Goal: Task Accomplishment & Management: Manage account settings

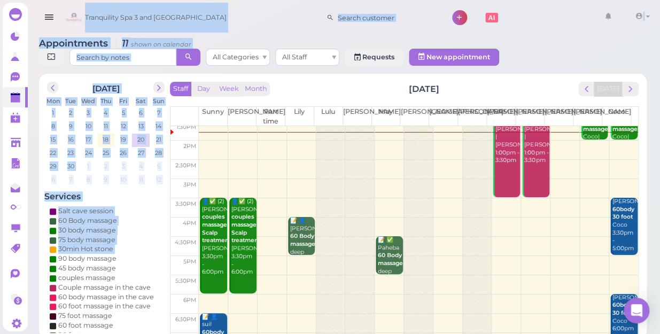
scroll to position [107, 0]
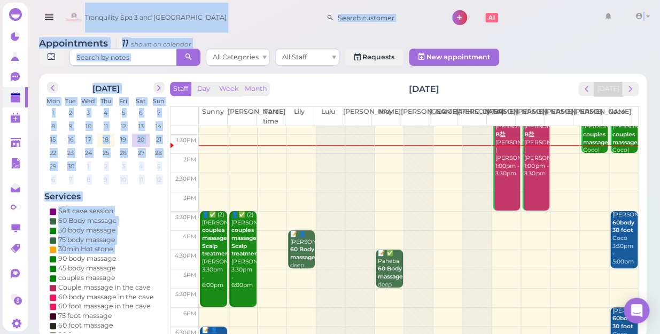
click at [533, 231] on td at bounding box center [418, 240] width 439 height 19
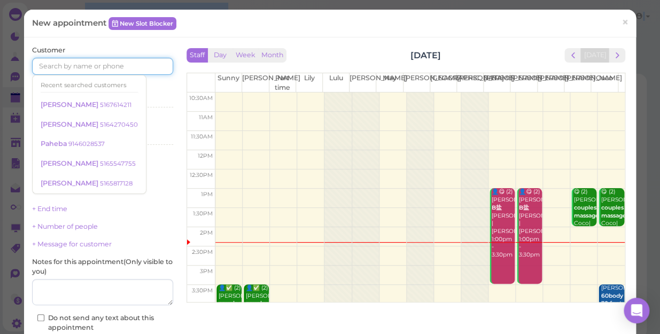
click at [90, 61] on input at bounding box center [102, 66] width 141 height 17
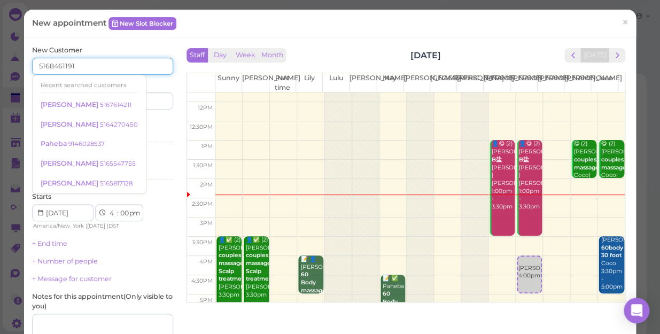
type input "5168461191"
click at [141, 101] on input at bounding box center [139, 100] width 68 height 17
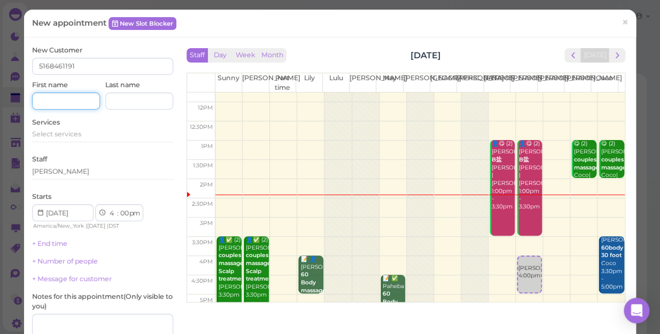
click at [67, 100] on input at bounding box center [66, 100] width 68 height 17
type input "[PERSON_NAME]"
click at [83, 136] on div "Select services" at bounding box center [102, 134] width 141 height 10
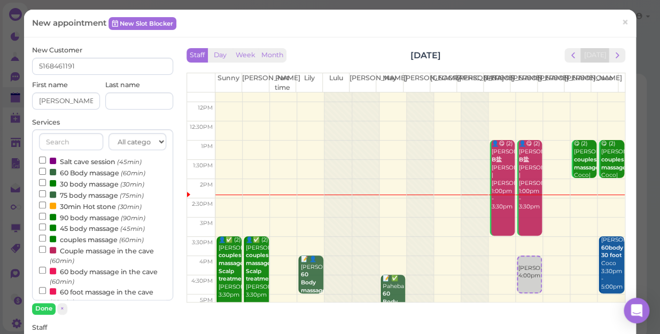
click at [92, 173] on label "60 Body massage (60min)" at bounding box center [92, 172] width 106 height 11
click at [46, 173] on input "60 Body massage (60min)" at bounding box center [42, 171] width 7 height 7
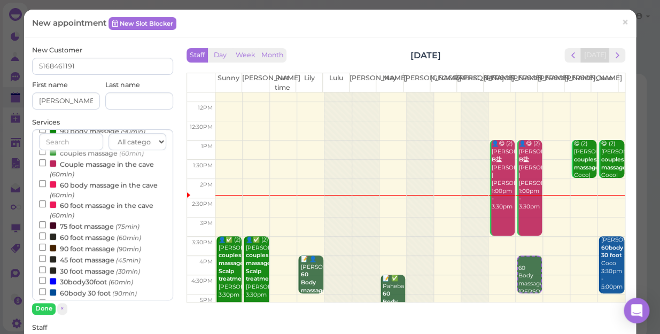
scroll to position [97, 0]
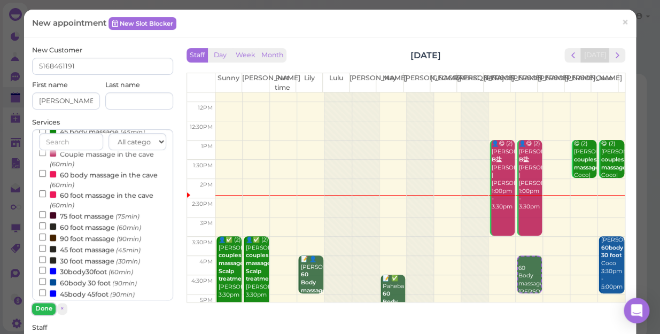
click at [46, 310] on button "Done" at bounding box center [44, 308] width 24 height 11
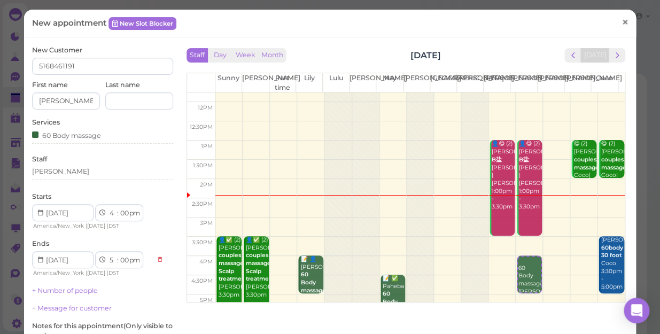
click at [622, 21] on span "×" at bounding box center [625, 22] width 7 height 15
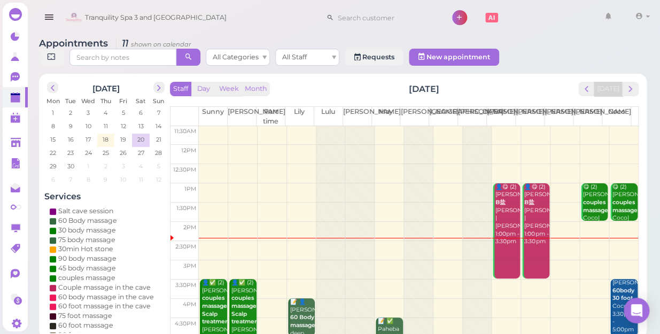
scroll to position [145, 0]
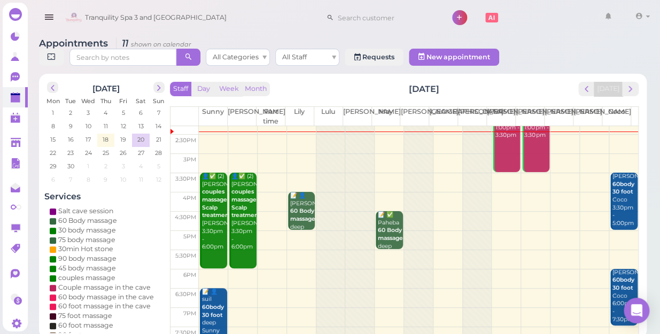
click at [529, 192] on td at bounding box center [418, 201] width 439 height 19
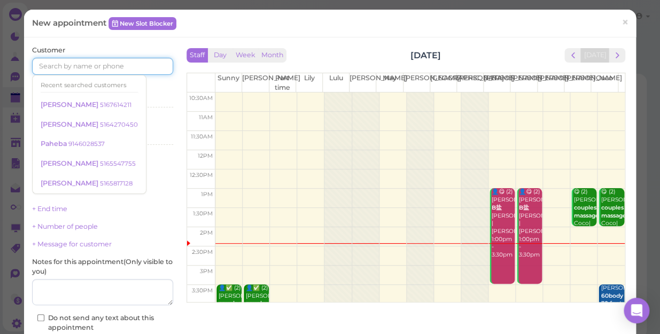
click at [81, 64] on input at bounding box center [102, 66] width 141 height 17
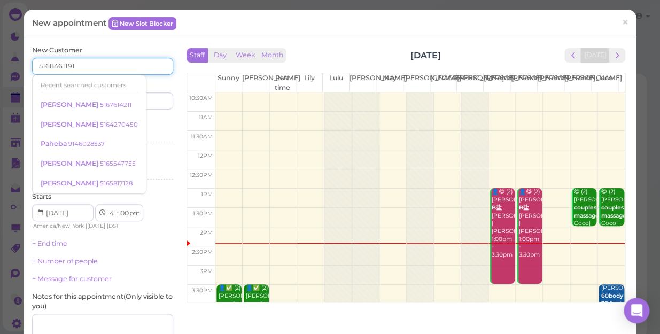
type input "5168461191"
click at [143, 98] on input at bounding box center [139, 100] width 68 height 17
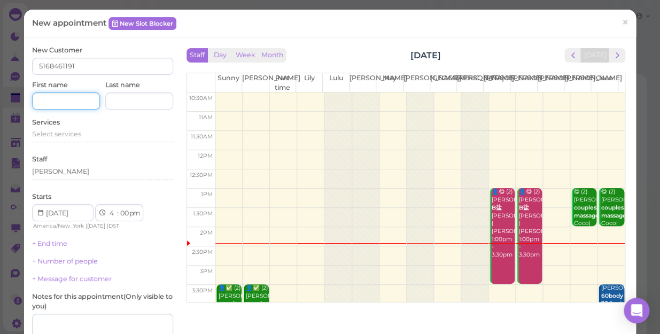
click at [63, 103] on input at bounding box center [66, 100] width 68 height 17
type input "[PERSON_NAME]"
click at [68, 136] on span "Select services" at bounding box center [56, 134] width 49 height 8
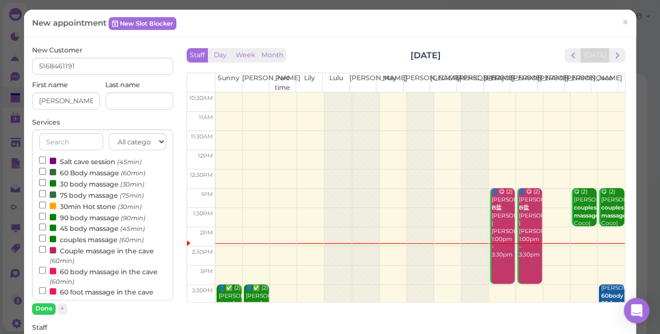
click at [87, 171] on label "60 Body massage (60min)" at bounding box center [92, 172] width 106 height 11
click at [46, 171] on input "60 Body massage (60min)" at bounding box center [42, 171] width 7 height 7
click at [46, 308] on button "Done" at bounding box center [44, 308] width 24 height 11
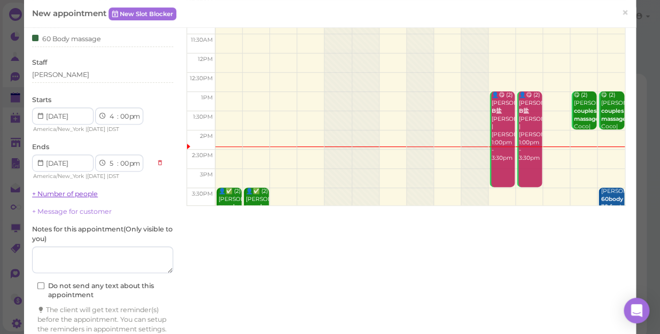
scroll to position [148, 0]
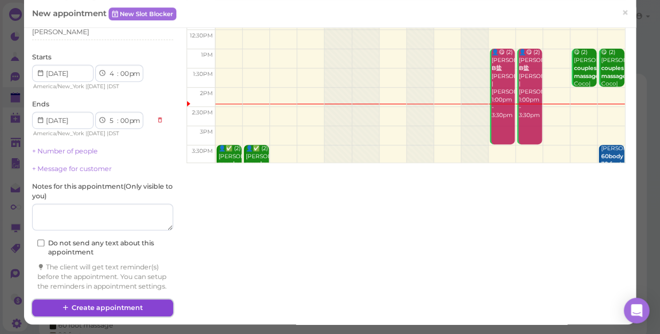
click at [117, 307] on button "Create appointment" at bounding box center [102, 307] width 141 height 17
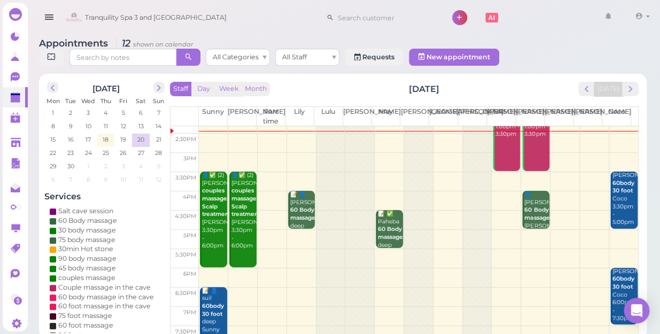
scroll to position [193, 0]
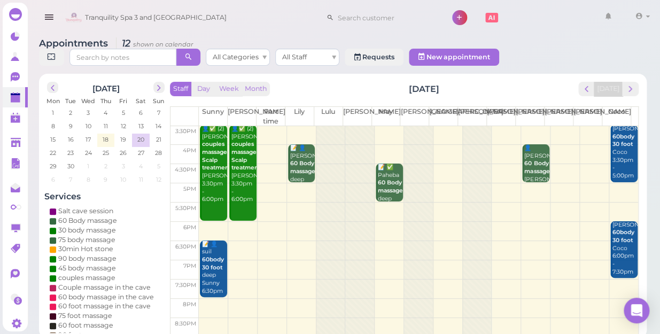
click at [383, 203] on td at bounding box center [418, 212] width 439 height 19
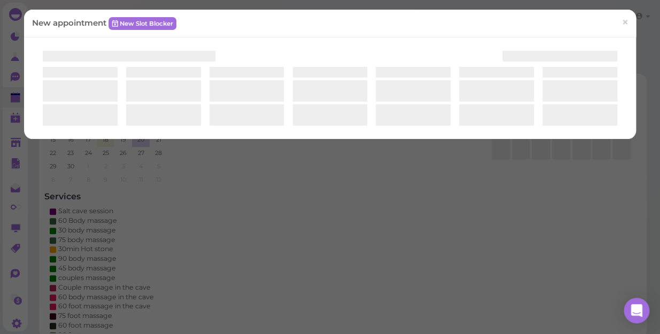
click at [383, 193] on div "New appointment New Slot Blocker ×" at bounding box center [330, 167] width 660 height 334
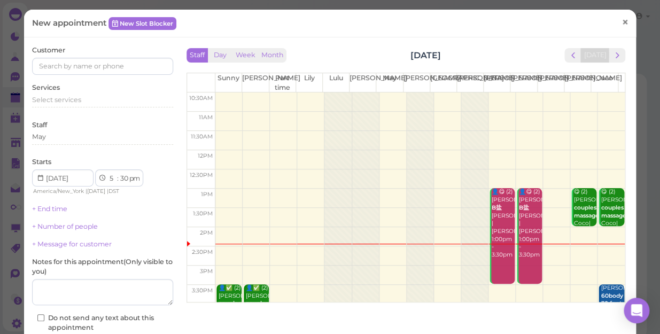
click at [622, 25] on span "×" at bounding box center [625, 22] width 7 height 15
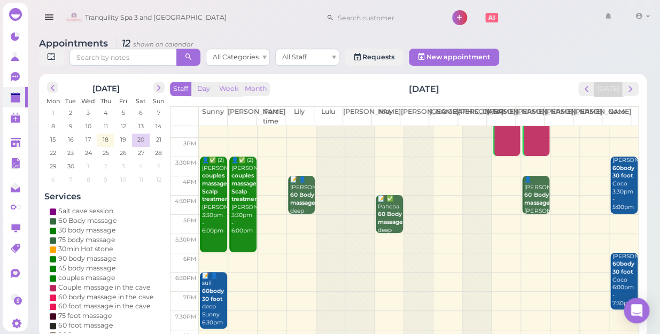
scroll to position [144, 0]
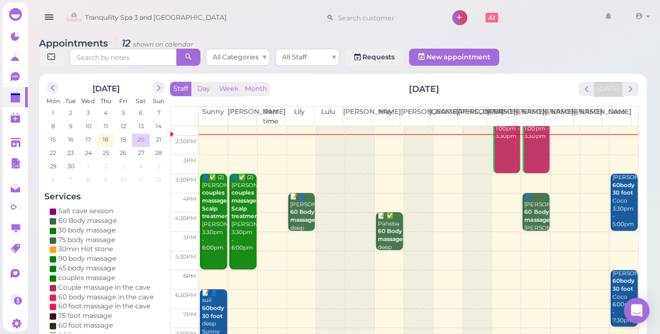
click at [144, 135] on span "20" at bounding box center [140, 140] width 9 height 10
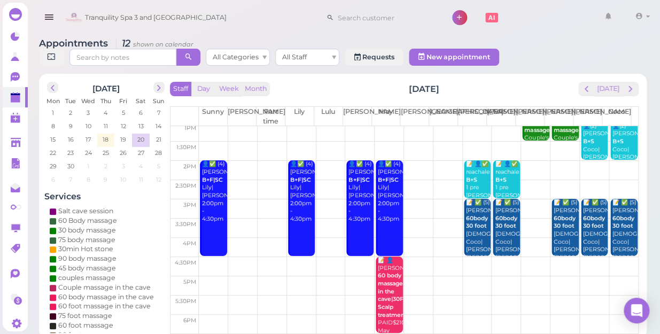
scroll to position [193, 0]
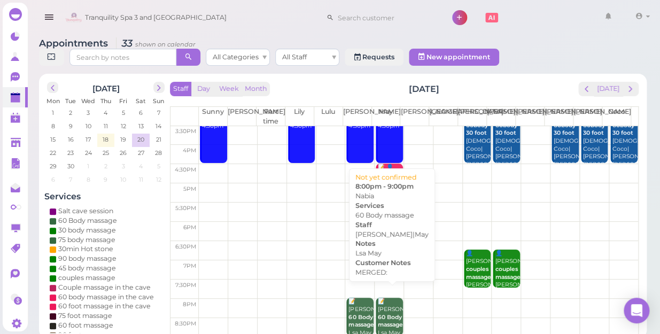
click at [382, 298] on div "📝 Nabia 60 Body massage Lsa May Lisa|May 8:00pm - 9:00pm" at bounding box center [389, 333] width 25 height 71
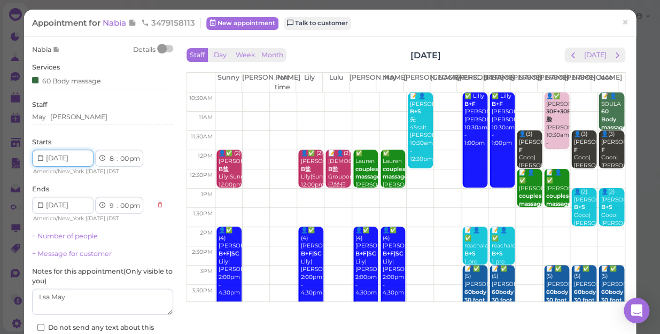
click at [77, 160] on input at bounding box center [62, 158] width 61 height 17
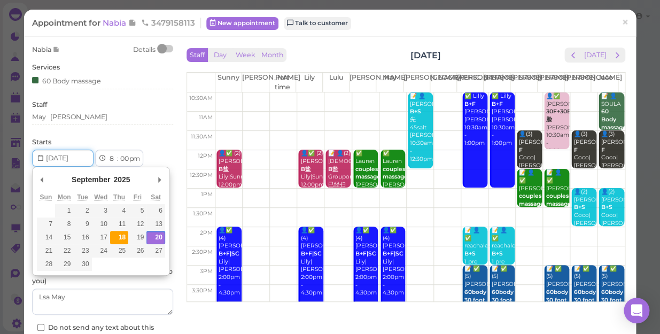
type input "[DATE]"
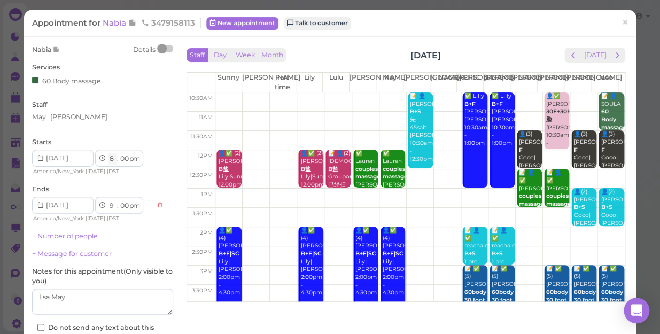
click at [108, 160] on select "1 2 3 4 5 6 7 8 9 10 11 12" at bounding box center [112, 158] width 9 height 11
select select "5"
click at [108, 153] on select "1 2 3 4 5 6 7 8 9 10 11 12" at bounding box center [112, 158] width 9 height 11
select select "6"
click at [124, 160] on select "00 05 10 15 20 25 30 35 40 45 50 55" at bounding box center [124, 158] width 11 height 11
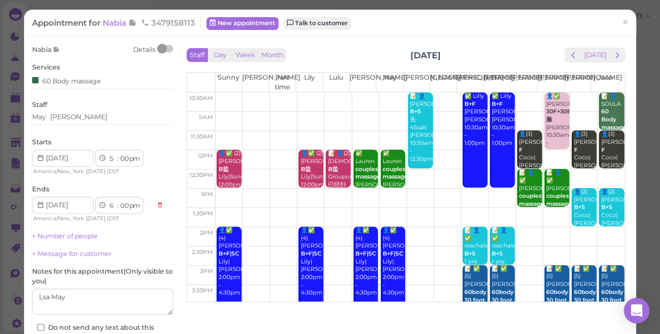
select select "30"
click at [119, 153] on select "00 05 10 15 20 25 30 35 40 45 50 55" at bounding box center [124, 158] width 11 height 11
select select "30"
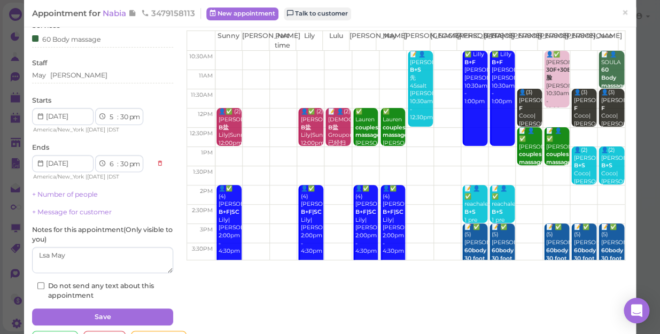
scroll to position [77, 0]
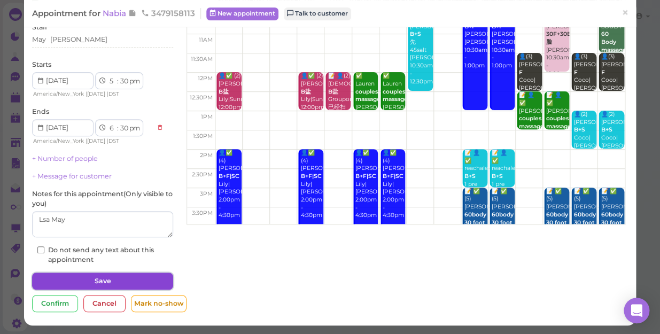
click at [133, 280] on button "Save" at bounding box center [102, 281] width 141 height 17
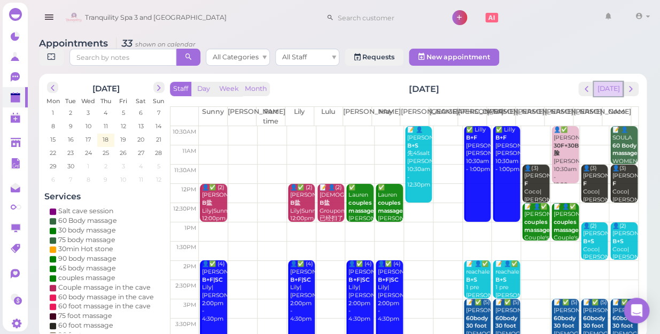
click at [600, 91] on div "Staff Day Week Month Saturday, Sep 20 Today Sunny Kelly Part time Lily Lulu Lis…" at bounding box center [404, 209] width 469 height 254
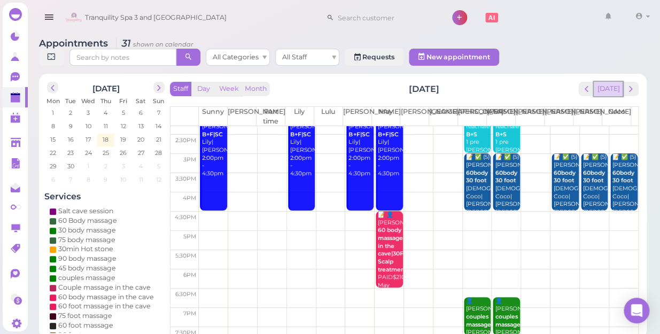
click at [610, 82] on button "[DATE]" at bounding box center [608, 89] width 29 height 14
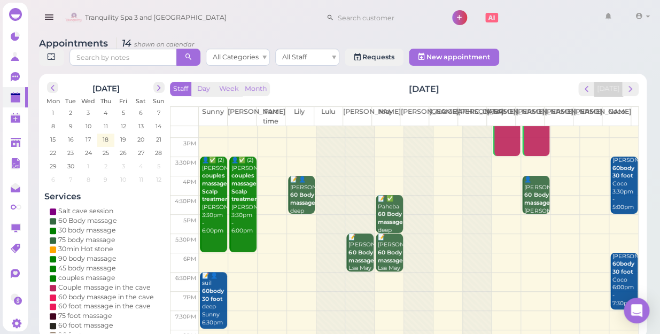
scroll to position [144, 0]
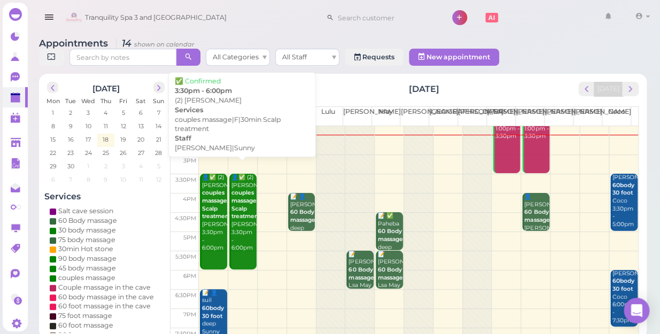
click at [246, 204] on b "couples massage|F|30min Scalp treatment" at bounding box center [256, 204] width 50 height 30
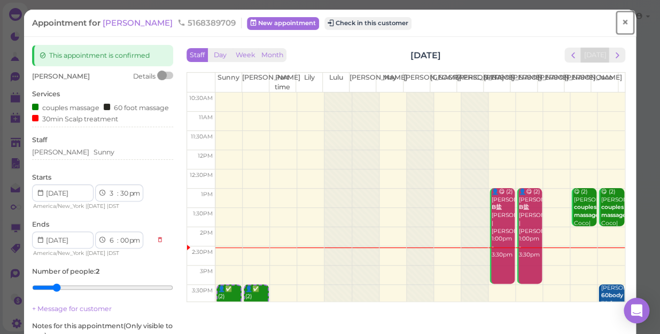
click at [619, 11] on link "×" at bounding box center [625, 22] width 20 height 25
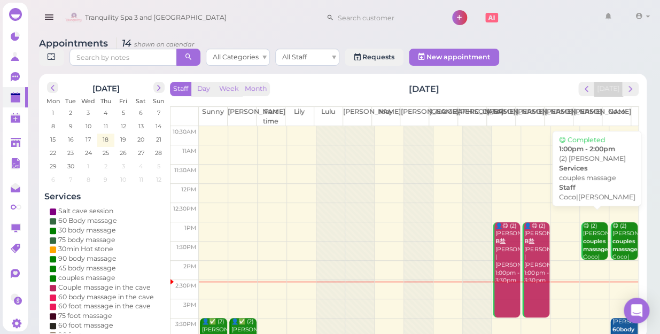
click at [593, 238] on b "couples massage" at bounding box center [595, 245] width 25 height 15
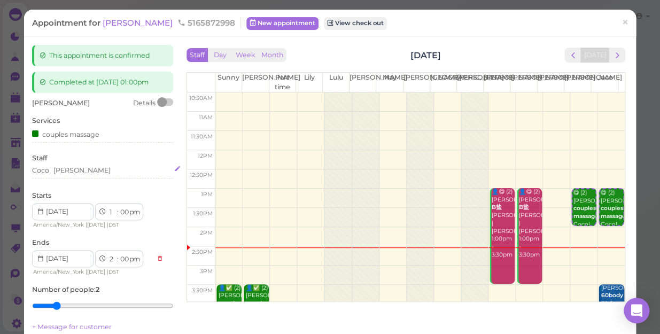
click at [74, 172] on div "Coco Tina" at bounding box center [102, 171] width 141 height 10
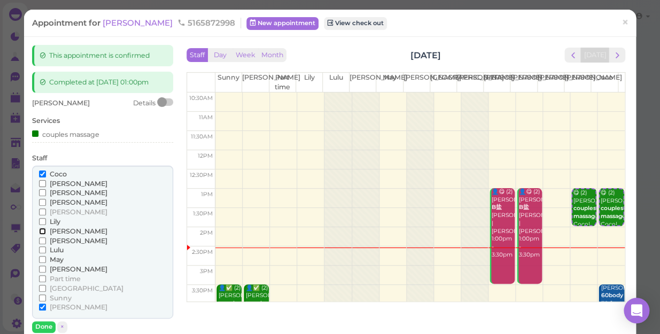
click at [43, 229] on input "[PERSON_NAME]" at bounding box center [42, 231] width 7 height 7
click at [40, 305] on input "[PERSON_NAME]" at bounding box center [42, 307] width 7 height 7
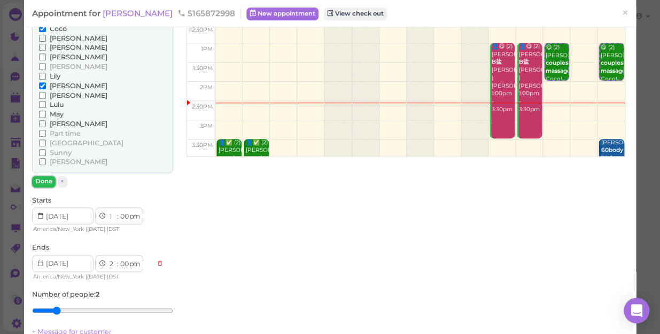
click at [45, 181] on button "Done" at bounding box center [44, 181] width 24 height 11
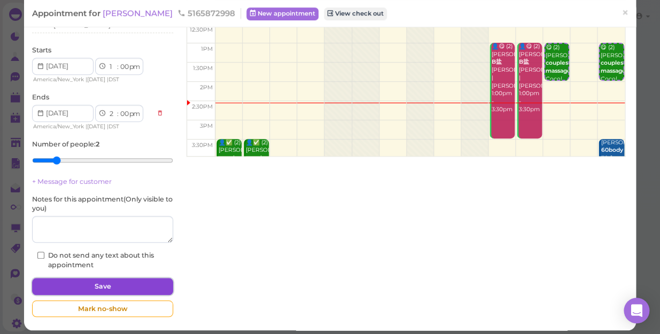
click at [114, 288] on button "Save" at bounding box center [102, 286] width 141 height 17
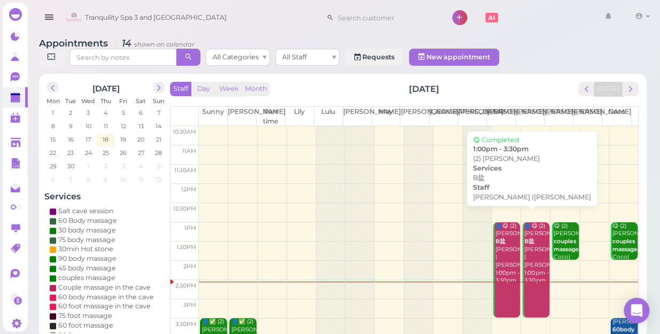
click at [498, 242] on div "👤😋 (2) jarrett B盐 Emily |Helen 1:00pm - 3:30pm" at bounding box center [506, 253] width 25 height 63
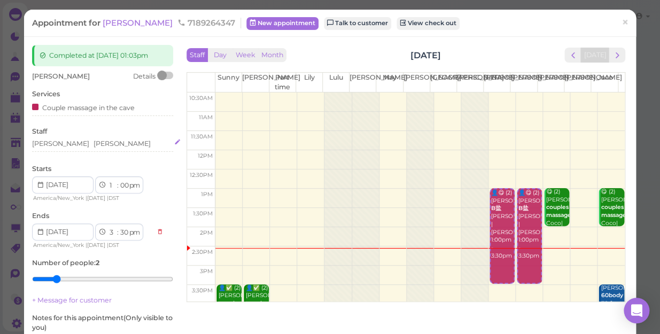
click at [79, 143] on div "Helen Emily" at bounding box center [102, 144] width 141 height 10
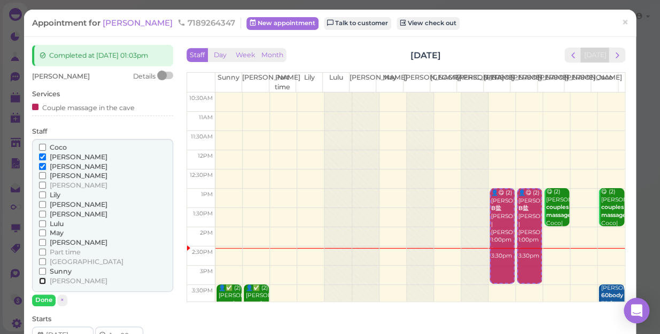
click at [41, 279] on input "[PERSON_NAME]" at bounding box center [42, 280] width 7 height 7
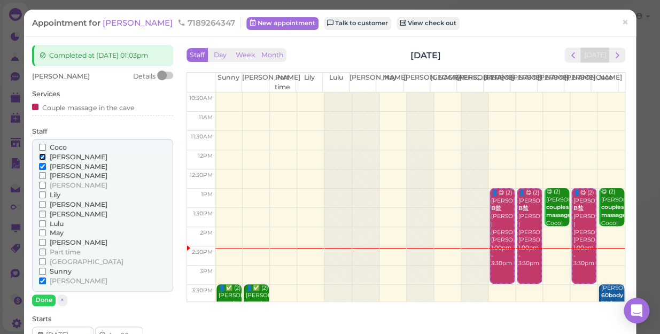
click at [42, 157] on input "[PERSON_NAME]" at bounding box center [42, 156] width 7 height 7
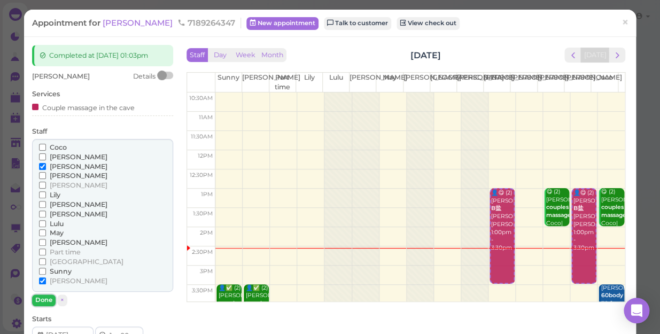
click at [40, 299] on button "Done" at bounding box center [44, 299] width 24 height 11
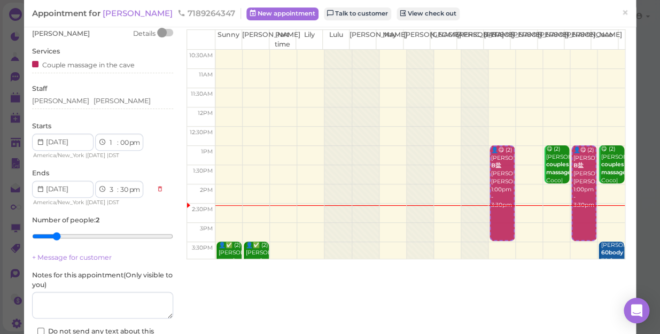
scroll to position [124, 0]
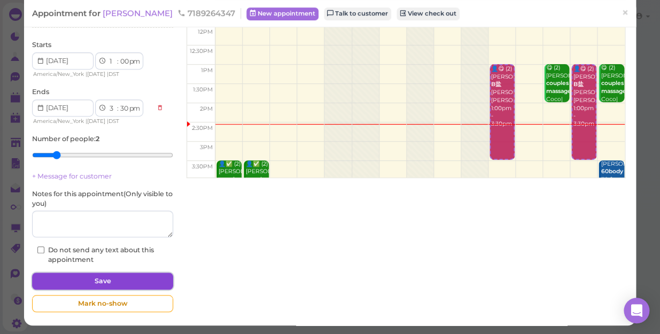
click at [142, 281] on button "Save" at bounding box center [102, 281] width 141 height 17
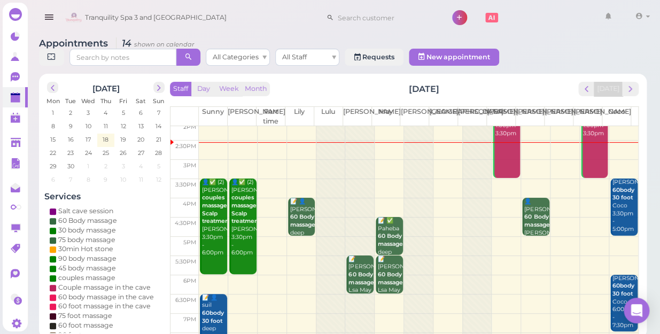
scroll to position [145, 0]
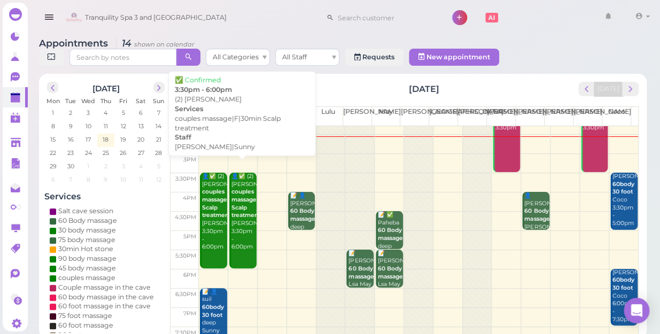
click at [243, 219] on div "👤✅ (2) Adriana couples massage|F|30min Scalp treatment Kelly|Sunny 3:30pm - 6:0…" at bounding box center [243, 212] width 25 height 79
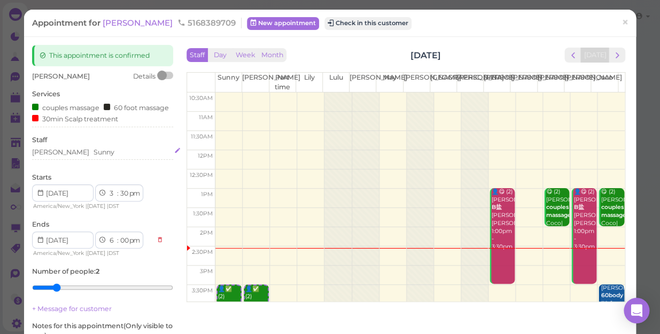
click at [76, 157] on div "Kelly Sunny" at bounding box center [102, 152] width 141 height 10
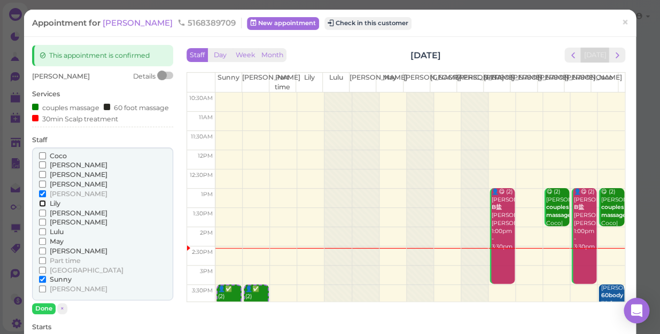
click at [41, 207] on input "Lily" at bounding box center [42, 203] width 7 height 7
click at [41, 197] on input "[PERSON_NAME]" at bounding box center [42, 193] width 7 height 7
click at [41, 168] on input "[PERSON_NAME]" at bounding box center [42, 164] width 7 height 7
click at [40, 283] on input "Sunny" at bounding box center [42, 279] width 7 height 7
click at [39, 283] on input "Sunny" at bounding box center [42, 279] width 7 height 7
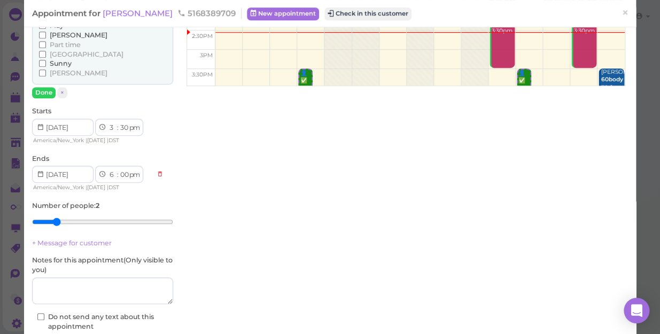
scroll to position [291, 0]
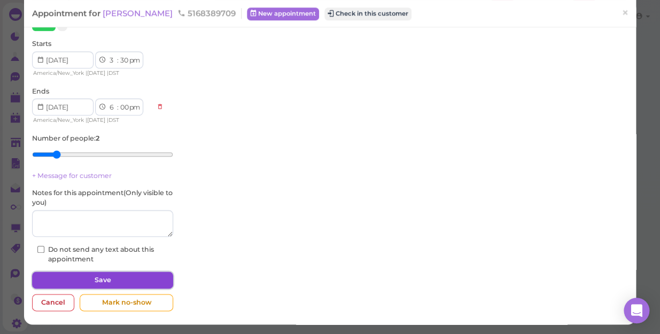
click at [100, 279] on button "Save" at bounding box center [102, 279] width 141 height 17
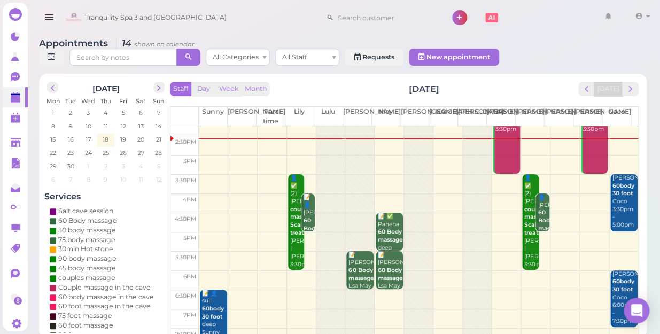
scroll to position [96, 0]
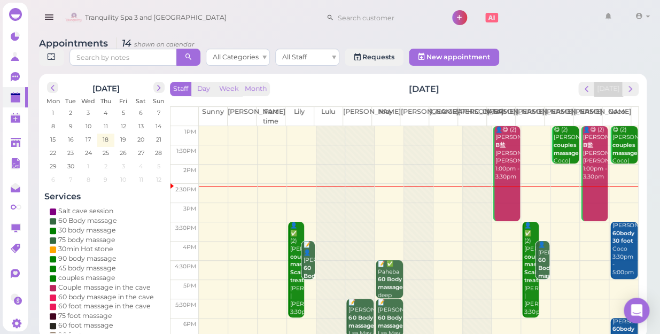
click at [214, 184] on td at bounding box center [418, 193] width 439 height 19
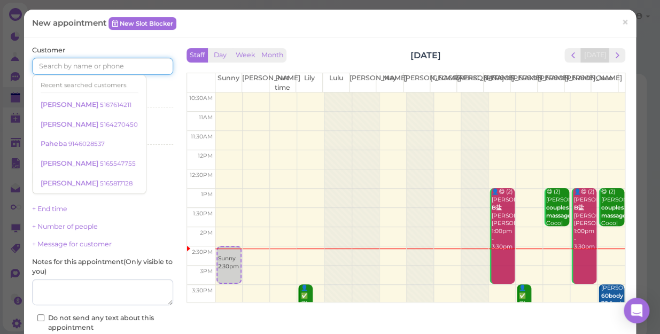
click at [127, 66] on input at bounding box center [102, 66] width 141 height 17
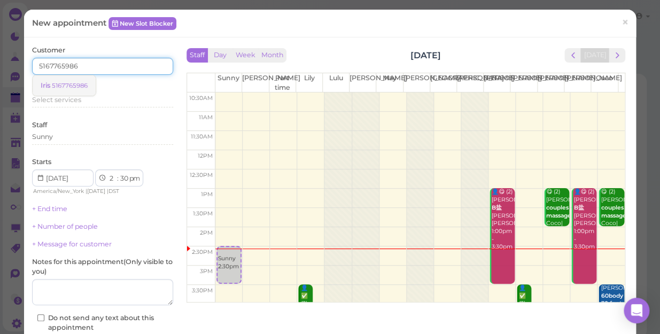
type input "5167765986"
click at [90, 81] on link "Iris 5167765986" at bounding box center [64, 85] width 63 height 20
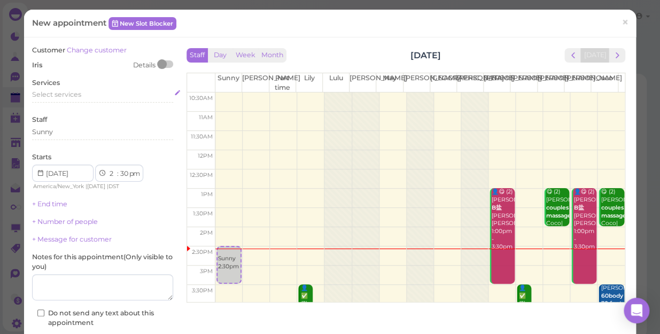
click at [88, 93] on div "Select services" at bounding box center [102, 95] width 141 height 10
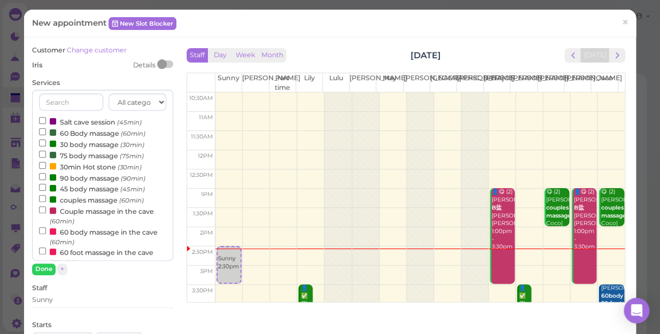
click at [86, 179] on label "90 body massage (90min)" at bounding box center [92, 177] width 106 height 11
click at [46, 179] on input "90 body massage (90min)" at bounding box center [42, 176] width 7 height 7
click at [41, 270] on button "Done" at bounding box center [44, 268] width 24 height 11
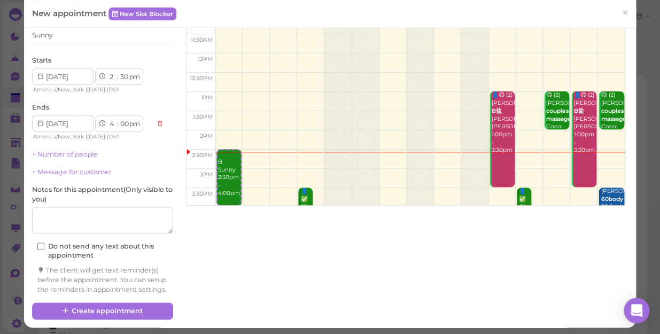
scroll to position [108, 0]
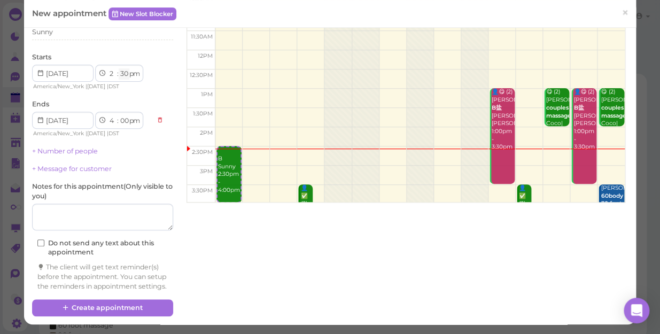
click at [121, 68] on select "00 05 10 15 20 25 30 35 40 45 50 55" at bounding box center [124, 73] width 11 height 11
select select "35"
click at [119, 68] on select "00 05 10 15 20 25 30 35 40 45 50 55" at bounding box center [124, 73] width 11 height 11
select select "05"
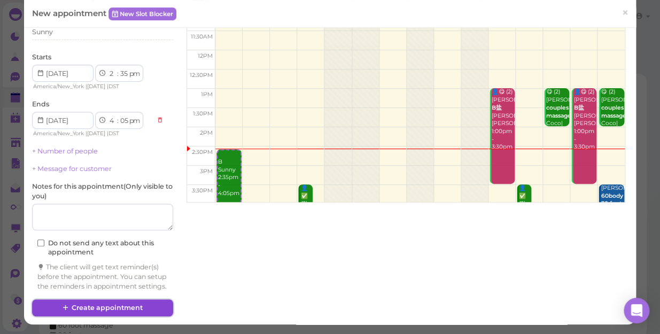
click at [126, 307] on button "Create appointment" at bounding box center [102, 307] width 141 height 17
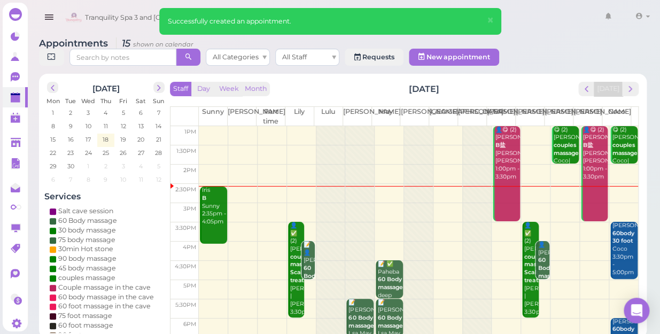
scroll to position [97, 0]
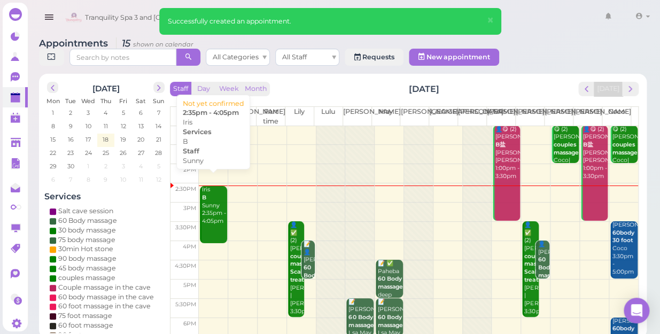
click at [208, 189] on div "Iris B Sunny 2:35pm - 4:05pm" at bounding box center [213, 205] width 25 height 39
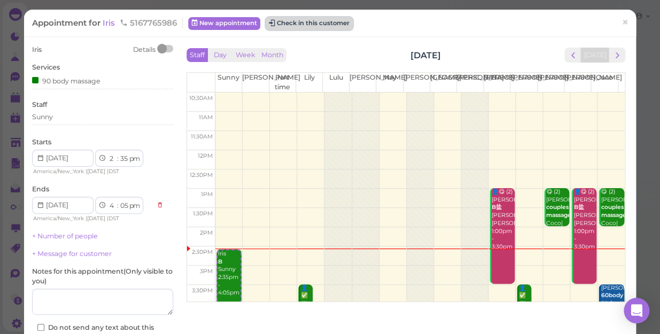
click at [333, 22] on button "Check in this customer" at bounding box center [309, 23] width 87 height 13
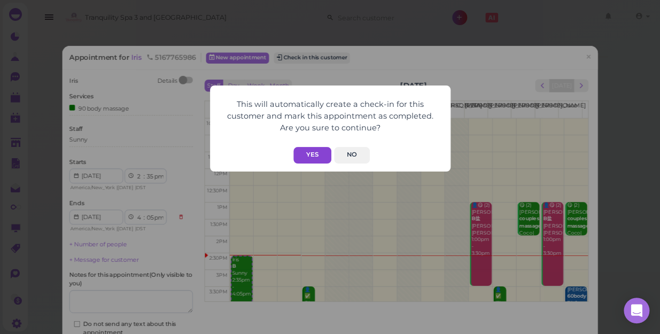
click at [319, 151] on button "Yes" at bounding box center [312, 155] width 38 height 17
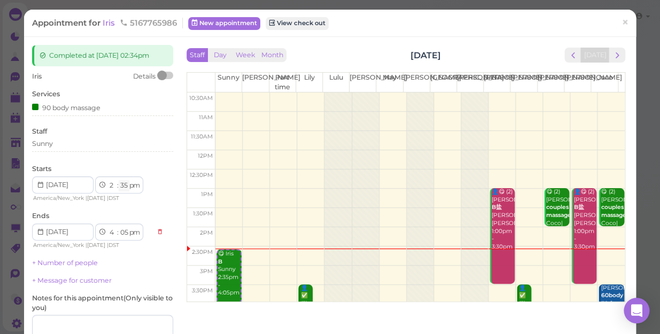
click at [122, 187] on select "00 05 10 15 20 25 30 35 40 45 50 55" at bounding box center [124, 185] width 11 height 11
select select "30"
click at [119, 180] on select "00 05 10 15 20 25 30 35 40 45 50 55" at bounding box center [124, 185] width 11 height 11
select select "00"
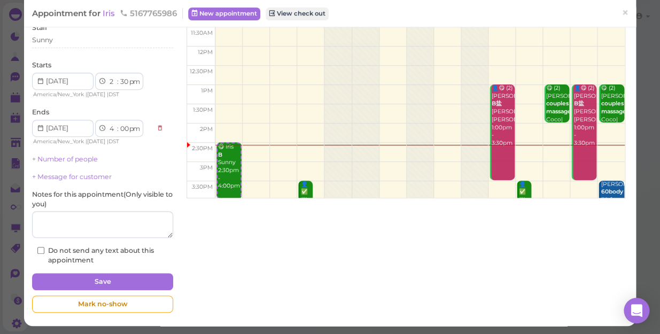
scroll to position [104, 0]
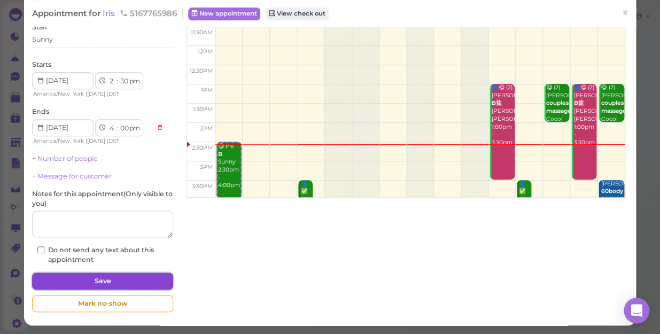
click at [136, 275] on button "Save" at bounding box center [102, 281] width 141 height 17
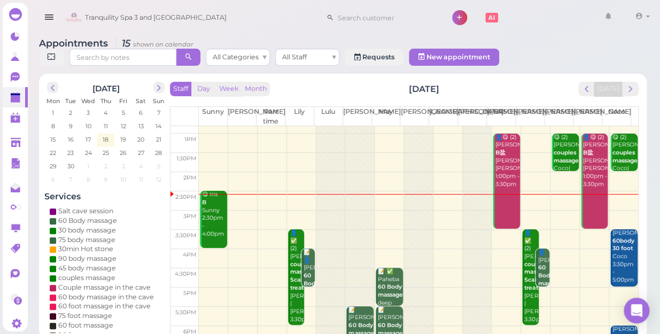
scroll to position [193, 0]
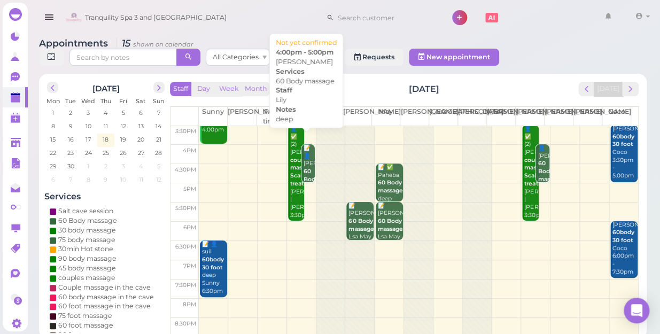
click at [305, 168] on b "60 Body massage" at bounding box center [316, 179] width 25 height 22
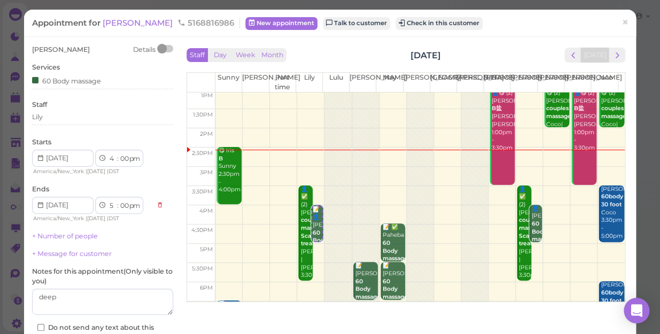
scroll to position [145, 0]
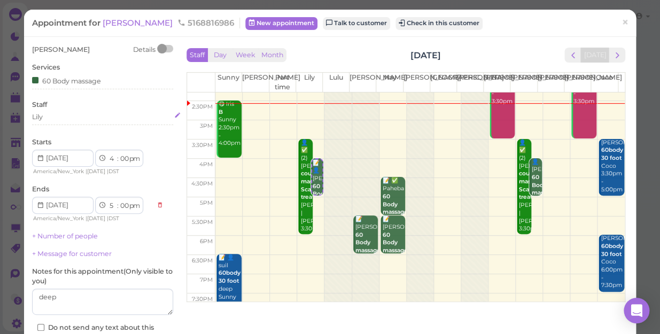
click at [52, 119] on div "Lily" at bounding box center [102, 117] width 141 height 10
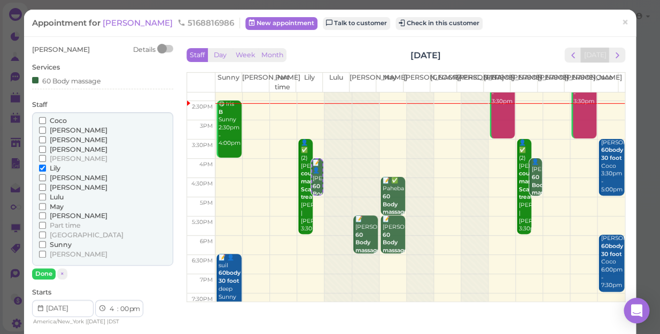
click at [41, 117] on input "Coco" at bounding box center [42, 120] width 7 height 7
click at [41, 167] on input "Lily" at bounding box center [42, 168] width 7 height 7
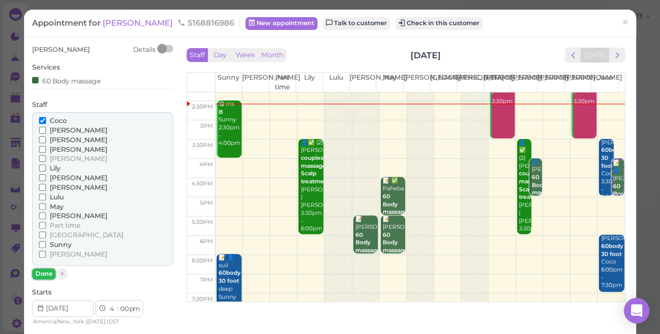
click at [43, 273] on button "Done" at bounding box center [44, 273] width 24 height 11
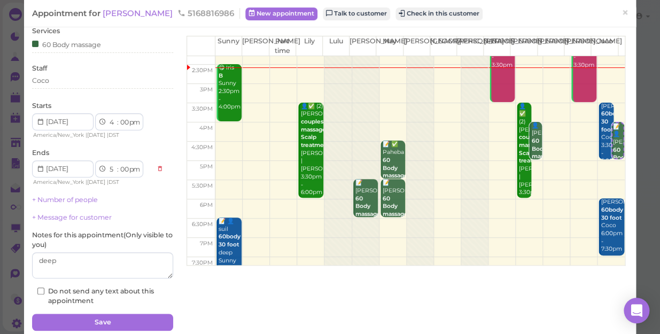
scroll to position [77, 0]
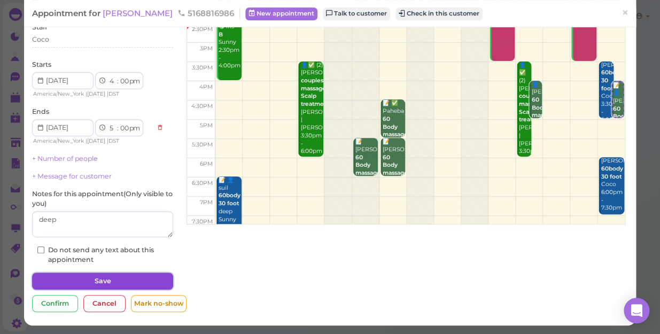
click at [142, 279] on button "Save" at bounding box center [102, 281] width 141 height 17
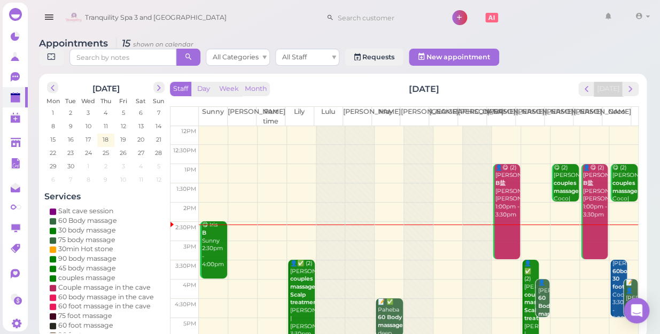
scroll to position [145, 0]
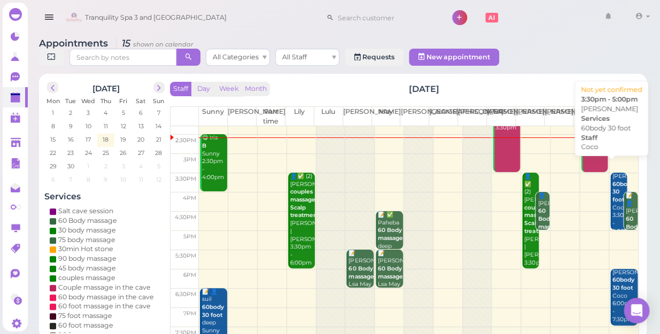
click at [612, 173] on div "Ava Wlsh 60body 30 foot Coco 3:30pm - 5:00pm" at bounding box center [619, 204] width 15 height 63
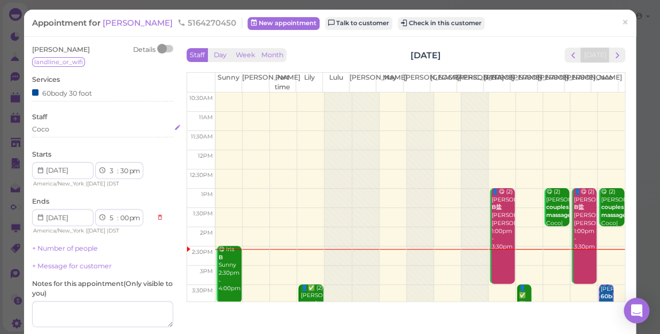
click at [64, 130] on div "Coco" at bounding box center [102, 130] width 141 height 10
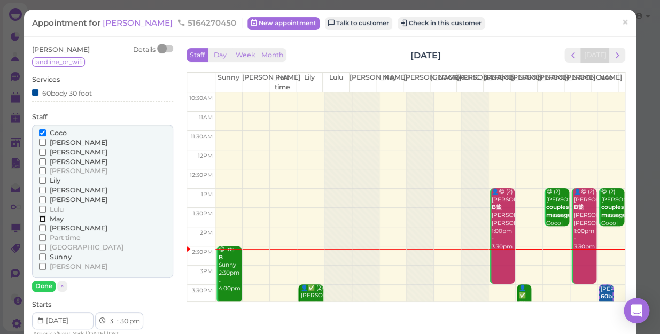
click at [40, 218] on input "May" at bounding box center [42, 218] width 7 height 7
click at [43, 130] on input "Coco" at bounding box center [42, 132] width 7 height 7
click at [41, 284] on button "Done" at bounding box center [44, 286] width 24 height 11
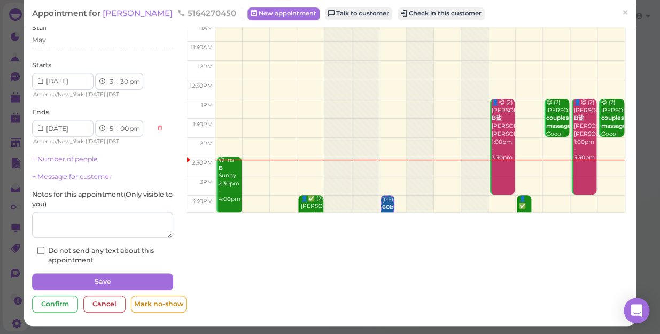
scroll to position [90, 0]
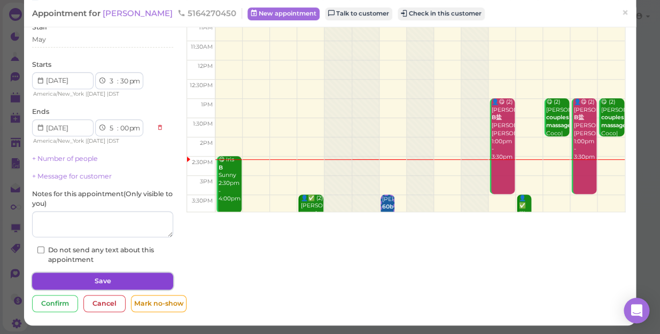
click at [100, 282] on button "Save" at bounding box center [102, 281] width 141 height 17
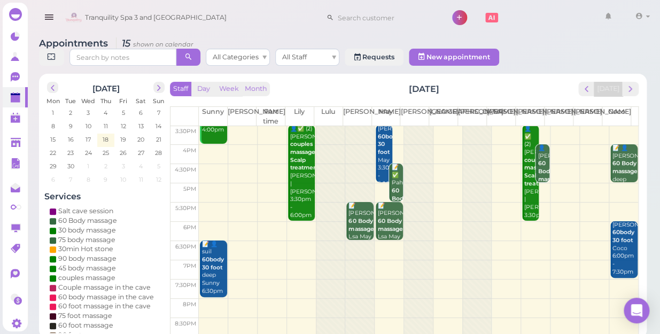
scroll to position [144, 0]
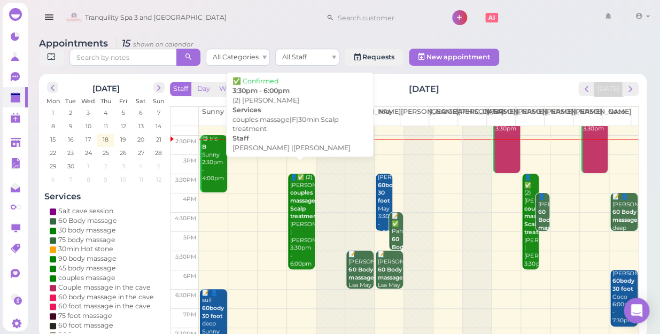
click at [296, 213] on div "👤✅ (2) Adriana couples massage|F|30min Scalp treatment Emily |Lily 3:30pm - 6:0…" at bounding box center [302, 221] width 25 height 94
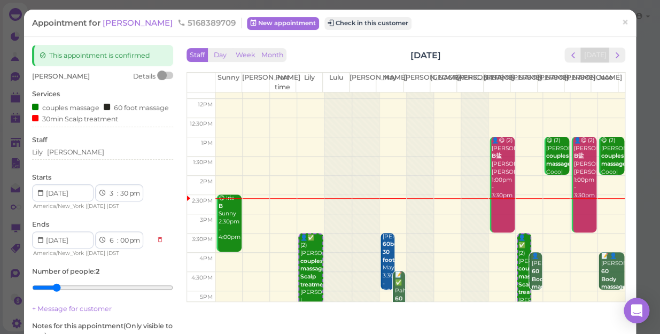
scroll to position [145, 0]
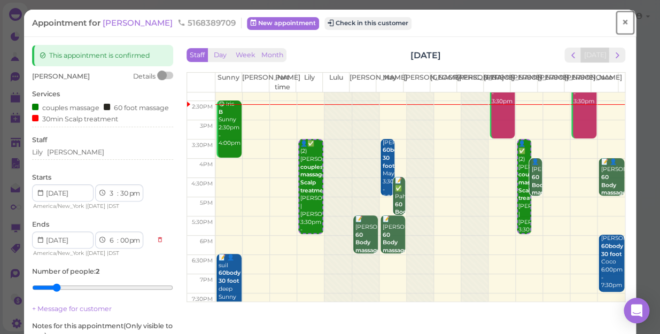
click at [622, 19] on span "×" at bounding box center [625, 22] width 7 height 15
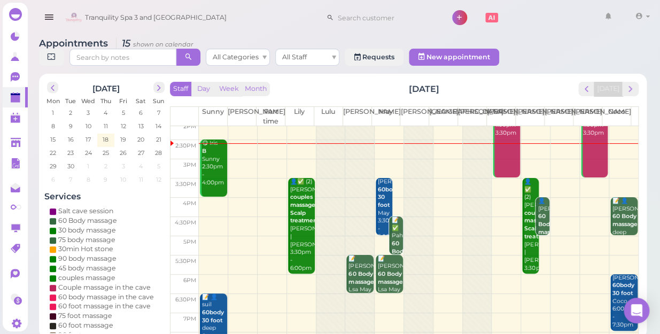
scroll to position [145, 0]
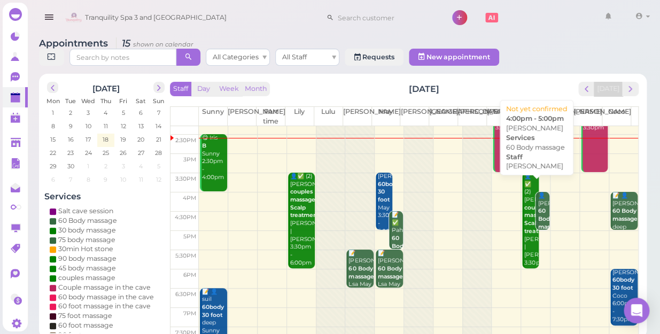
click at [538, 207] on b "60 Body massage" at bounding box center [550, 218] width 25 height 22
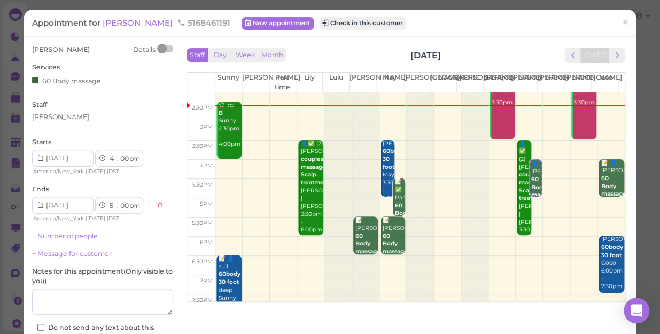
scroll to position [145, 0]
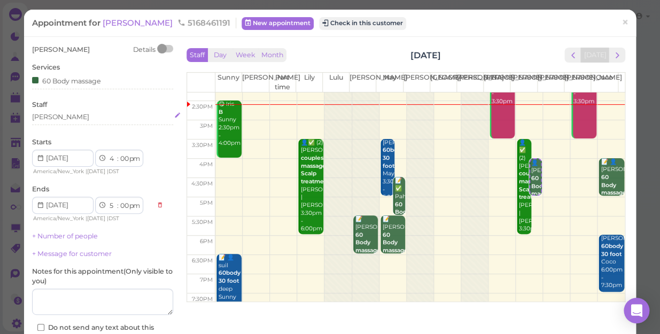
click at [53, 114] on div "[PERSON_NAME]" at bounding box center [102, 117] width 141 height 10
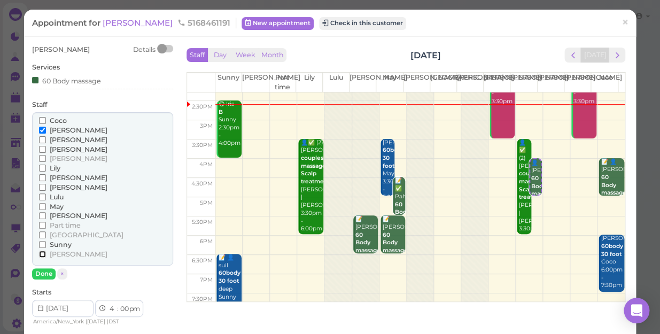
click at [42, 254] on input "[PERSON_NAME]" at bounding box center [42, 254] width 7 height 7
click at [43, 254] on input "[PERSON_NAME]" at bounding box center [42, 254] width 7 height 7
click at [42, 247] on input "Sunny" at bounding box center [42, 244] width 7 height 7
click at [40, 253] on input "[PERSON_NAME]" at bounding box center [42, 254] width 7 height 7
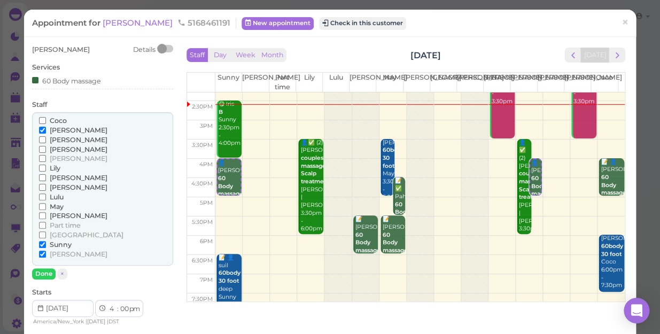
click at [40, 253] on input "[PERSON_NAME]" at bounding box center [42, 254] width 7 height 7
click at [41, 252] on input "[PERSON_NAME]" at bounding box center [42, 254] width 7 height 7
click at [41, 254] on input "[PERSON_NAME]" at bounding box center [42, 254] width 7 height 7
click at [43, 244] on input "Sunny" at bounding box center [42, 244] width 7 height 7
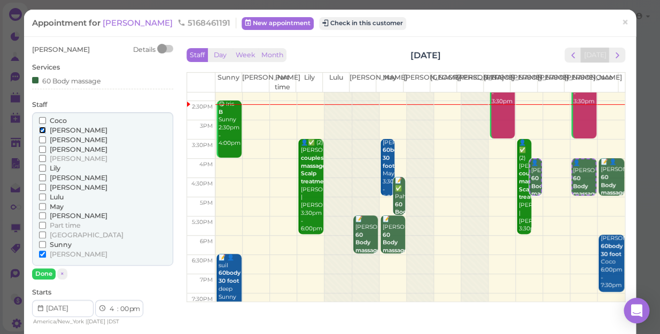
click at [43, 130] on input "[PERSON_NAME]" at bounding box center [42, 130] width 7 height 7
click at [42, 129] on input "[PERSON_NAME]" at bounding box center [42, 130] width 7 height 7
click at [43, 274] on button "Done" at bounding box center [44, 273] width 24 height 11
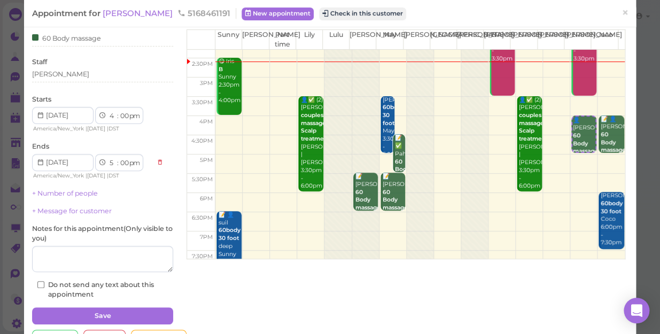
scroll to position [77, 0]
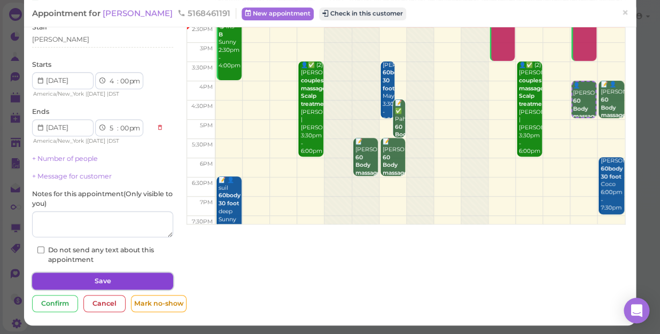
click at [104, 279] on button "Save" at bounding box center [102, 281] width 141 height 17
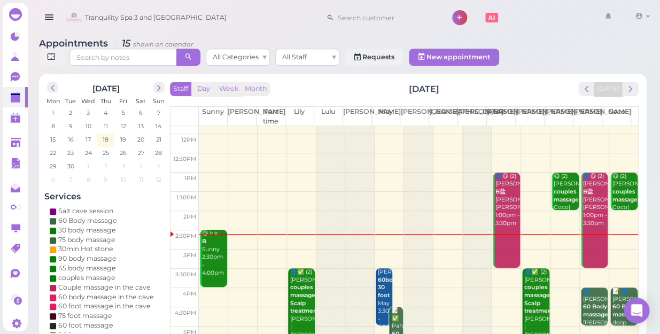
scroll to position [97, 0]
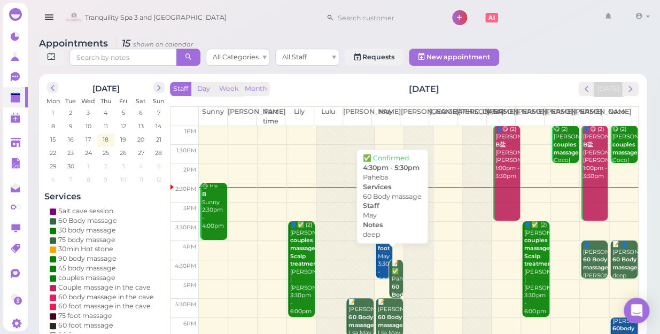
click at [391, 261] on div "📝 ✅ Paheba 60 Body massage deep May 4:30pm - 5:30pm" at bounding box center [397, 303] width 12 height 87
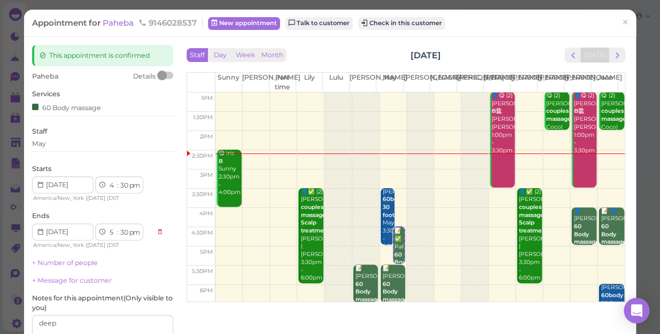
scroll to position [97, 0]
click at [52, 142] on div "May" at bounding box center [102, 144] width 141 height 10
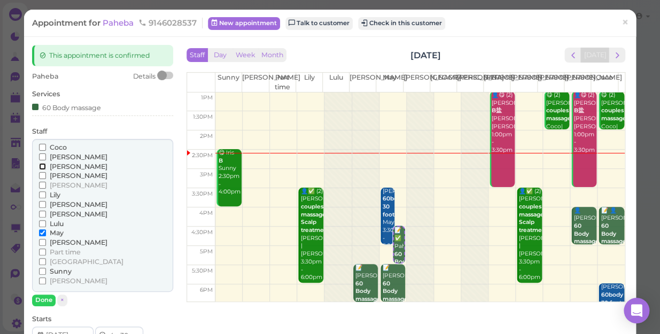
click at [41, 164] on input "[PERSON_NAME]" at bounding box center [42, 166] width 7 height 7
click at [39, 234] on input "May" at bounding box center [42, 232] width 7 height 7
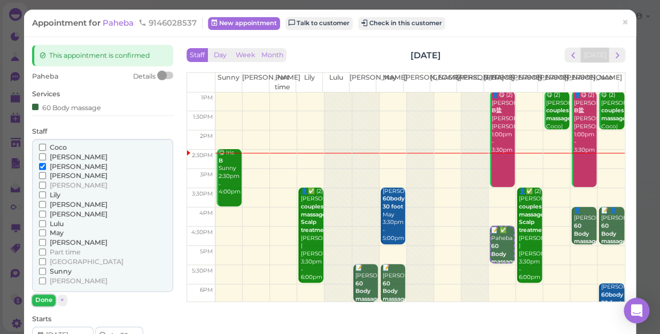
click at [41, 300] on button "Done" at bounding box center [44, 299] width 24 height 11
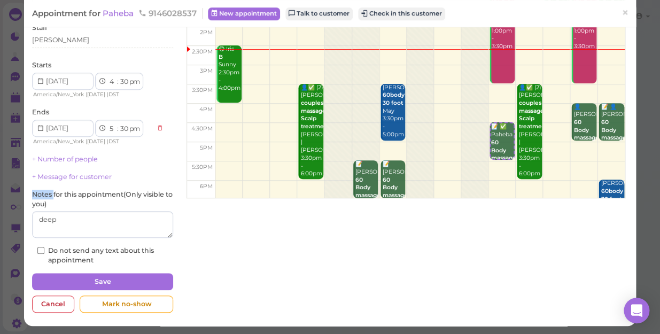
scroll to position [104, 0]
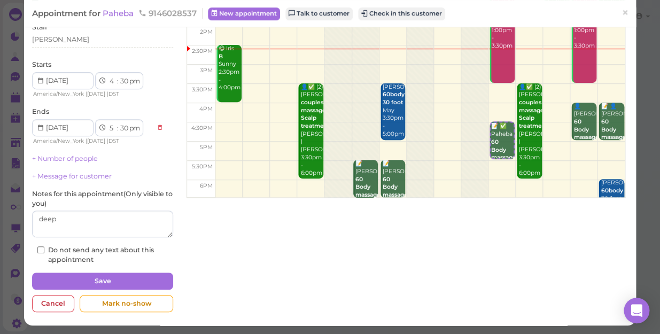
click at [146, 289] on div "This appointment is confirmed Paheba Details Services 60 Body massage Staff Hel…" at bounding box center [103, 129] width 152 height 376
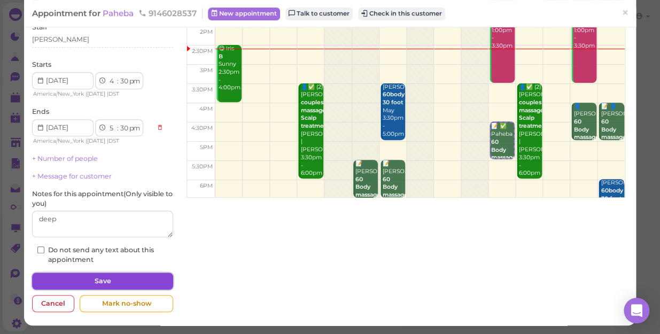
click at [150, 281] on button "Save" at bounding box center [102, 281] width 141 height 17
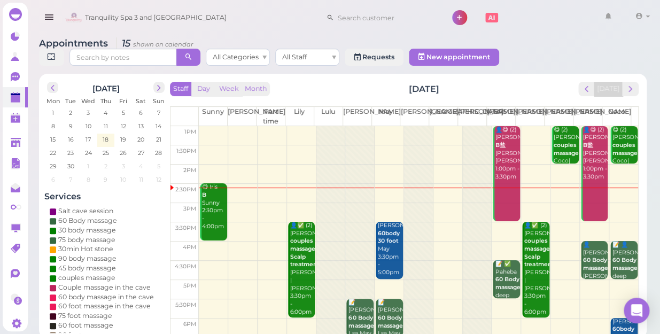
scroll to position [96, 0]
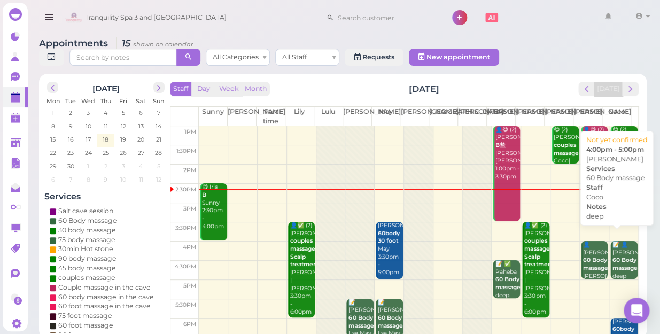
click at [615, 257] on b "60 Body massage" at bounding box center [624, 264] width 25 height 15
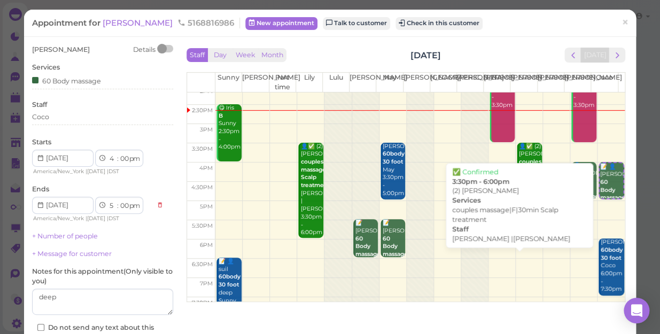
scroll to position [145, 0]
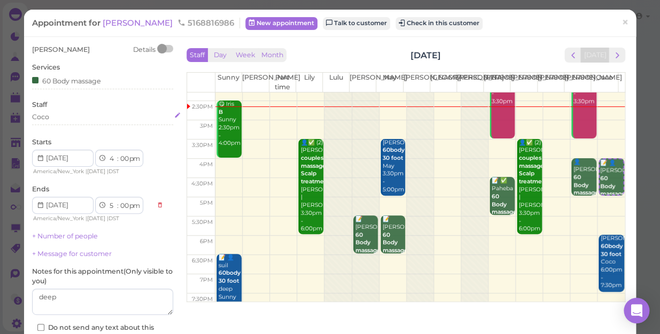
click at [50, 116] on div "Coco" at bounding box center [102, 117] width 141 height 10
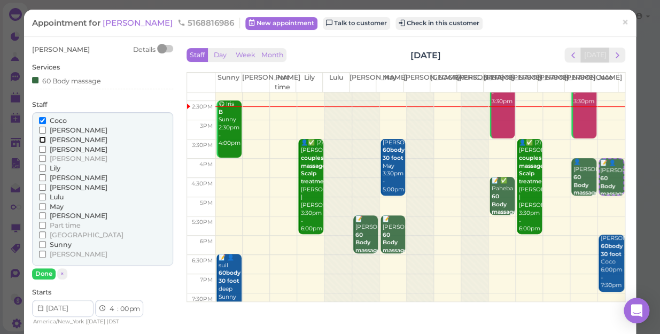
click at [42, 139] on input "[PERSON_NAME]" at bounding box center [42, 139] width 7 height 7
click at [40, 120] on input "Coco" at bounding box center [42, 120] width 7 height 7
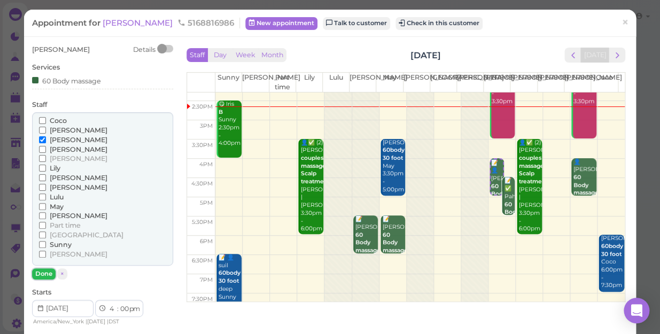
click at [42, 272] on button "Done" at bounding box center [44, 273] width 24 height 11
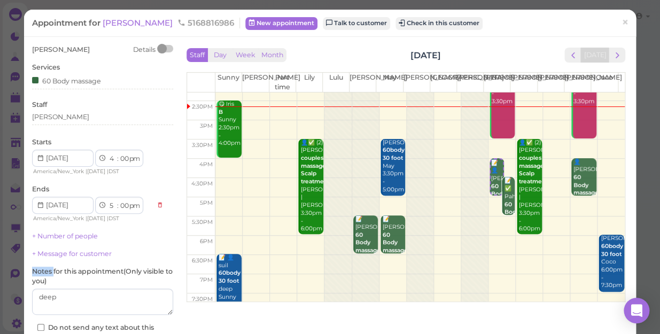
click at [42, 272] on label "Notes for this appointment ( Only visible to you )" at bounding box center [102, 276] width 141 height 19
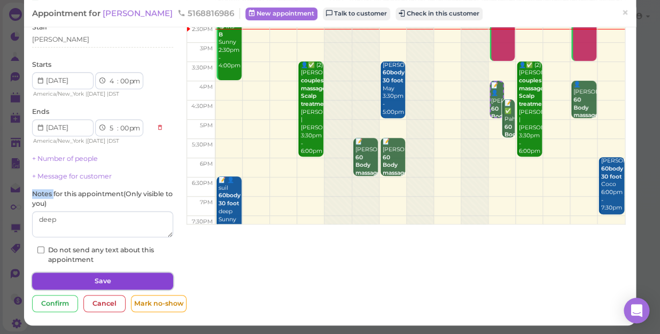
click at [99, 281] on button "Save" at bounding box center [102, 281] width 141 height 17
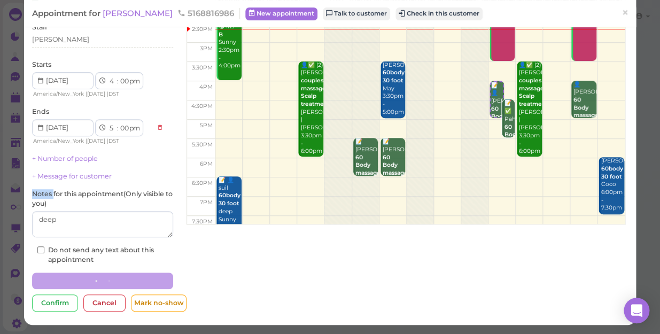
scroll to position [77, 0]
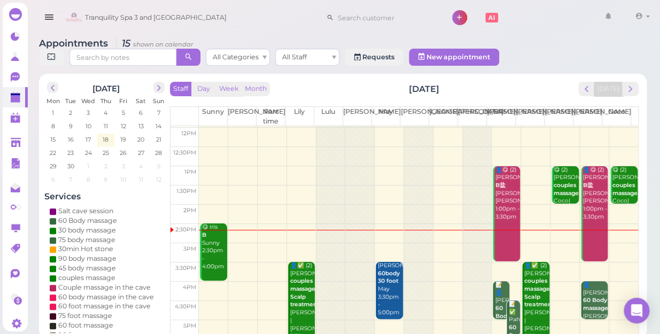
scroll to position [193, 0]
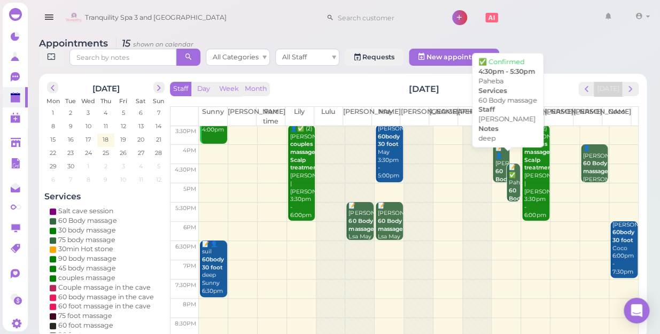
click at [509, 187] on b "60 Body massage" at bounding box center [521, 198] width 25 height 22
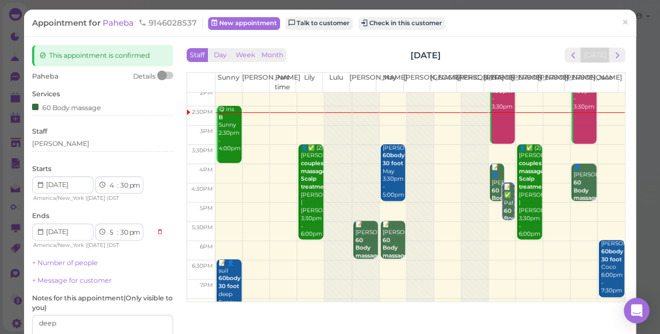
scroll to position [145, 0]
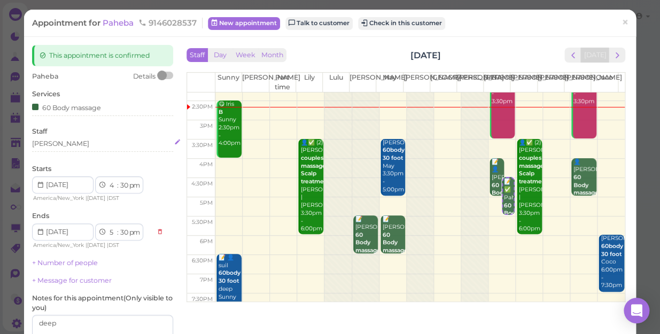
click at [60, 143] on div "[PERSON_NAME]" at bounding box center [102, 144] width 141 height 10
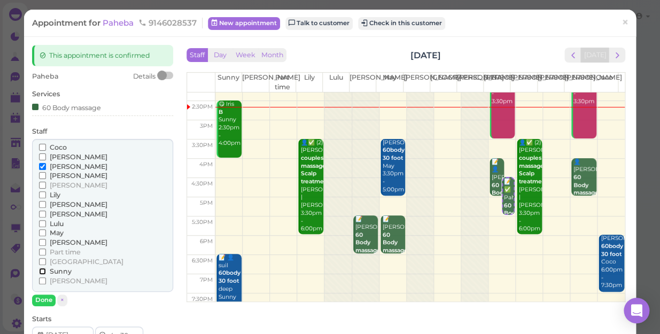
click at [40, 270] on input "Sunny" at bounding box center [42, 271] width 7 height 7
click at [41, 270] on input "Sunny" at bounding box center [42, 271] width 7 height 7
click at [41, 167] on input "[PERSON_NAME]" at bounding box center [42, 166] width 7 height 7
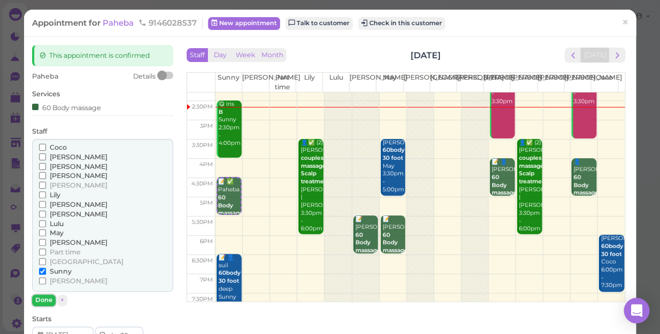
click at [42, 296] on button "Done" at bounding box center [44, 299] width 24 height 11
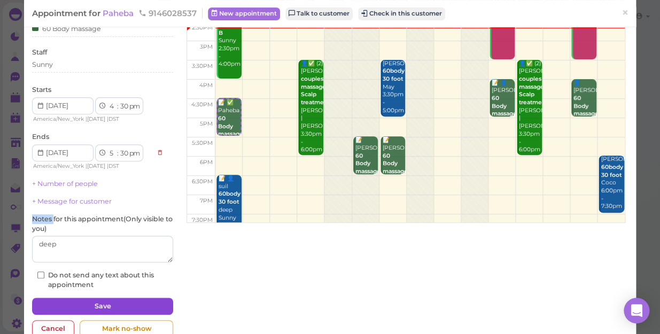
scroll to position [104, 0]
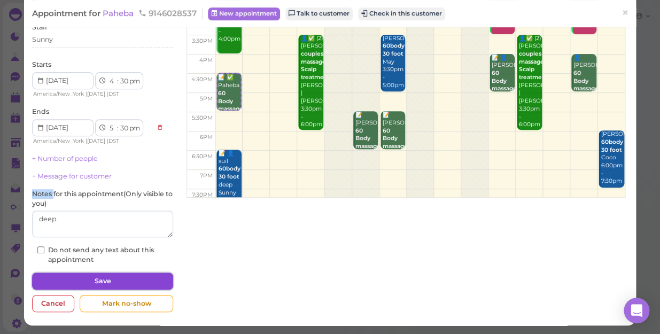
click at [114, 282] on button "Save" at bounding box center [102, 281] width 141 height 17
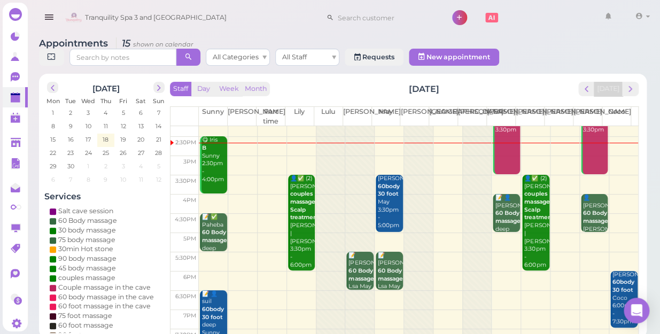
scroll to position [96, 0]
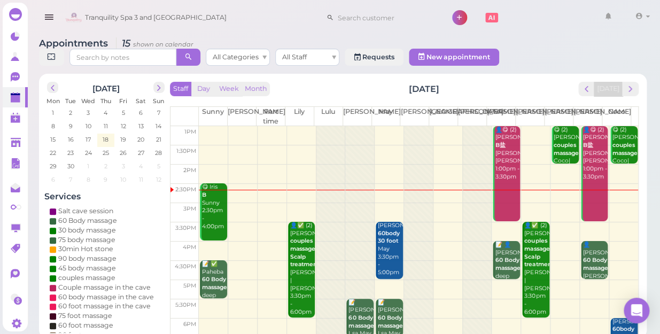
click at [619, 222] on td at bounding box center [418, 231] width 439 height 19
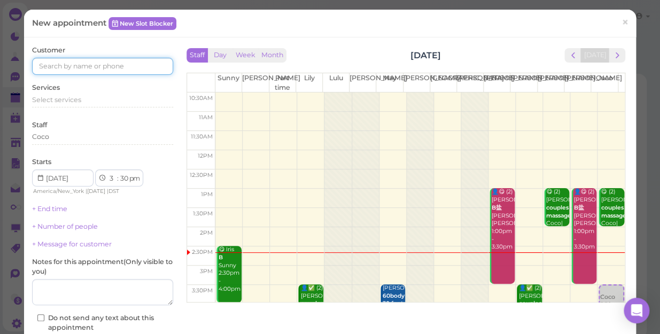
click at [133, 70] on input at bounding box center [102, 66] width 141 height 17
type input "9173792973"
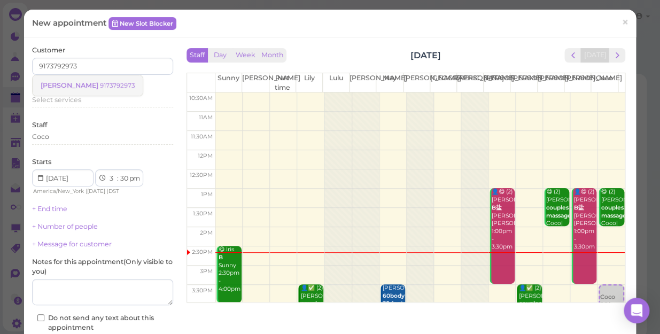
click at [100, 83] on small "9173792973" at bounding box center [117, 85] width 35 height 7
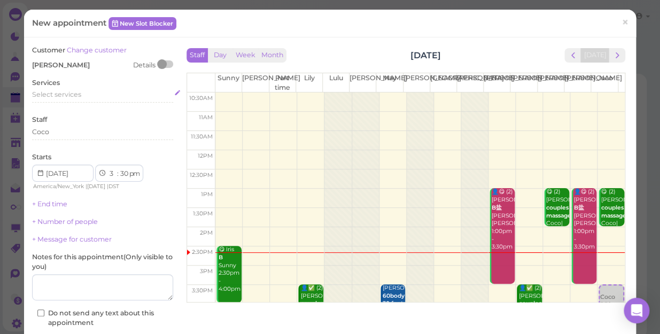
click at [89, 92] on div "Select services" at bounding box center [102, 95] width 141 height 10
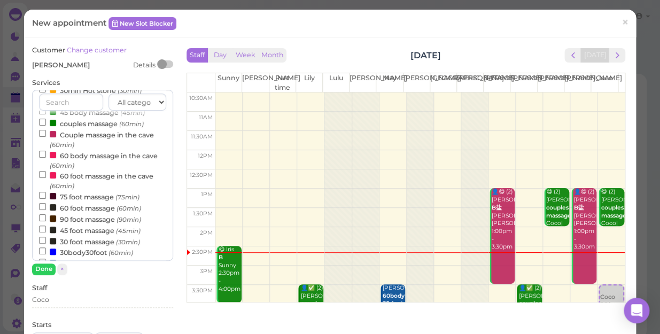
scroll to position [145, 0]
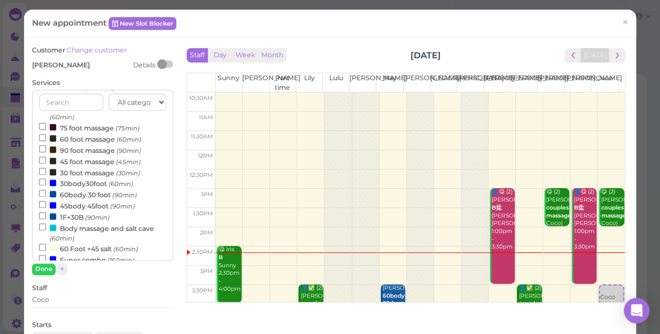
click at [84, 186] on label "30body30foot (60min)" at bounding box center [86, 182] width 94 height 11
click at [46, 185] on input "30body30foot (60min)" at bounding box center [42, 181] width 7 height 7
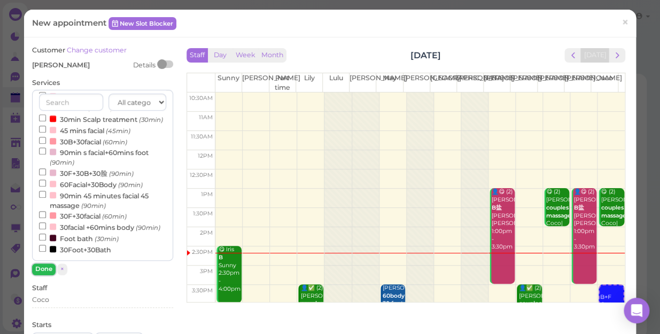
click at [46, 266] on button "Done" at bounding box center [44, 268] width 24 height 11
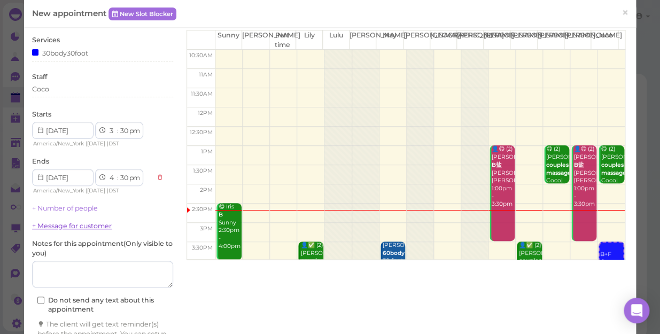
scroll to position [108, 0]
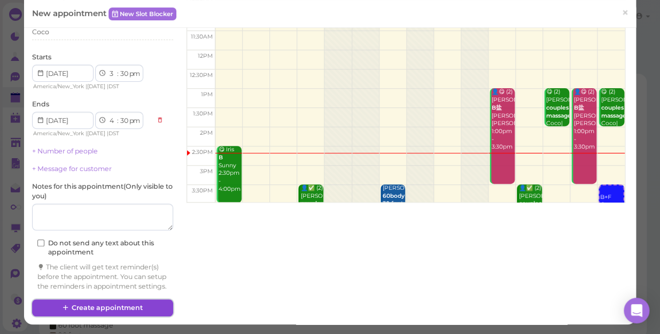
click at [101, 303] on button "Create appointment" at bounding box center [102, 307] width 141 height 17
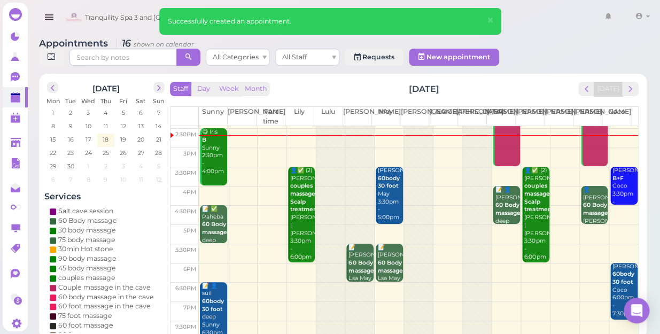
scroll to position [96, 0]
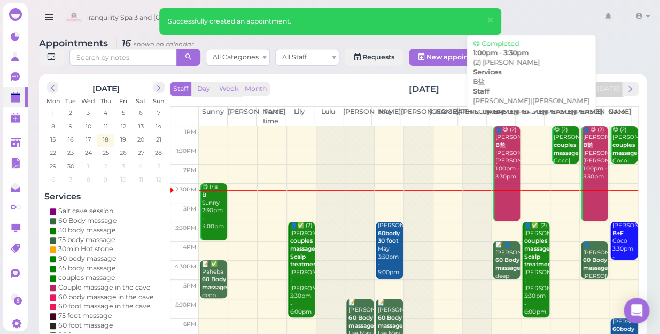
click at [494, 169] on link "👤😋 (2) jarrett B盐 Helen|Tina 1:00pm - 3:30pm" at bounding box center [506, 174] width 27 height 96
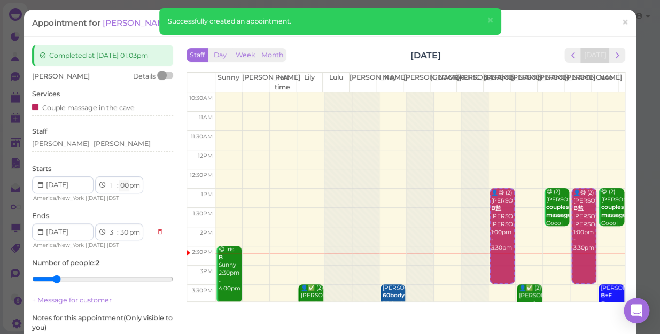
click at [124, 186] on select "00 05 10 15 20 25 30 35 40 45 50 55" at bounding box center [124, 185] width 11 height 11
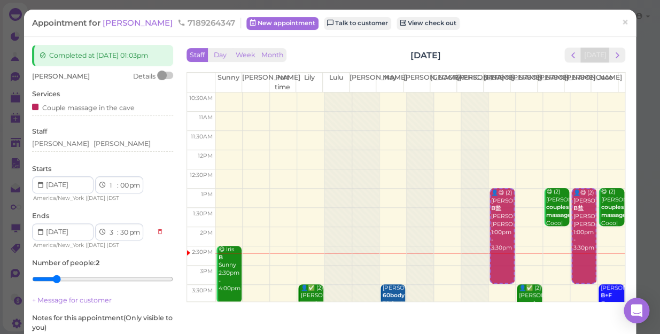
select select "15"
click at [119, 180] on select "00 05 10 15 20 25 30 35 40 45 50 55" at bounding box center [124, 185] width 11 height 11
select select "2"
select select "15"
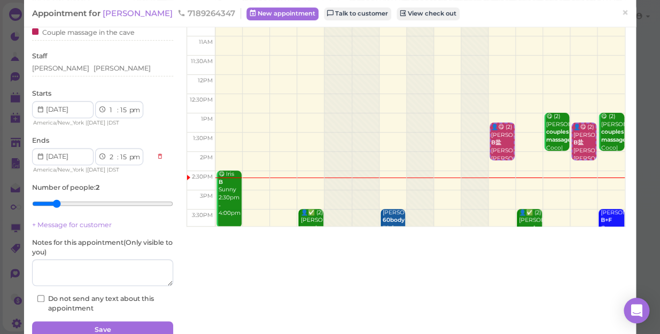
scroll to position [124, 0]
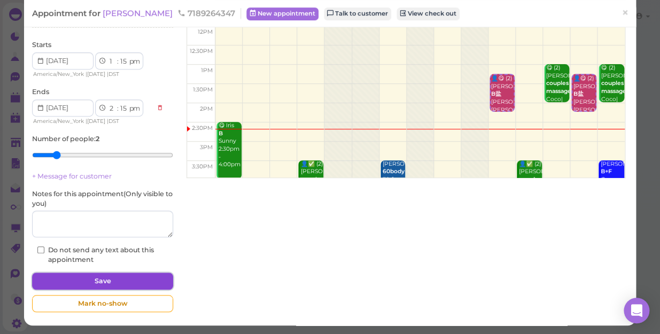
click at [147, 281] on button "Save" at bounding box center [102, 281] width 141 height 17
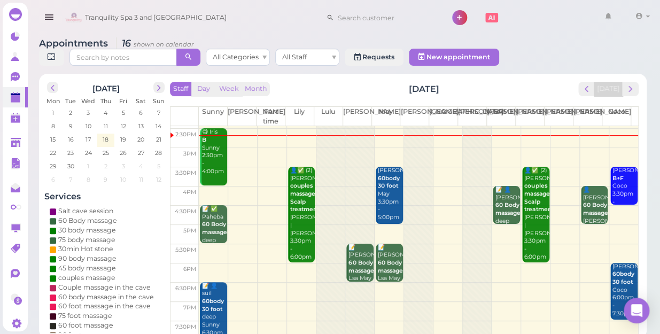
scroll to position [96, 0]
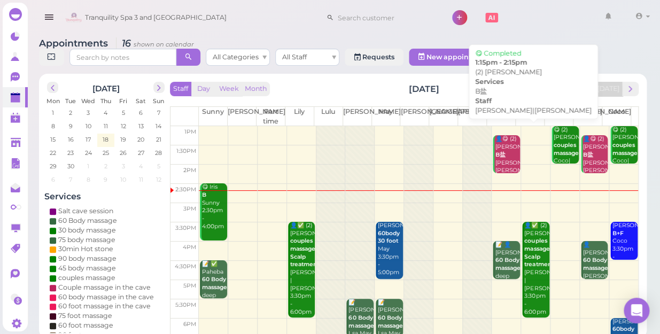
click at [495, 155] on div "👤😋 (2) jarrett B盐 Helen|Tina 1:15pm - 2:15pm" at bounding box center [506, 162] width 25 height 55
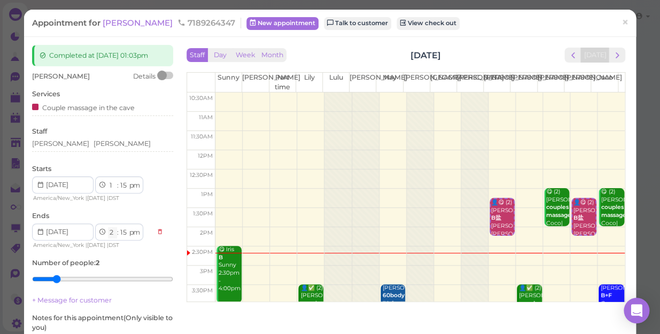
click at [110, 232] on select "1 2 3 4 5 6 7 8 9 10 11 12" at bounding box center [112, 232] width 9 height 11
select select "3"
click at [108, 227] on select "1 2 3 4 5 6 7 8 9 10 11 12" at bounding box center [112, 232] width 9 height 11
click at [122, 232] on select "00 05 10 15 20 25 30 35 40 45 50 55" at bounding box center [124, 232] width 11 height 11
select select "45"
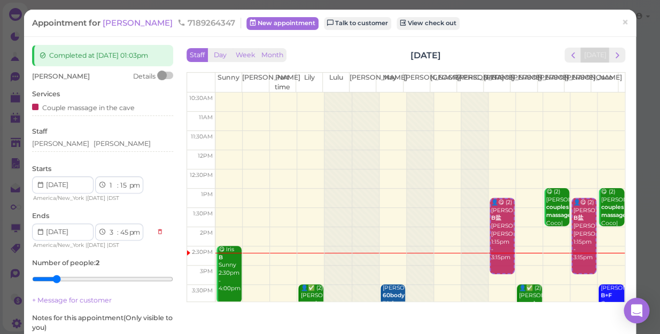
click at [119, 227] on select "00 05 10 15 20 25 30 35 40 45 50 55" at bounding box center [124, 232] width 11 height 11
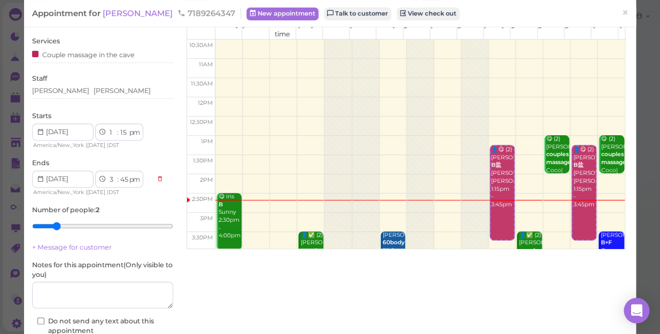
scroll to position [124, 0]
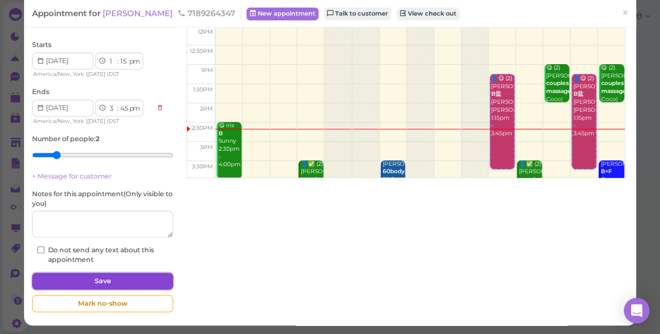
click at [146, 277] on button "Save" at bounding box center [102, 281] width 141 height 17
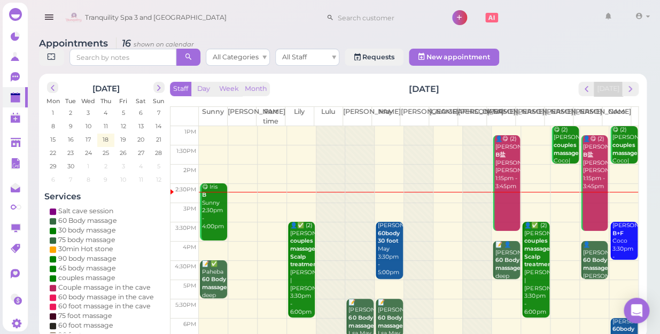
scroll to position [144, 0]
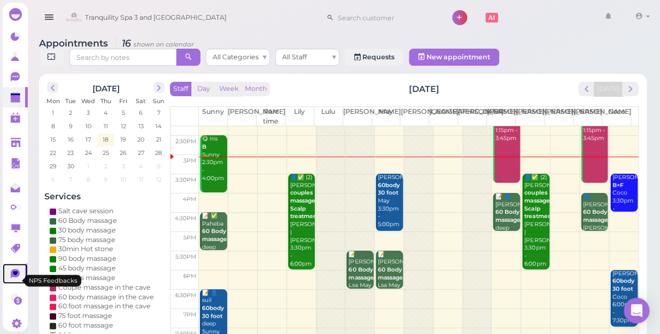
click at [11, 278] on icon at bounding box center [15, 274] width 9 height 10
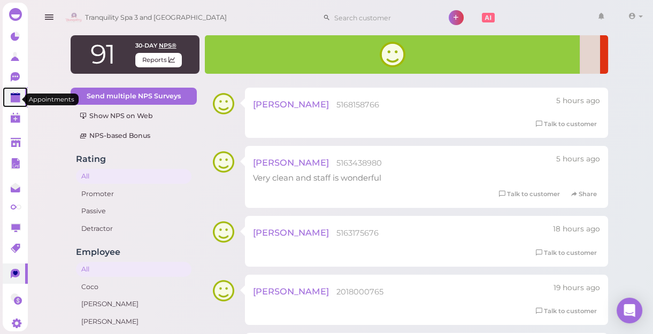
click at [11, 99] on polygon at bounding box center [16, 98] width 10 height 7
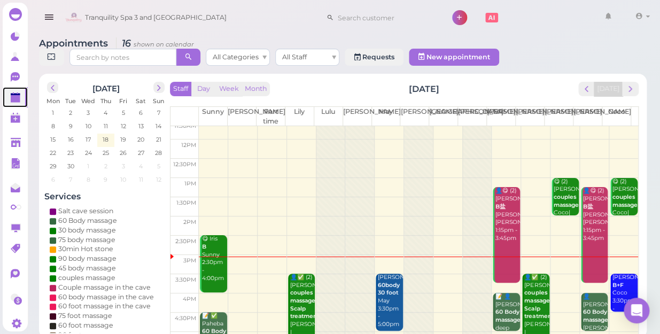
scroll to position [145, 0]
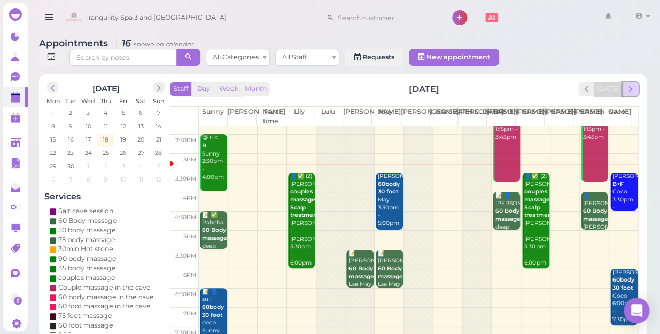
click at [634, 84] on span "next" at bounding box center [630, 89] width 10 height 10
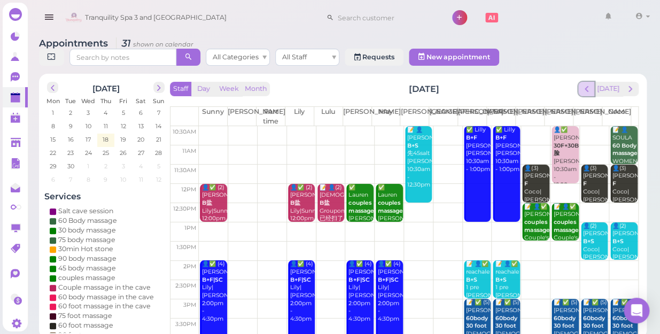
click at [588, 84] on span "prev" at bounding box center [586, 89] width 10 height 10
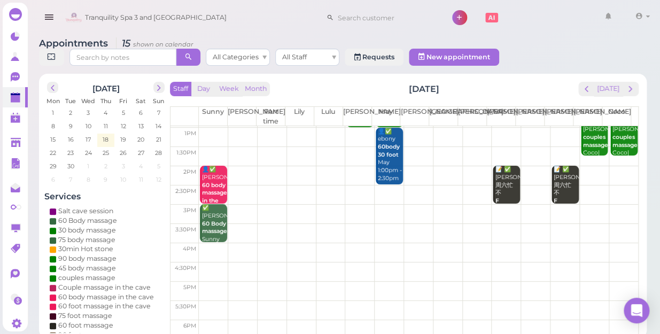
scroll to position [97, 0]
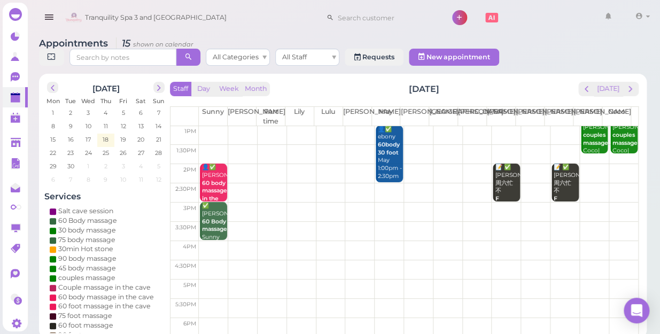
click at [416, 241] on td at bounding box center [418, 250] width 439 height 19
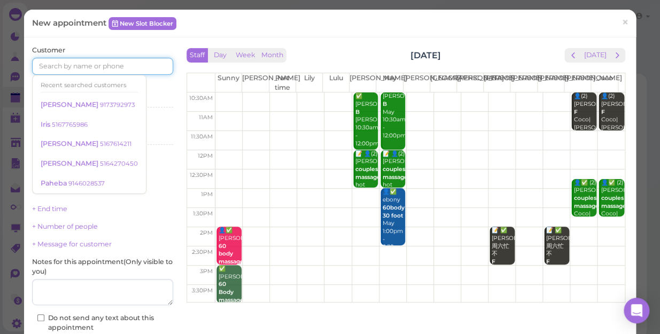
click at [151, 65] on input at bounding box center [102, 66] width 141 height 17
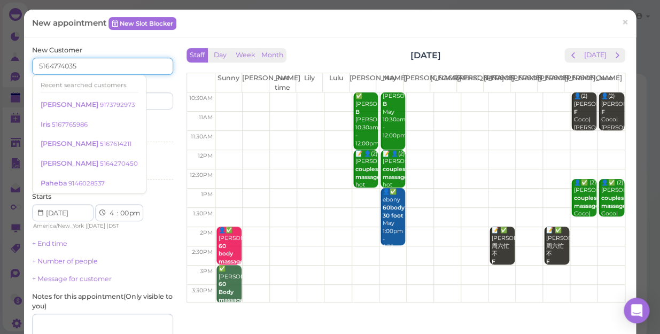
type input "5164774035"
click at [166, 120] on div "Services Select services" at bounding box center [102, 132] width 141 height 29
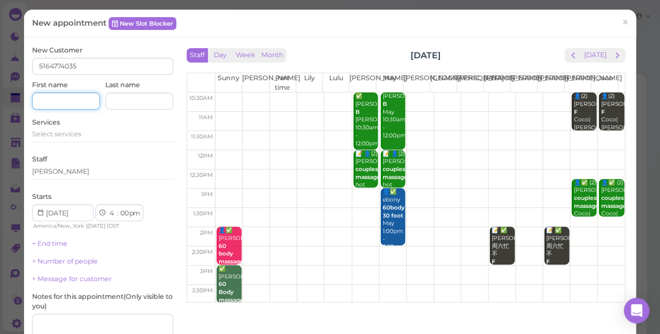
click at [72, 97] on input at bounding box center [66, 100] width 68 height 17
type input "Jenett"
click at [81, 135] on div "Select services" at bounding box center [102, 134] width 141 height 10
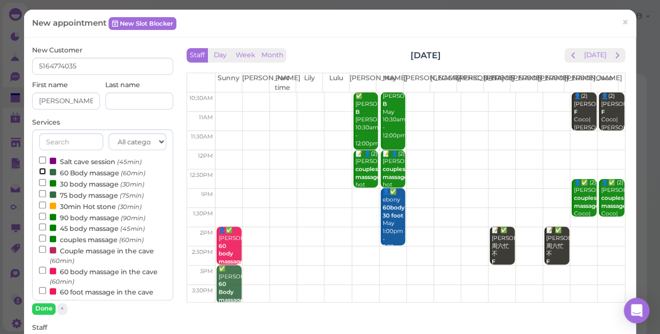
click at [42, 171] on input "60 Body massage (60min)" at bounding box center [42, 171] width 7 height 7
click at [45, 306] on button "Done" at bounding box center [44, 308] width 24 height 11
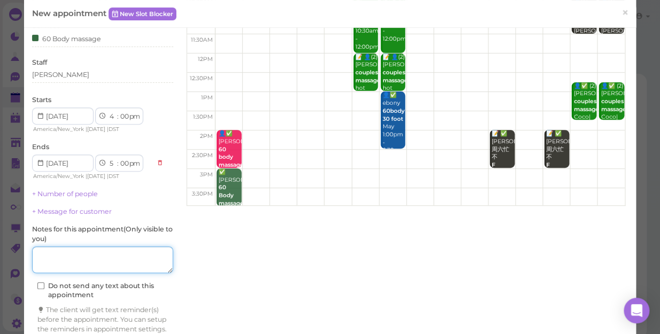
click at [106, 256] on textarea at bounding box center [102, 259] width 141 height 27
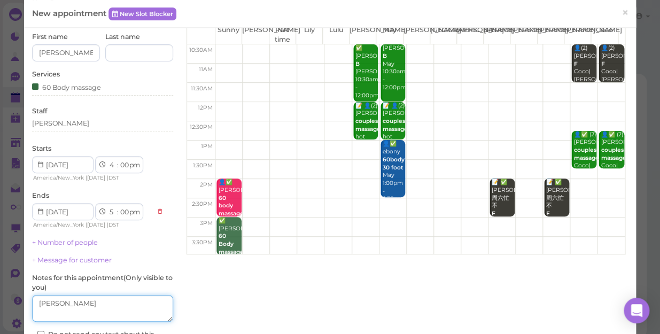
scroll to position [0, 0]
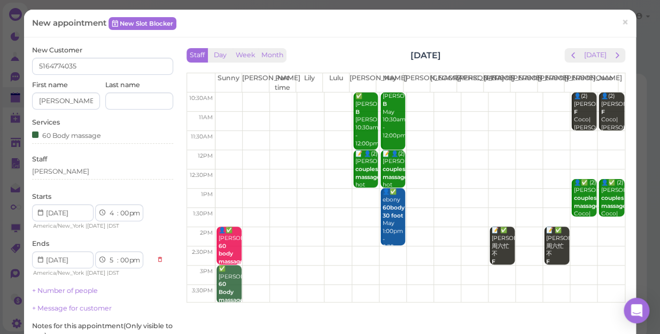
type textarea "[PERSON_NAME]"
click at [83, 100] on input "Jenett" at bounding box center [66, 100] width 68 height 17
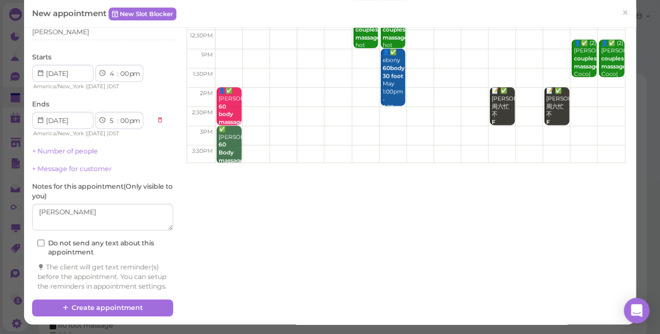
scroll to position [148, 0]
type input "[PERSON_NAME]"
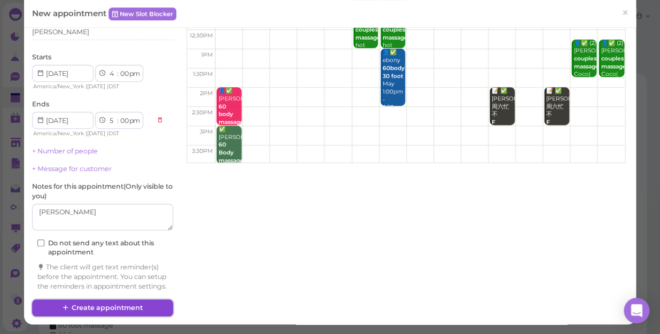
click at [150, 305] on button "Create appointment" at bounding box center [102, 307] width 141 height 17
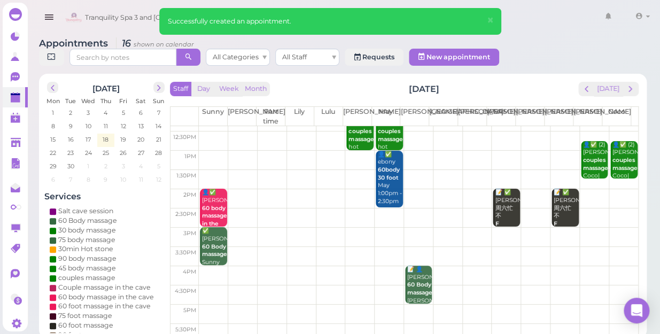
scroll to position [97, 0]
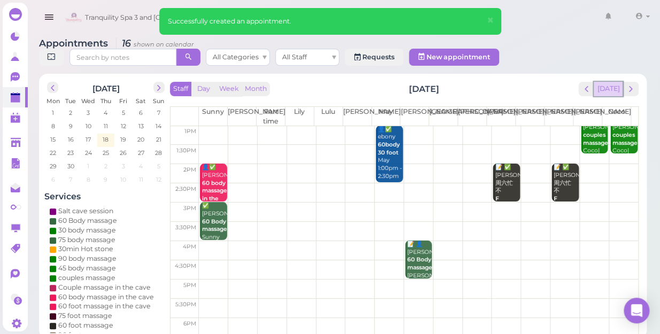
click at [612, 82] on button "[DATE]" at bounding box center [608, 89] width 29 height 14
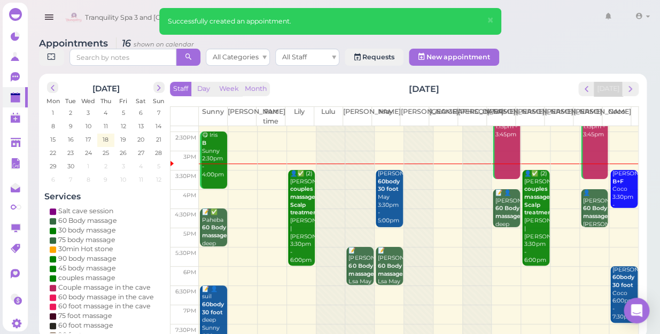
scroll to position [96, 0]
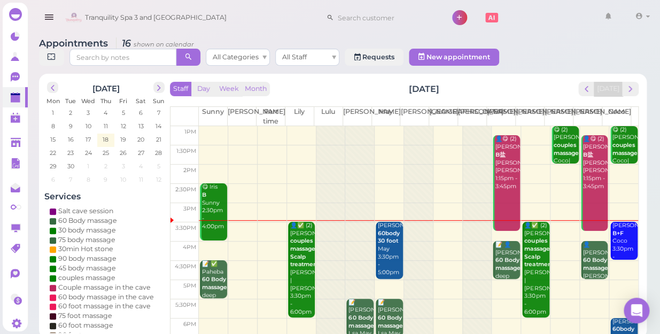
click at [612, 235] on div "magda B+F Coco 3:30pm - 4:30pm" at bounding box center [625, 245] width 26 height 47
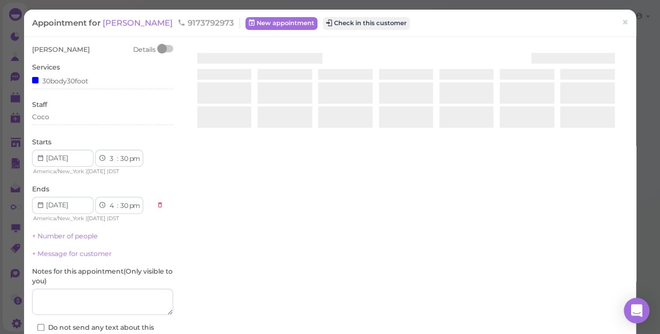
click at [612, 235] on div at bounding box center [406, 172] width 444 height 254
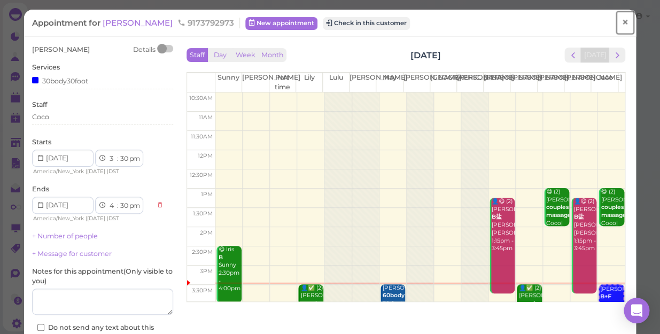
click at [622, 21] on span "×" at bounding box center [625, 22] width 7 height 15
click at [618, 21] on link at bounding box center [608, 18] width 31 height 30
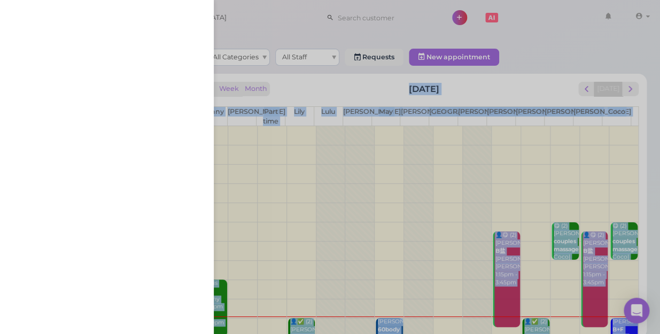
click at [246, 14] on div at bounding box center [330, 167] width 660 height 334
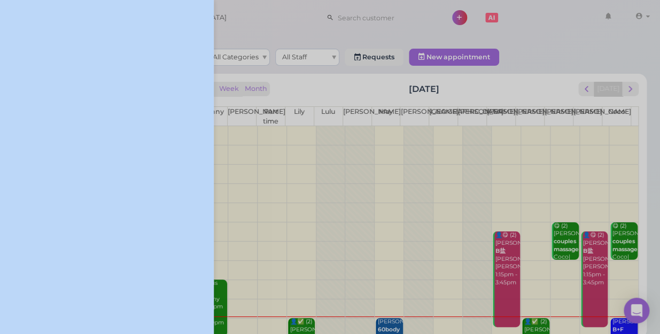
click at [246, 14] on div at bounding box center [330, 167] width 660 height 334
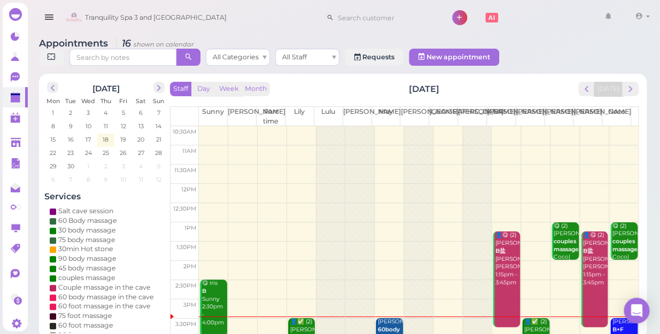
scroll to position [145, 0]
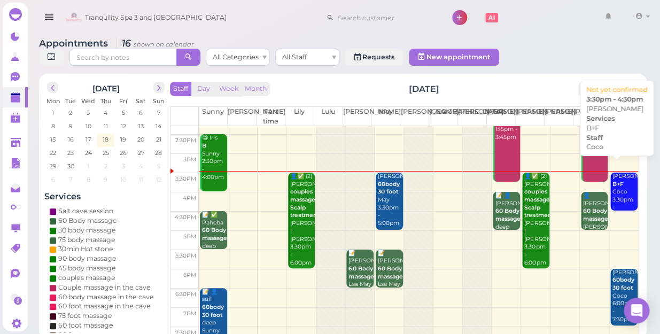
click at [614, 181] on b "B+F" at bounding box center [617, 184] width 11 height 7
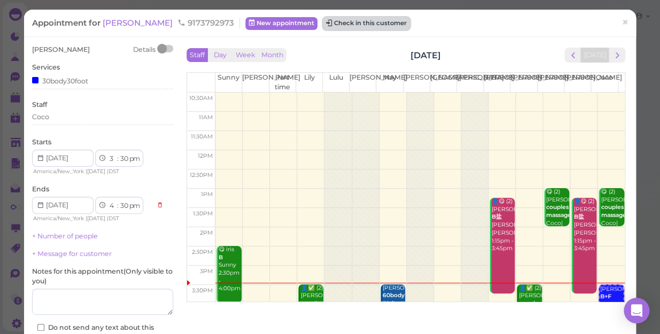
click at [353, 18] on button "Check in this customer" at bounding box center [366, 23] width 87 height 13
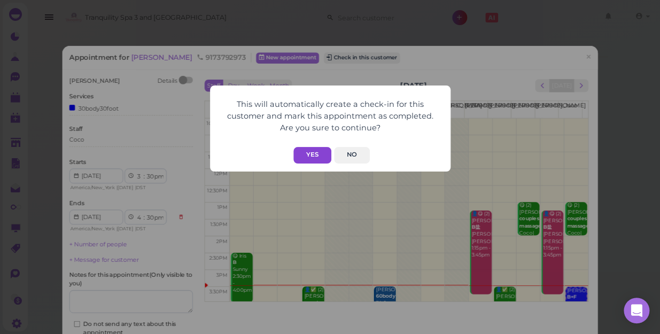
click at [314, 160] on button "Yes" at bounding box center [312, 155] width 38 height 17
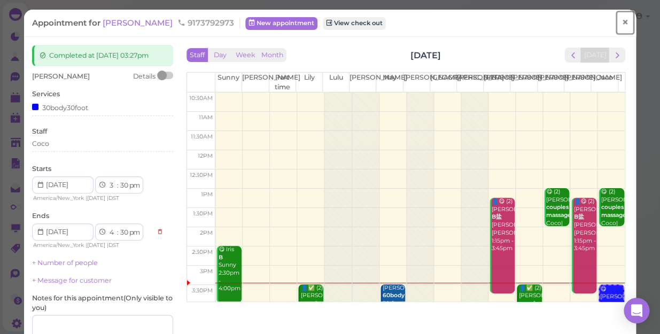
click at [622, 18] on span "×" at bounding box center [625, 22] width 7 height 15
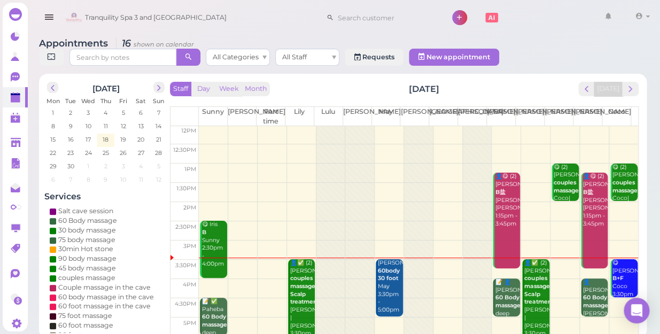
scroll to position [145, 0]
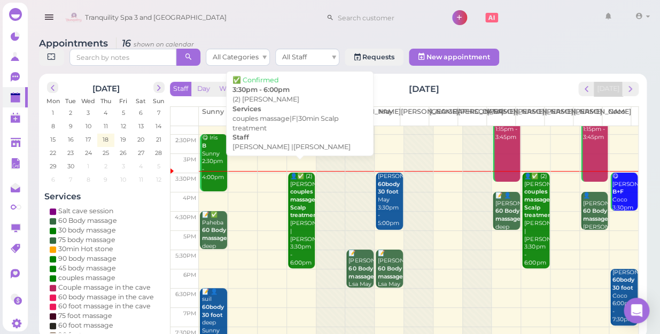
click at [295, 216] on div "👤✅ (2) Adriana couples massage|F|30min Scalp treatment Emily |Lily 3:30pm - 6:0…" at bounding box center [302, 220] width 25 height 94
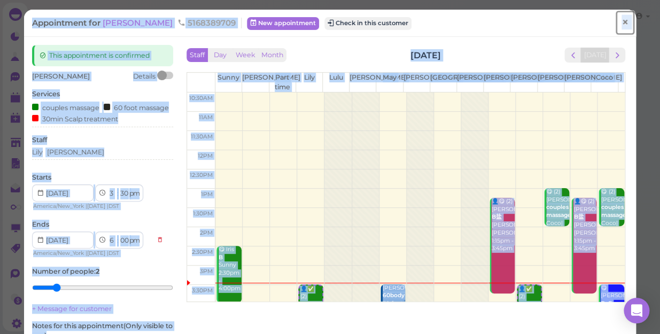
click at [622, 21] on span "×" at bounding box center [625, 22] width 7 height 15
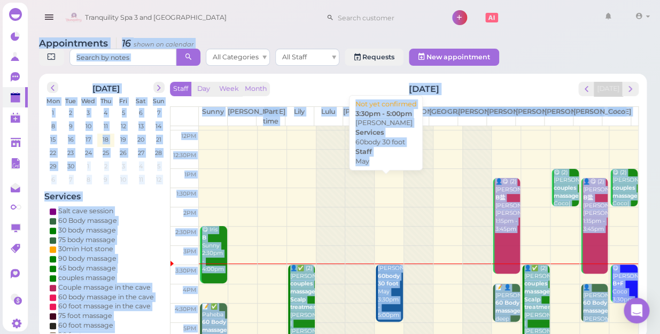
scroll to position [145, 0]
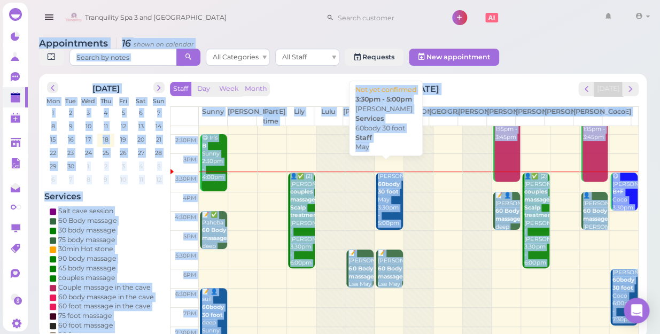
click at [385, 193] on div "Ava Wlsh 60body 30 foot May 3:30pm - 5:00pm" at bounding box center [389, 200] width 25 height 55
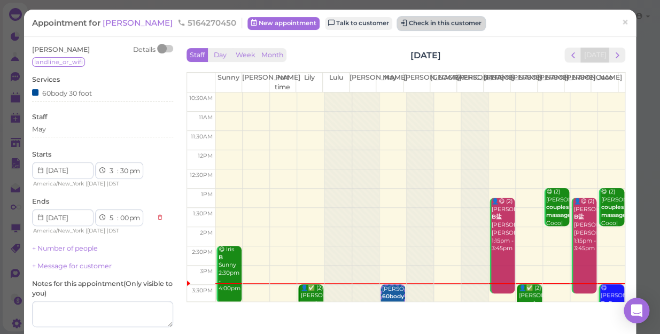
click at [415, 24] on button "Check in this customer" at bounding box center [441, 23] width 87 height 13
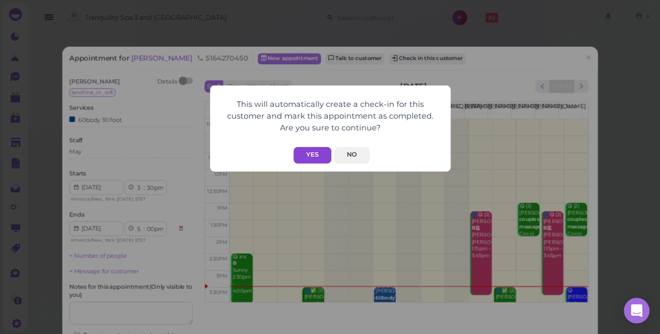
click at [312, 156] on button "Yes" at bounding box center [312, 155] width 38 height 17
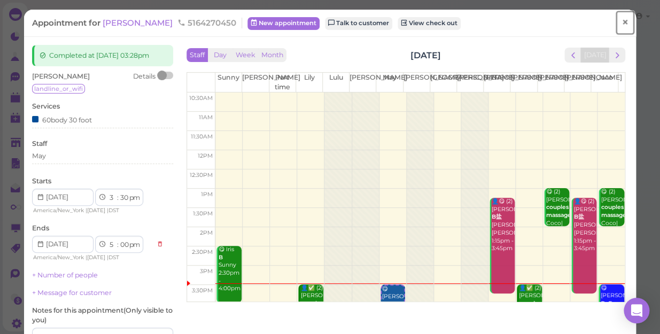
click at [621, 25] on link "×" at bounding box center [625, 22] width 20 height 25
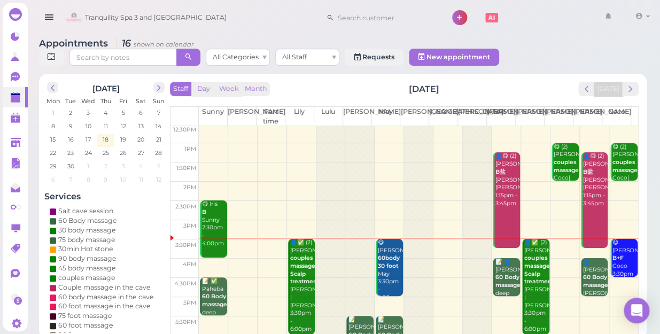
scroll to position [96, 0]
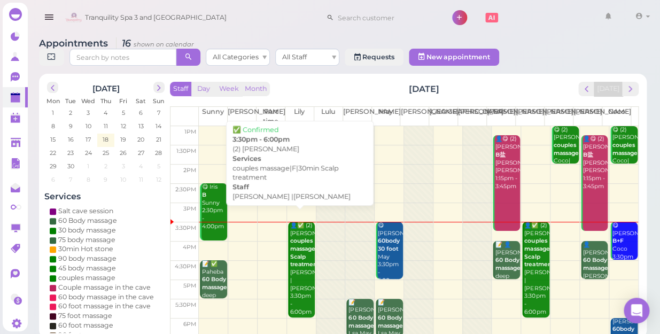
click at [299, 275] on div "👤✅ (2) Adriana couples massage|F|30min Scalp treatment Emily |Lily 3:30pm - 6:0…" at bounding box center [302, 269] width 25 height 94
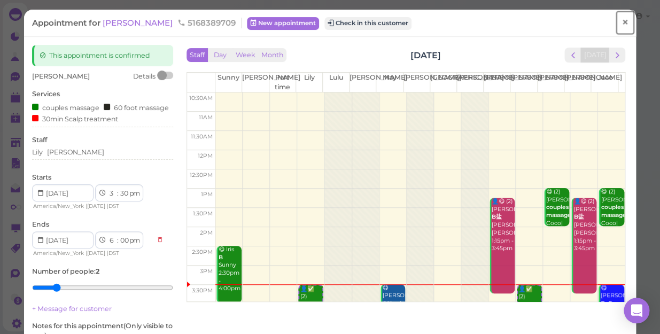
click at [622, 25] on span "×" at bounding box center [625, 22] width 7 height 15
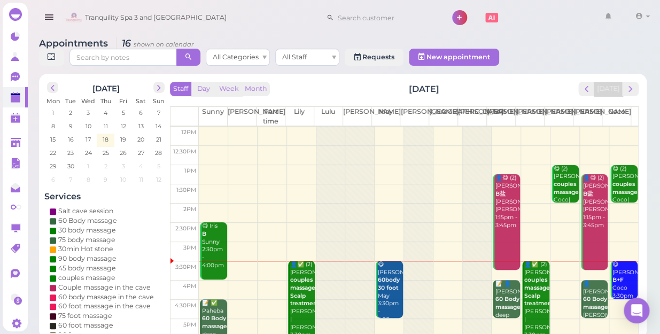
scroll to position [145, 0]
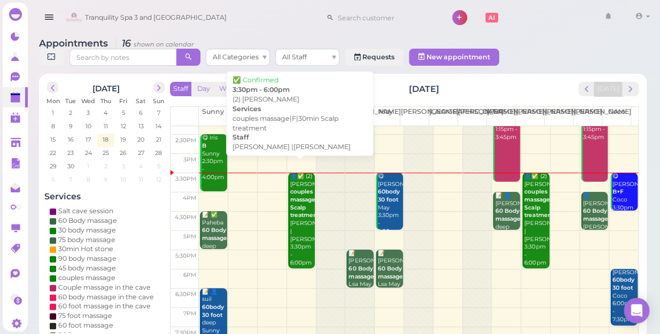
click at [302, 213] on div "👤✅ (2) Adriana couples massage|F|30min Scalp treatment Emily |Lily 3:30pm - 6:0…" at bounding box center [302, 220] width 25 height 94
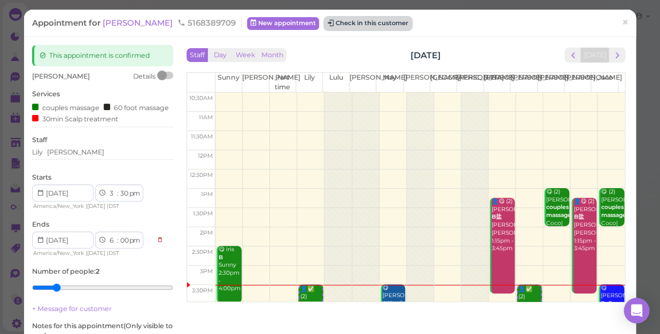
click at [355, 22] on button "Check in this customer" at bounding box center [367, 23] width 87 height 13
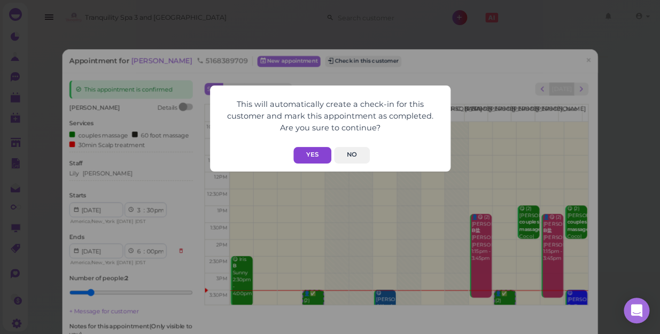
click at [309, 155] on button "Yes" at bounding box center [312, 155] width 38 height 17
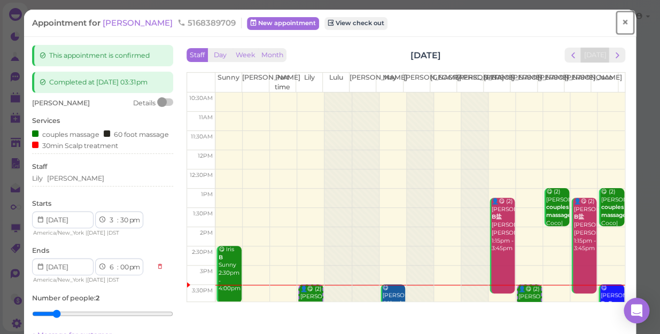
click at [615, 25] on link "×" at bounding box center [625, 22] width 20 height 25
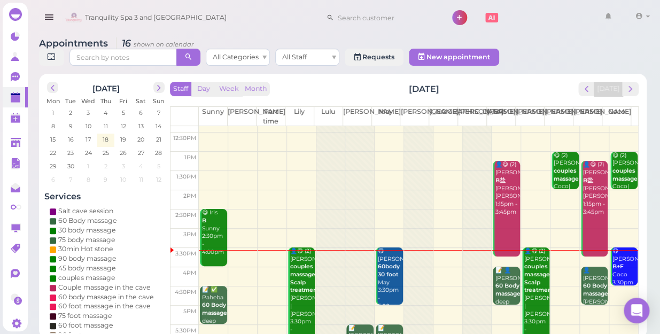
scroll to position [145, 0]
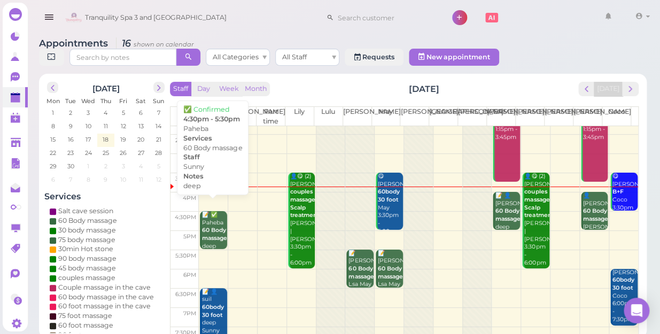
click at [207, 213] on div "📝 ✅ Paheba 60 Body massage deep Sunny 4:30pm - 5:30pm" at bounding box center [213, 246] width 25 height 71
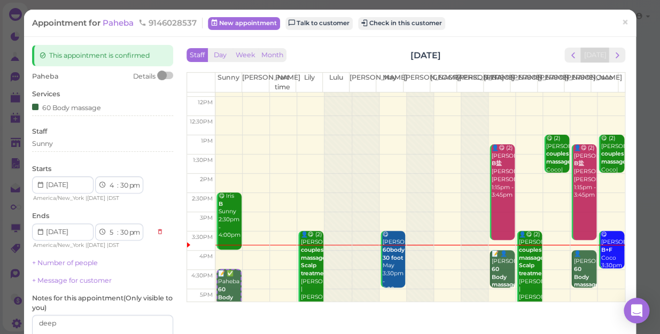
scroll to position [193, 0]
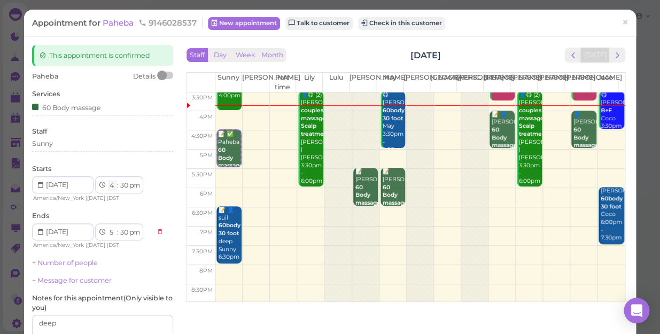
click at [109, 183] on select "1 2 3 4 5 6 7 8 9 10 11 12" at bounding box center [112, 185] width 9 height 11
select select "5"
click at [108, 180] on select "1 2 3 4 5 6 7 8 9 10 11 12" at bounding box center [112, 185] width 9 height 11
select select "6"
click at [127, 183] on select "00 05 10 15 20 25 30 35 40 45 50 55" at bounding box center [124, 185] width 11 height 11
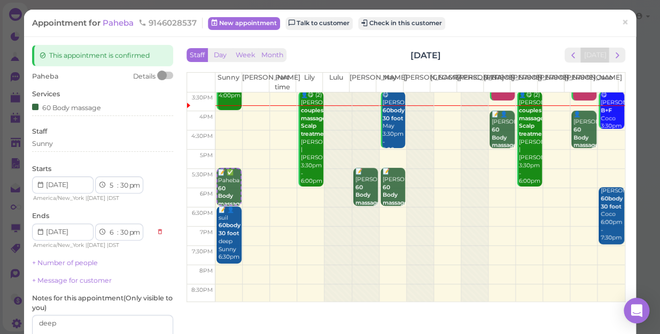
select select "00"
click at [119, 180] on select "00 05 10 15 20 25 30 35 40 45 50 55" at bounding box center [124, 185] width 11 height 11
select select "00"
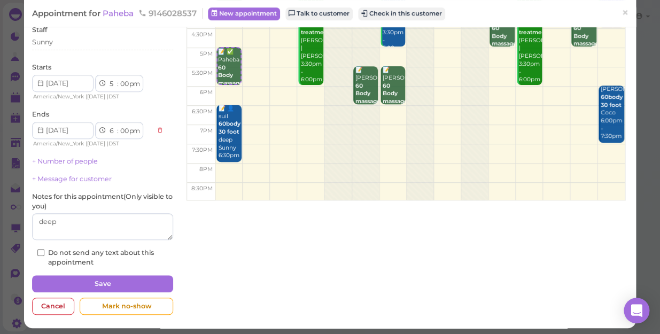
scroll to position [104, 0]
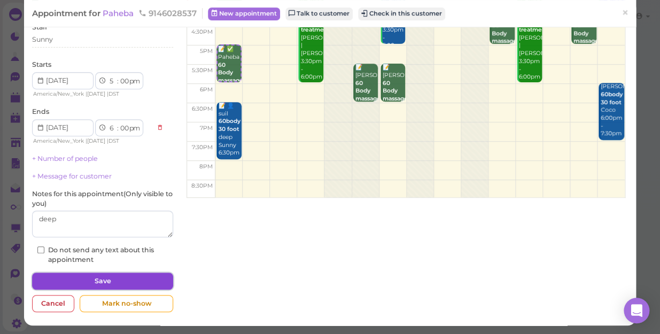
click at [123, 279] on button "Save" at bounding box center [102, 281] width 141 height 17
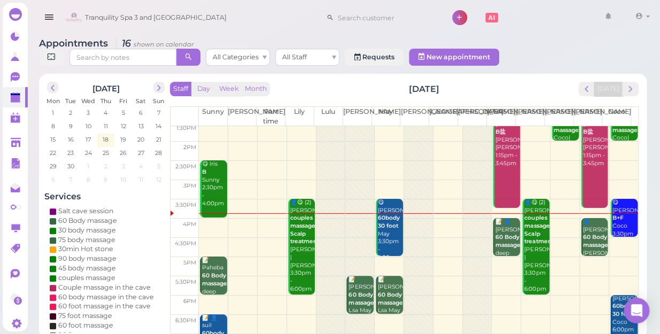
scroll to position [193, 0]
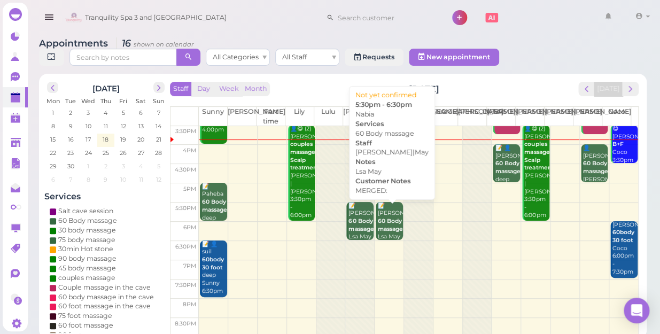
click at [381, 218] on b "60 Body massage" at bounding box center [390, 225] width 25 height 15
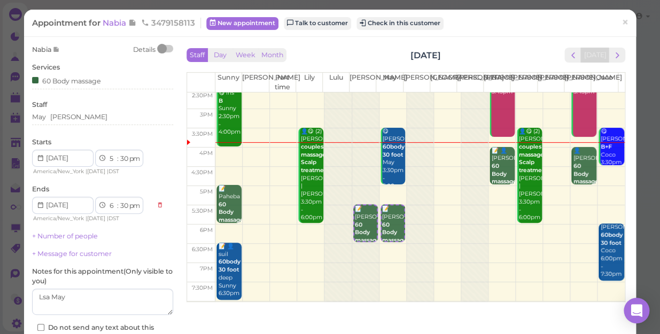
scroll to position [193, 0]
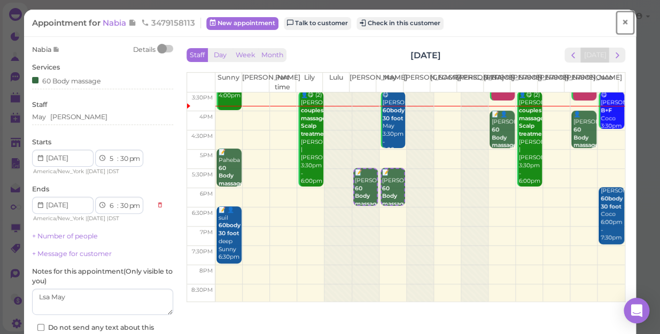
click at [622, 22] on span "×" at bounding box center [625, 22] width 7 height 15
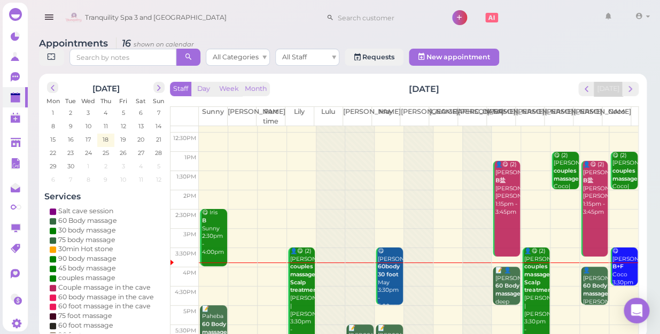
scroll to position [145, 0]
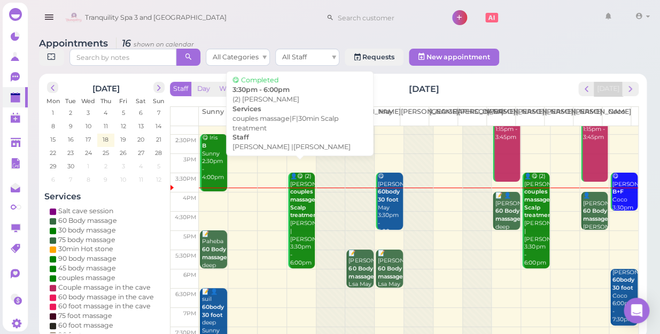
click at [295, 234] on div "👤😋 (2) Adriana couples massage|F|30min Scalp treatment Emily |Lily 3:30pm - 6:0…" at bounding box center [302, 220] width 25 height 94
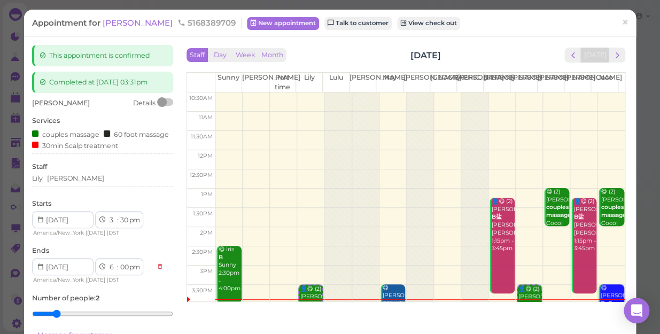
click at [123, 228] on div "1 2 3 4 5 6 7 8 9 10 11 12 : 00 05 10 15 20 25 30 35 40 45 50 55 am pm" at bounding box center [119, 219] width 48 height 17
click at [124, 226] on select "00 05 10 15 20 25 30 35 40 45 50 55" at bounding box center [124, 220] width 11 height 11
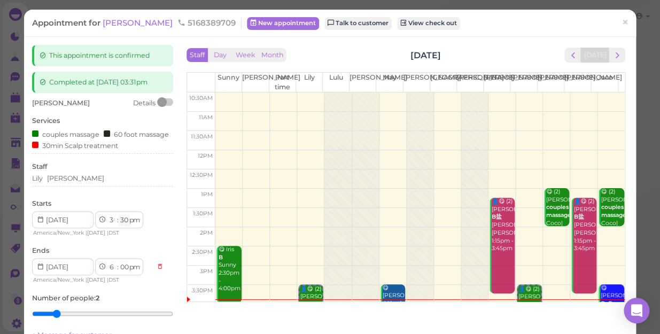
click at [124, 226] on select "00 05 10 15 20 25 30 35 40 45 50 55" at bounding box center [124, 220] width 11 height 11
select select "50"
click at [119, 226] on select "00 05 10 15 20 25 30 35 40 45 50 55" at bounding box center [124, 220] width 11 height 11
select select "20"
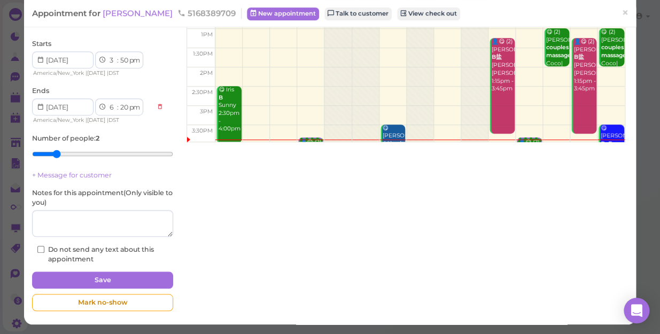
scroll to position [170, 0]
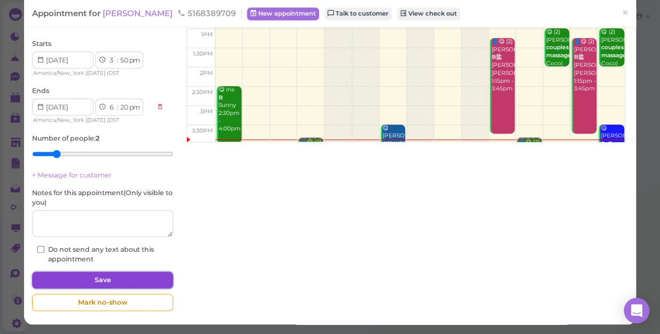
click at [153, 277] on button "Save" at bounding box center [102, 279] width 141 height 17
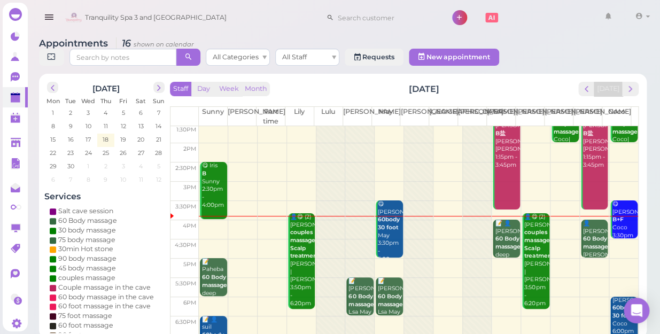
scroll to position [193, 0]
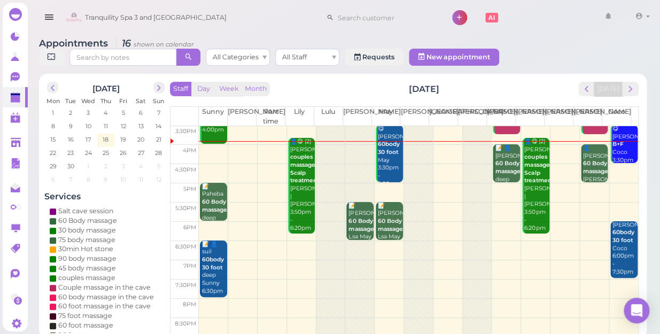
click at [501, 203] on td at bounding box center [418, 212] width 439 height 19
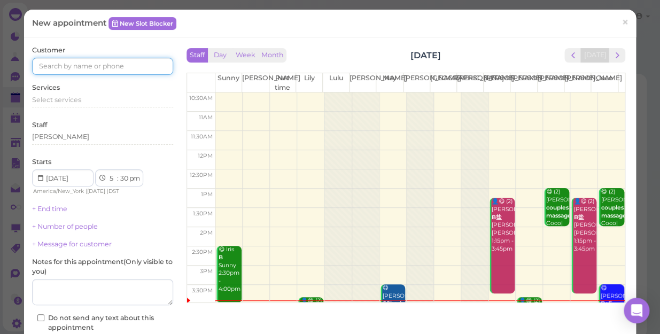
click at [84, 63] on input at bounding box center [102, 66] width 141 height 17
type input "5165821253"
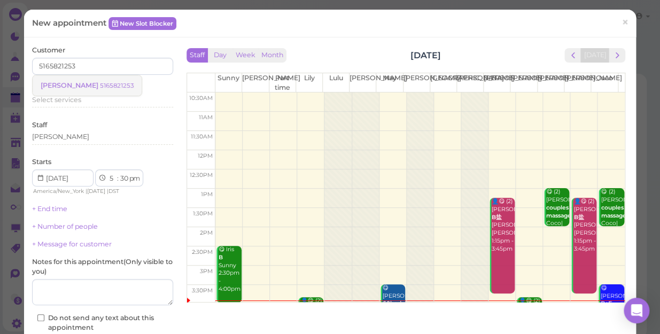
click at [66, 83] on span "[PERSON_NAME]" at bounding box center [70, 85] width 59 height 8
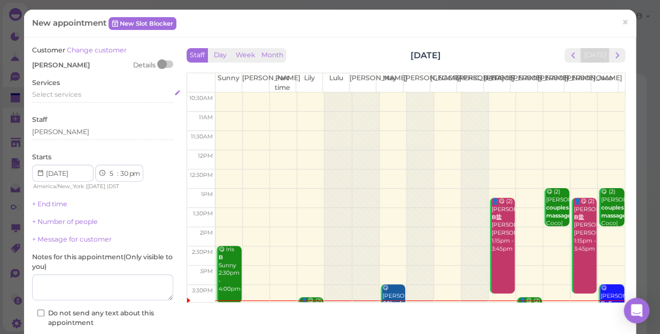
click at [69, 90] on span "Select services" at bounding box center [56, 94] width 49 height 8
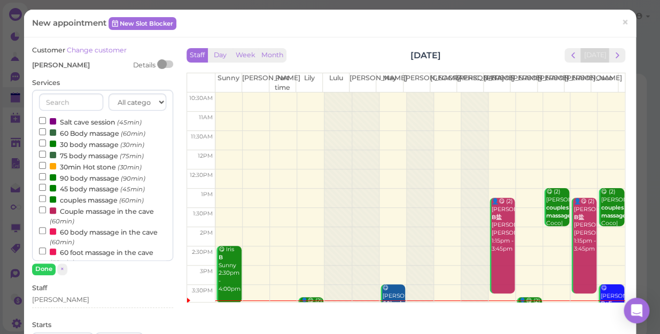
click at [79, 180] on label "90 body massage (90min)" at bounding box center [92, 177] width 106 height 11
click at [46, 180] on input "90 body massage (90min)" at bounding box center [42, 176] width 7 height 7
click at [41, 269] on button "Done" at bounding box center [44, 268] width 24 height 11
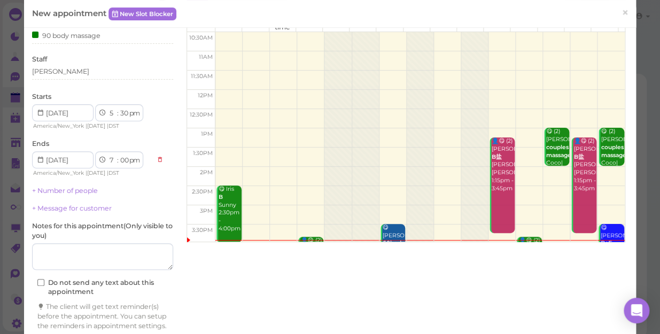
scroll to position [108, 0]
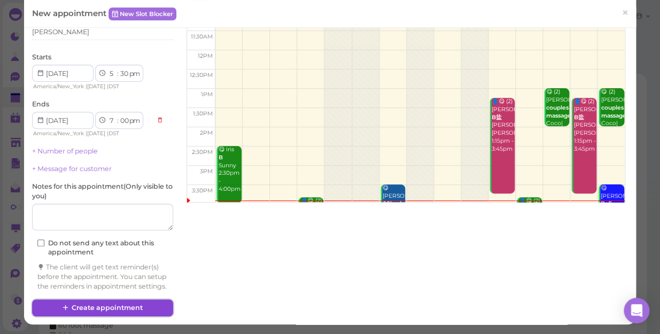
click at [134, 305] on button "Create appointment" at bounding box center [102, 307] width 141 height 17
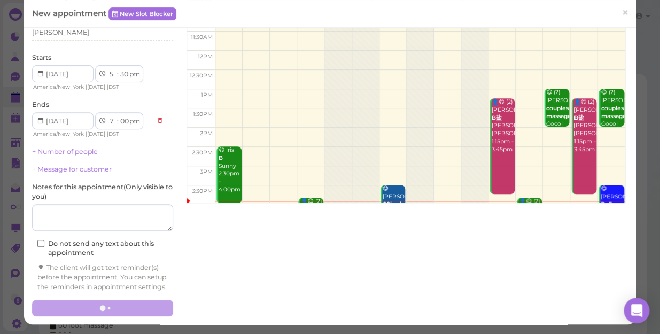
scroll to position [0, 0]
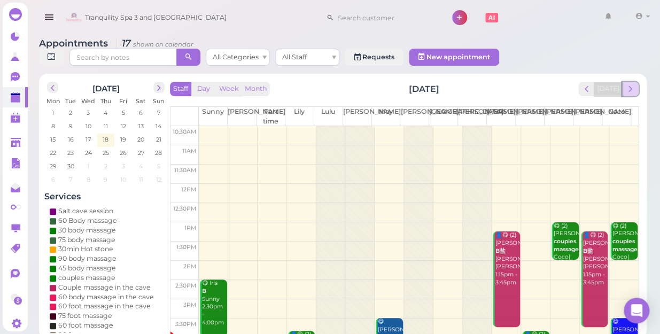
click at [632, 84] on span "next" at bounding box center [630, 89] width 10 height 10
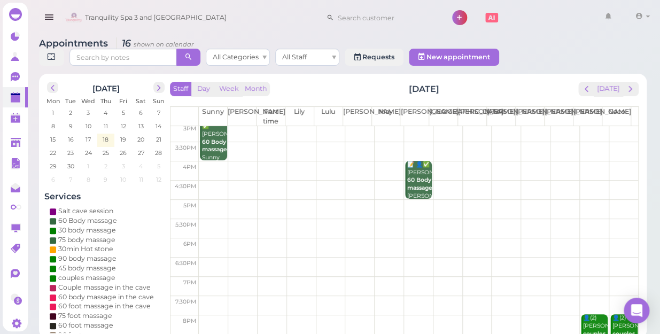
scroll to position [193, 0]
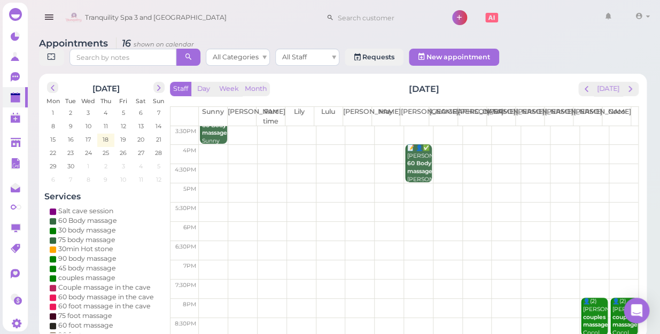
click at [617, 241] on td at bounding box center [418, 250] width 439 height 19
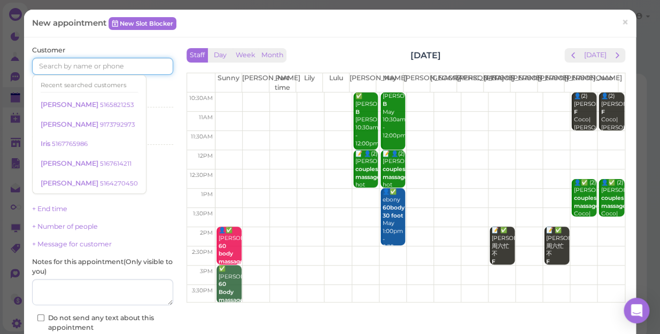
click at [144, 71] on input at bounding box center [102, 66] width 141 height 17
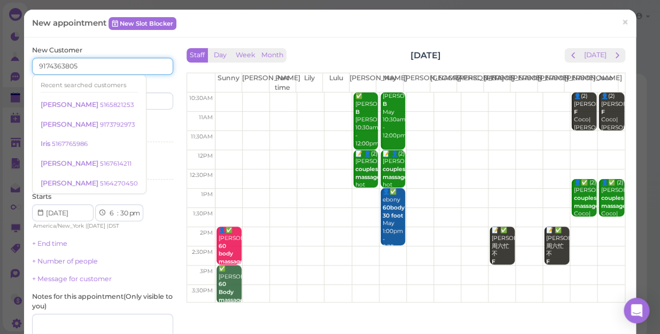
type input "9174363805"
click at [157, 126] on div "Services Select services" at bounding box center [102, 132] width 141 height 29
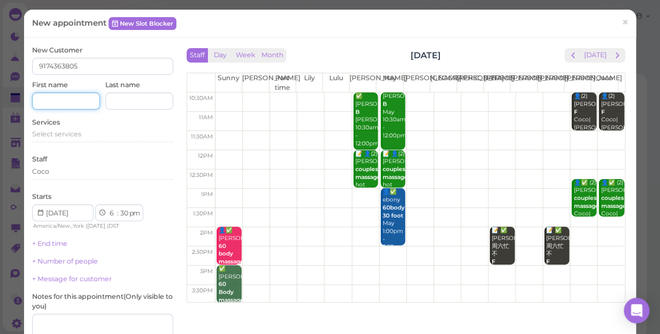
click at [83, 105] on input at bounding box center [66, 100] width 68 height 17
type input "Catchana"
click at [69, 132] on span "Select services" at bounding box center [56, 134] width 49 height 8
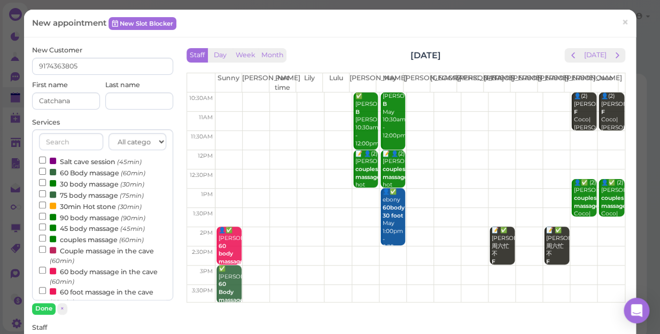
click at [72, 173] on label "60 Body massage (60min)" at bounding box center [92, 172] width 106 height 11
click at [46, 173] on input "60 Body massage (60min)" at bounding box center [42, 171] width 7 height 7
click at [42, 304] on button "Done" at bounding box center [44, 308] width 24 height 11
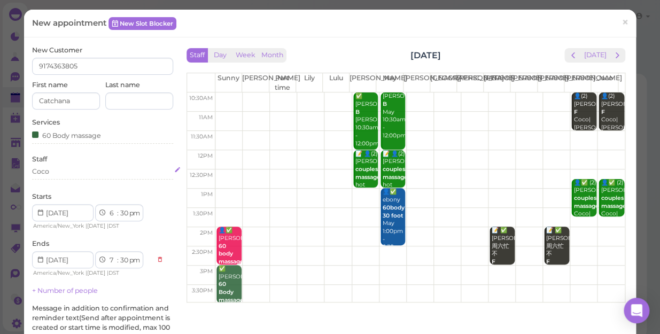
click at [57, 175] on div "Coco" at bounding box center [102, 172] width 141 height 10
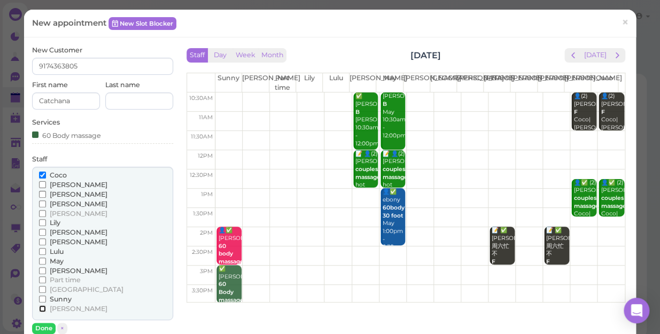
click at [42, 306] on input "[PERSON_NAME]" at bounding box center [42, 308] width 7 height 7
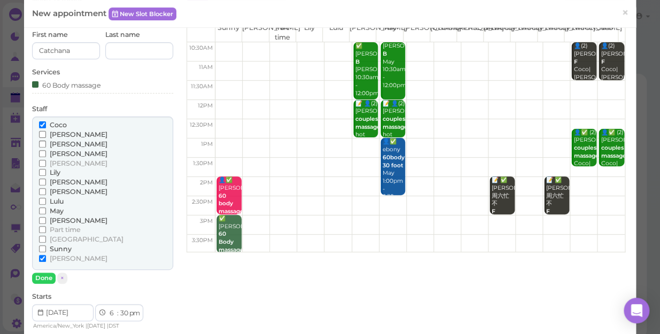
scroll to position [145, 0]
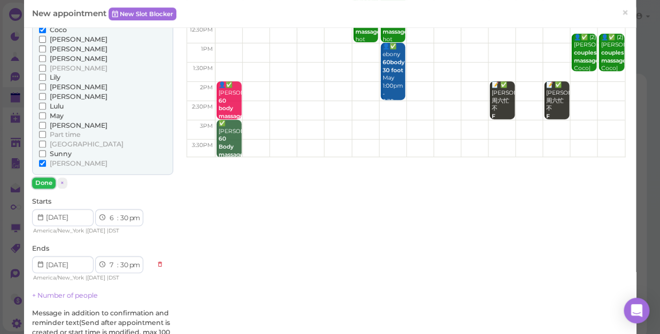
click at [41, 177] on button "Done" at bounding box center [44, 182] width 24 height 11
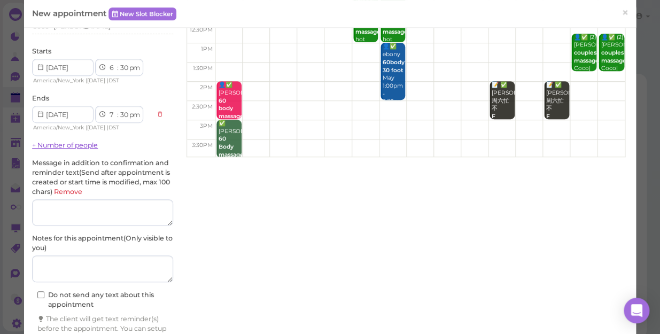
click at [88, 142] on link "+ Number of people" at bounding box center [65, 145] width 66 height 8
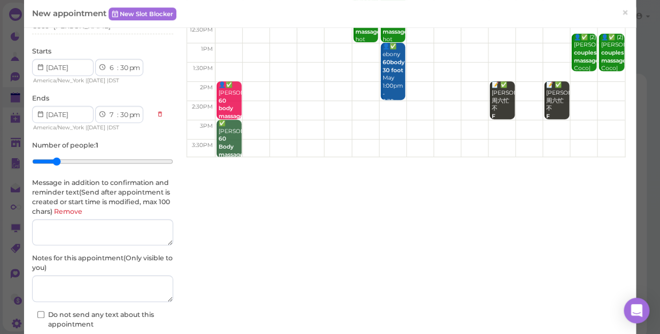
type input "2"
click at [58, 163] on input "range" at bounding box center [102, 161] width 141 height 17
click at [75, 209] on link "Remove" at bounding box center [68, 211] width 28 height 8
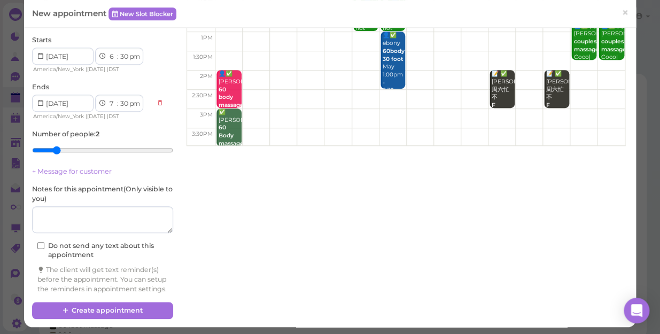
scroll to position [168, 0]
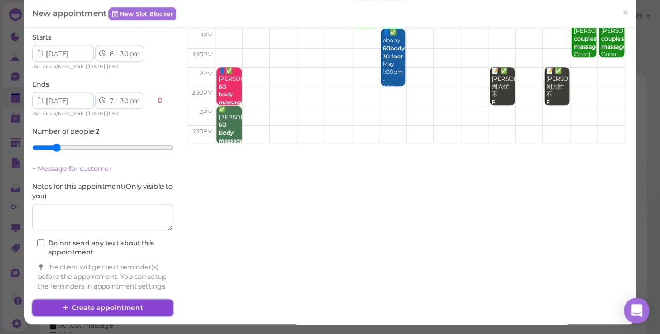
click at [123, 305] on button "Create appointment" at bounding box center [102, 307] width 141 height 17
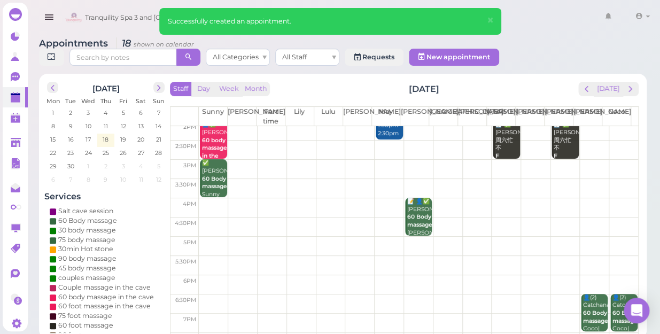
scroll to position [193, 0]
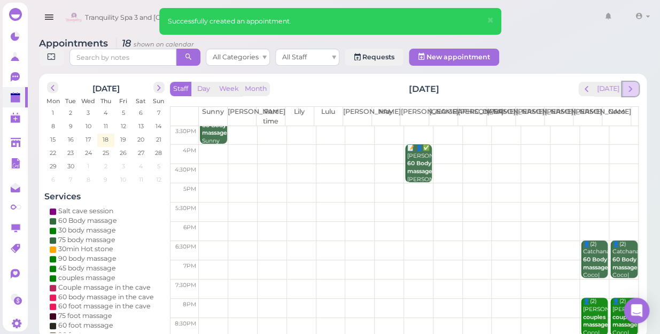
click at [630, 84] on span "next" at bounding box center [630, 89] width 10 height 10
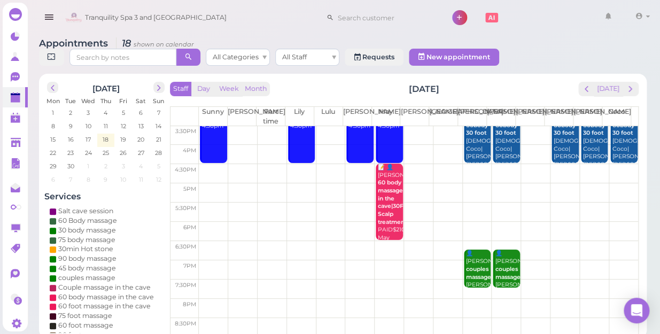
scroll to position [0, 0]
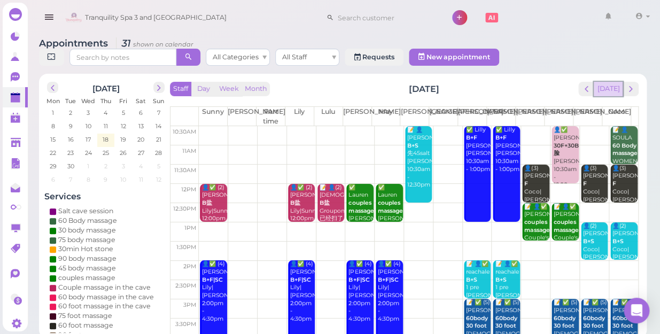
click at [607, 82] on button "[DATE]" at bounding box center [608, 89] width 29 height 14
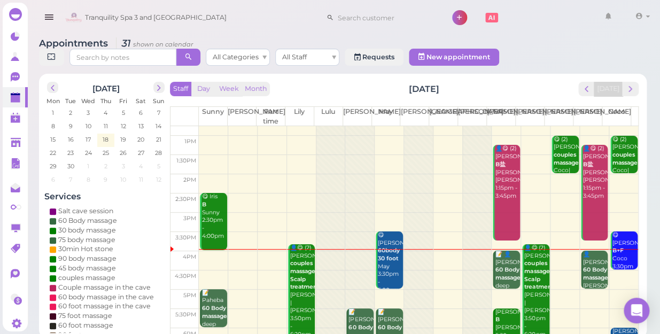
scroll to position [193, 0]
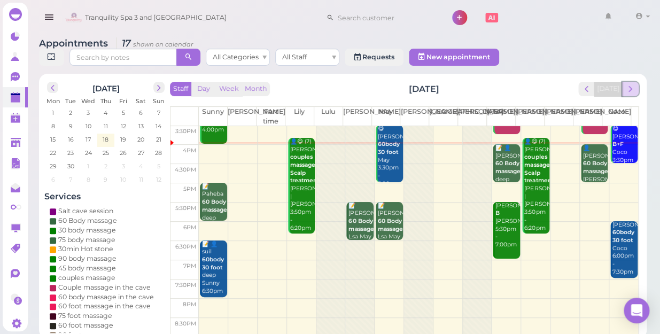
click at [631, 84] on span "next" at bounding box center [630, 89] width 10 height 10
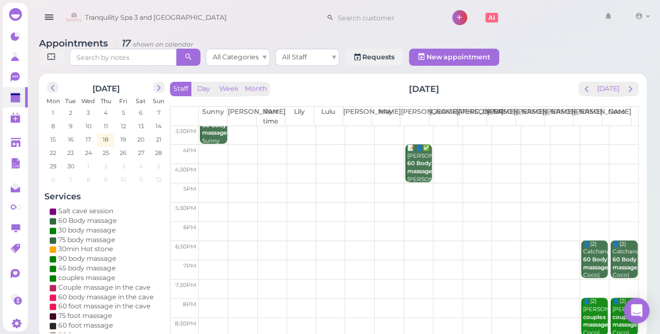
scroll to position [0, 0]
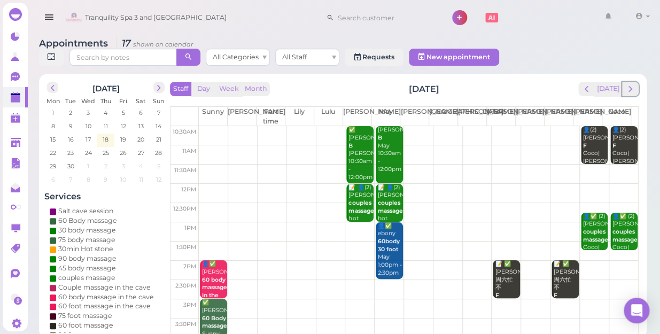
click at [631, 84] on span "next" at bounding box center [630, 89] width 10 height 10
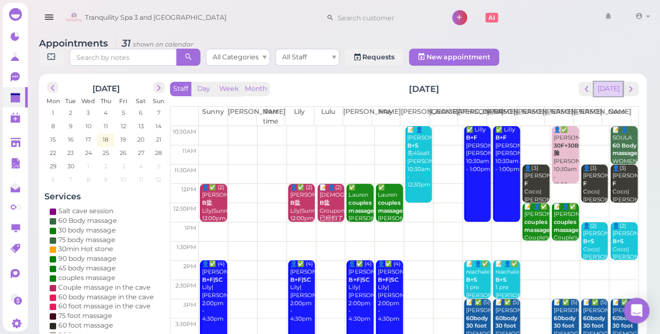
click at [615, 82] on button "[DATE]" at bounding box center [608, 89] width 29 height 14
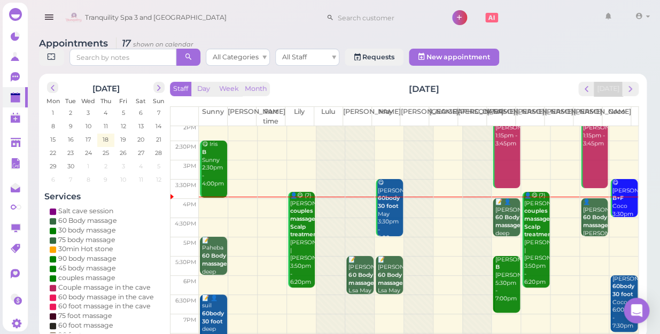
scroll to position [145, 0]
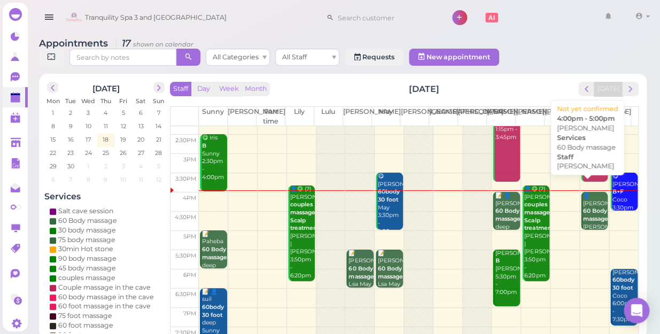
click at [586, 207] on b "60 Body massage" at bounding box center [595, 214] width 25 height 15
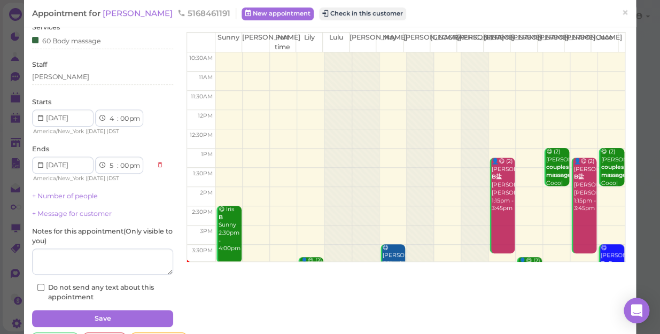
scroll to position [77, 0]
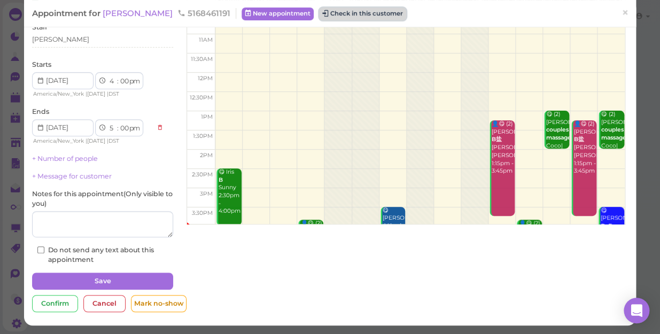
click at [319, 15] on button "Check in this customer" at bounding box center [362, 13] width 87 height 13
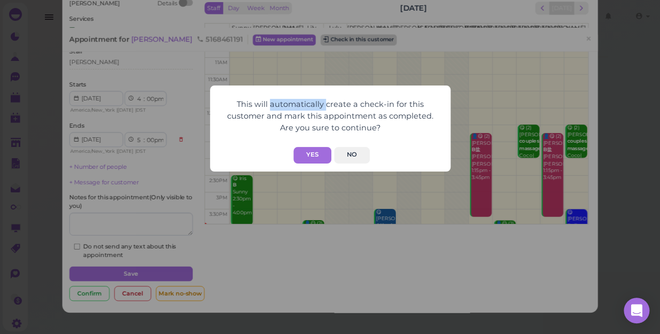
click at [299, 15] on div "This will automatically create a check-in for this customer and mark this appoi…" at bounding box center [330, 167] width 660 height 334
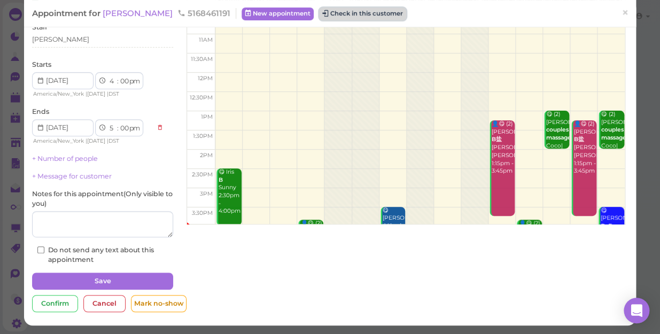
drag, startPoint x: 299, startPoint y: 15, endPoint x: 272, endPoint y: 15, distance: 27.3
click at [322, 15] on icon at bounding box center [325, 13] width 6 height 7
drag, startPoint x: 272, startPoint y: 15, endPoint x: 364, endPoint y: 117, distance: 137.7
click at [364, 117] on div at bounding box center [365, 216] width 27 height 402
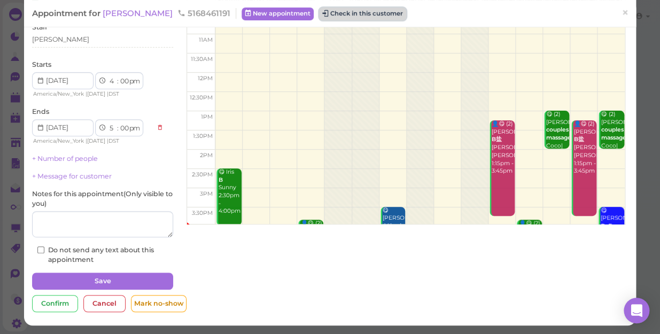
click at [319, 17] on button "Check in this customer" at bounding box center [362, 13] width 87 height 13
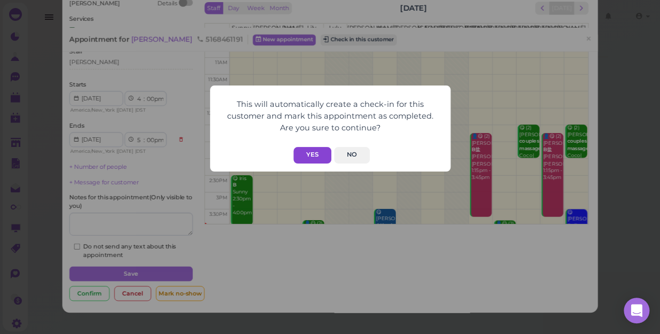
click at [313, 155] on button "Yes" at bounding box center [312, 155] width 38 height 17
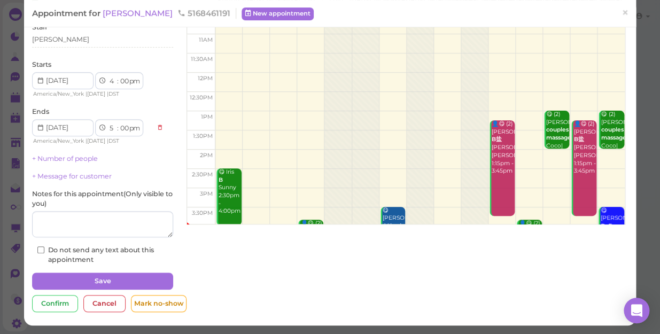
scroll to position [104, 0]
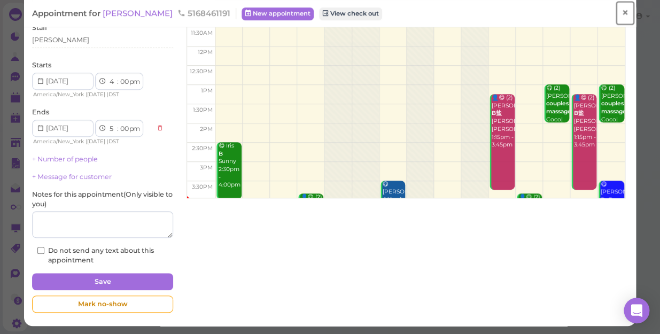
click at [622, 19] on span "×" at bounding box center [625, 12] width 7 height 15
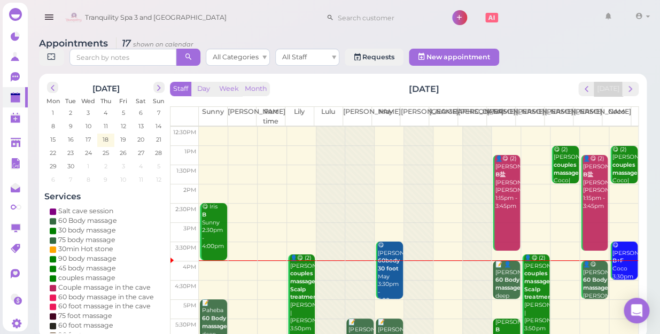
scroll to position [193, 0]
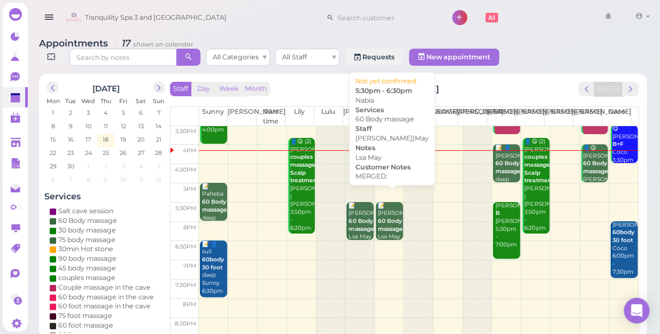
click at [383, 224] on div "📝 Nabia 60 Body massage Lsa May Lisa|May 5:30pm - 6:30pm" at bounding box center [389, 237] width 25 height 71
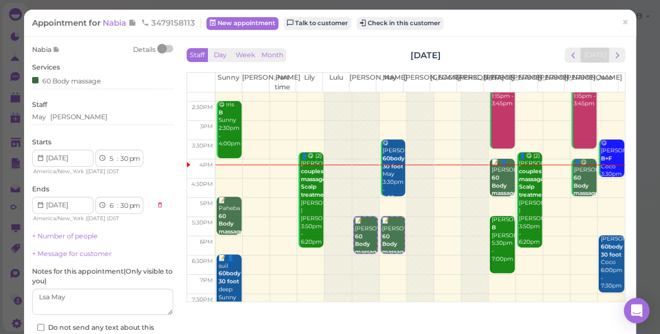
scroll to position [145, 0]
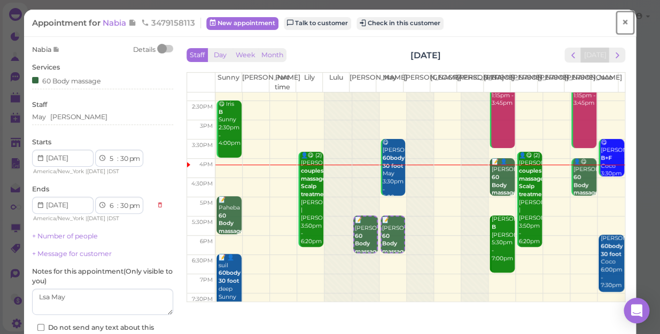
click at [622, 18] on span "×" at bounding box center [625, 22] width 7 height 15
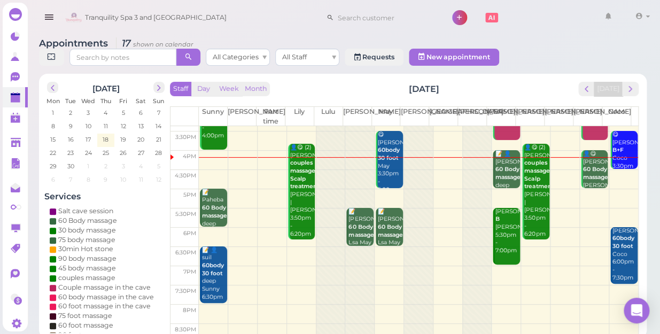
scroll to position [193, 0]
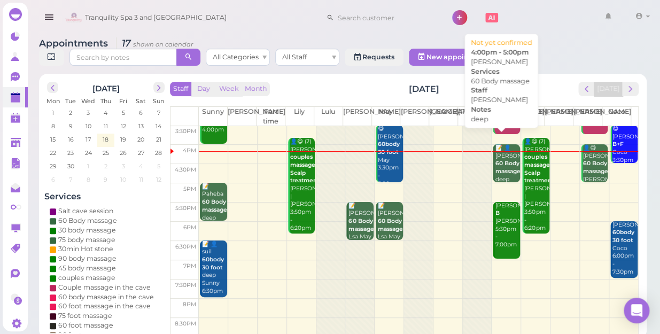
click at [502, 160] on b "60 Body massage" at bounding box center [507, 167] width 25 height 15
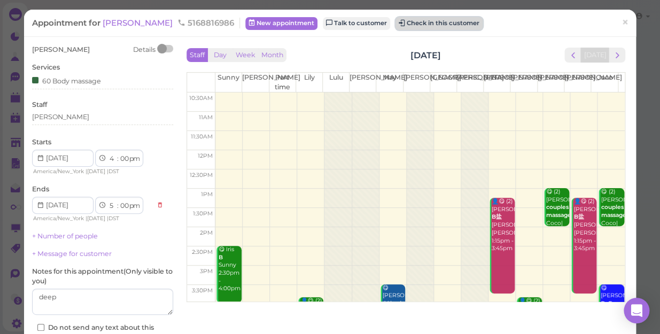
click at [406, 21] on button "Check in this customer" at bounding box center [438, 23] width 87 height 13
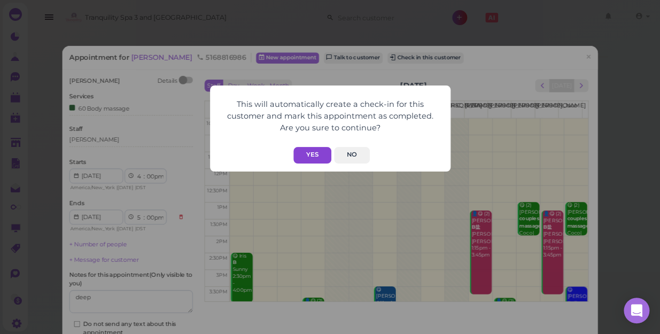
click at [308, 160] on button "Yes" at bounding box center [312, 155] width 38 height 17
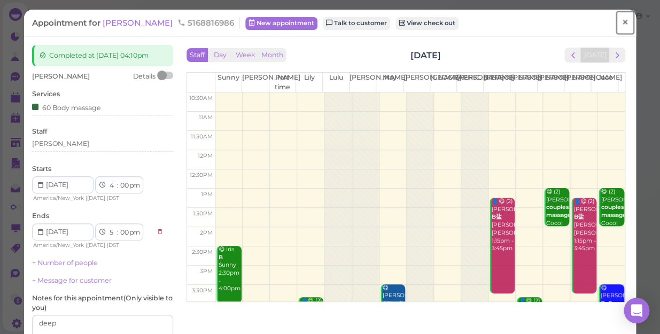
click at [622, 27] on span "×" at bounding box center [625, 22] width 7 height 15
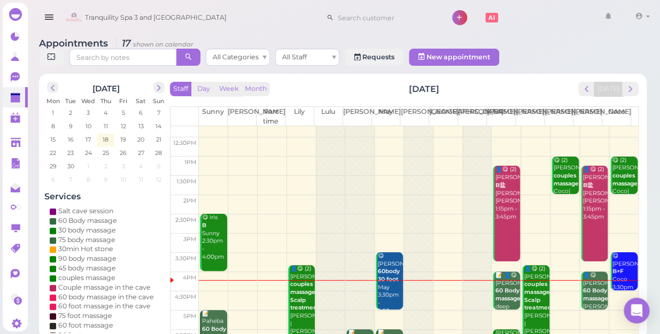
scroll to position [193, 0]
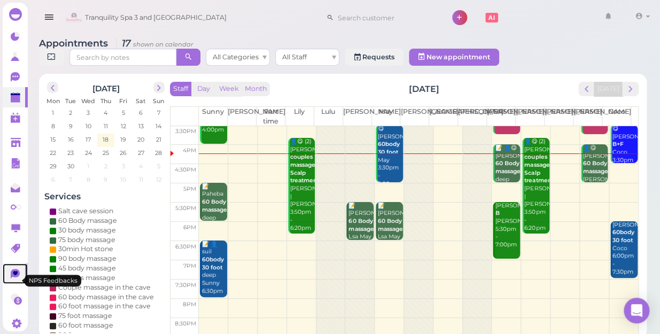
click at [19, 278] on icon at bounding box center [15, 274] width 9 height 10
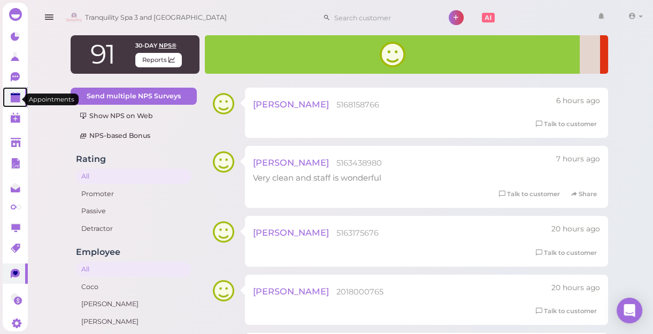
click at [19, 99] on polygon at bounding box center [16, 98] width 10 height 7
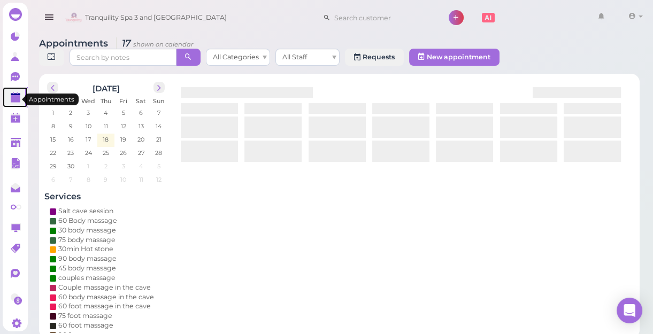
click at [19, 99] on polygon at bounding box center [16, 98] width 10 height 7
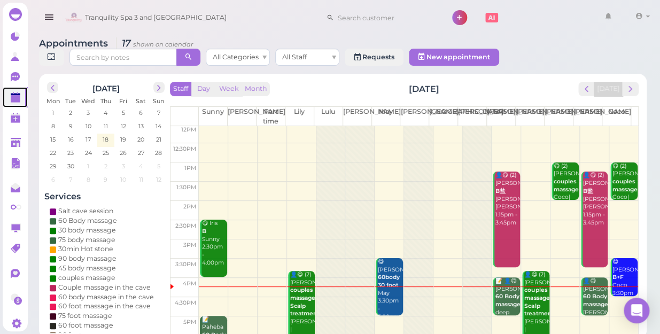
scroll to position [193, 0]
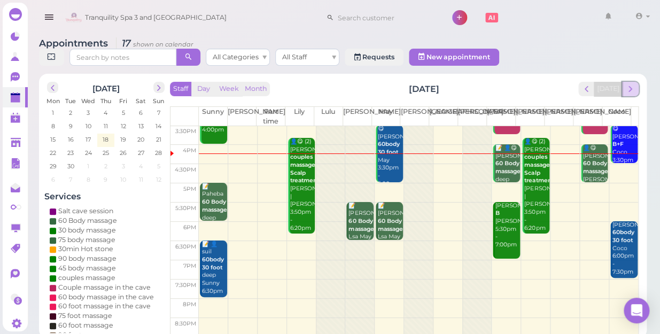
click at [629, 84] on span "next" at bounding box center [630, 89] width 10 height 10
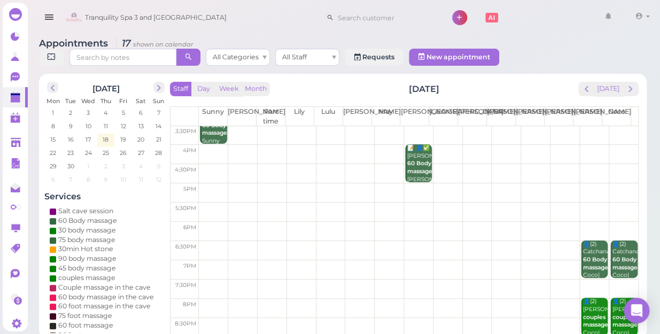
scroll to position [0, 0]
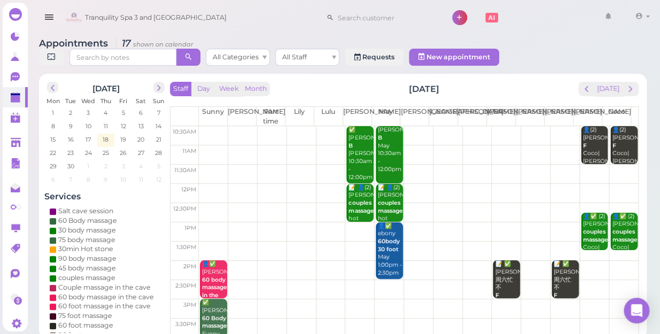
click at [629, 84] on span "next" at bounding box center [630, 89] width 10 height 10
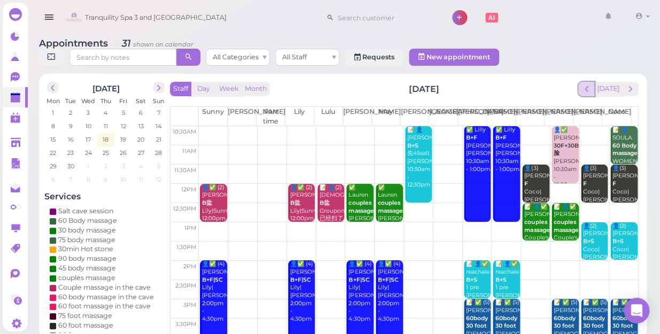
click at [585, 84] on span "prev" at bounding box center [586, 89] width 10 height 10
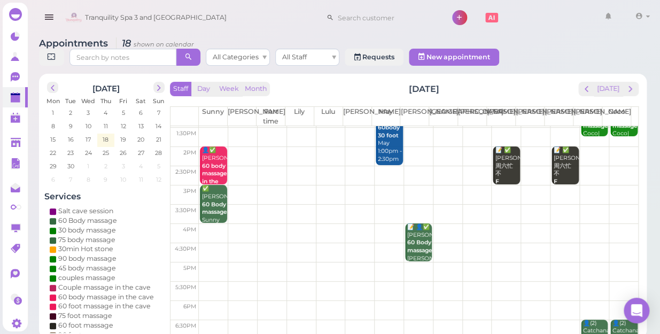
scroll to position [97, 0]
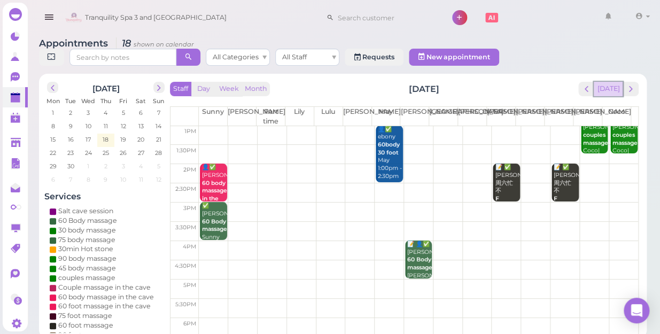
click at [614, 82] on button "[DATE]" at bounding box center [608, 89] width 29 height 14
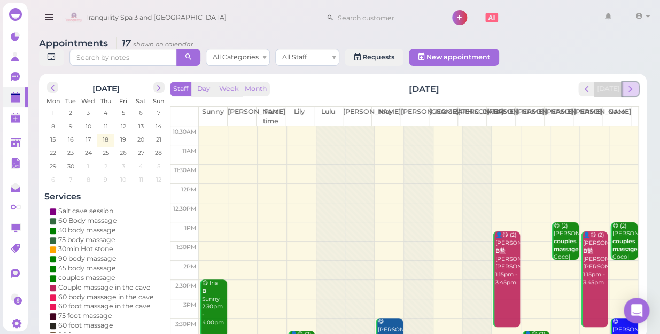
click at [632, 84] on span "next" at bounding box center [630, 89] width 10 height 10
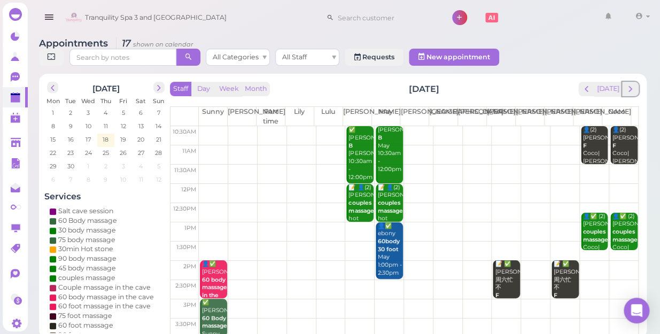
click at [632, 84] on span "next" at bounding box center [630, 89] width 10 height 10
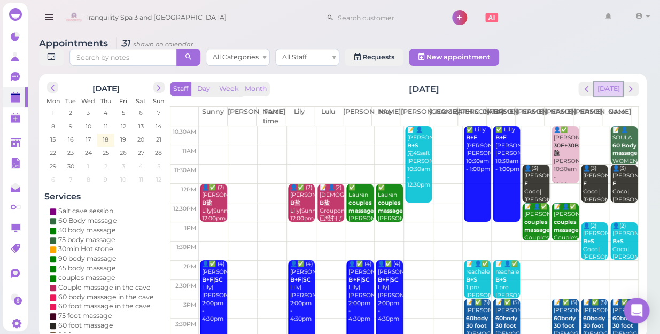
click at [615, 82] on button "[DATE]" at bounding box center [608, 89] width 29 height 14
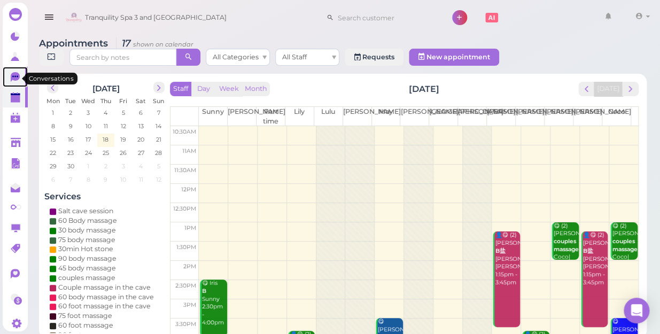
click at [13, 77] on icon at bounding box center [15, 76] width 6 height 2
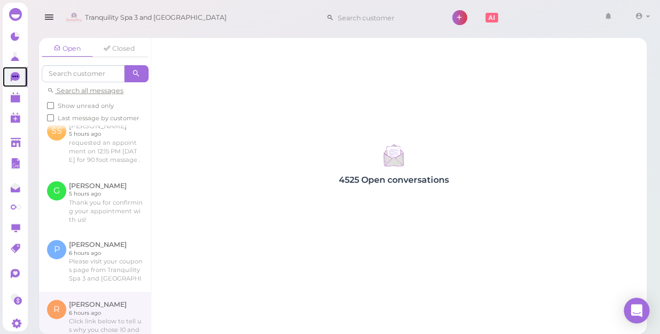
scroll to position [194, 0]
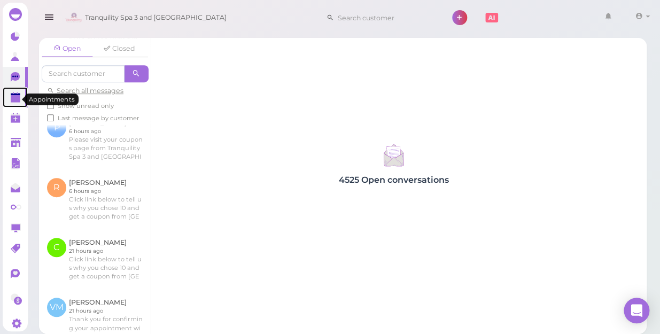
click at [13, 97] on polygon at bounding box center [16, 98] width 10 height 7
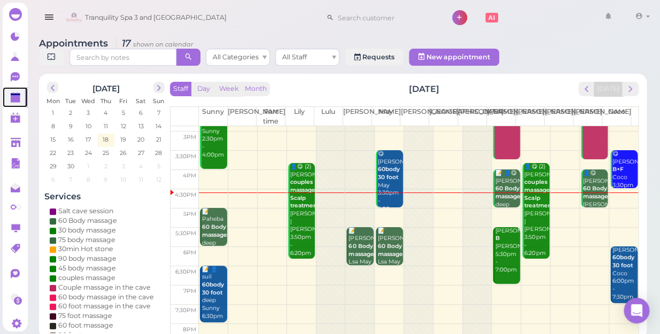
scroll to position [144, 0]
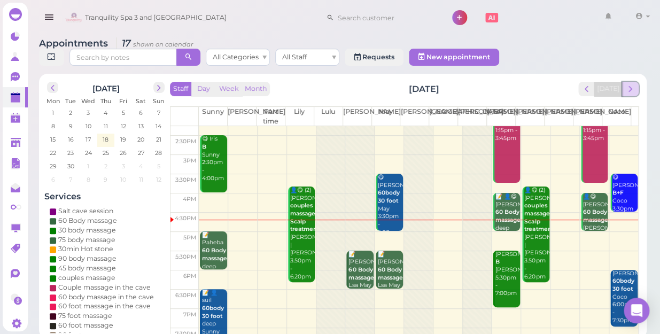
click at [634, 84] on span "next" at bounding box center [630, 89] width 10 height 10
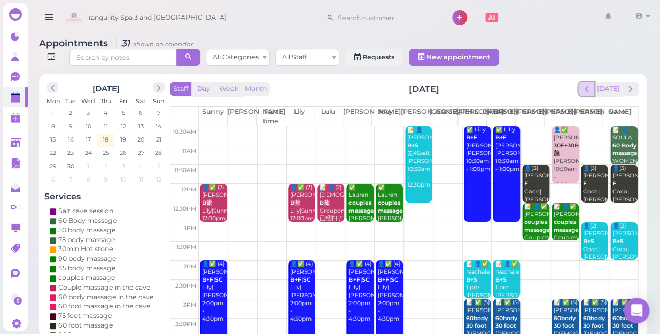
click at [591, 84] on span "prev" at bounding box center [586, 89] width 10 height 10
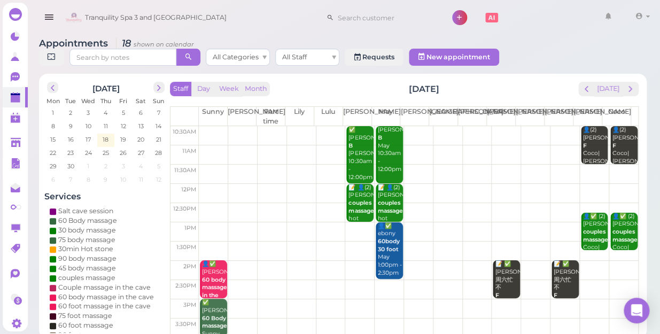
click at [591, 261] on td at bounding box center [418, 270] width 439 height 19
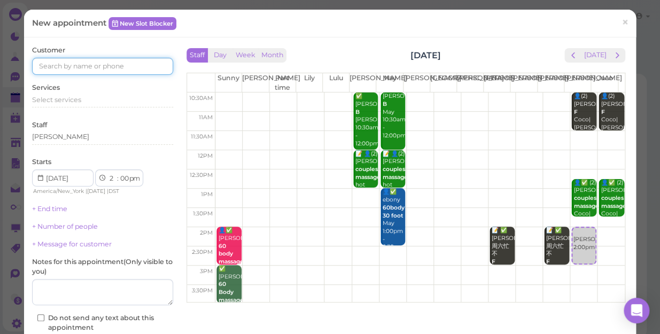
click at [129, 69] on input at bounding box center [102, 66] width 141 height 17
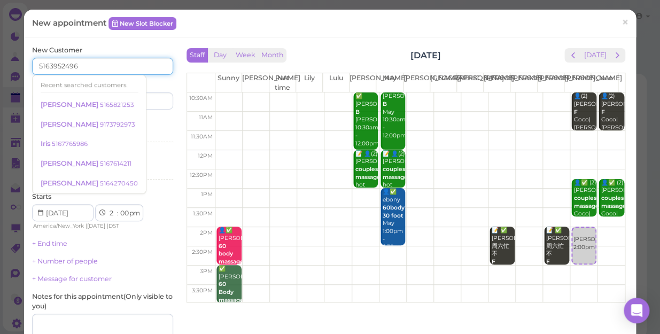
type input "5163952496"
click at [147, 121] on div "Services Select services" at bounding box center [102, 132] width 141 height 29
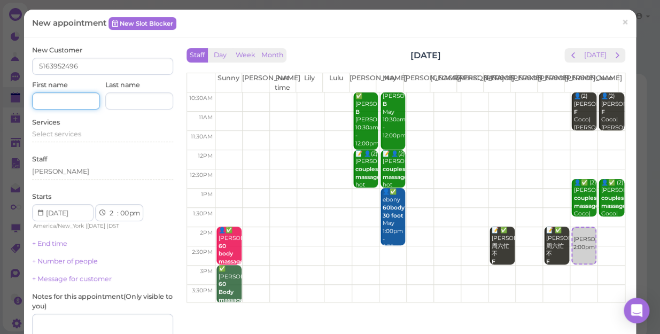
click at [78, 102] on input at bounding box center [66, 100] width 68 height 17
type input "kiran"
click at [79, 134] on span "Select services" at bounding box center [56, 134] width 49 height 8
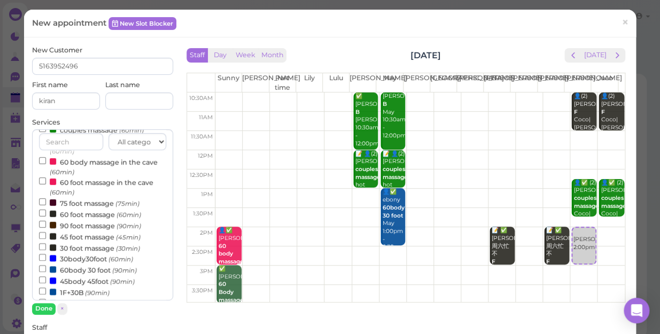
scroll to position [194, 0]
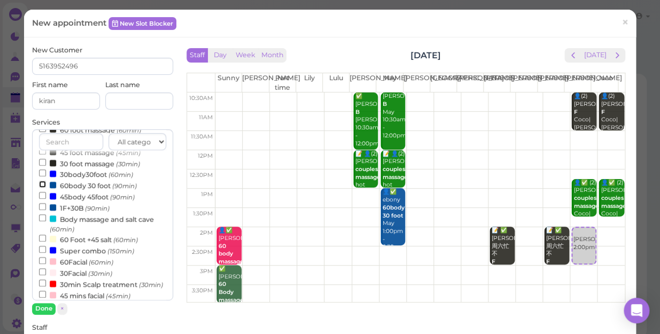
click at [43, 186] on input "60body 30 foot (90min)" at bounding box center [42, 184] width 7 height 7
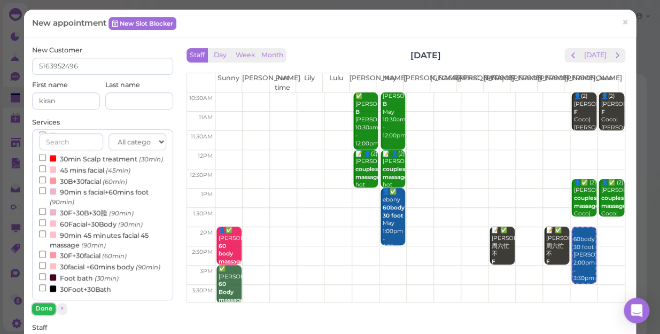
click at [43, 307] on button "Done" at bounding box center [44, 308] width 24 height 11
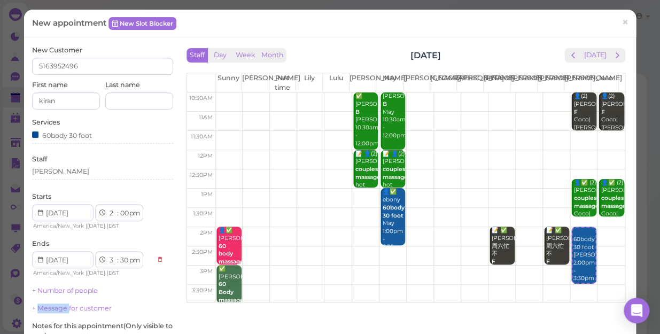
click at [43, 307] on link "+ Message for customer" at bounding box center [72, 308] width 80 height 8
click at [61, 175] on div "[PERSON_NAME]" at bounding box center [102, 172] width 141 height 10
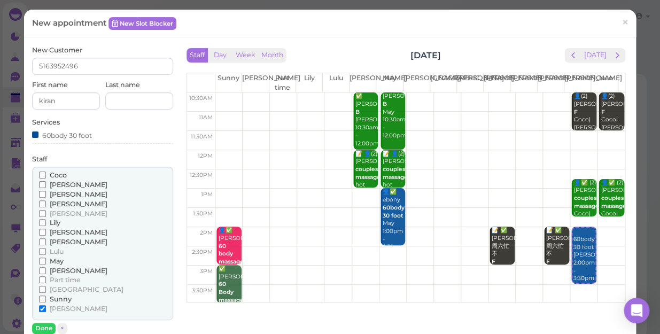
click at [41, 175] on input "Coco" at bounding box center [42, 175] width 7 height 7
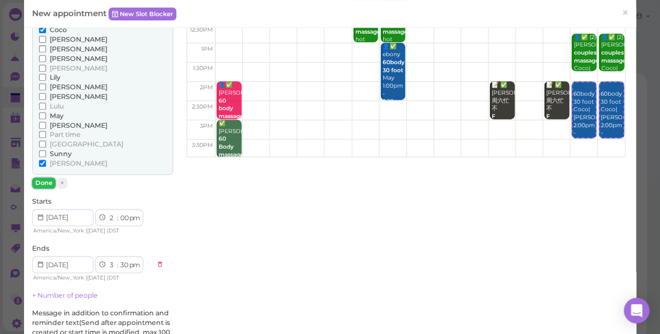
click at [41, 178] on button "Done" at bounding box center [44, 182] width 24 height 11
click at [41, 308] on label "Message in addition to confirmation and reminder text(Send after appointment is…" at bounding box center [102, 327] width 141 height 38
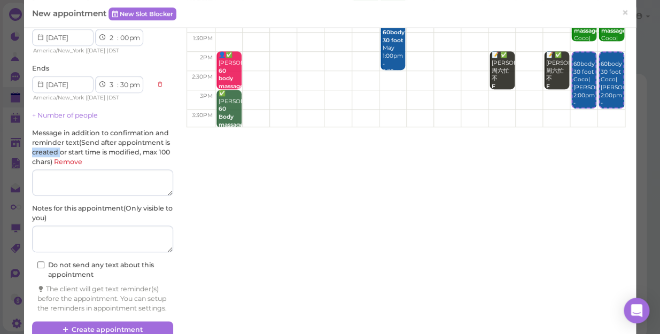
scroll to position [206, 0]
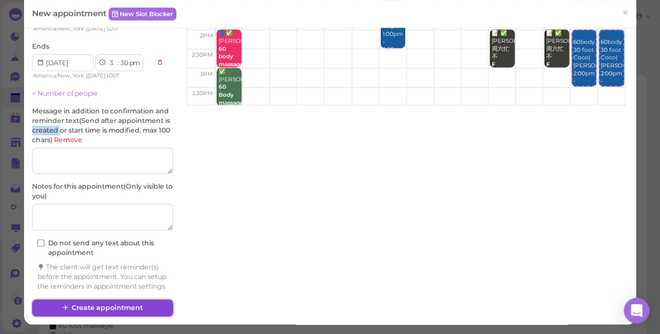
click at [133, 304] on button "Create appointment" at bounding box center [102, 307] width 141 height 17
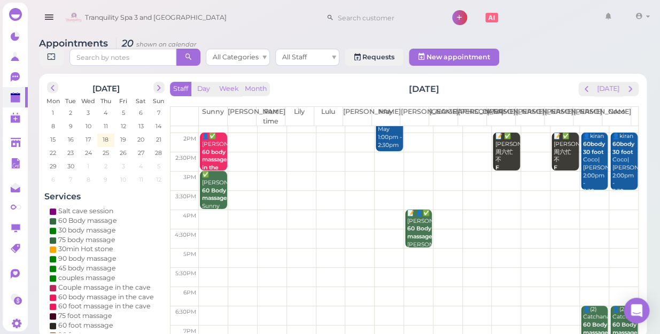
scroll to position [144, 0]
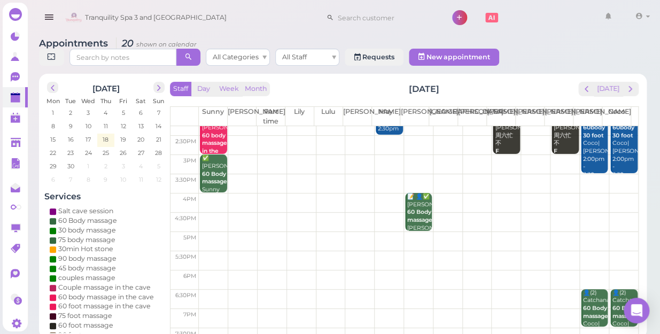
click at [326, 232] on td at bounding box center [418, 241] width 439 height 19
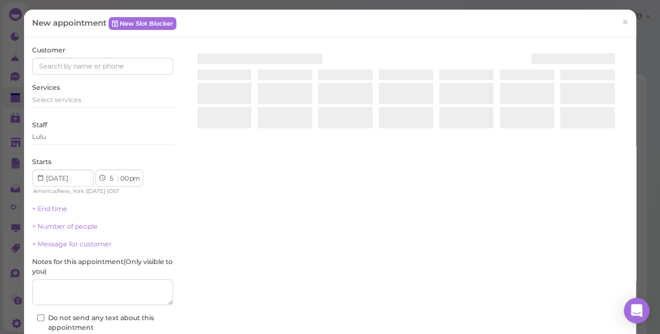
click at [326, 220] on div at bounding box center [406, 172] width 444 height 254
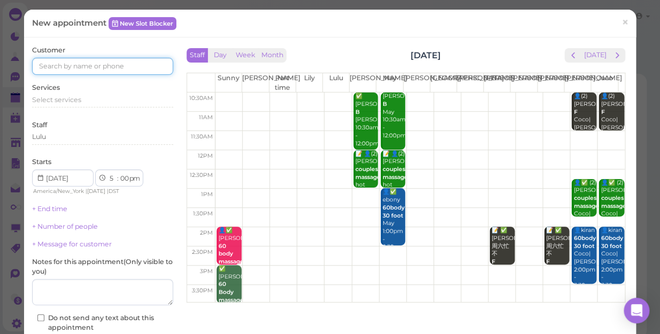
click at [136, 66] on input at bounding box center [102, 66] width 141 height 17
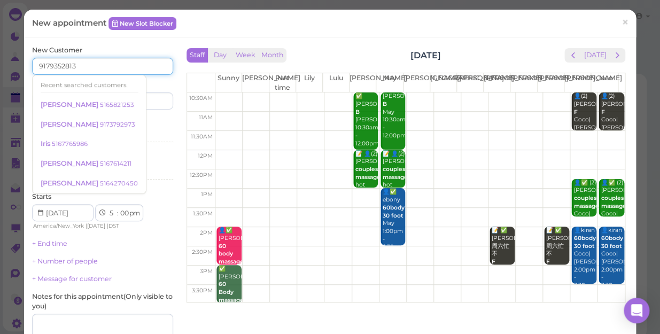
type input "9179352813"
click at [144, 128] on div "Services Select services" at bounding box center [102, 132] width 141 height 29
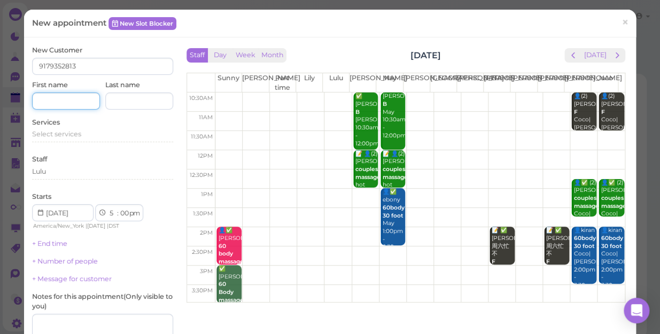
click at [72, 101] on input at bounding box center [66, 100] width 68 height 17
type input "[PERSON_NAME]"
click at [75, 135] on span "Select services" at bounding box center [56, 134] width 49 height 8
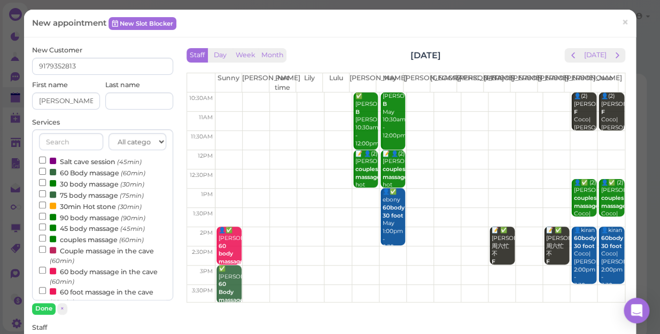
click at [75, 135] on input "text" at bounding box center [71, 141] width 64 height 17
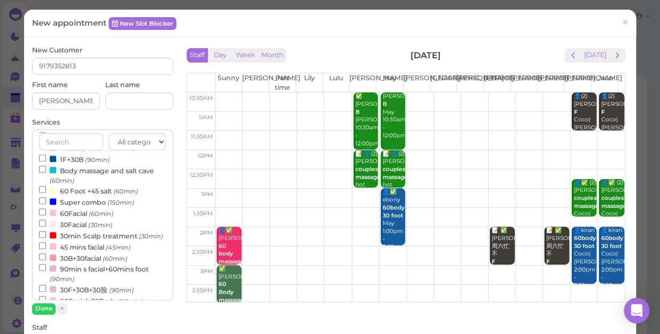
scroll to position [291, 0]
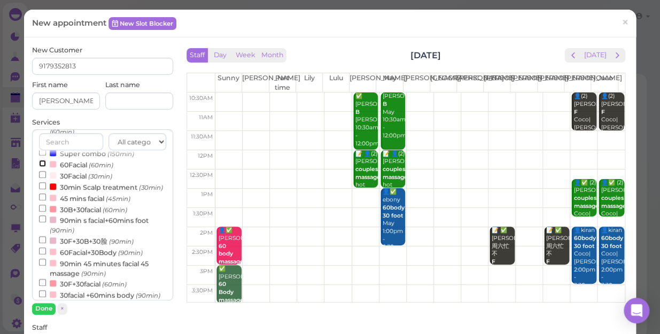
click at [40, 164] on input "60Facial (60min)" at bounding box center [42, 163] width 7 height 7
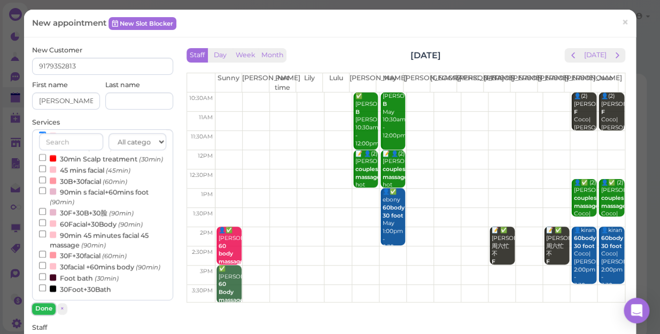
click at [45, 305] on button "Done" at bounding box center [44, 308] width 24 height 11
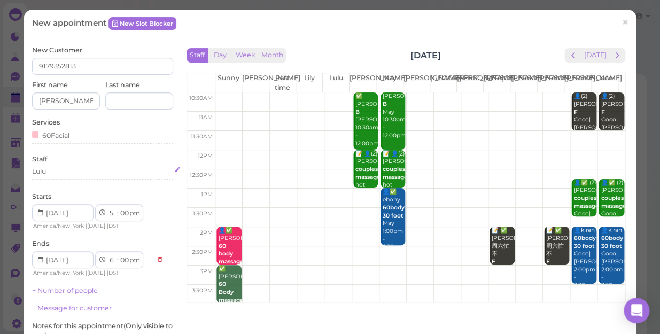
click at [60, 170] on div "Lulu" at bounding box center [102, 172] width 141 height 10
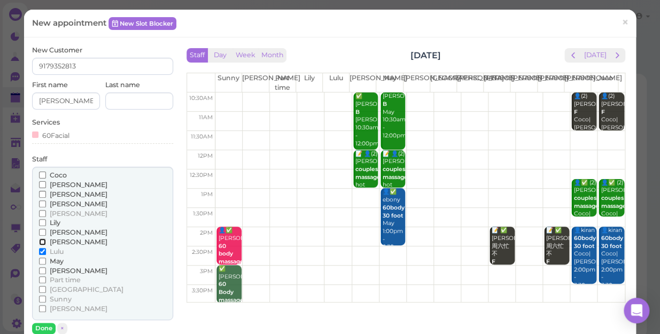
click at [41, 241] on input "[PERSON_NAME]" at bounding box center [42, 241] width 7 height 7
click at [43, 261] on input "May" at bounding box center [42, 261] width 7 height 7
click at [42, 251] on input "Lulu" at bounding box center [42, 251] width 7 height 7
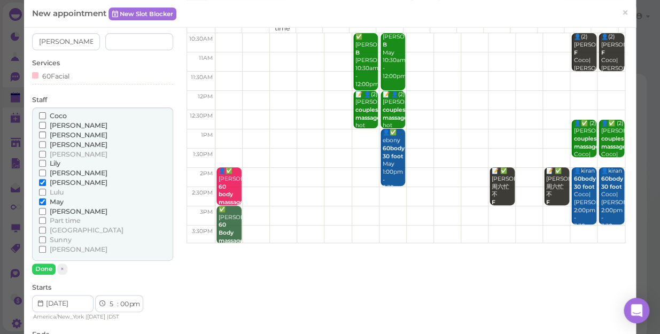
scroll to position [97, 0]
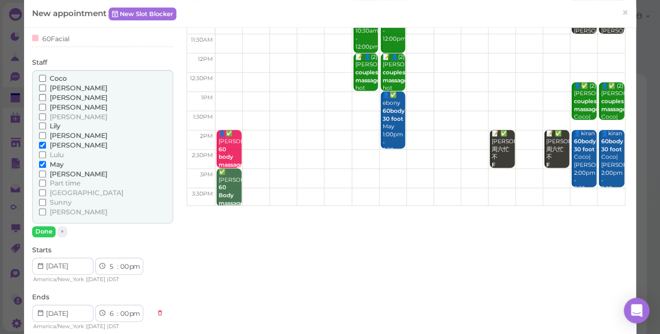
click at [43, 223] on div "Coco Emily Helen Jessica Kelly Lily Linda Lisa" at bounding box center [102, 153] width 141 height 167
click at [46, 229] on button "Done" at bounding box center [44, 231] width 24 height 11
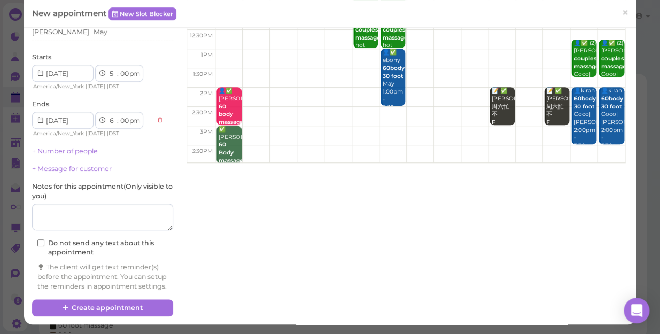
scroll to position [148, 0]
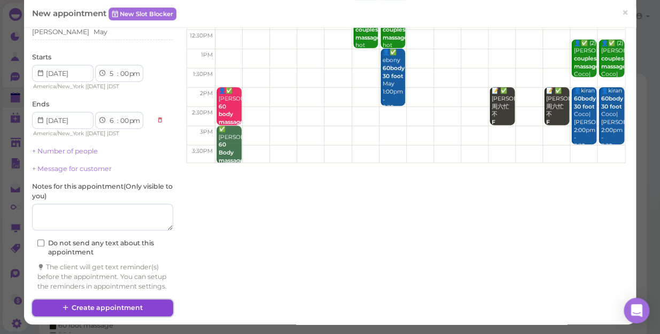
click at [111, 308] on button "Create appointment" at bounding box center [102, 307] width 141 height 17
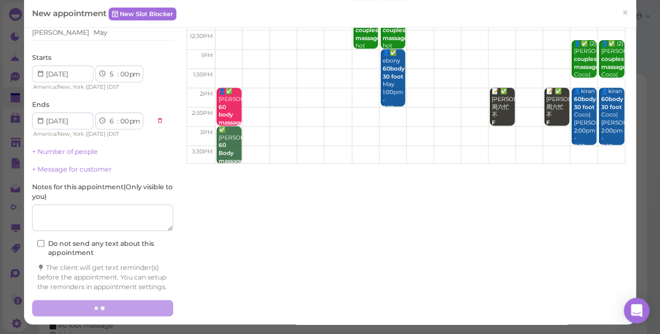
scroll to position [147, 0]
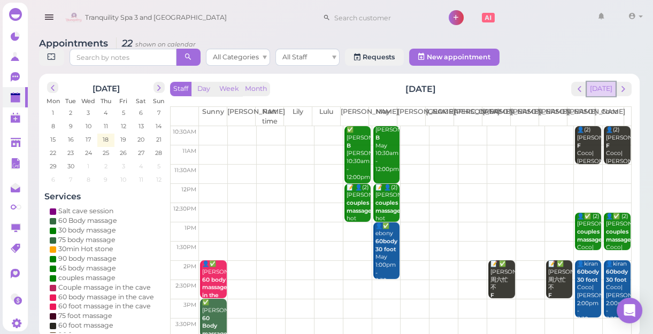
click at [603, 91] on button "[DATE]" at bounding box center [600, 89] width 29 height 14
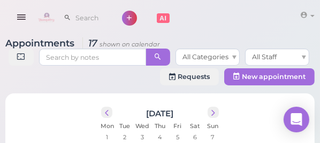
scroll to position [0, 0]
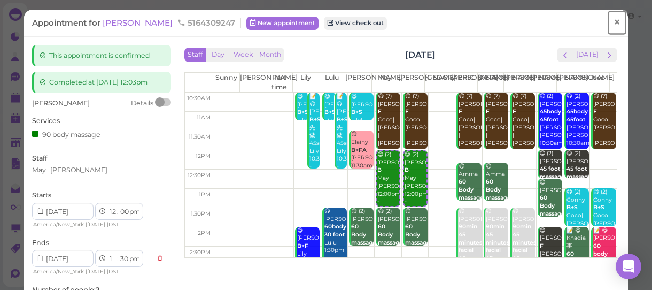
click at [614, 22] on span "×" at bounding box center [617, 21] width 7 height 15
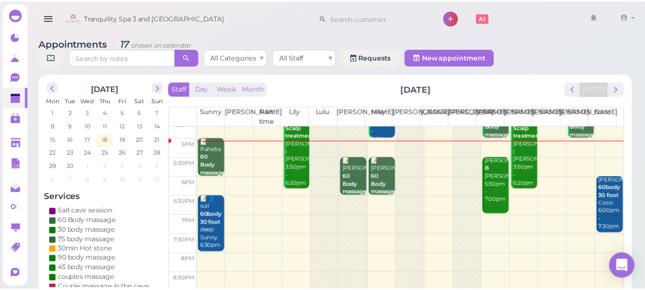
scroll to position [141, 0]
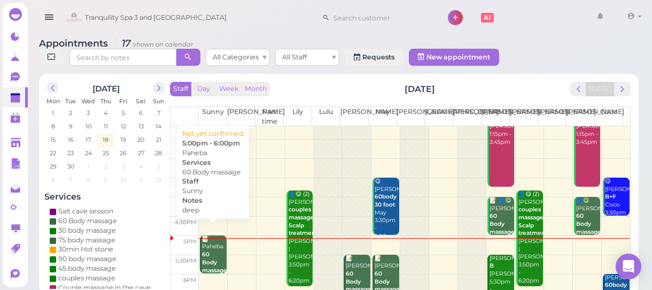
click at [213, 251] on b "60 Body massage" at bounding box center [214, 262] width 25 height 22
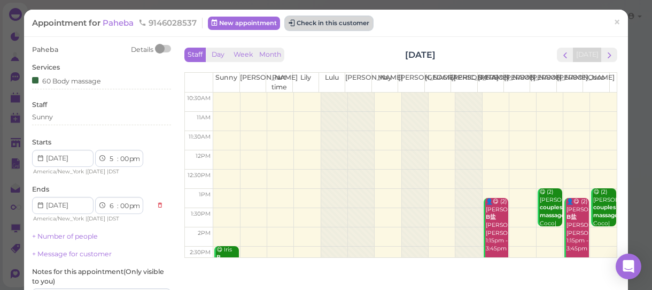
click at [328, 21] on button "Check in this customer" at bounding box center [328, 23] width 87 height 13
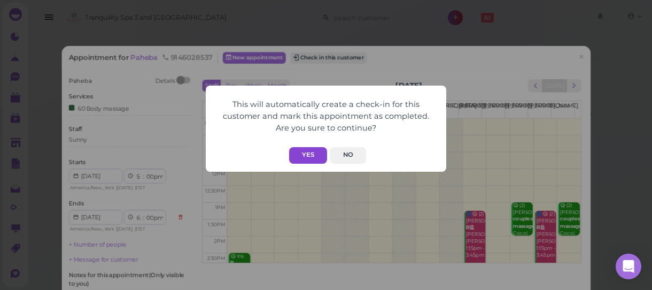
click at [315, 147] on button "Yes" at bounding box center [308, 155] width 38 height 17
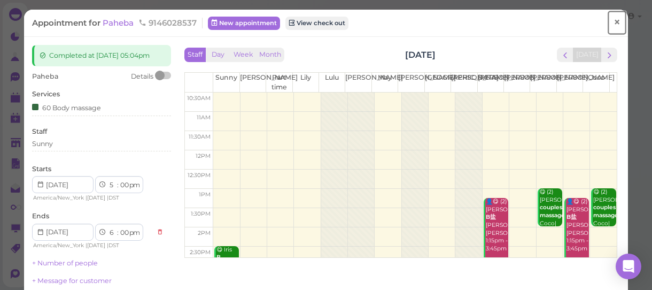
click at [614, 20] on span "×" at bounding box center [617, 21] width 7 height 15
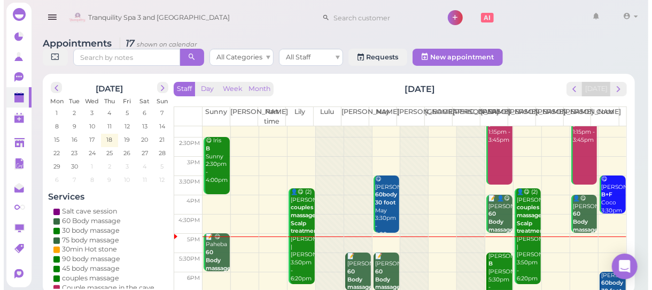
scroll to position [194, 0]
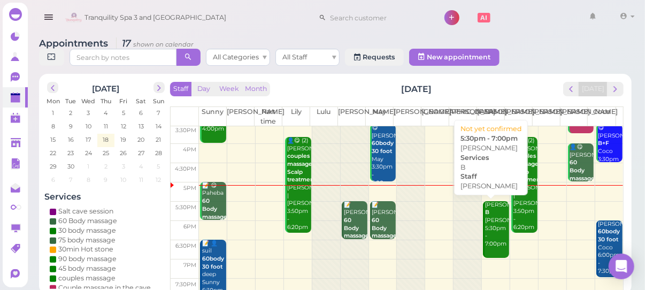
click at [486, 214] on div "[PERSON_NAME] B [PERSON_NAME] 5:30pm - 7:00pm" at bounding box center [496, 224] width 25 height 47
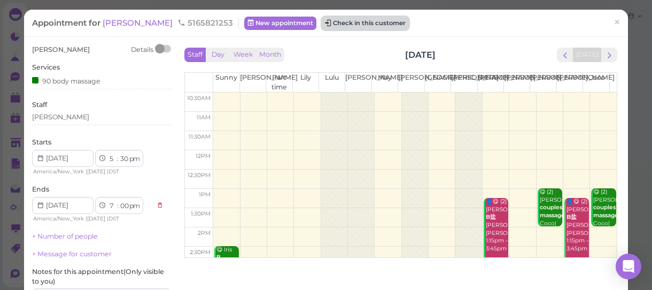
click at [359, 24] on button "Check in this customer" at bounding box center [365, 23] width 87 height 13
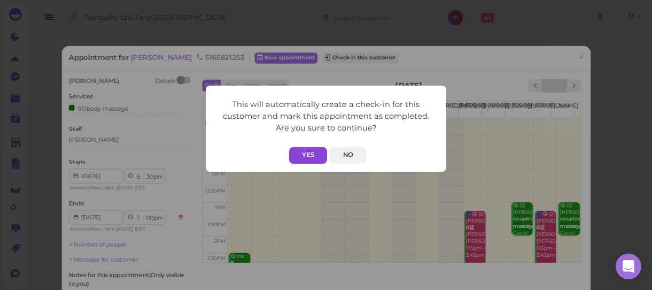
click at [309, 158] on button "Yes" at bounding box center [308, 155] width 38 height 17
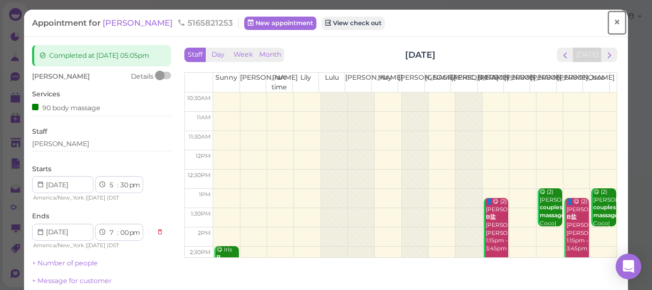
click at [614, 21] on span "×" at bounding box center [617, 21] width 7 height 15
click at [610, 21] on link at bounding box center [600, 18] width 31 height 30
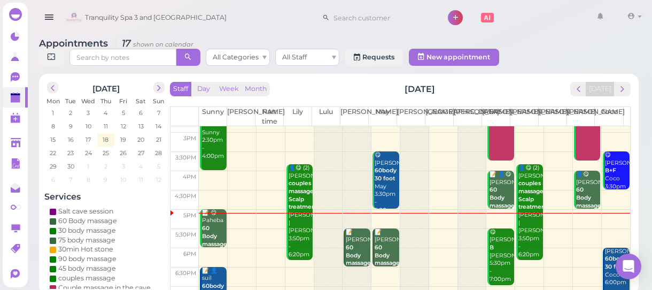
scroll to position [238, 0]
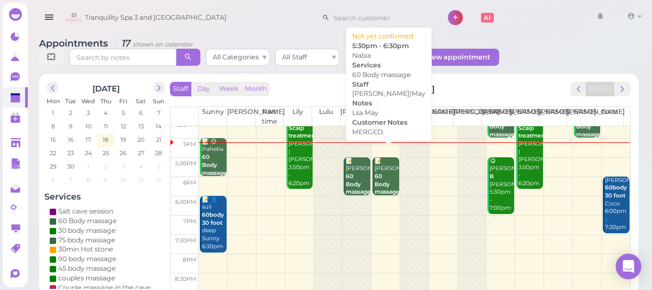
click at [384, 173] on b "60 Body massage" at bounding box center [387, 184] width 25 height 22
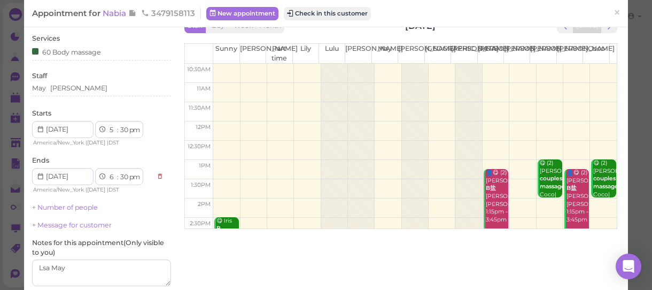
scroll to position [25, 0]
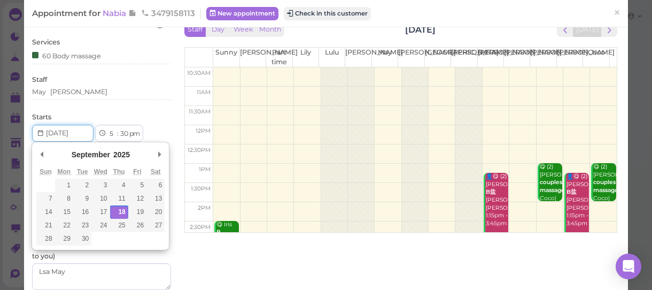
click at [76, 131] on input "Use the arrow keys to pick a date" at bounding box center [62, 133] width 61 height 17
type input "[DATE]"
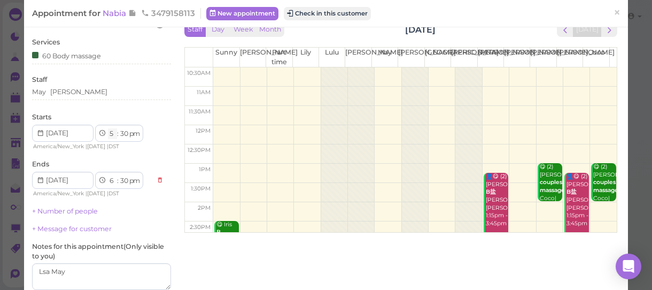
click at [109, 135] on select "1 2 3 4 5 6 7 8 9 10 11 12" at bounding box center [112, 133] width 9 height 11
select select "8"
click at [108, 128] on select "1 2 3 4 5 6 7 8 9 10 11 12" at bounding box center [112, 133] width 9 height 11
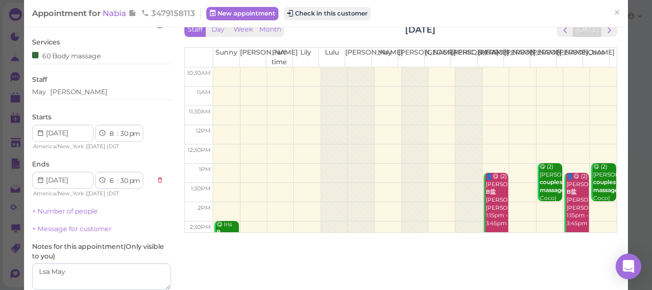
select select "9"
click at [126, 133] on select "00 05 10 15 20 25 30 35 40 45 50 55" at bounding box center [124, 133] width 11 height 11
select select "00"
click at [119, 128] on select "00 05 10 15 20 25 30 35 40 45 50 55" at bounding box center [124, 133] width 11 height 11
select select "00"
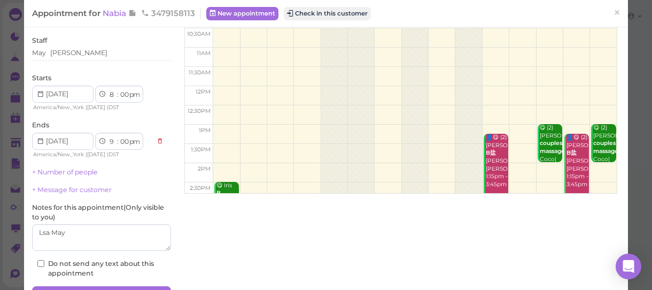
scroll to position [122, 0]
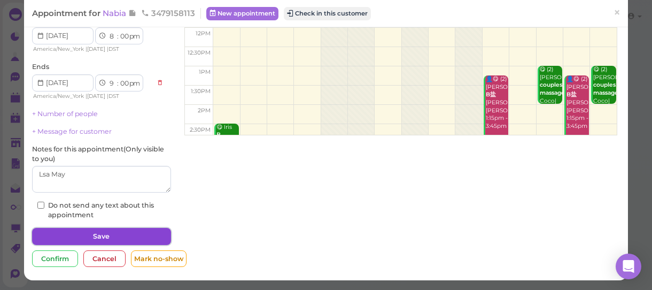
click at [120, 230] on button "Save" at bounding box center [101, 236] width 139 height 17
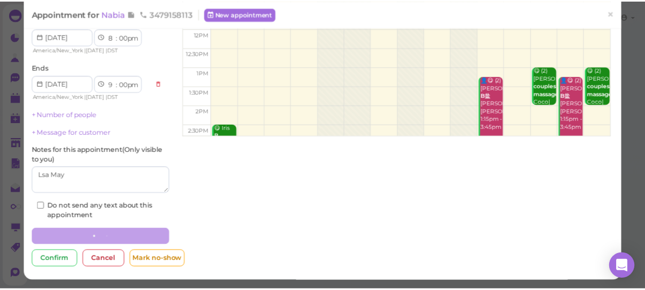
scroll to position [122, 0]
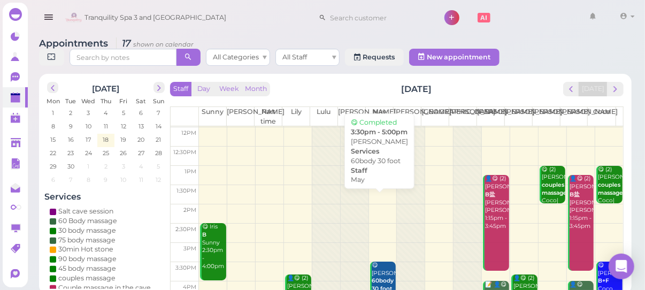
scroll to position [145, 0]
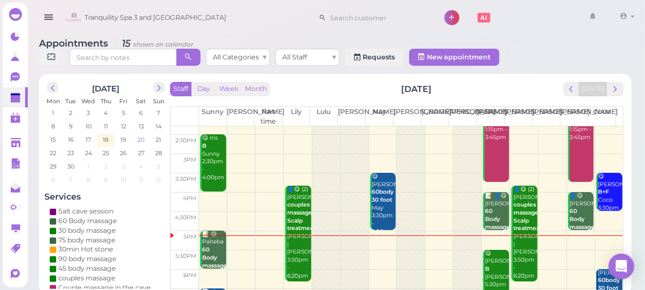
click at [142, 138] on span "20" at bounding box center [140, 140] width 9 height 10
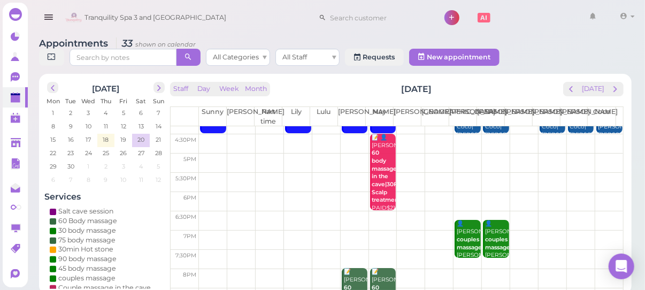
scroll to position [238, 0]
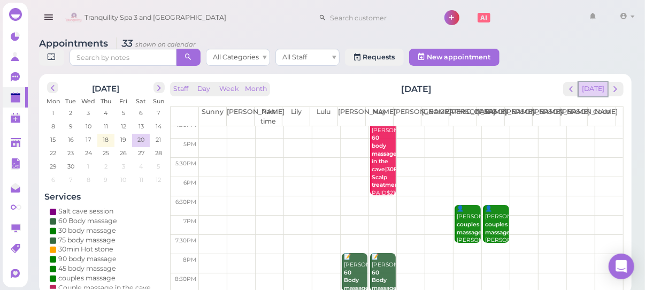
click at [595, 89] on button "[DATE]" at bounding box center [592, 89] width 29 height 14
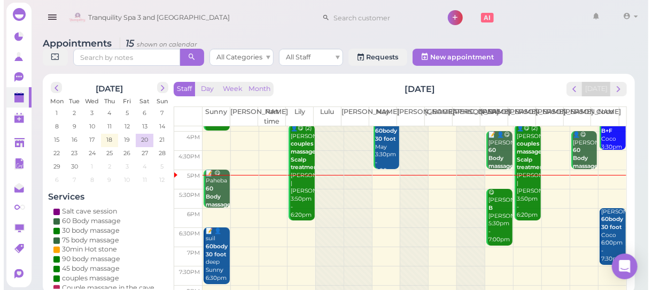
scroll to position [189, 0]
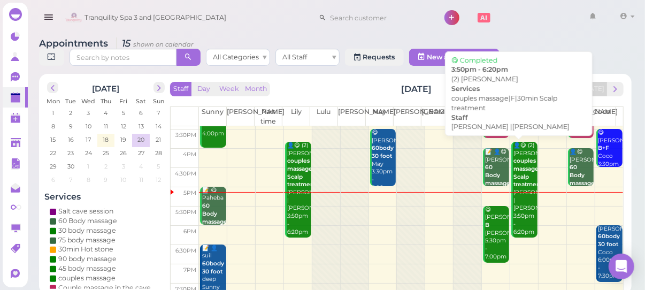
click at [516, 183] on b "couples massage|F|30min Scalp treatment" at bounding box center [538, 172] width 50 height 30
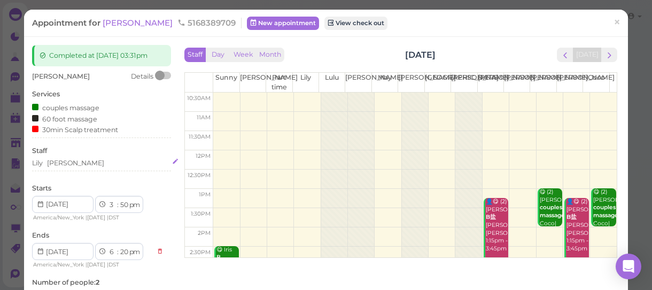
click at [71, 163] on div "Lily [PERSON_NAME]" at bounding box center [101, 163] width 139 height 10
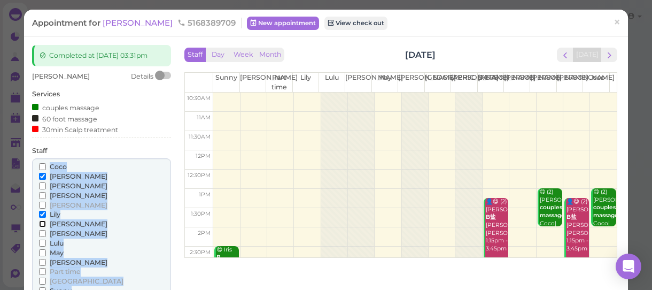
click at [41, 224] on input "[PERSON_NAME]" at bounding box center [42, 223] width 7 height 7
click at [41, 253] on input "May" at bounding box center [42, 252] width 7 height 7
click at [43, 250] on input "May" at bounding box center [42, 252] width 7 height 7
click at [42, 214] on input "Lily" at bounding box center [42, 214] width 7 height 7
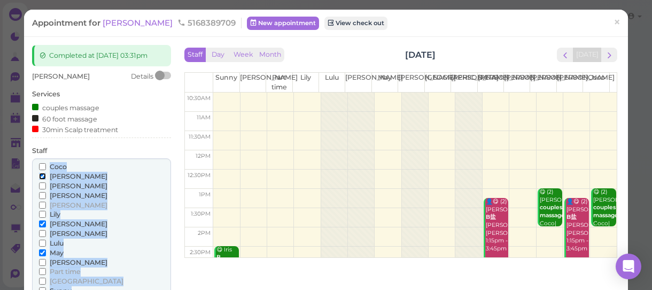
click at [44, 175] on input "[PERSON_NAME]" at bounding box center [42, 176] width 7 height 7
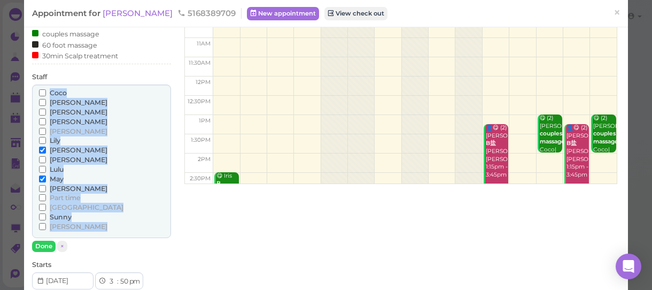
scroll to position [97, 0]
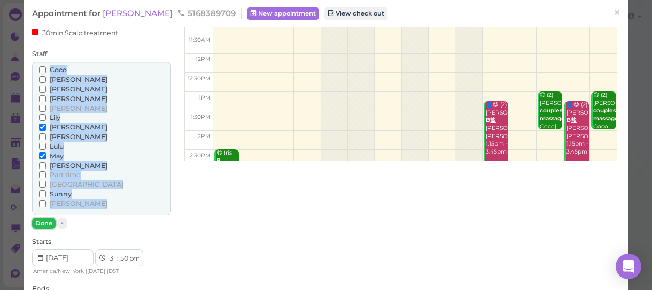
click at [48, 222] on button "Done" at bounding box center [44, 223] width 24 height 11
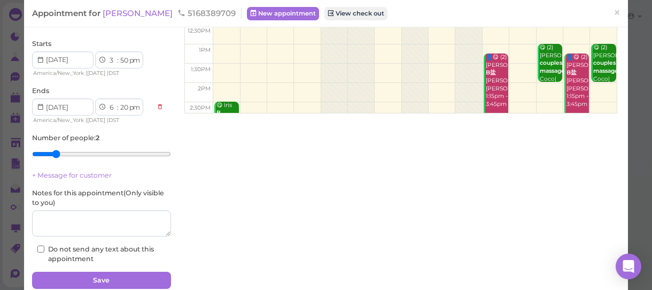
scroll to position [188, 0]
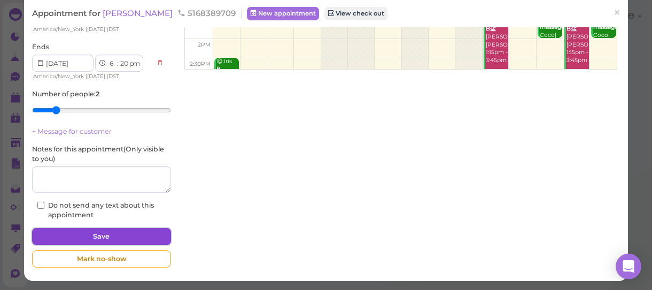
click at [139, 234] on button "Save" at bounding box center [101, 236] width 139 height 17
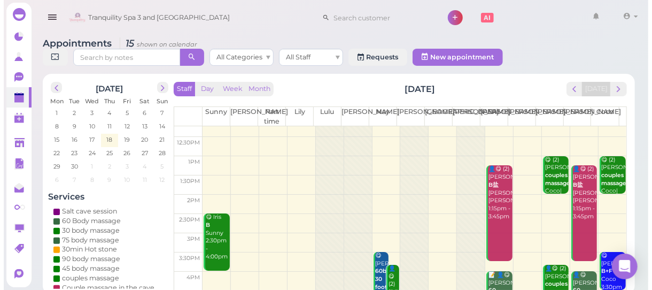
scroll to position [194, 0]
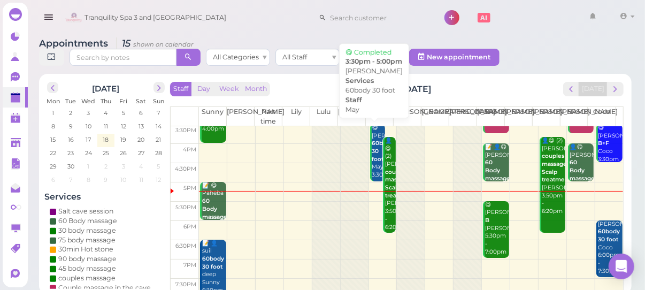
click at [374, 162] on div "😋 Ava Wlsh 60body 30 foot May 3:30pm - 5:00pm" at bounding box center [378, 159] width 14 height 71
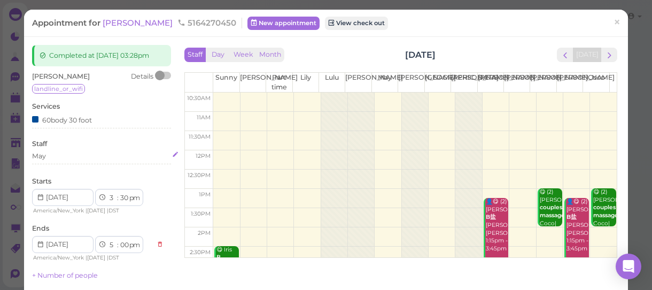
click at [53, 160] on div "May" at bounding box center [101, 156] width 139 height 10
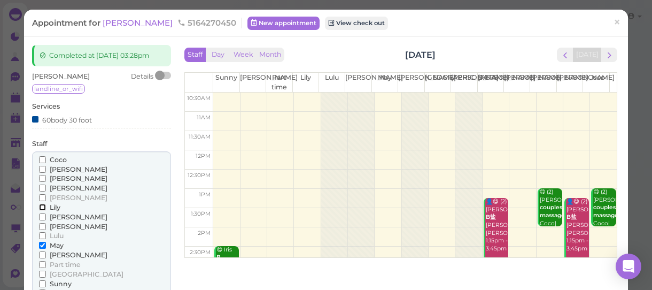
click at [42, 207] on input "Lily" at bounding box center [42, 207] width 7 height 7
click at [41, 245] on input "May" at bounding box center [42, 245] width 7 height 7
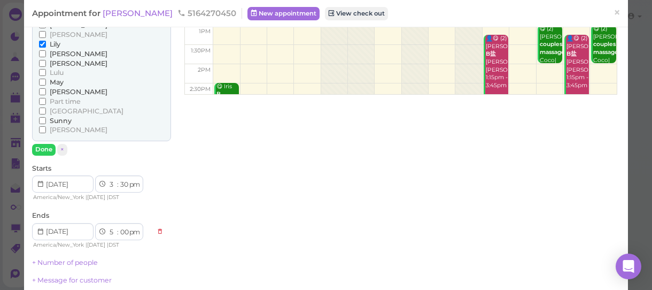
scroll to position [194, 0]
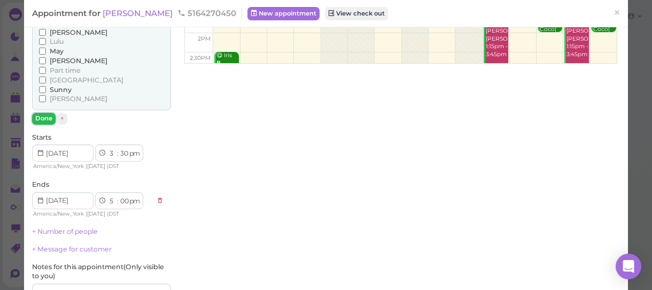
click at [41, 118] on button "Done" at bounding box center [44, 118] width 24 height 11
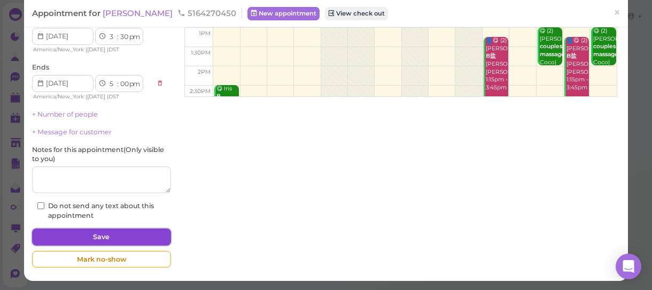
click at [133, 235] on button "Save" at bounding box center [101, 236] width 139 height 17
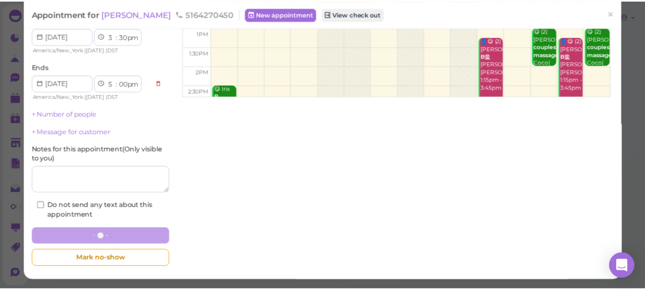
scroll to position [160, 0]
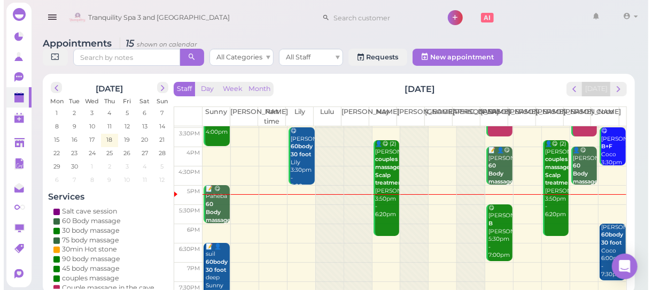
scroll to position [238, 0]
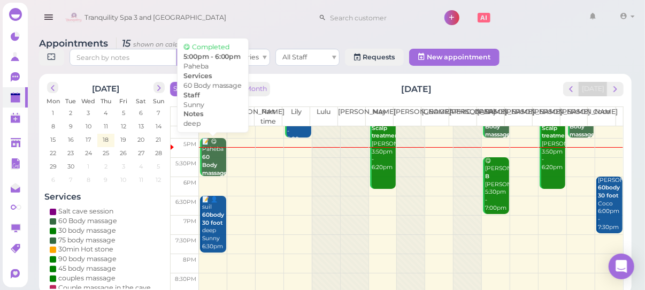
click at [212, 162] on b "60 Body massage" at bounding box center [214, 164] width 25 height 22
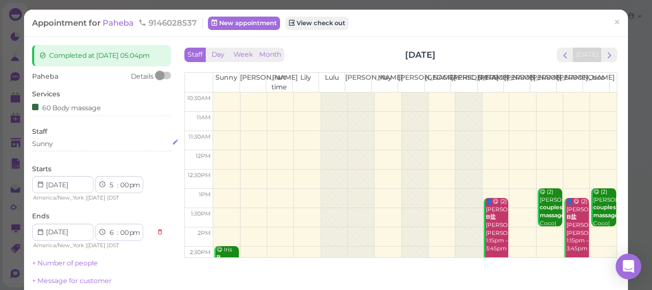
click at [57, 149] on div "Sunny" at bounding box center [101, 144] width 139 height 10
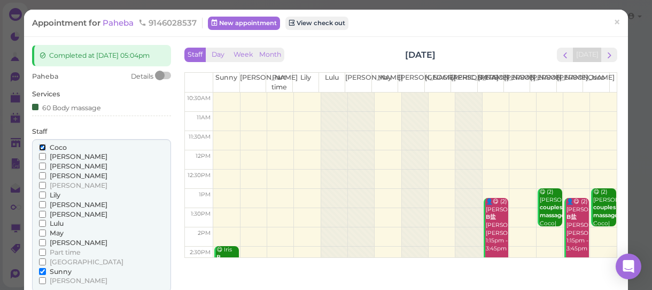
click at [39, 151] on input "Coco" at bounding box center [42, 147] width 7 height 7
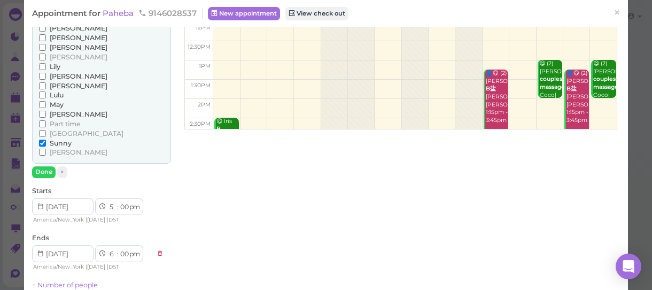
scroll to position [145, 0]
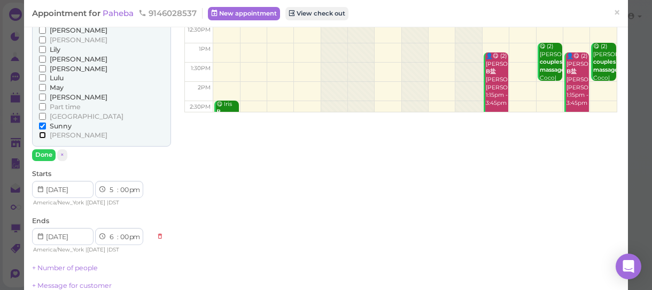
click at [42, 138] on input "[PERSON_NAME]" at bounding box center [42, 134] width 7 height 7
click at [40, 138] on input "[PERSON_NAME]" at bounding box center [42, 134] width 7 height 7
click at [41, 129] on input "Sunny" at bounding box center [42, 125] width 7 height 7
click at [48, 160] on button "Done" at bounding box center [44, 154] width 24 height 11
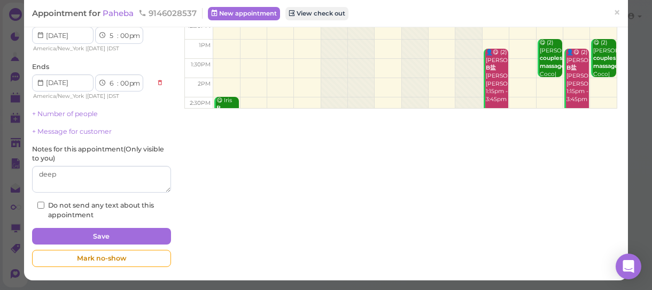
scroll to position [158, 0]
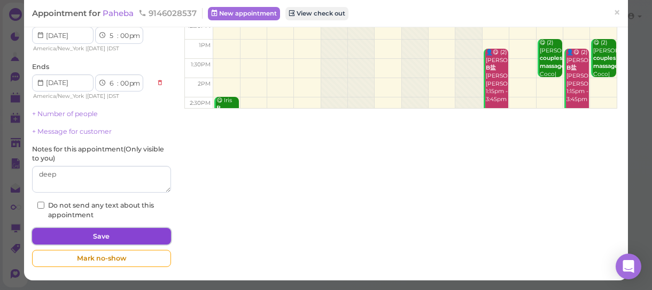
click at [120, 230] on button "Save" at bounding box center [101, 236] width 139 height 17
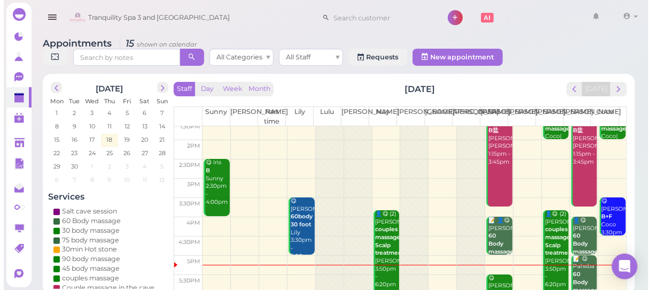
scroll to position [194, 0]
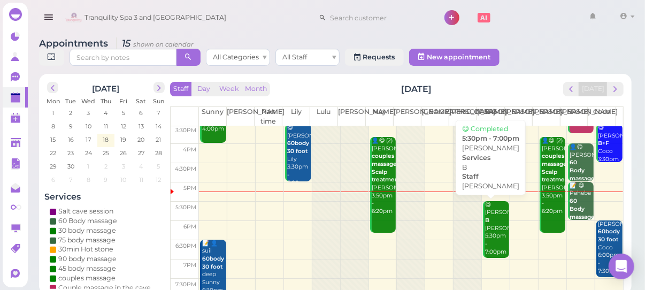
click at [489, 228] on div "😋 [PERSON_NAME] B [PERSON_NAME] 5:30pm - 7:00pm" at bounding box center [496, 228] width 25 height 55
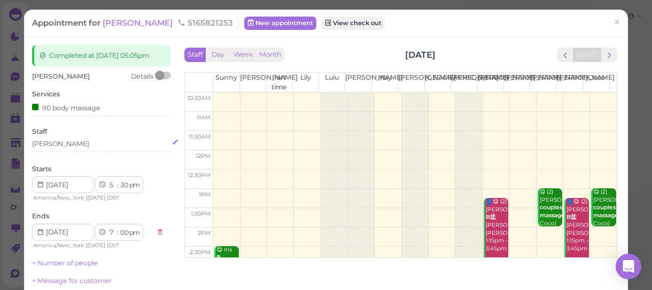
click at [56, 149] on div "[PERSON_NAME]" at bounding box center [101, 144] width 139 height 10
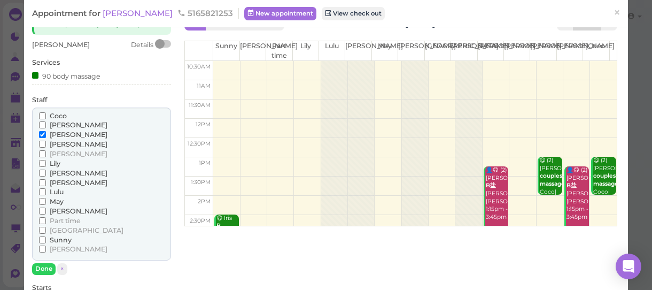
scroll to position [48, 0]
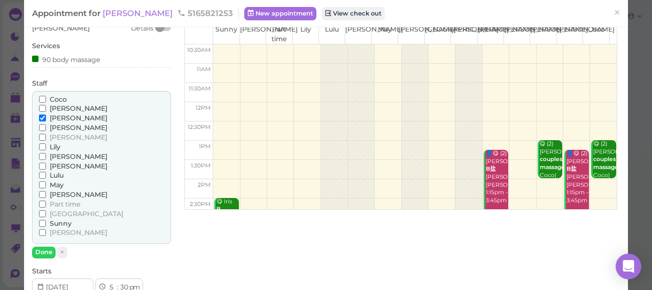
click at [37, 128] on div "[PERSON_NAME] [PERSON_NAME] [PERSON_NAME] [PERSON_NAME] [PERSON_NAME]" at bounding box center [101, 167] width 139 height 153
click at [42, 121] on input "[PERSON_NAME]" at bounding box center [42, 117] width 7 height 7
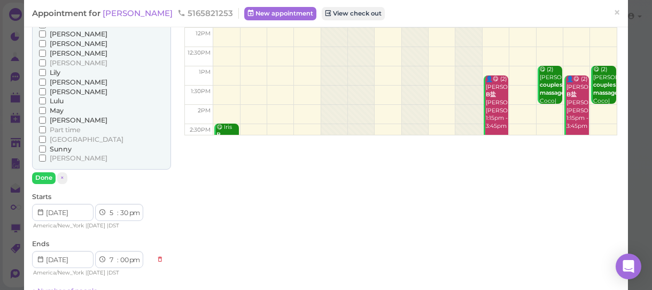
scroll to position [145, 0]
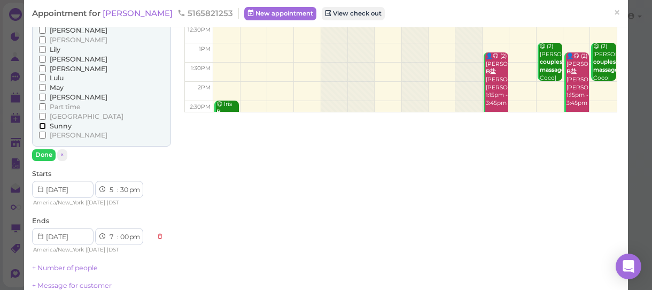
click at [40, 129] on input "Sunny" at bounding box center [42, 125] width 7 height 7
click at [44, 160] on button "Done" at bounding box center [44, 154] width 24 height 11
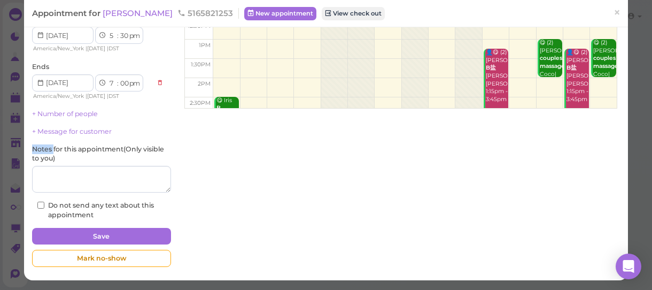
scroll to position [158, 0]
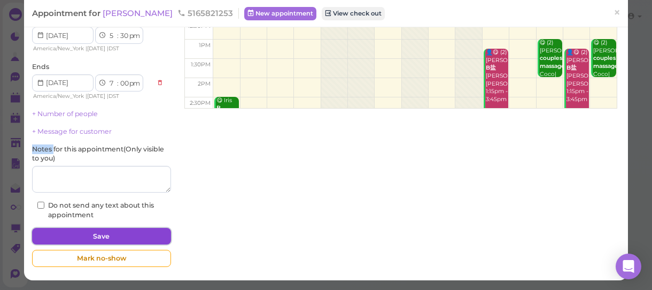
click at [147, 236] on button "Save" at bounding box center [101, 236] width 139 height 17
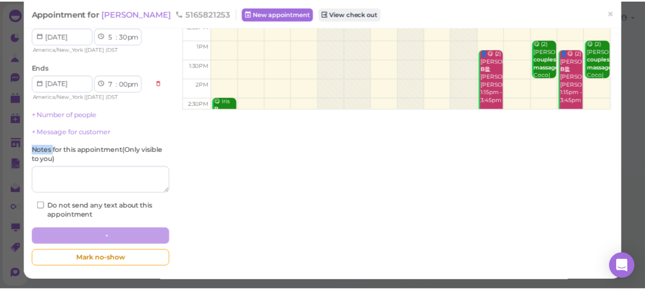
scroll to position [158, 0]
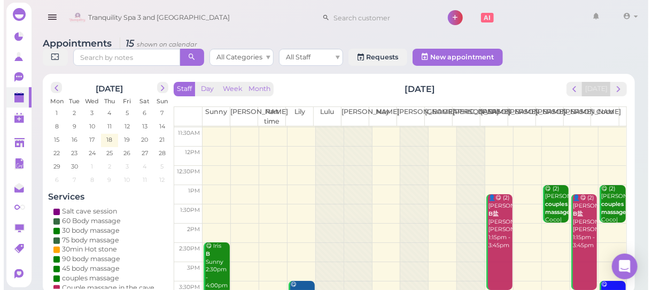
scroll to position [238, 0]
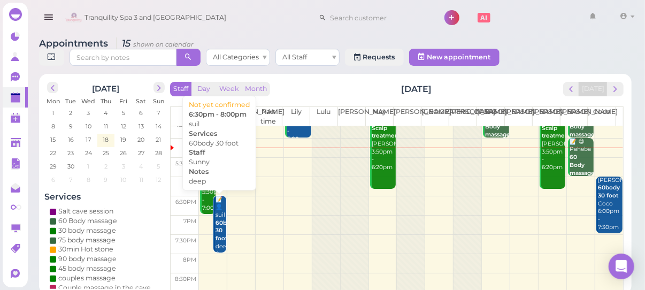
click at [220, 224] on b "60body 30 foot" at bounding box center [226, 230] width 22 height 22
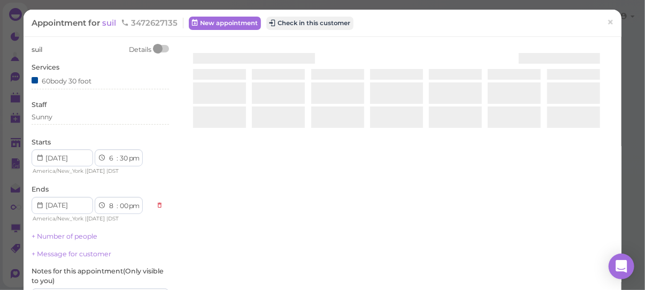
click at [220, 224] on div at bounding box center [396, 149] width 433 height 209
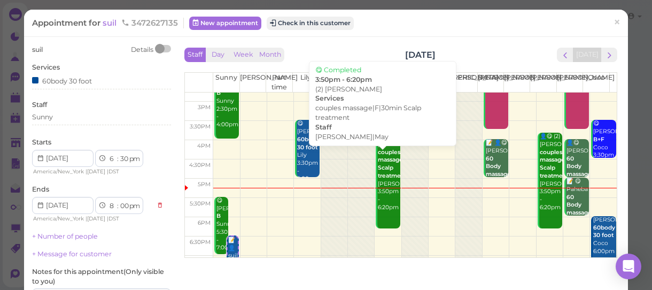
scroll to position [238, 0]
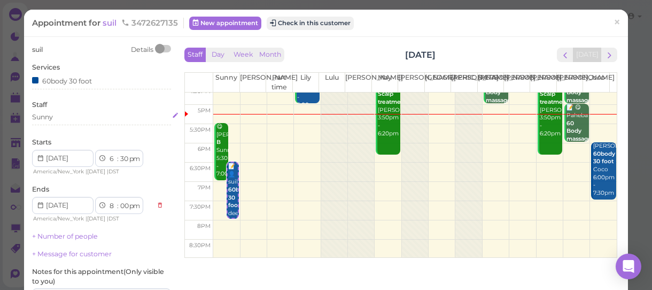
click at [66, 116] on div "Sunny" at bounding box center [101, 117] width 139 height 10
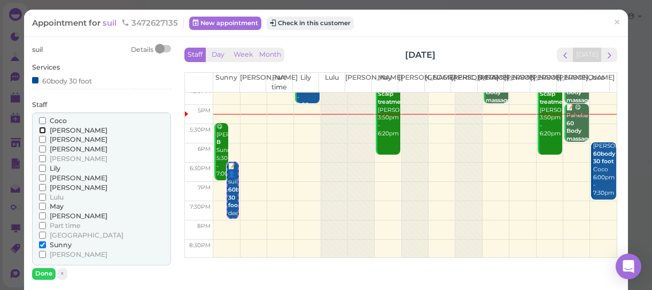
click at [41, 129] on input "[PERSON_NAME]" at bounding box center [42, 130] width 7 height 7
click at [42, 245] on input "Sunny" at bounding box center [42, 244] width 7 height 7
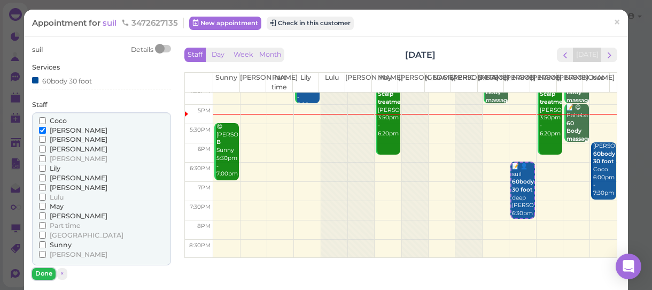
click at [43, 272] on button "Done" at bounding box center [44, 273] width 24 height 11
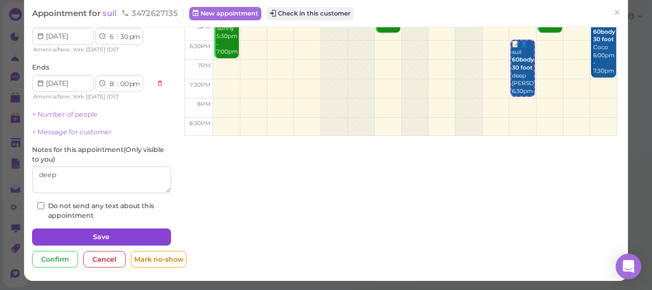
scroll to position [122, 0]
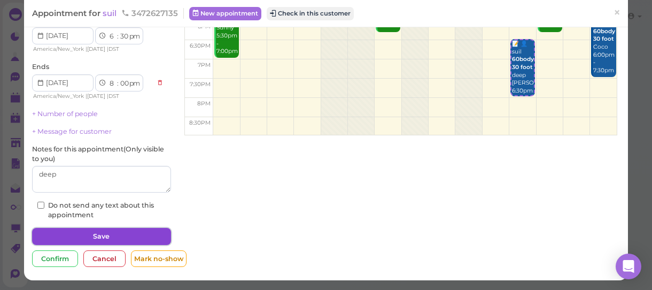
click at [102, 240] on button "Save" at bounding box center [101, 236] width 139 height 17
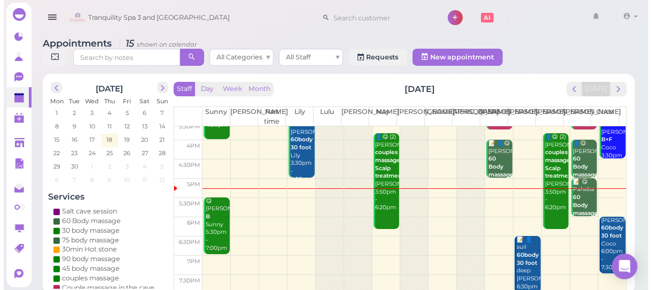
scroll to position [238, 0]
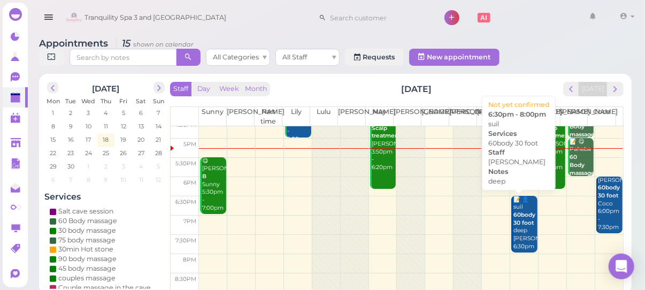
click at [522, 216] on b "60body 30 foot" at bounding box center [524, 218] width 22 height 15
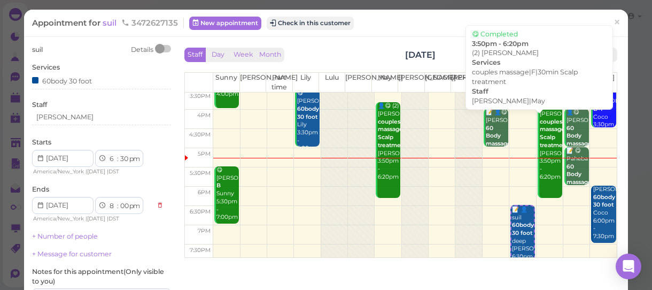
scroll to position [238, 0]
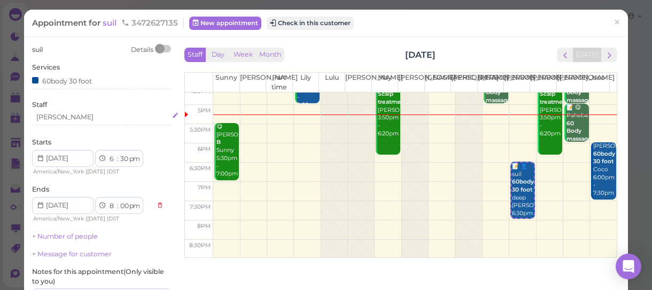
click at [54, 116] on div "[PERSON_NAME]" at bounding box center [64, 117] width 57 height 10
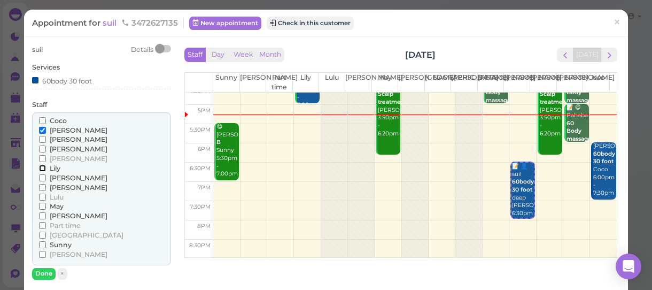
click at [43, 166] on input "Lily" at bounding box center [42, 168] width 7 height 7
click at [40, 130] on input "[PERSON_NAME]" at bounding box center [42, 130] width 7 height 7
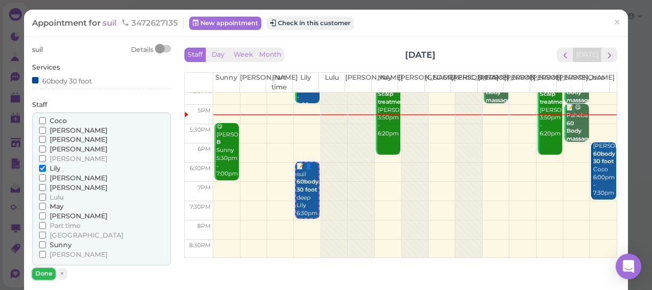
click at [40, 273] on button "Done" at bounding box center [44, 273] width 24 height 11
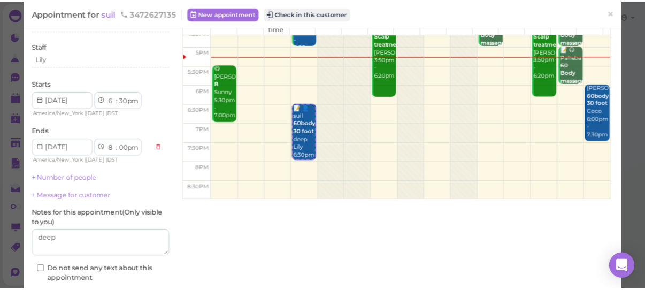
scroll to position [122, 0]
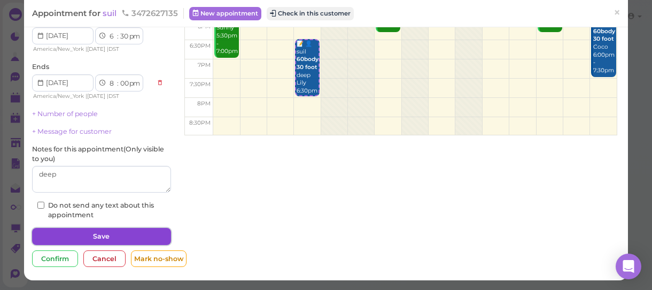
click at [86, 229] on button "Save" at bounding box center [101, 236] width 139 height 17
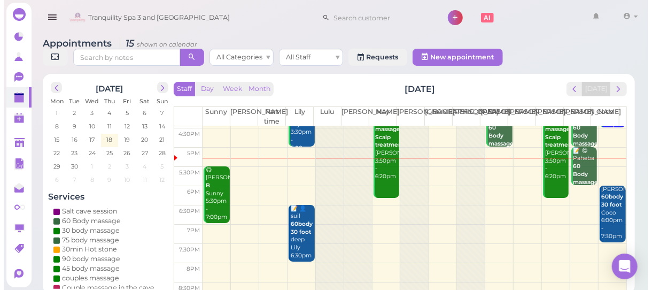
scroll to position [238, 0]
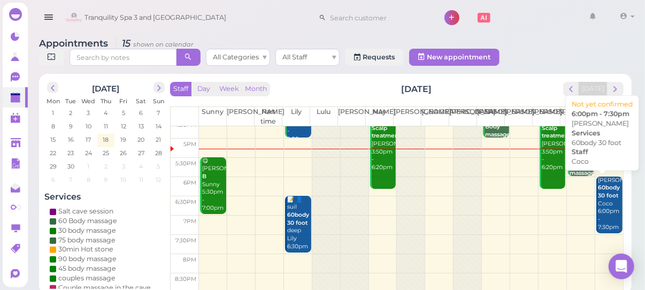
click at [597, 200] on div "[PERSON_NAME] 60body 30 foot Coco 6:00pm - 7:30pm" at bounding box center [609, 203] width 25 height 55
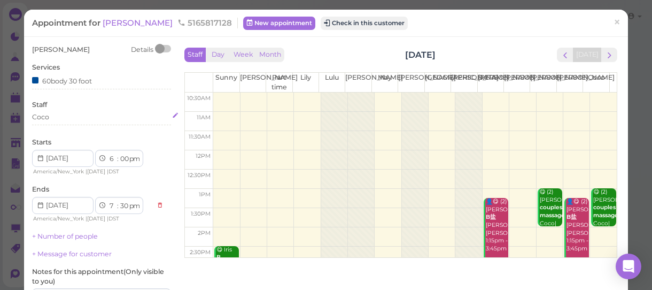
click at [55, 116] on div "Coco" at bounding box center [101, 117] width 139 height 10
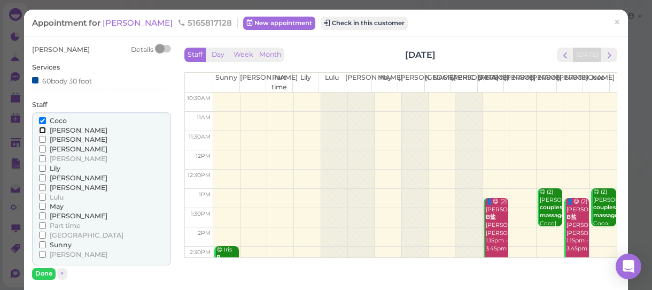
click at [43, 129] on input "[PERSON_NAME]" at bounding box center [42, 130] width 7 height 7
click at [41, 120] on input "Coco" at bounding box center [42, 120] width 7 height 7
click at [43, 271] on button "Done" at bounding box center [44, 273] width 24 height 11
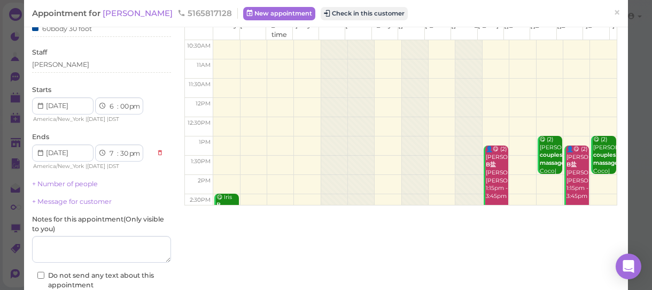
scroll to position [122, 0]
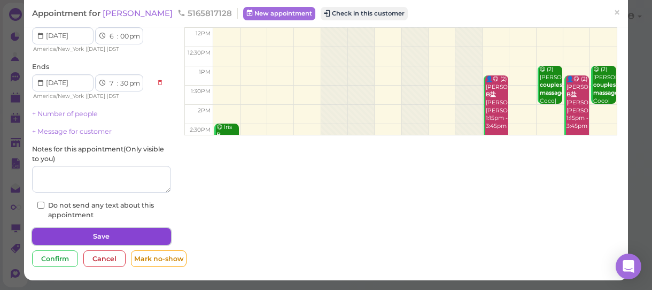
click at [110, 235] on button "Save" at bounding box center [101, 236] width 139 height 17
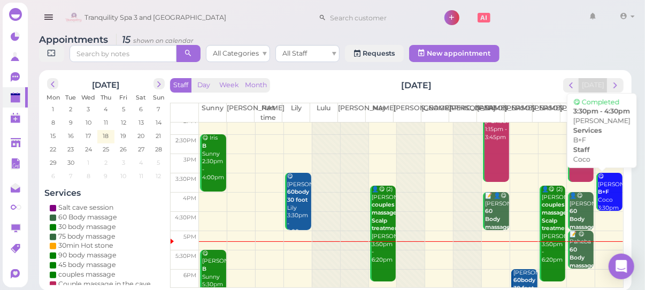
scroll to position [141, 0]
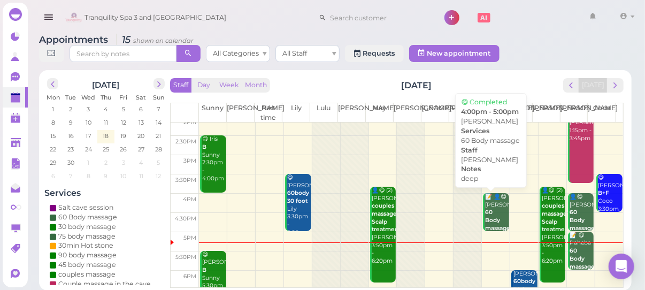
click at [491, 213] on div "📝 👤😋 [PERSON_NAME] 60 Body massage deep [PERSON_NAME] 4:00pm - 5:00pm" at bounding box center [496, 232] width 25 height 79
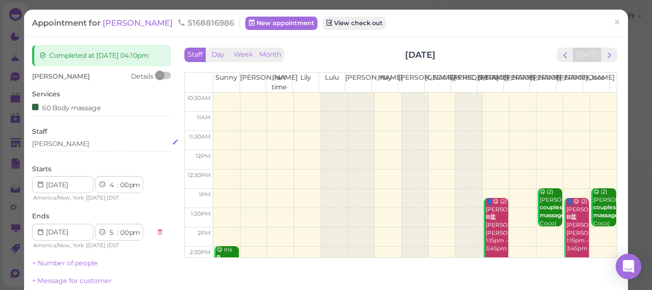
click at [54, 144] on div "[PERSON_NAME]" at bounding box center [101, 144] width 139 height 10
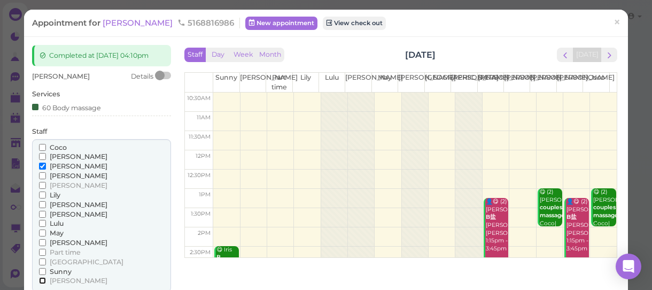
click at [39, 277] on input "[PERSON_NAME]" at bounding box center [42, 280] width 7 height 7
click at [40, 166] on input "[PERSON_NAME]" at bounding box center [42, 165] width 7 height 7
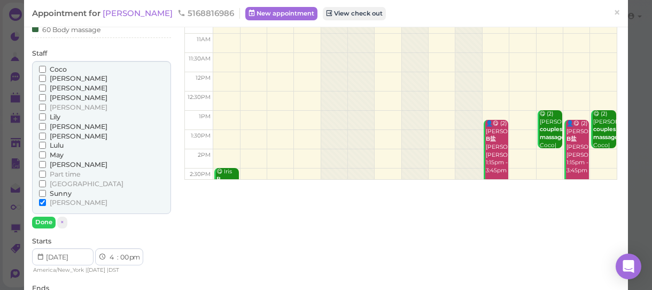
scroll to position [97, 0]
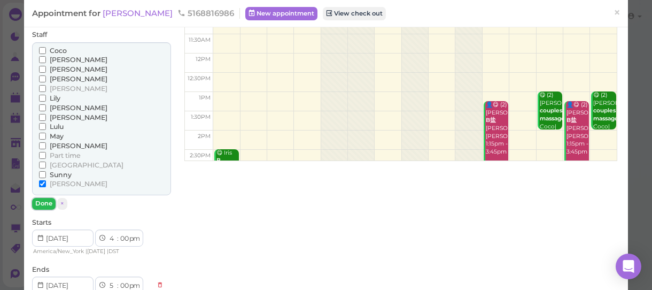
click at [42, 203] on button "Done" at bounding box center [44, 203] width 24 height 11
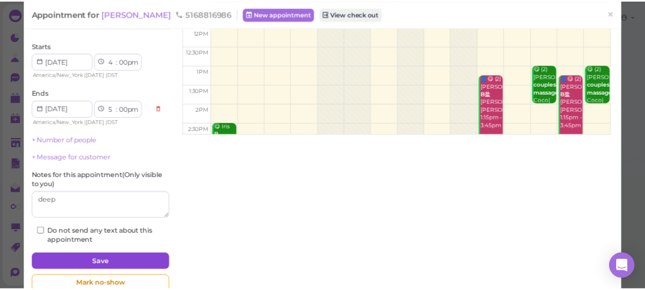
scroll to position [149, 0]
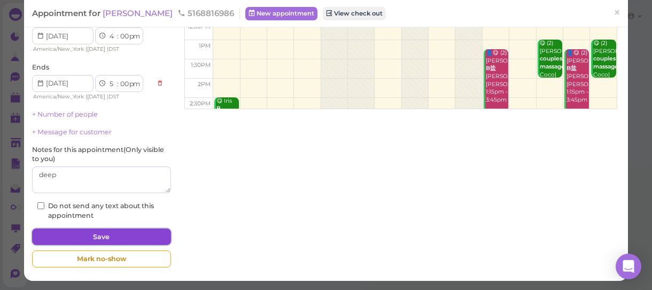
click at [96, 233] on button "Save" at bounding box center [101, 236] width 139 height 17
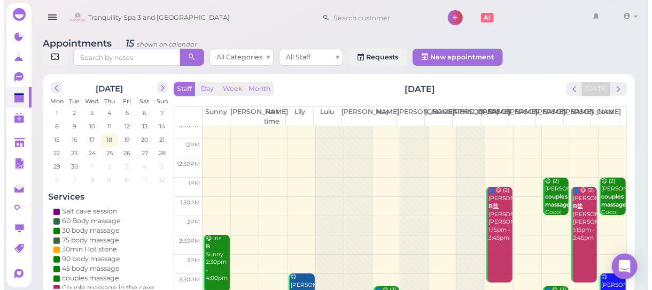
scroll to position [194, 0]
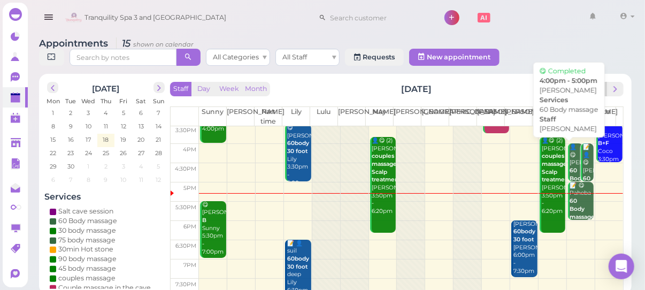
click at [570, 168] on b "60 Body massage" at bounding box center [582, 178] width 25 height 22
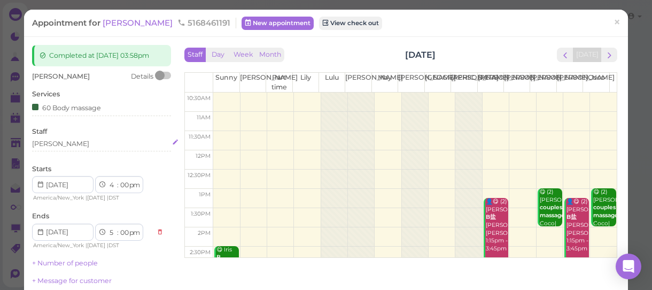
click at [48, 146] on div "[PERSON_NAME]" at bounding box center [101, 144] width 139 height 10
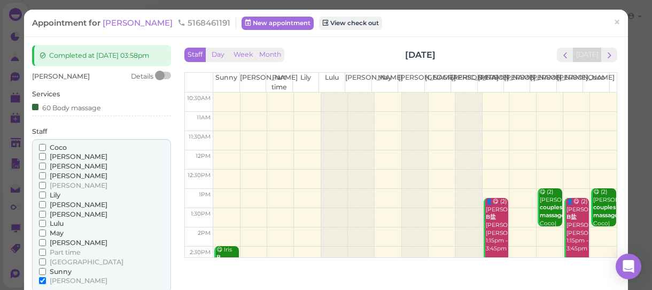
click at [42, 145] on input "Coco" at bounding box center [42, 147] width 7 height 7
click at [41, 278] on input "[PERSON_NAME]" at bounding box center [42, 280] width 7 height 7
click at [40, 279] on input "[PERSON_NAME]" at bounding box center [42, 280] width 7 height 7
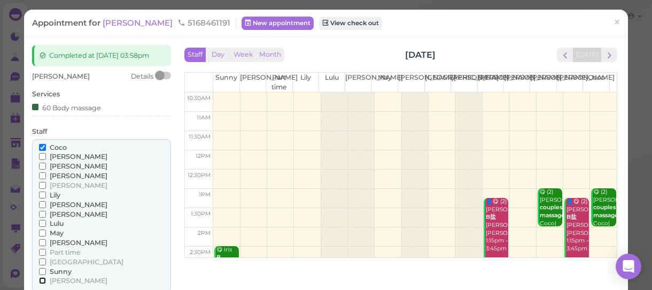
click at [40, 279] on input "[PERSON_NAME]" at bounding box center [42, 280] width 7 height 7
click at [40, 277] on input "[PERSON_NAME]" at bounding box center [42, 280] width 7 height 7
click at [99, 107] on div "60 Body massage" at bounding box center [66, 107] width 69 height 11
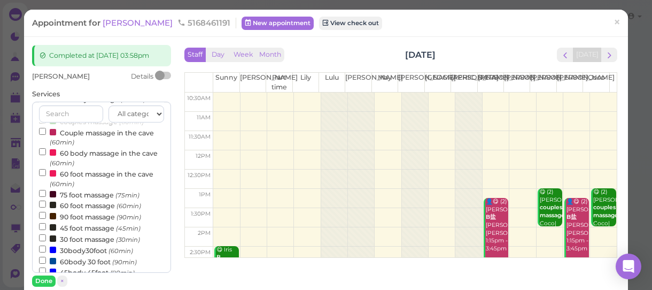
scroll to position [97, 0]
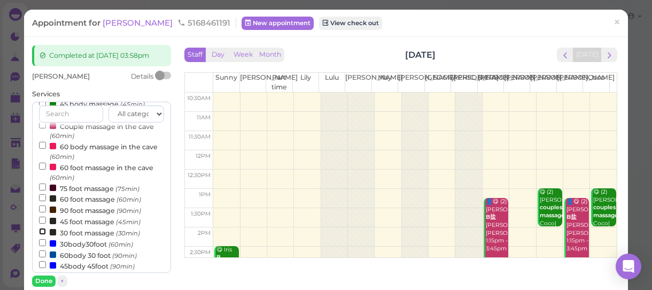
click at [41, 231] on input "30 foot massage (30min)" at bounding box center [42, 231] width 7 height 7
select select "30"
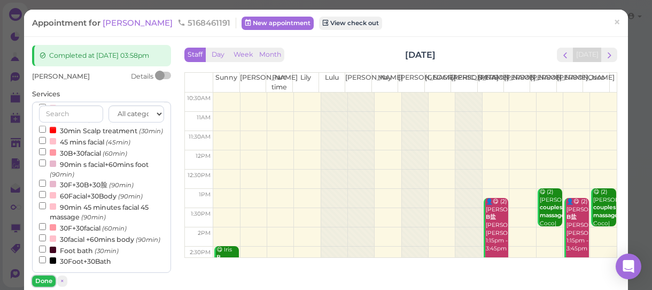
click at [42, 277] on button "Done" at bounding box center [44, 280] width 24 height 11
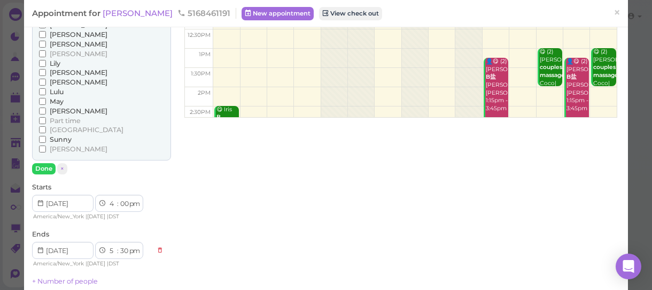
scroll to position [145, 0]
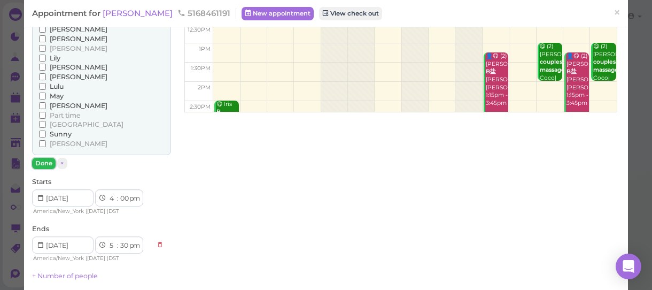
click at [37, 164] on button "Done" at bounding box center [44, 163] width 24 height 11
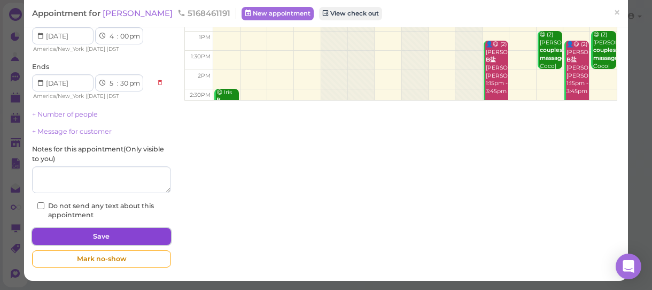
click at [150, 240] on button "Save" at bounding box center [101, 236] width 139 height 17
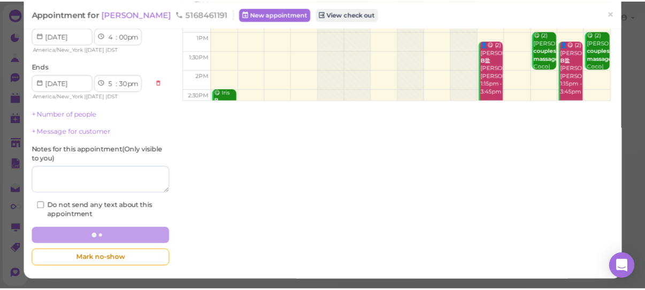
scroll to position [157, 0]
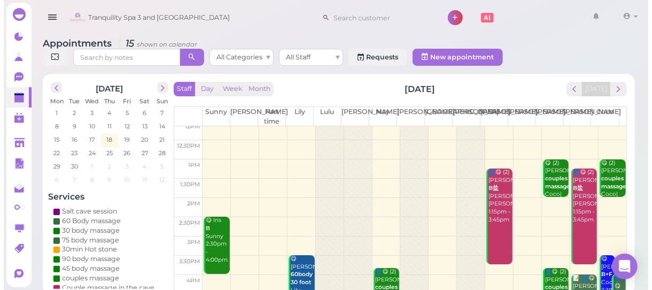
scroll to position [194, 0]
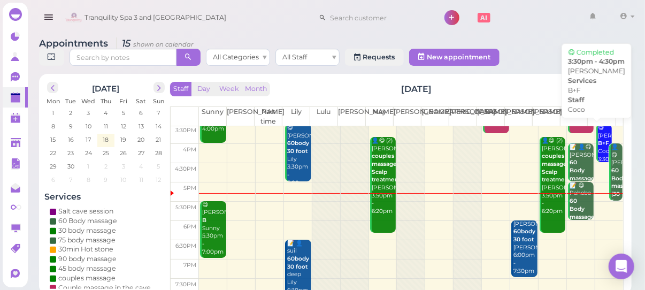
click at [598, 144] on b "B+F" at bounding box center [603, 142] width 11 height 7
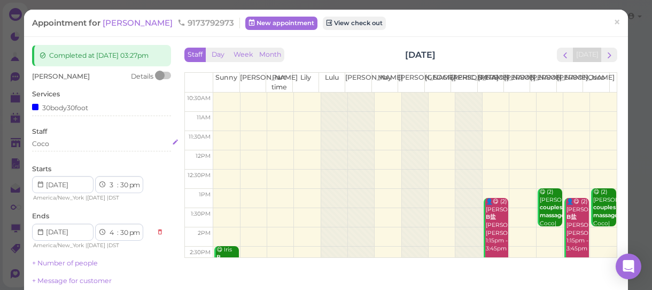
click at [54, 144] on div "Coco" at bounding box center [101, 144] width 139 height 10
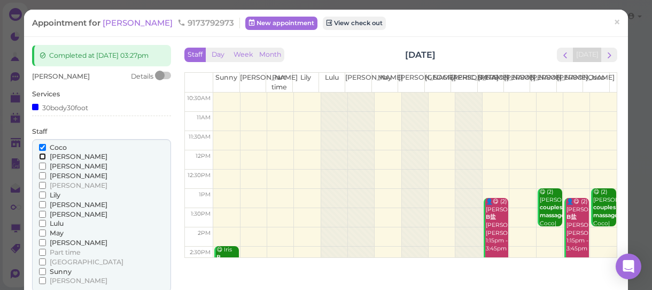
click at [42, 155] on input "[PERSON_NAME]" at bounding box center [42, 156] width 7 height 7
click at [41, 146] on input "Coco" at bounding box center [42, 147] width 7 height 7
click at [39, 147] on input "Coco" at bounding box center [42, 147] width 7 height 7
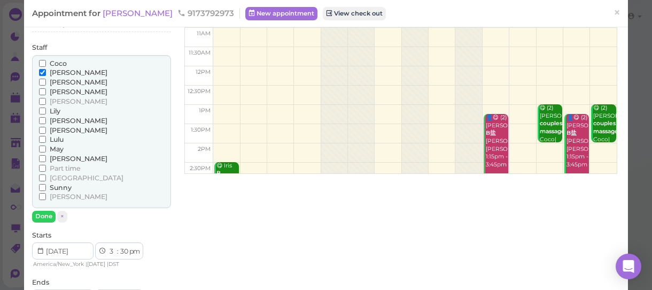
scroll to position [145, 0]
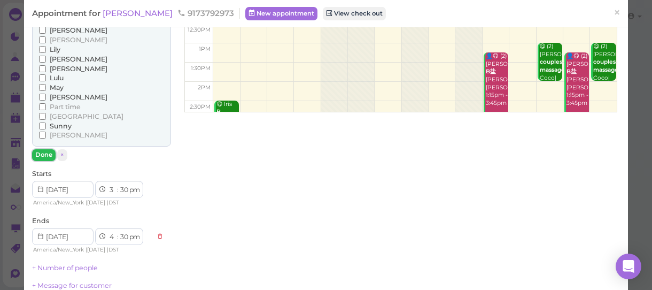
click at [41, 153] on button "Done" at bounding box center [44, 154] width 24 height 11
click at [41, 153] on div "[PERSON_NAME] Details Services 30body30foot Staff [PERSON_NAME] [PERSON_NAME] […" at bounding box center [101, 149] width 139 height 447
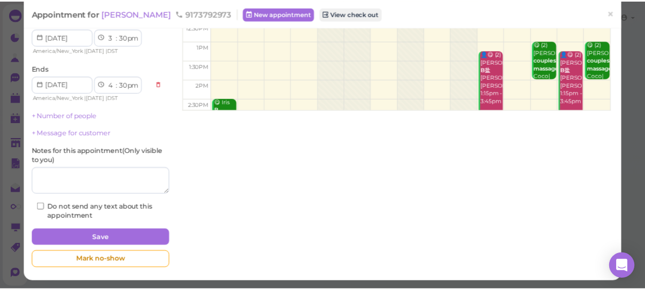
scroll to position [149, 0]
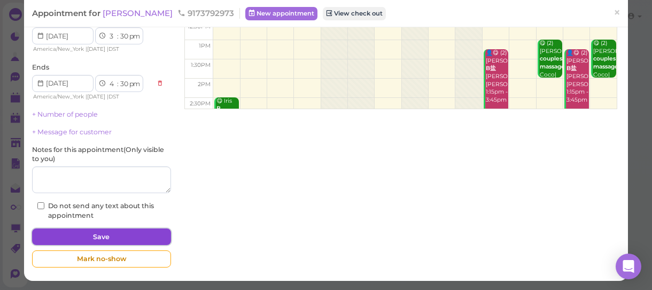
click at [120, 237] on button "Save" at bounding box center [101, 236] width 139 height 17
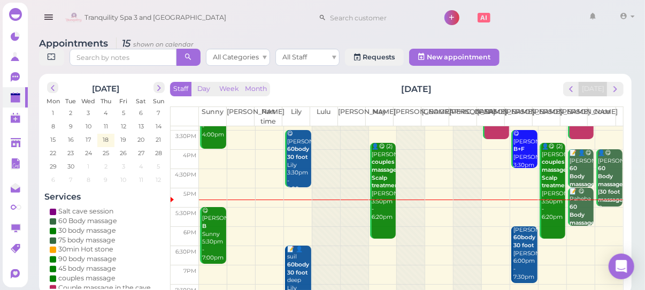
scroll to position [238, 0]
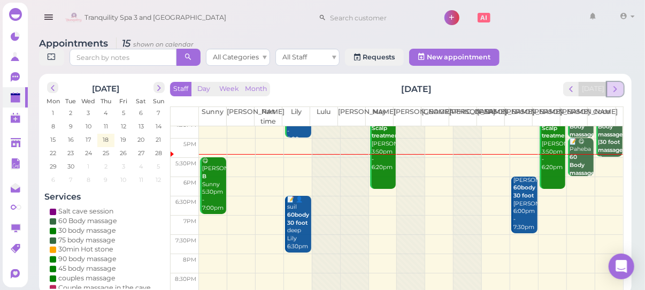
click at [620, 88] on button "next" at bounding box center [615, 89] width 17 height 14
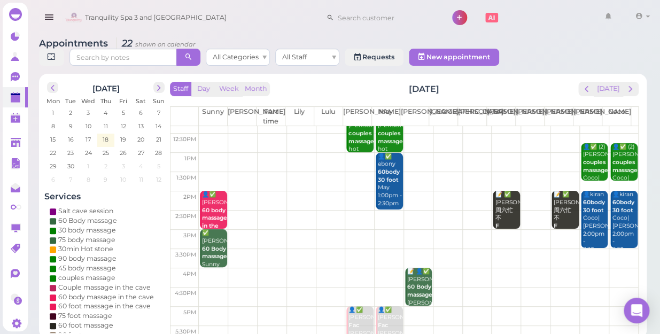
scroll to position [193, 0]
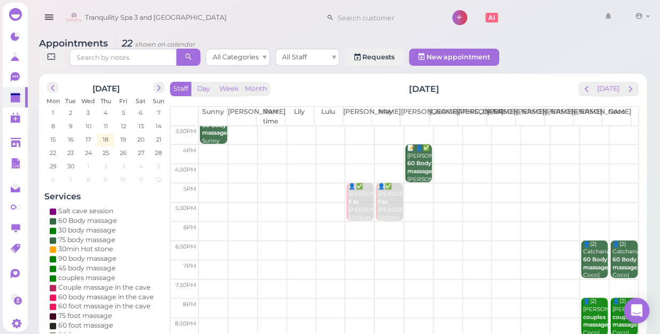
click at [529, 279] on td at bounding box center [418, 288] width 439 height 19
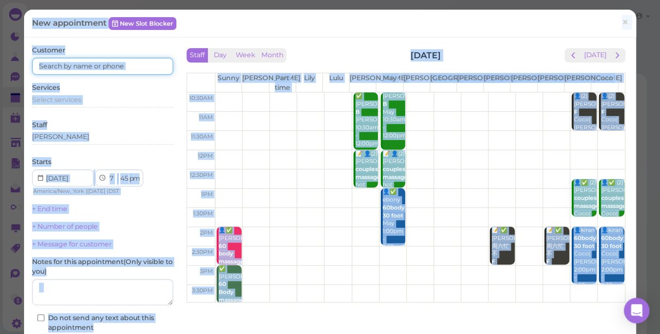
click at [104, 65] on input at bounding box center [102, 66] width 141 height 17
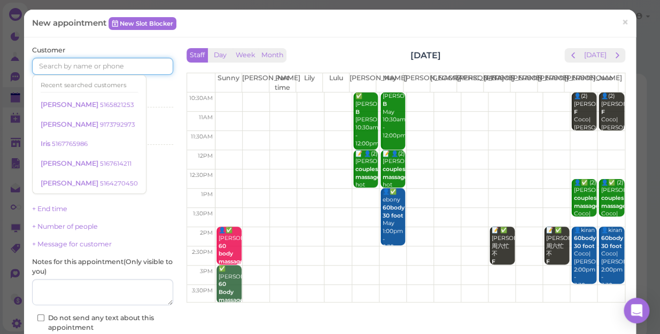
click at [104, 65] on input at bounding box center [102, 66] width 141 height 17
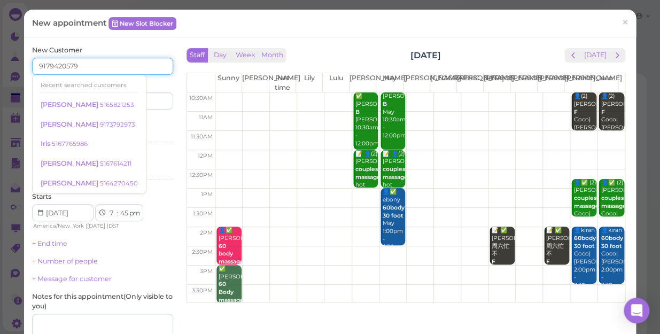
type input "9179420579"
click at [139, 123] on div "Services Select services" at bounding box center [102, 132] width 141 height 29
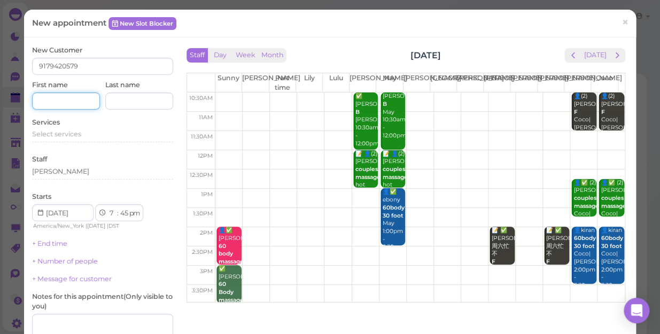
click at [86, 99] on input at bounding box center [66, 100] width 68 height 17
type input "[PERSON_NAME]"
click at [82, 133] on div "Select services" at bounding box center [102, 134] width 141 height 10
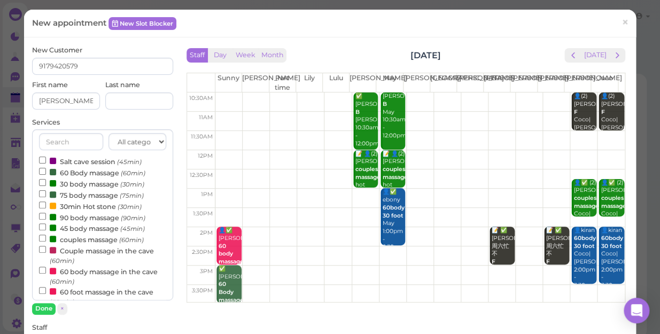
click at [87, 251] on label "Couple massage in the cave (60min)" at bounding box center [102, 255] width 127 height 21
click at [46, 251] on input "Couple massage in the cave (60min)" at bounding box center [42, 249] width 7 height 7
click at [45, 289] on button "Done" at bounding box center [44, 308] width 24 height 11
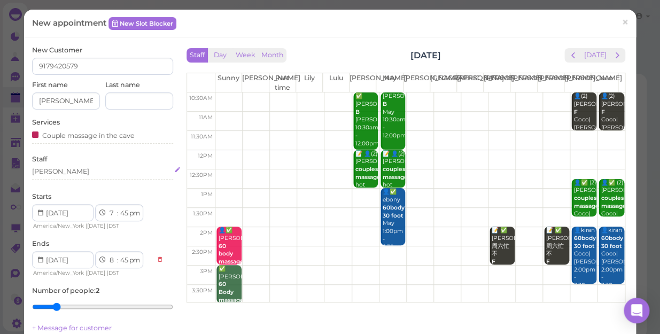
click at [52, 174] on div "[PERSON_NAME]" at bounding box center [102, 172] width 141 height 10
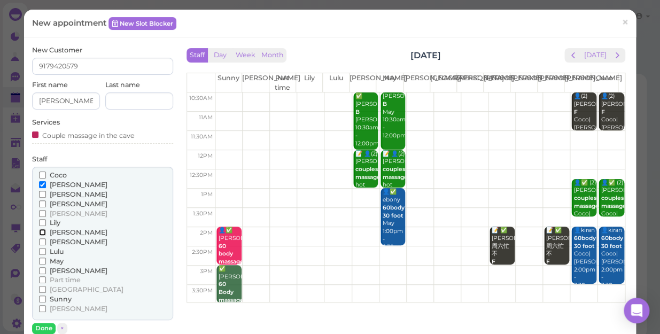
click at [40, 231] on input "[PERSON_NAME]" at bounding box center [42, 232] width 7 height 7
click at [42, 289] on button "Done" at bounding box center [44, 328] width 24 height 11
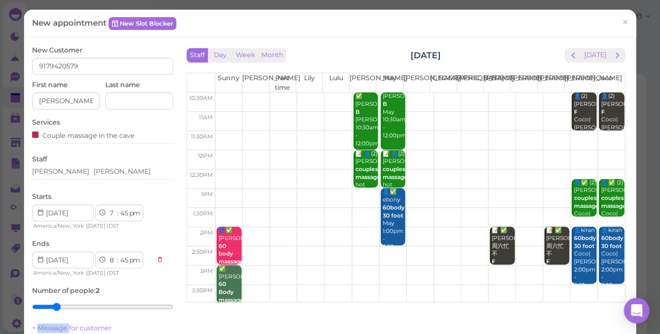
click at [42, 289] on link "+ Message for customer" at bounding box center [72, 328] width 80 height 8
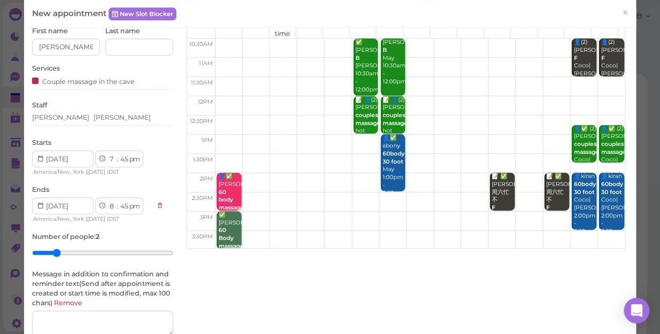
scroll to position [145, 0]
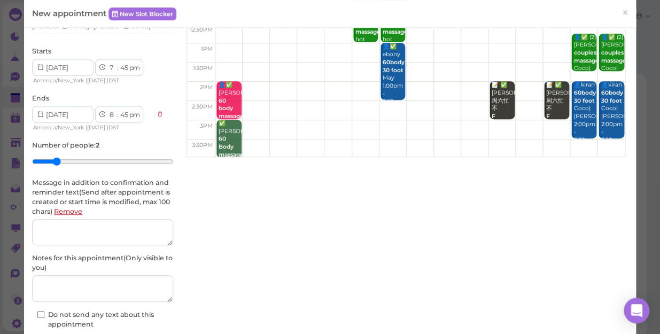
click at [82, 212] on link "Remove" at bounding box center [68, 211] width 28 height 8
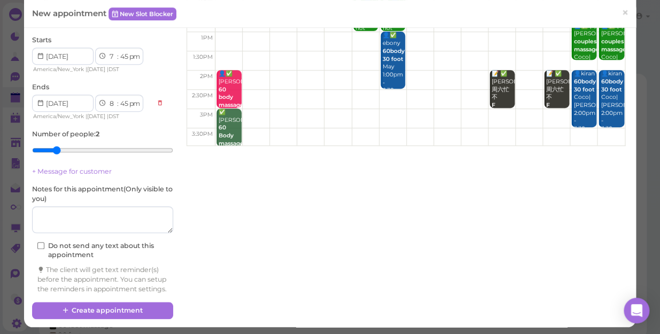
scroll to position [168, 0]
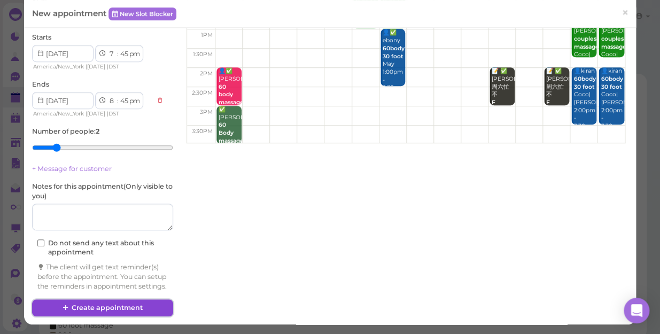
click at [122, 289] on button "Create appointment" at bounding box center [102, 307] width 141 height 17
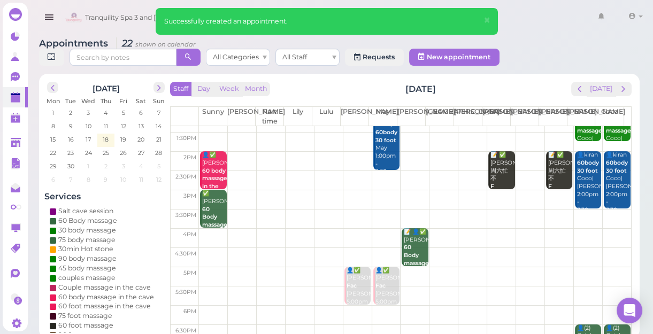
scroll to position [193, 0]
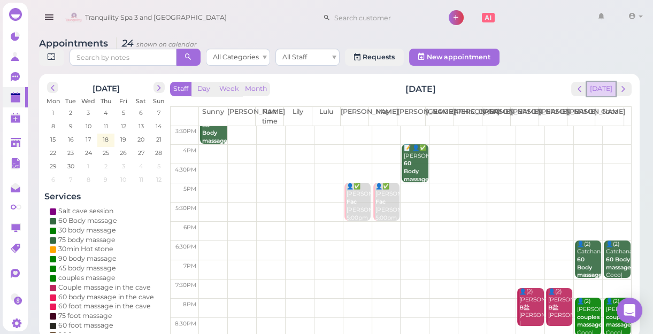
click at [602, 90] on button "[DATE]" at bounding box center [600, 89] width 29 height 14
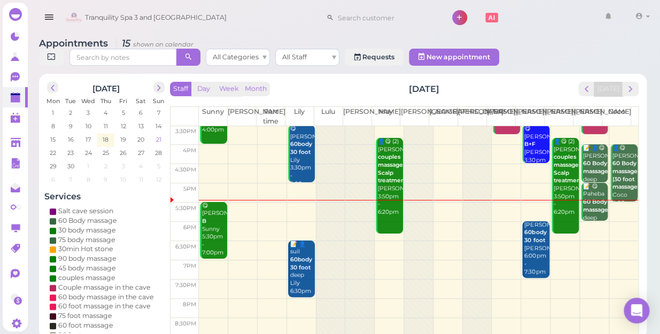
click at [156, 135] on span "21" at bounding box center [158, 140] width 7 height 10
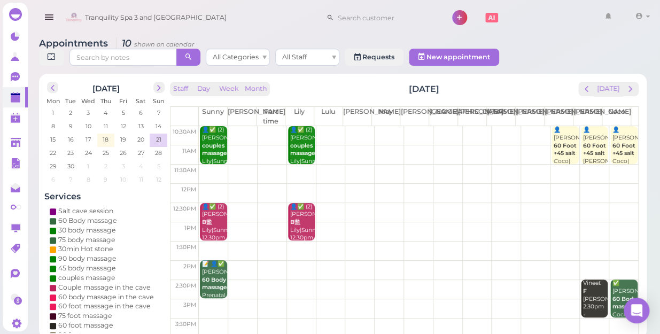
click at [351, 242] on td at bounding box center [418, 251] width 439 height 19
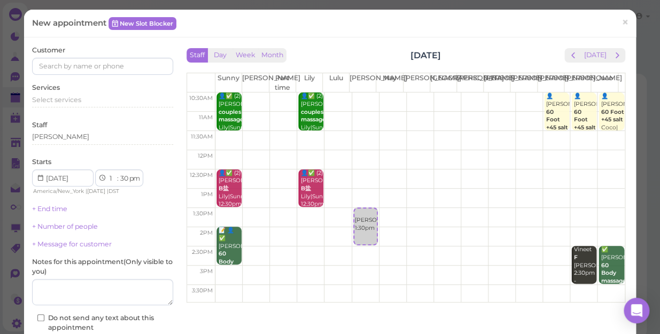
click at [103, 76] on div "Customer Services Select services Staff [PERSON_NAME] Starts 1 2 3 4 5 6 7 8 9 …" at bounding box center [102, 205] width 141 height 321
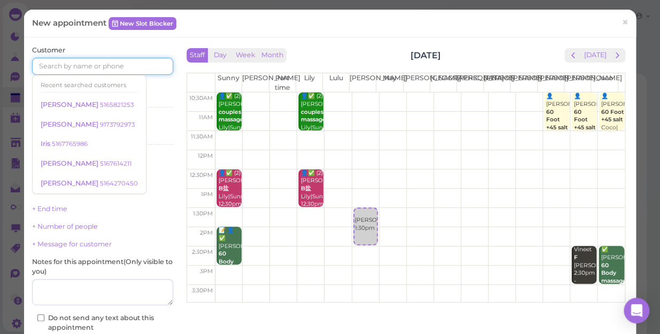
click at [113, 64] on input at bounding box center [102, 66] width 141 height 17
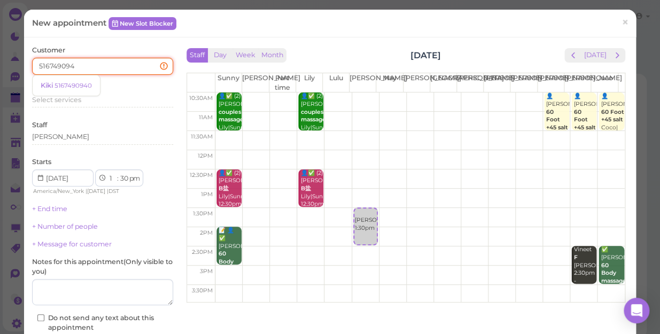
type input "5167490940"
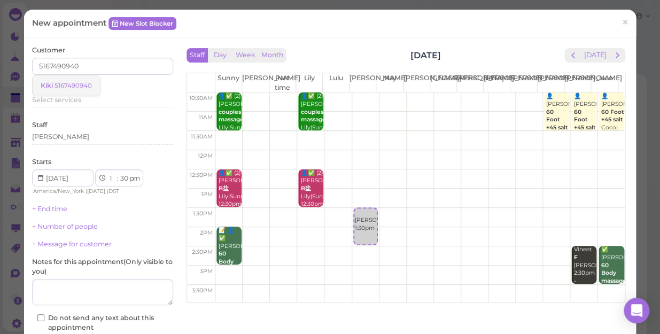
click at [79, 89] on link "Kiki 5167490940" at bounding box center [66, 85] width 67 height 20
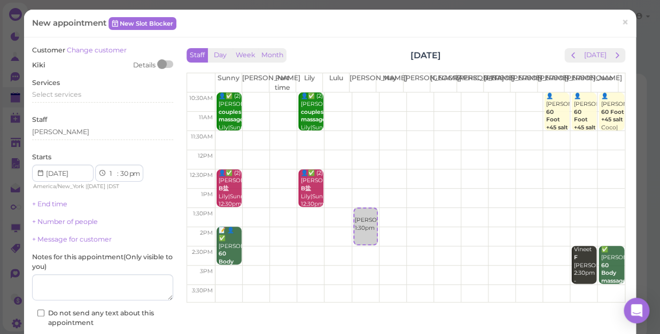
click at [78, 89] on div "Services Select services" at bounding box center [102, 92] width 141 height 29
click at [81, 94] on div "Select services" at bounding box center [102, 95] width 141 height 10
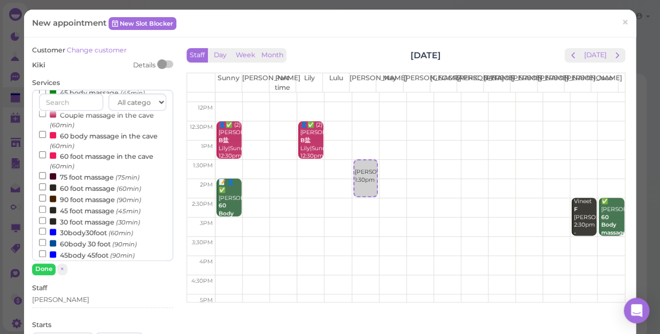
scroll to position [97, 0]
click at [43, 187] on input "60 foot massage (60min)" at bounding box center [42, 186] width 7 height 7
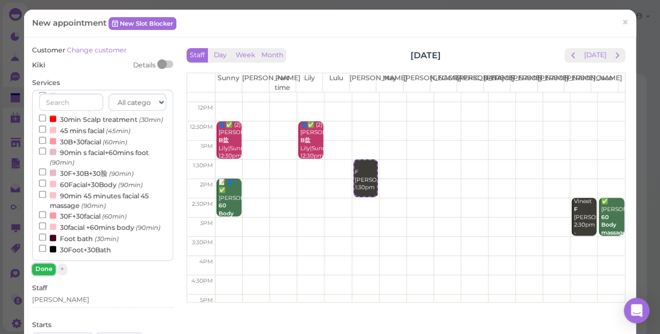
click at [46, 269] on button "Done" at bounding box center [44, 268] width 24 height 11
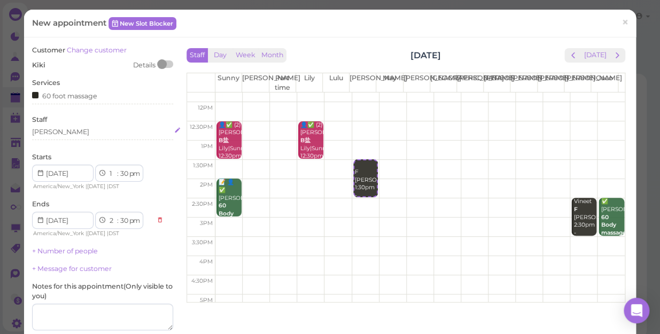
click at [57, 133] on div "[PERSON_NAME]" at bounding box center [102, 132] width 141 height 10
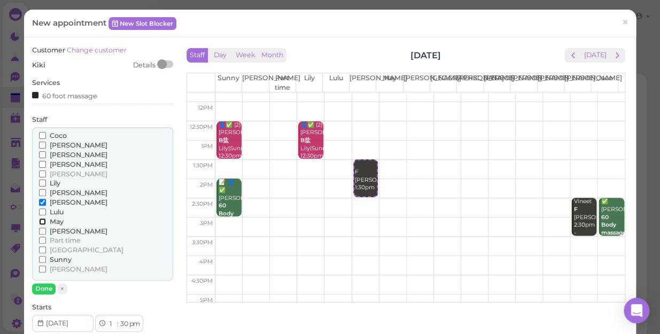
click at [40, 222] on input "May" at bounding box center [42, 221] width 7 height 7
click at [40, 221] on input "May" at bounding box center [42, 221] width 7 height 7
click at [41, 212] on input "Lulu" at bounding box center [42, 211] width 7 height 7
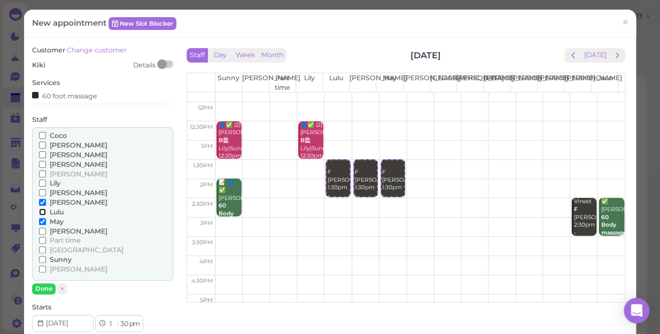
click at [41, 212] on input "Lulu" at bounding box center [42, 211] width 7 height 7
click at [43, 289] on button "Done" at bounding box center [44, 288] width 24 height 11
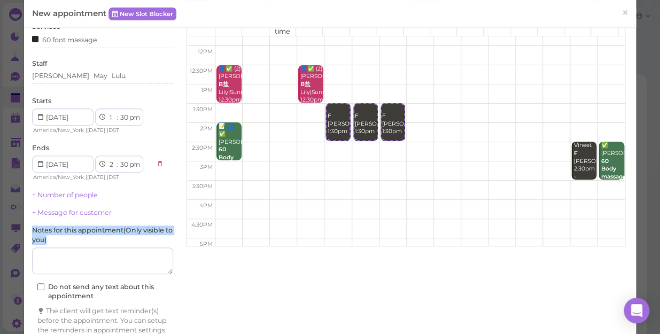
scroll to position [97, 0]
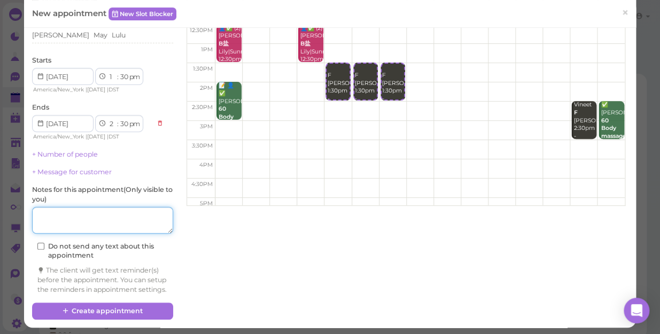
click at [94, 224] on textarea at bounding box center [102, 220] width 141 height 27
type textarea "[PERSON_NAME]"
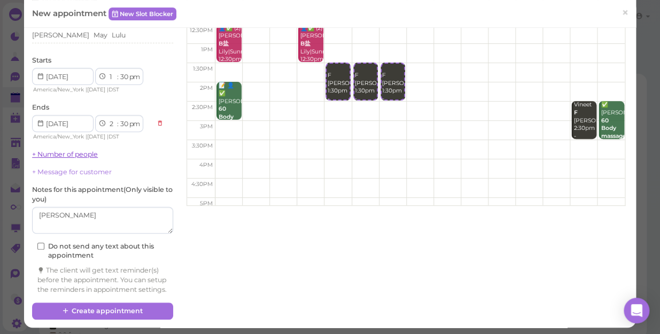
click at [91, 156] on link "+ Number of people" at bounding box center [65, 154] width 66 height 8
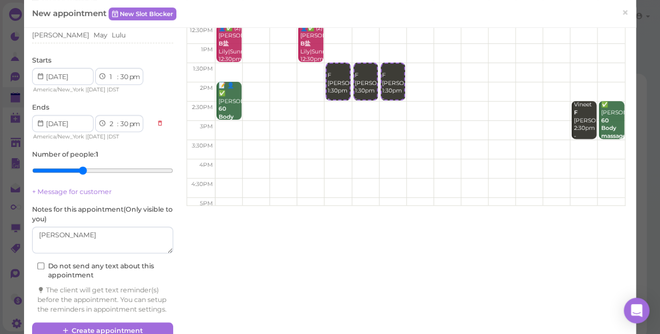
drag, startPoint x: 91, startPoint y: 156, endPoint x: 75, endPoint y: 169, distance: 20.1
click at [75, 169] on input "range" at bounding box center [102, 170] width 141 height 17
type input "3"
click at [72, 169] on input "range" at bounding box center [102, 170] width 141 height 17
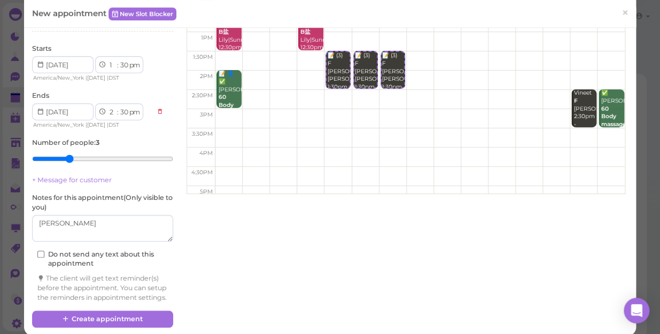
scroll to position [128, 0]
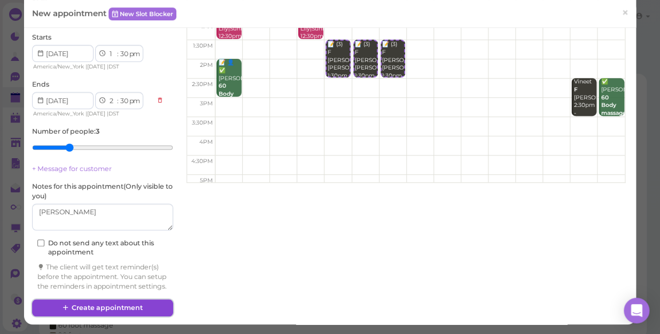
click at [133, 289] on button "Create appointment" at bounding box center [102, 307] width 141 height 17
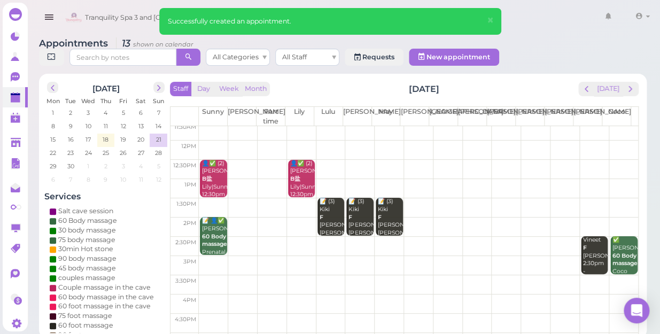
scroll to position [97, 0]
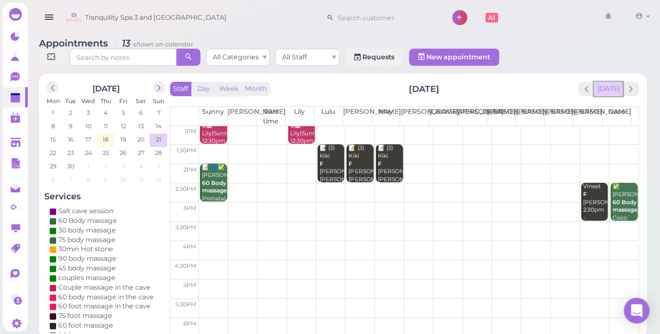
click at [611, 82] on button "[DATE]" at bounding box center [608, 89] width 29 height 14
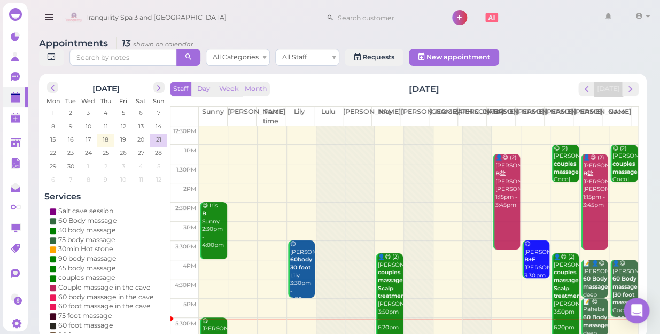
scroll to position [193, 0]
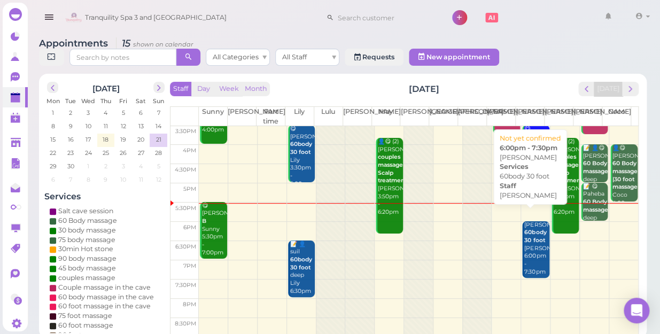
click at [524, 231] on b "60body 30 foot" at bounding box center [535, 236] width 22 height 15
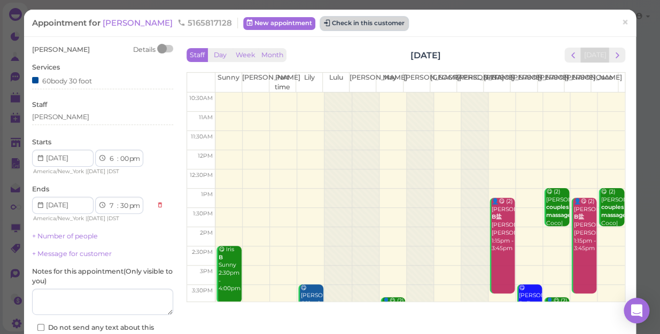
click at [330, 27] on button "Check in this customer" at bounding box center [364, 23] width 87 height 13
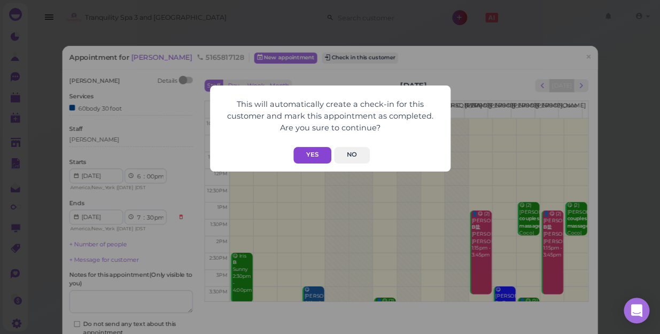
click at [309, 149] on button "Yes" at bounding box center [312, 155] width 38 height 17
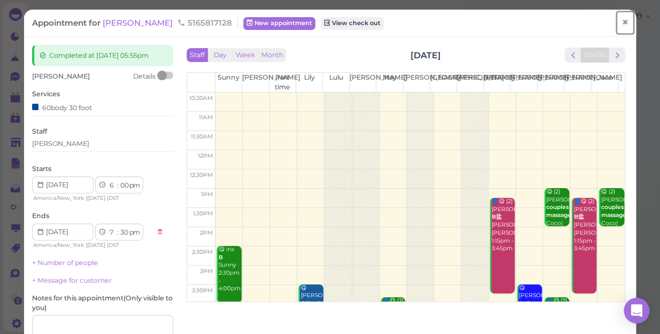
click at [622, 24] on span "×" at bounding box center [625, 22] width 7 height 15
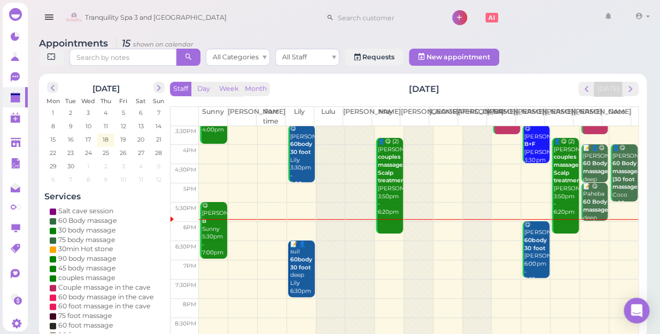
scroll to position [144, 0]
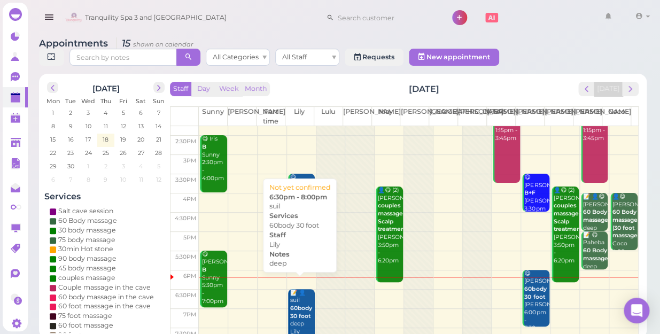
click at [294, 289] on div "📝 👤suil 60body 30 foot deep Lily 6:30pm - 8:00pm" at bounding box center [302, 324] width 25 height 71
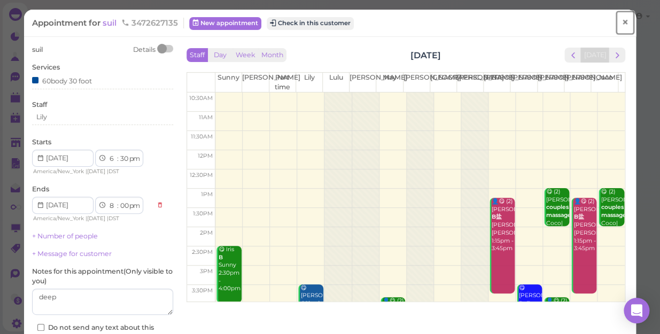
click at [622, 25] on span "×" at bounding box center [625, 22] width 7 height 15
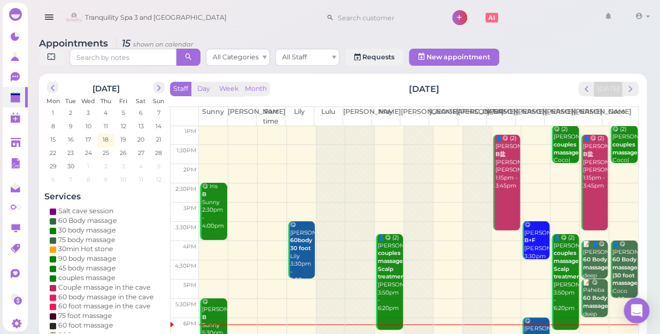
scroll to position [193, 0]
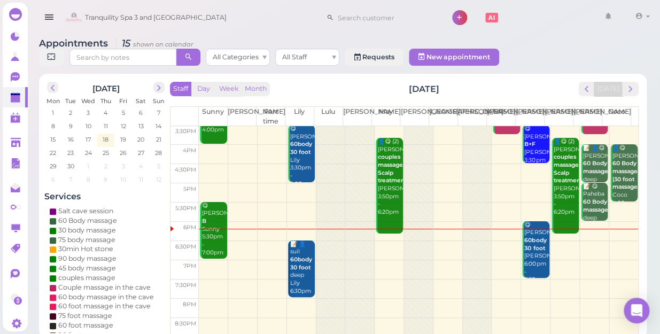
click at [384, 241] on td at bounding box center [418, 250] width 439 height 19
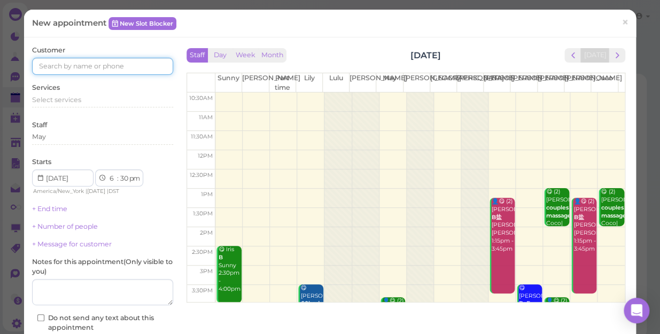
click at [153, 64] on input at bounding box center [102, 66] width 141 height 17
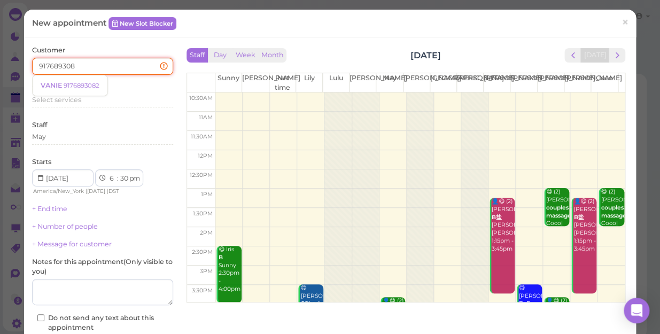
type input "9176893082"
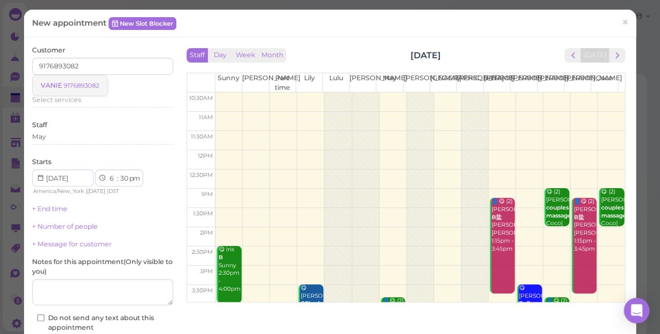
click at [101, 84] on link "VANIE 9176893082" at bounding box center [70, 85] width 75 height 20
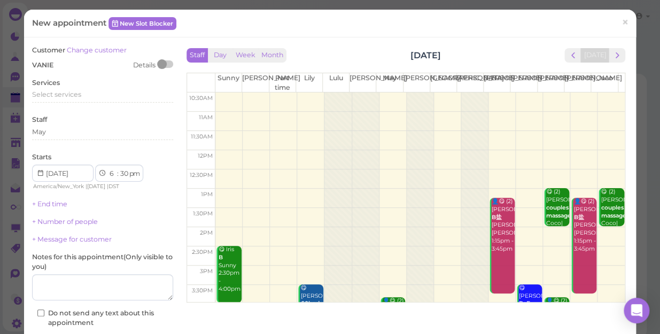
click at [101, 84] on div "Services Select services" at bounding box center [102, 92] width 141 height 29
click at [90, 96] on div "Select services" at bounding box center [102, 95] width 141 height 10
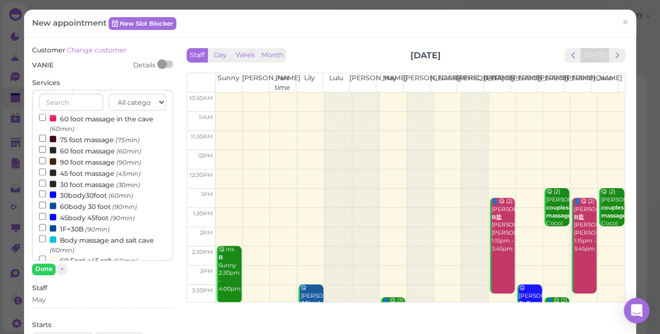
scroll to position [145, 0]
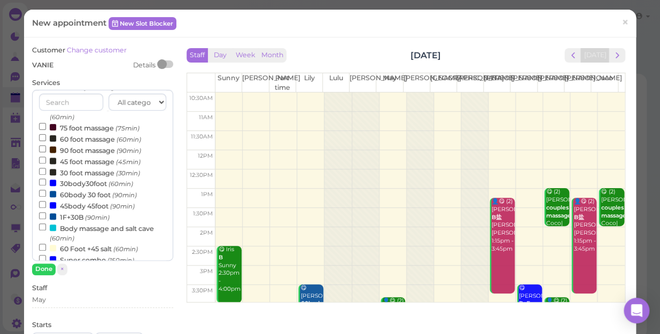
click at [90, 198] on label "60body 30 foot (90min)" at bounding box center [88, 194] width 98 height 11
click at [46, 197] on input "60body 30 foot (90min)" at bounding box center [42, 193] width 7 height 7
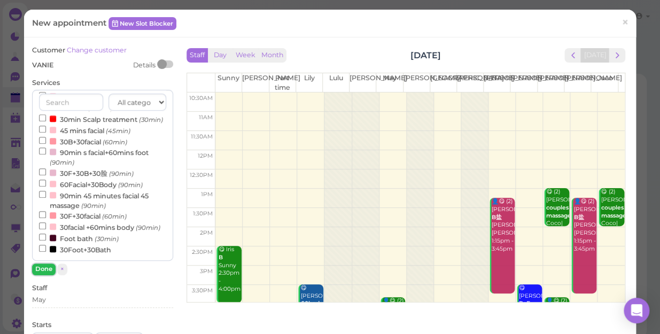
click at [45, 269] on button "Done" at bounding box center [44, 268] width 24 height 11
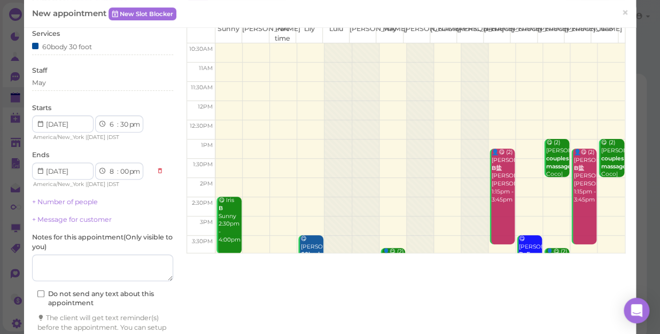
scroll to position [108, 0]
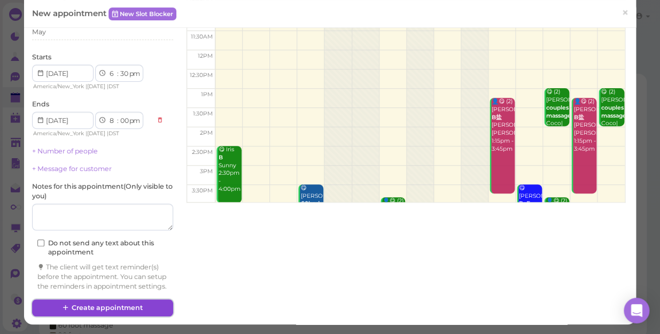
click at [120, 289] on button "Create appointment" at bounding box center [102, 307] width 141 height 17
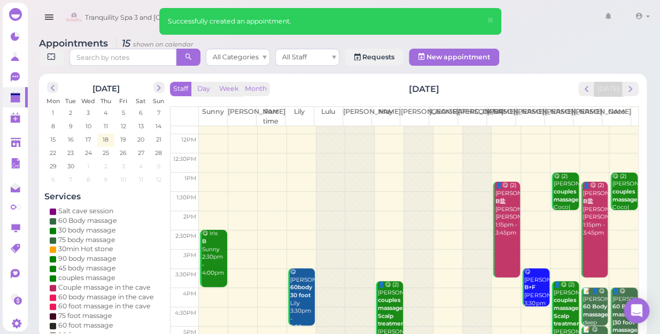
scroll to position [193, 0]
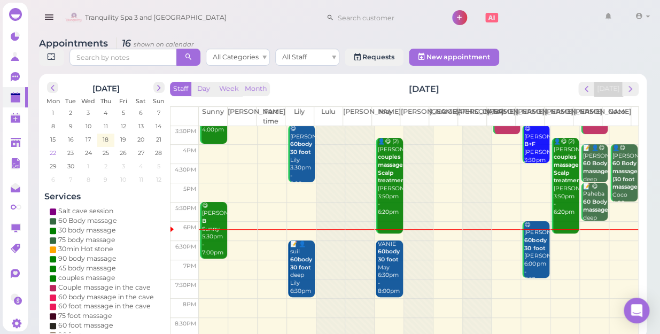
click at [52, 148] on span "22" at bounding box center [53, 153] width 9 height 10
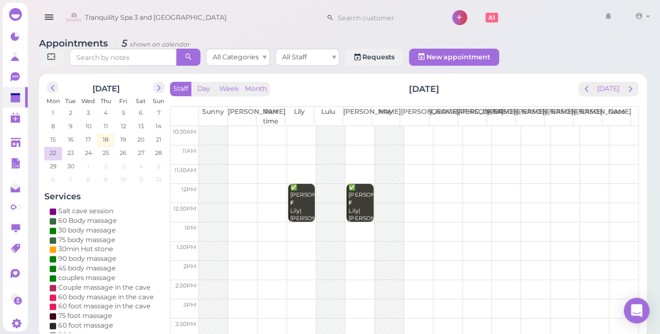
scroll to position [145, 0]
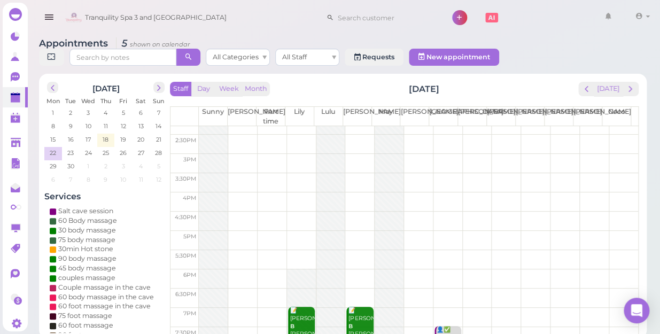
click at [298, 154] on td at bounding box center [418, 163] width 439 height 19
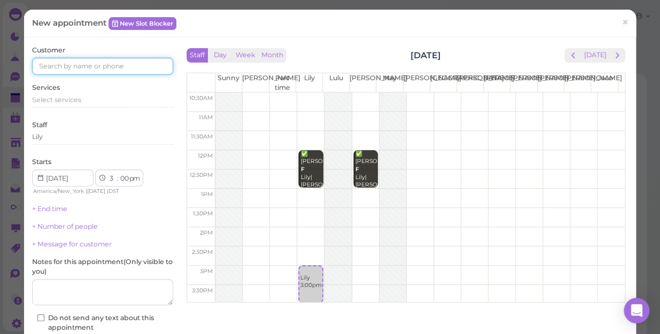
click at [143, 63] on input at bounding box center [102, 66] width 141 height 17
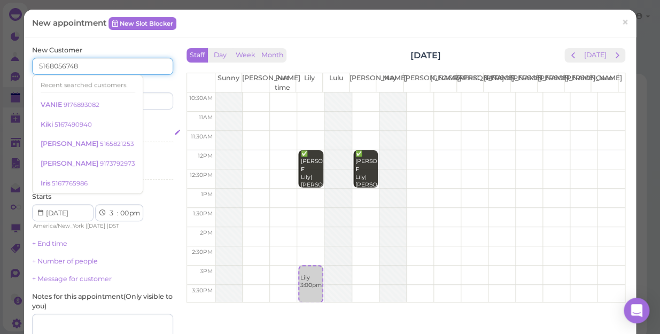
type input "5168056748"
click at [158, 135] on div "Select services" at bounding box center [102, 134] width 141 height 10
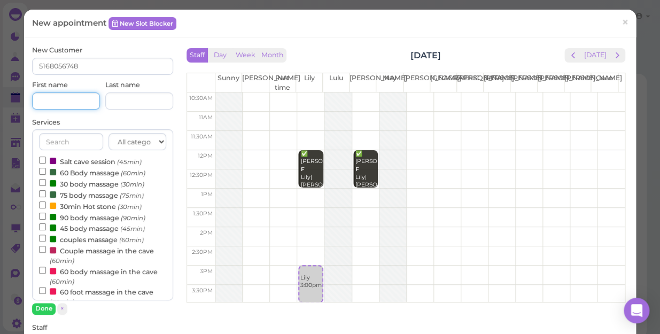
click at [63, 95] on input at bounding box center [66, 100] width 68 height 17
type input "[PERSON_NAME]"
click at [42, 171] on input "60 Body massage (60min)" at bounding box center [42, 171] width 7 height 7
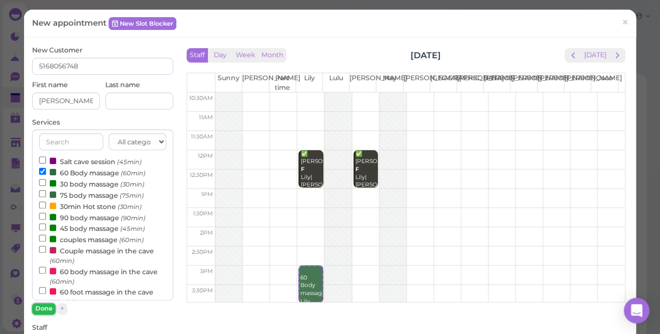
click at [44, 289] on button "Done" at bounding box center [44, 308] width 24 height 11
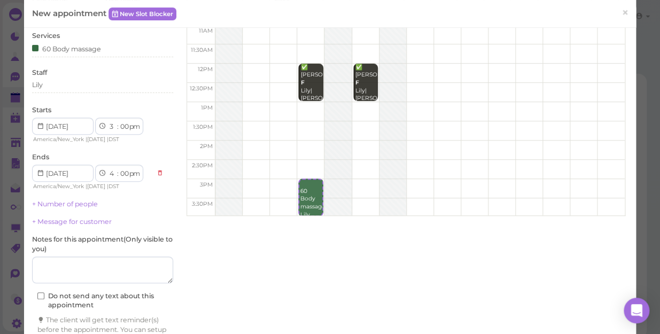
scroll to position [97, 0]
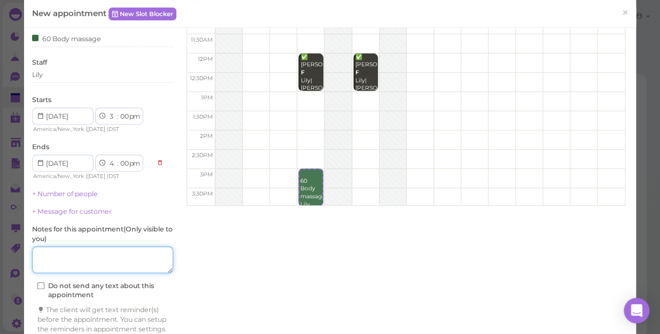
click at [109, 256] on textarea at bounding box center [102, 259] width 141 height 27
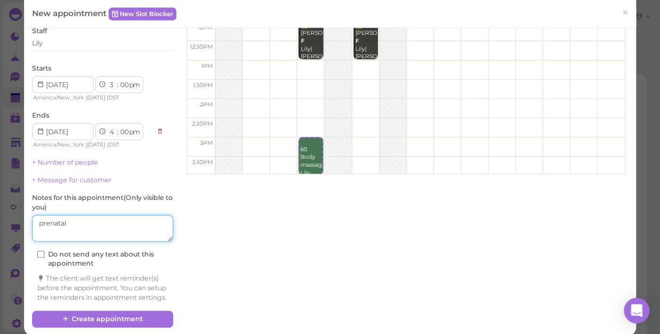
scroll to position [145, 0]
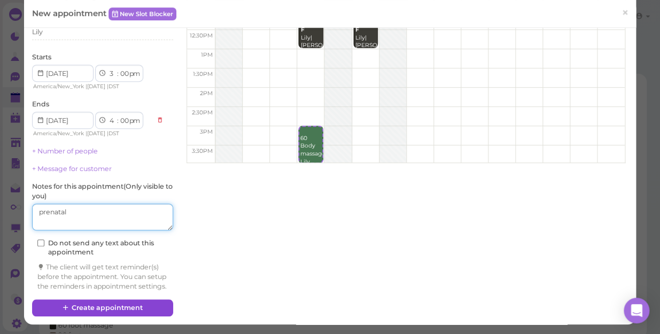
type textarea "prenatal"
click at [131, 289] on button "Create appointment" at bounding box center [102, 307] width 141 height 17
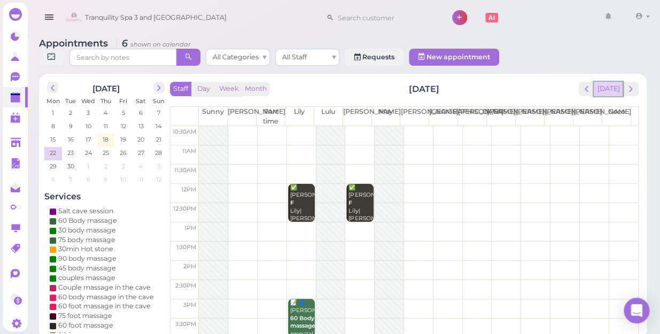
click at [612, 82] on button "[DATE]" at bounding box center [608, 89] width 29 height 14
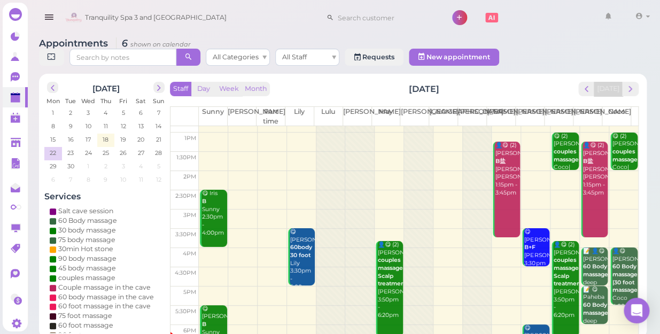
scroll to position [193, 0]
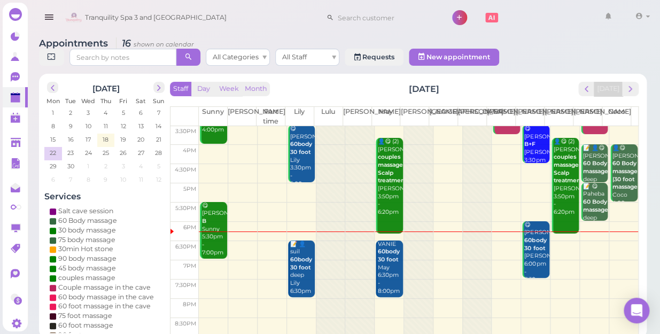
click at [559, 241] on td at bounding box center [418, 250] width 439 height 19
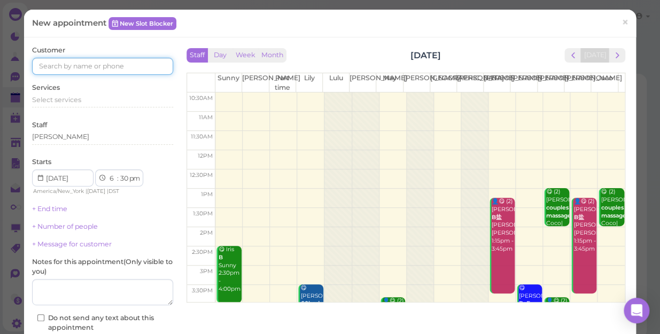
click at [152, 60] on input at bounding box center [102, 66] width 141 height 17
type input "9174147081"
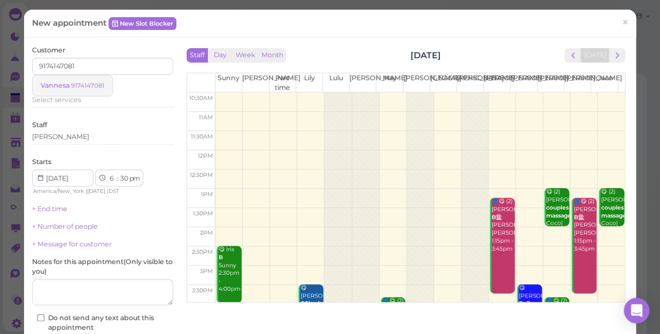
click at [71, 84] on small "9174147081" at bounding box center [87, 85] width 33 height 7
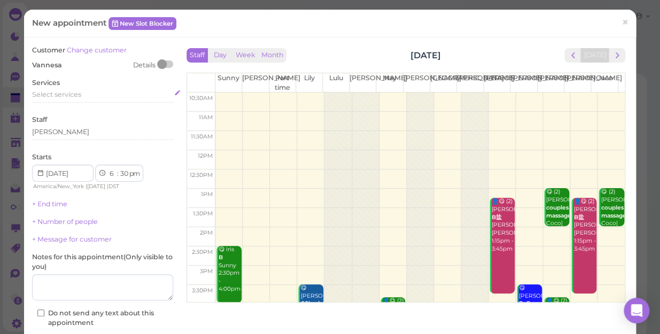
click at [66, 94] on span "Select services" at bounding box center [56, 94] width 49 height 8
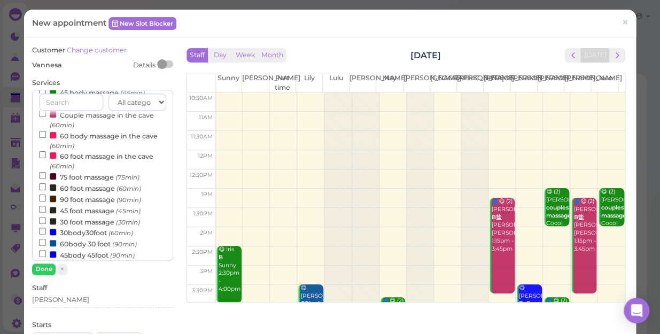
scroll to position [97, 0]
click at [66, 187] on label "60 foot massage (60min)" at bounding box center [90, 187] width 102 height 11
click at [46, 187] on input "60 foot massage (60min)" at bounding box center [42, 186] width 7 height 7
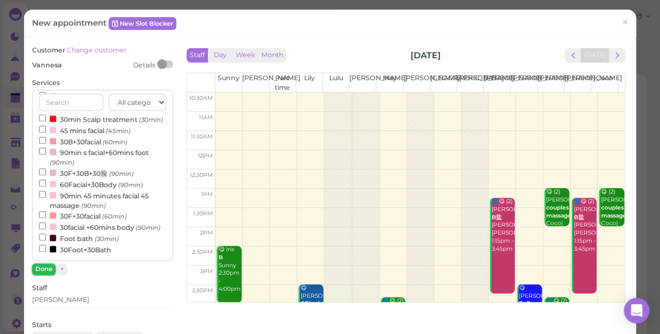
click at [42, 263] on button "Done" at bounding box center [44, 268] width 24 height 11
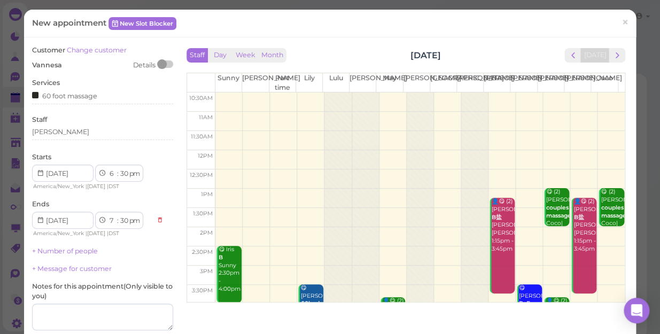
click at [61, 126] on div "Staff [PERSON_NAME]" at bounding box center [102, 129] width 141 height 29
click at [53, 134] on div "[PERSON_NAME]" at bounding box center [102, 132] width 141 height 10
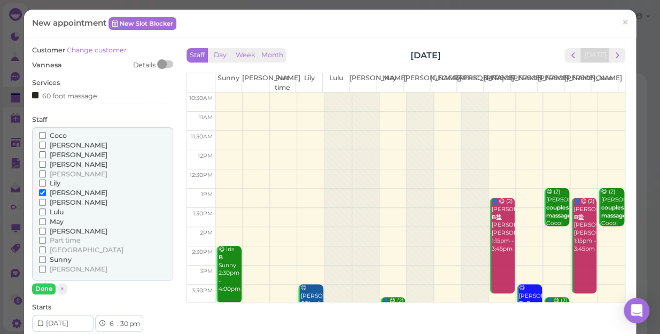
click at [42, 134] on input "Coco" at bounding box center [42, 135] width 7 height 7
click at [39, 267] on input "[PERSON_NAME]" at bounding box center [42, 269] width 7 height 7
click at [44, 285] on button "Done" at bounding box center [44, 288] width 24 height 11
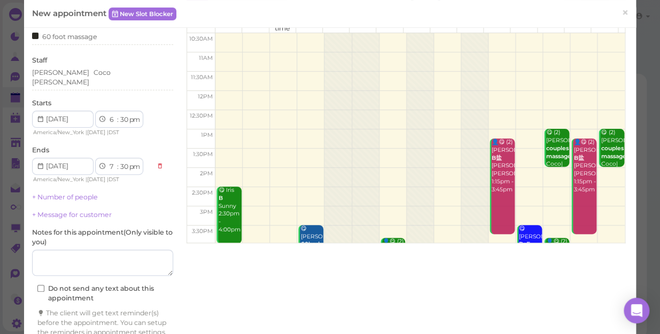
scroll to position [108, 0]
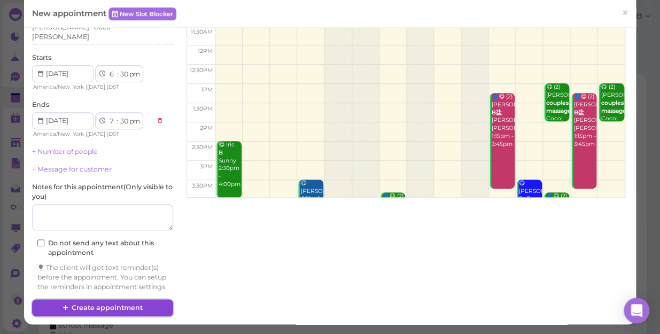
click at [140, 289] on button "Create appointment" at bounding box center [102, 307] width 141 height 17
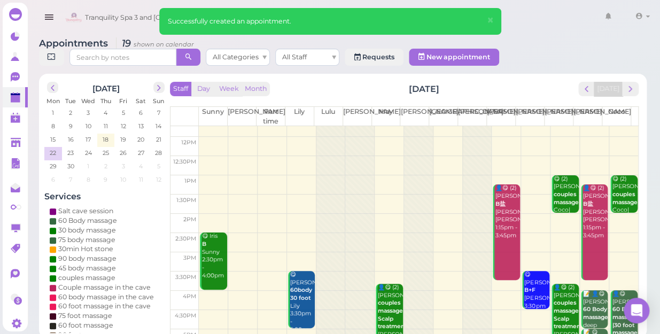
scroll to position [193, 0]
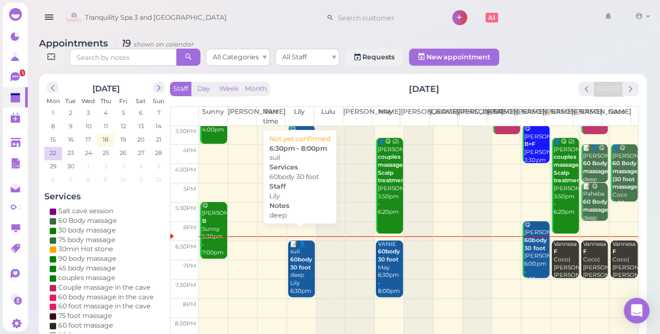
click at [304, 266] on div "📝 👤suil 60body 30 foot deep Lily 6:30pm - 8:00pm" at bounding box center [302, 275] width 25 height 71
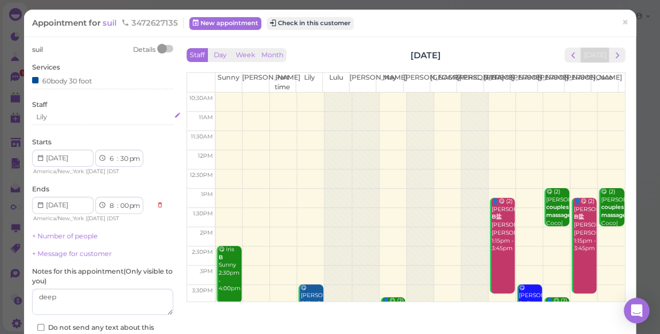
click at [52, 117] on div "Lily" at bounding box center [102, 117] width 141 height 10
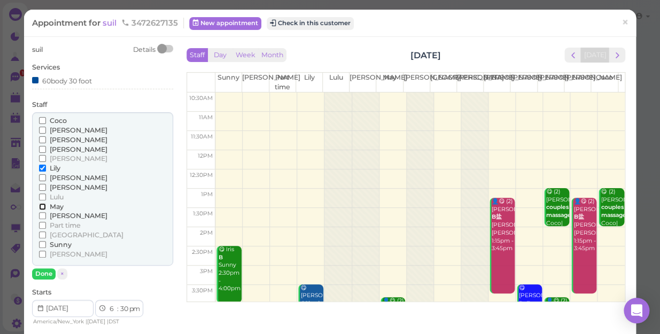
click at [41, 206] on input "May" at bounding box center [42, 206] width 7 height 7
click at [38, 272] on button "Done" at bounding box center [44, 273] width 24 height 11
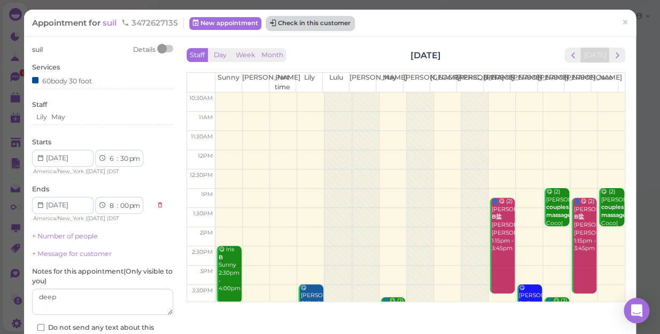
click at [312, 21] on button "Check in this customer" at bounding box center [310, 23] width 87 height 13
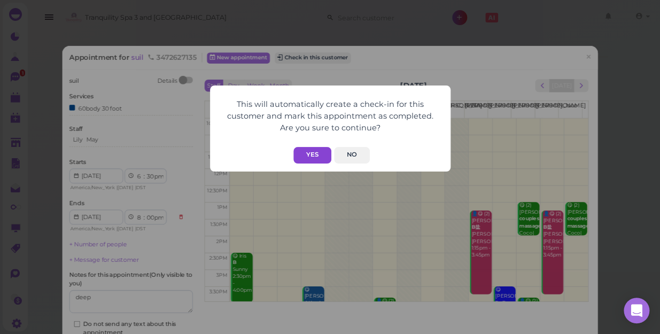
click at [310, 158] on button "Yes" at bounding box center [312, 155] width 38 height 17
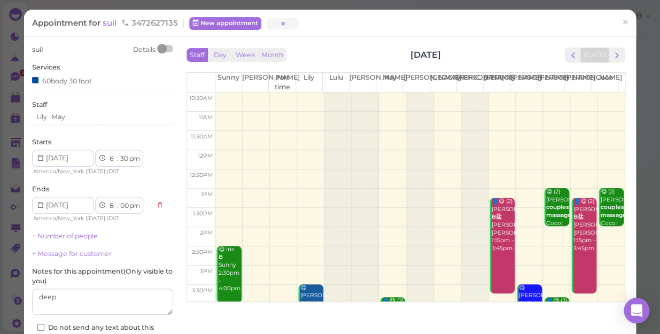
click at [310, 150] on div "This will automatically create a check-in for this customer and mark this appoi…" at bounding box center [330, 107] width 240 height 86
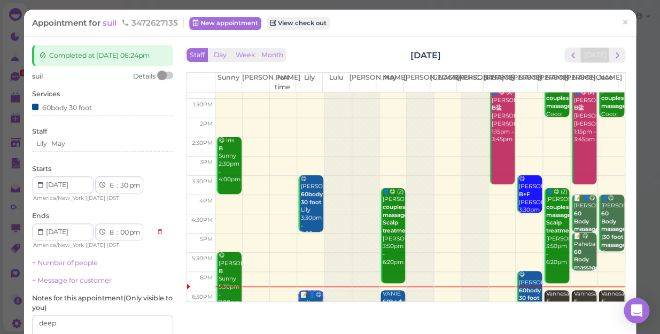
scroll to position [193, 0]
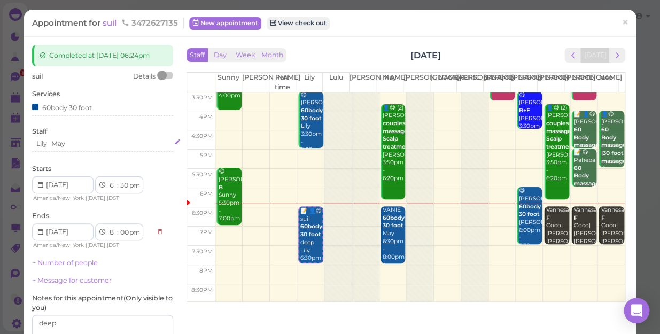
click at [72, 144] on div "[PERSON_NAME]" at bounding box center [102, 144] width 141 height 10
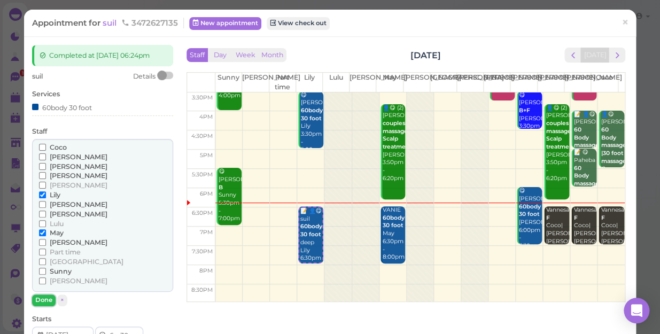
click at [46, 289] on button "Done" at bounding box center [44, 299] width 24 height 11
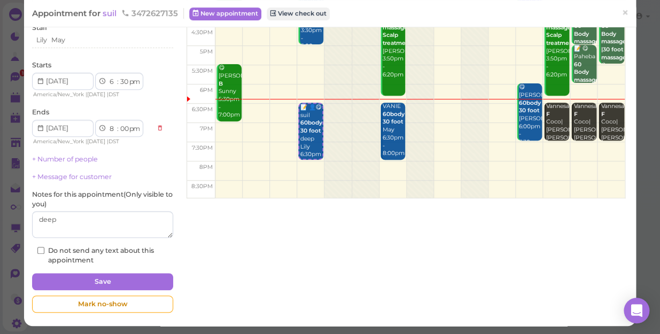
scroll to position [104, 0]
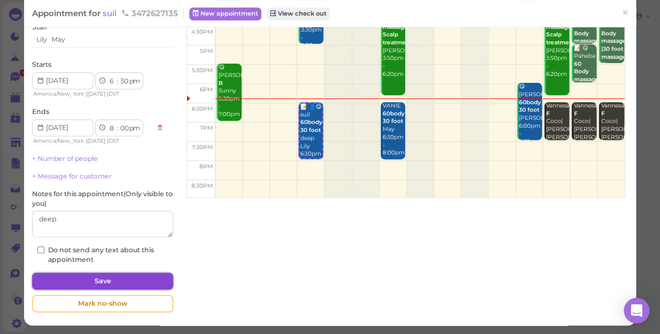
click at [115, 279] on button "Save" at bounding box center [102, 281] width 141 height 17
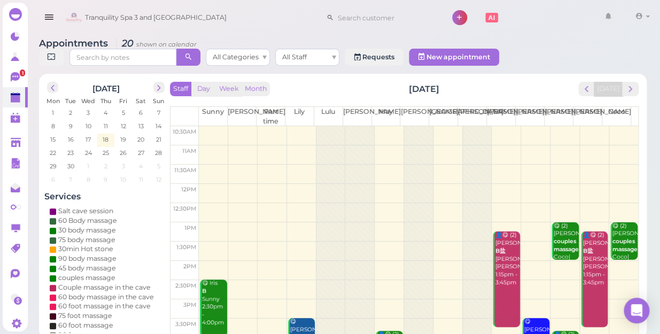
scroll to position [193, 0]
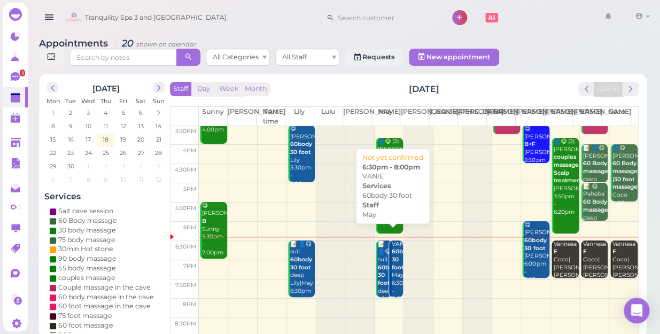
click at [391, 262] on div "VANIE 60body 30 foot May 6:30pm - 8:00pm" at bounding box center [397, 271] width 12 height 63
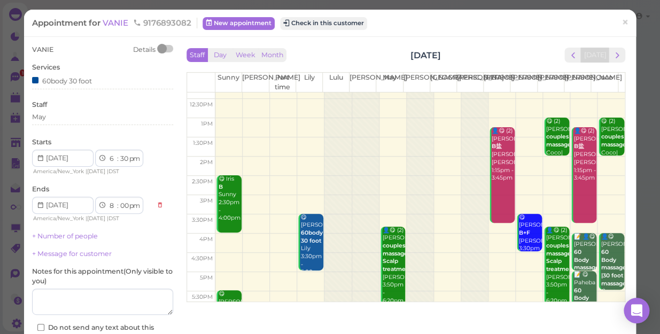
scroll to position [145, 0]
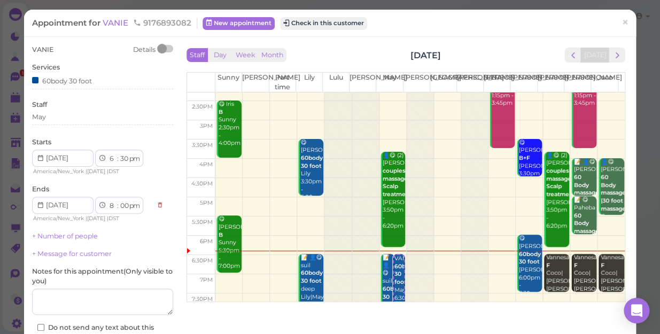
click at [13, 78] on div "Appointment for VANIE 9176893082 New appointment Check in this customer × VANIE…" at bounding box center [330, 167] width 660 height 334
click at [54, 117] on div "May" at bounding box center [102, 117] width 141 height 10
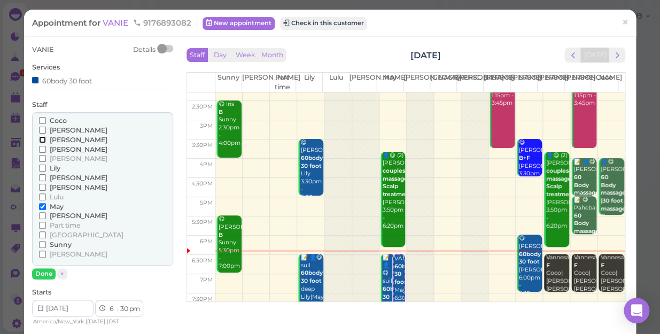
click at [41, 141] on input "[PERSON_NAME]" at bounding box center [42, 139] width 7 height 7
click at [40, 205] on input "May" at bounding box center [42, 206] width 7 height 7
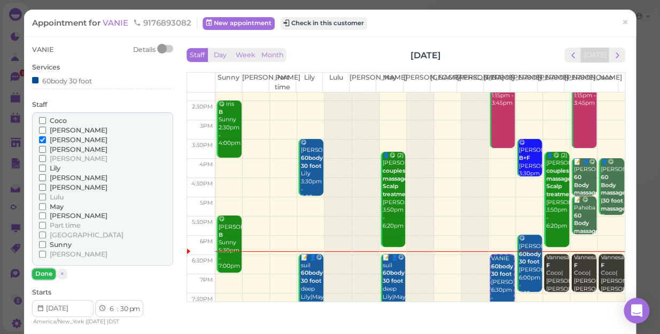
click at [46, 271] on button "Done" at bounding box center [44, 273] width 24 height 11
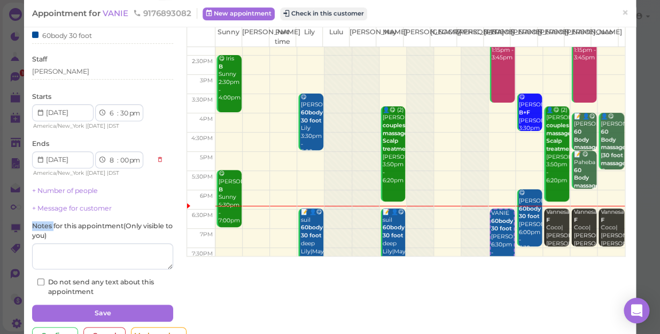
scroll to position [77, 0]
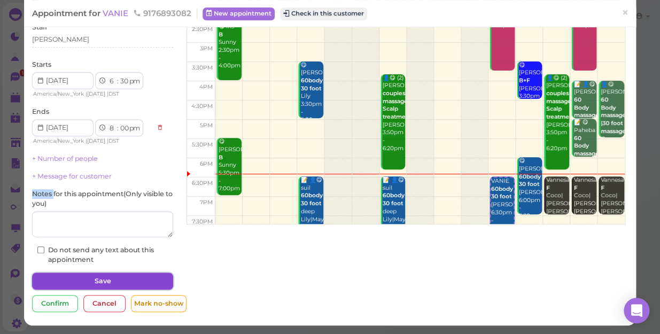
click at [153, 282] on button "Save" at bounding box center [102, 281] width 141 height 17
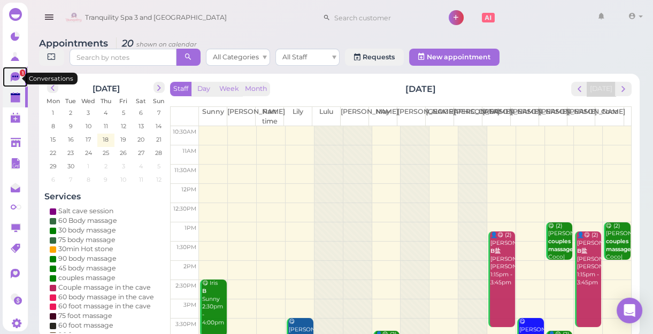
click at [15, 79] on icon at bounding box center [15, 77] width 9 height 10
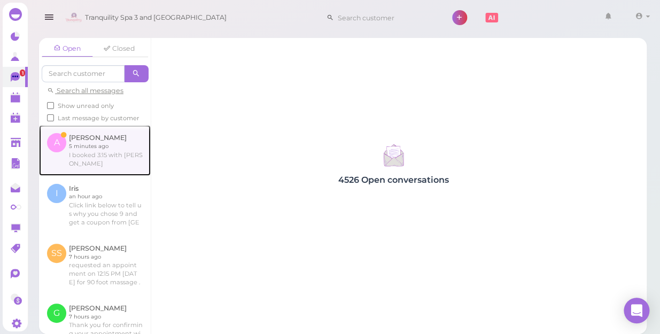
click at [117, 162] on link at bounding box center [95, 150] width 112 height 50
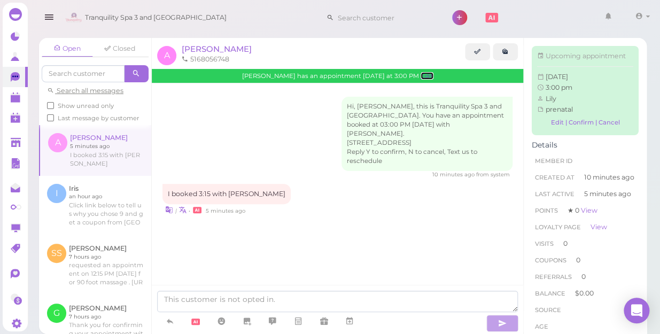
click at [421, 78] on link "Edit" at bounding box center [427, 75] width 13 height 7
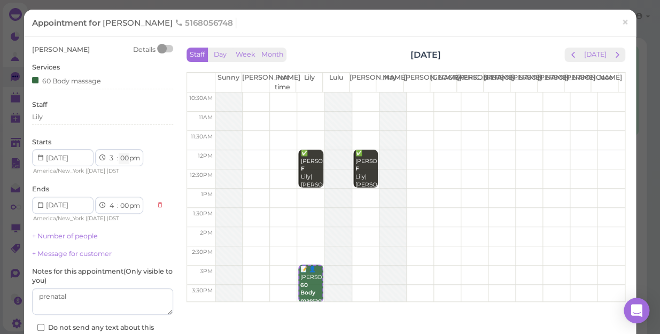
click at [124, 158] on select "00 05 10 15 20 25 30 35 40 45 50 55" at bounding box center [124, 158] width 11 height 11
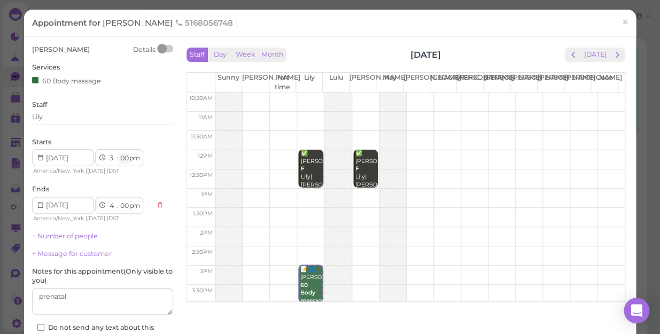
click at [124, 158] on select "00 05 10 15 20 25 30 35 40 45 50 55" at bounding box center [124, 158] width 11 height 11
select select "15"
click at [119, 153] on select "00 05 10 15 20 25 30 35 40 45 50 55" at bounding box center [124, 158] width 11 height 11
select select "15"
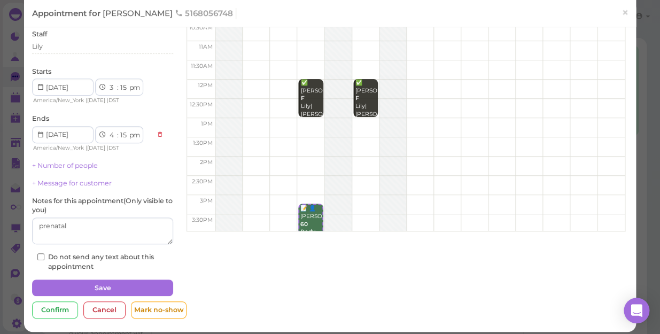
scroll to position [77, 0]
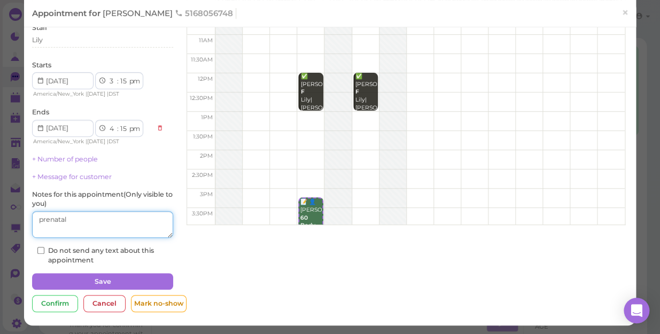
click at [85, 222] on textarea at bounding box center [102, 224] width 141 height 27
click at [109, 224] on textarea at bounding box center [102, 224] width 141 height 27
click at [36, 219] on textarea at bounding box center [102, 224] width 141 height 27
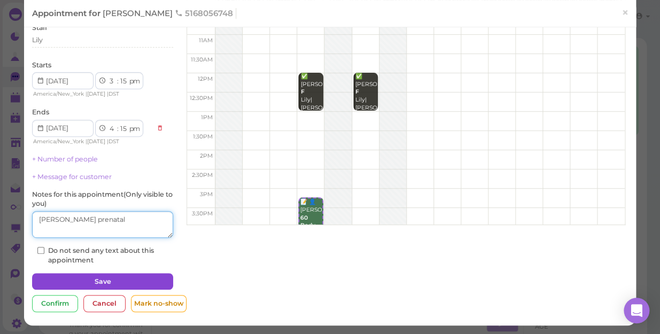
type textarea "[PERSON_NAME] prenatal"
click at [69, 275] on button "Save" at bounding box center [102, 281] width 141 height 17
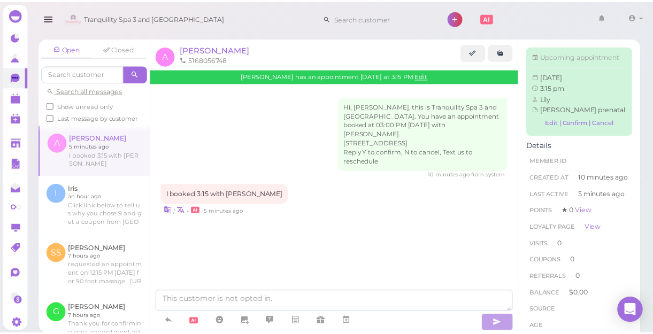
scroll to position [17, 0]
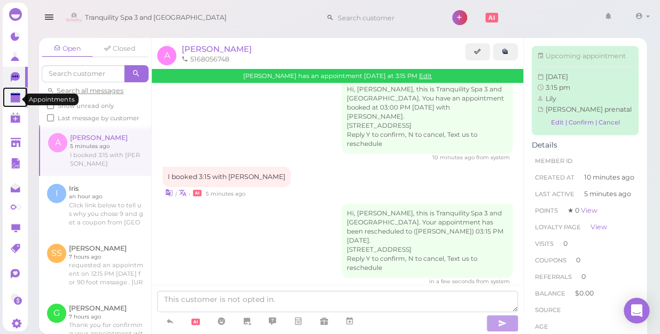
click at [13, 102] on polygon at bounding box center [16, 98] width 10 height 7
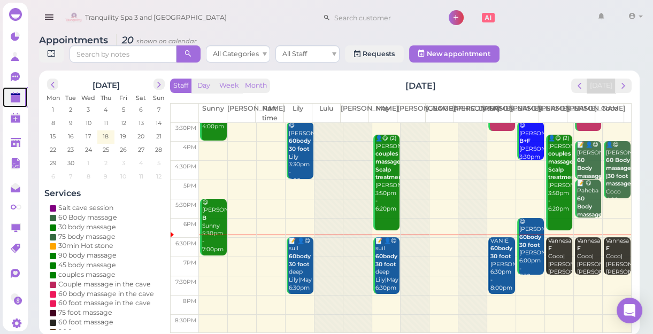
scroll to position [4, 0]
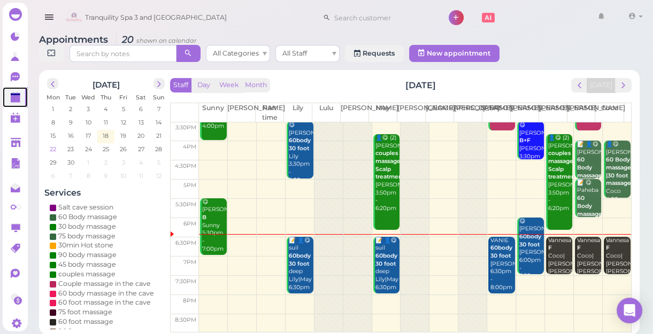
click at [53, 149] on span "22" at bounding box center [53, 149] width 9 height 10
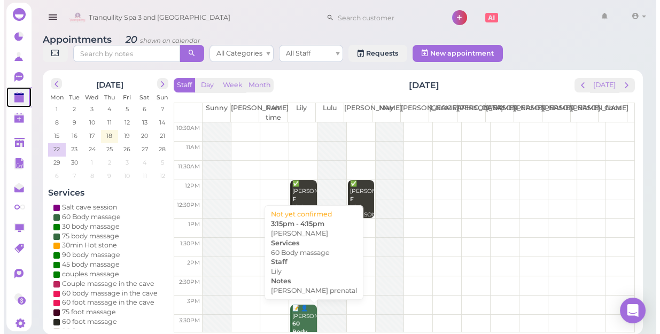
scroll to position [0, 0]
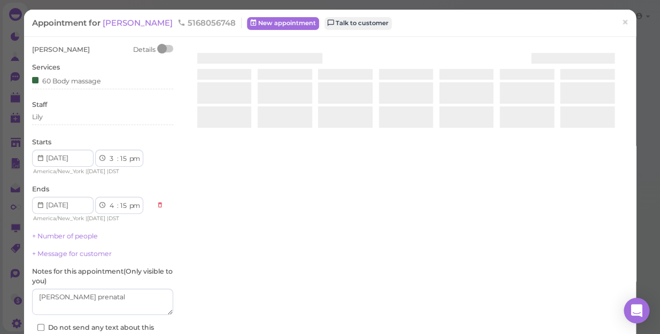
click at [303, 289] on div "[PERSON_NAME] Details Services 60 Body massage Staff [PERSON_NAME] Starts 1 2 3…" at bounding box center [330, 220] width 607 height 350
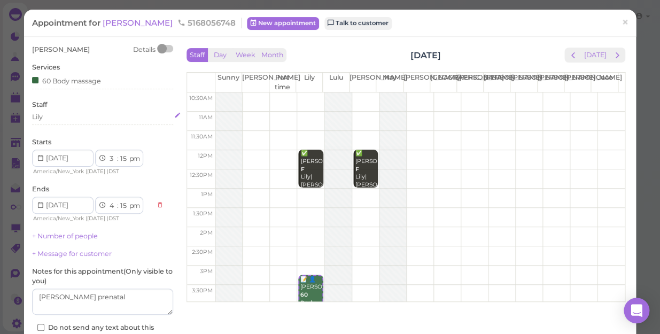
click at [50, 117] on div "Lily" at bounding box center [102, 117] width 141 height 10
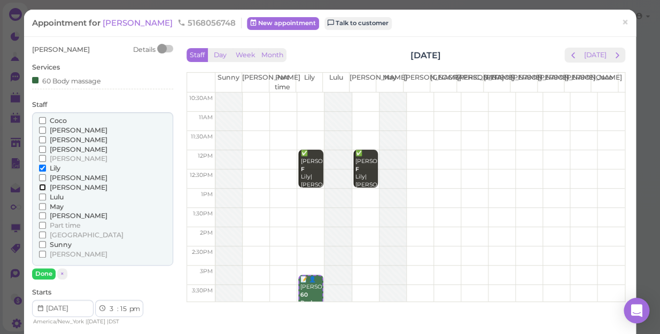
click at [41, 187] on input "[PERSON_NAME]" at bounding box center [42, 187] width 7 height 7
click at [41, 169] on input "Lily" at bounding box center [42, 168] width 7 height 7
click at [46, 272] on button "Done" at bounding box center [44, 273] width 24 height 11
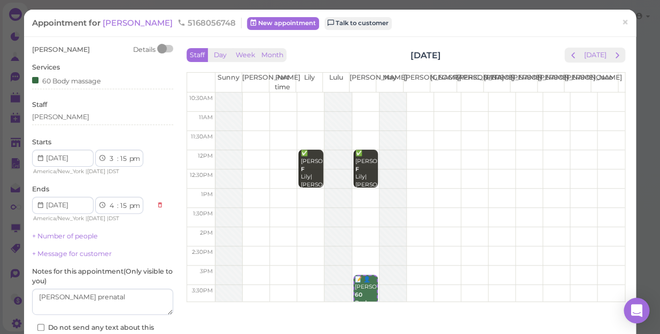
scroll to position [77, 0]
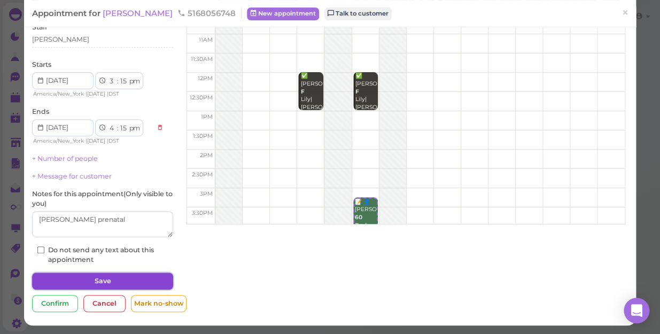
click at [120, 282] on button "Save" at bounding box center [102, 281] width 141 height 17
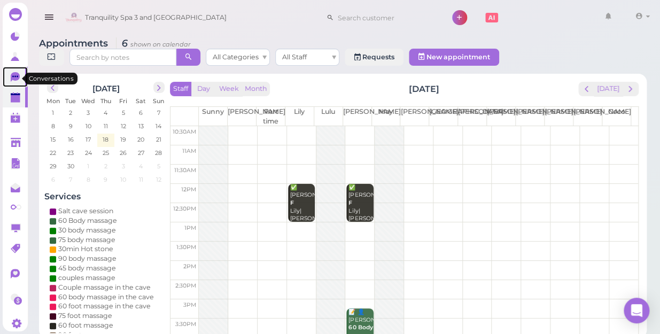
click at [14, 76] on icon at bounding box center [15, 77] width 9 height 10
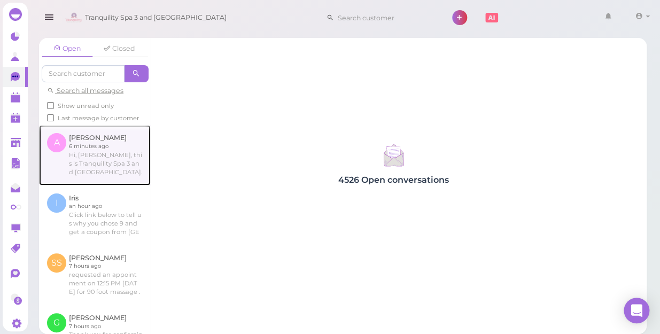
click at [104, 175] on link at bounding box center [95, 155] width 112 height 60
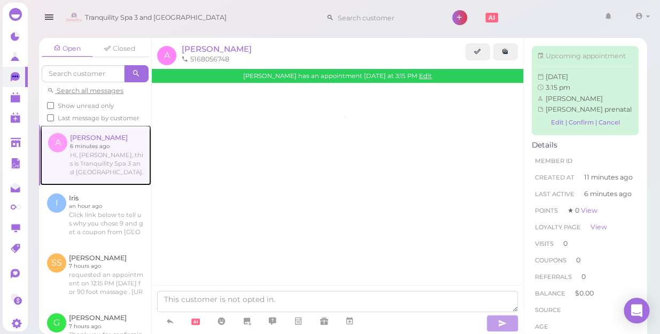
scroll to position [17, 0]
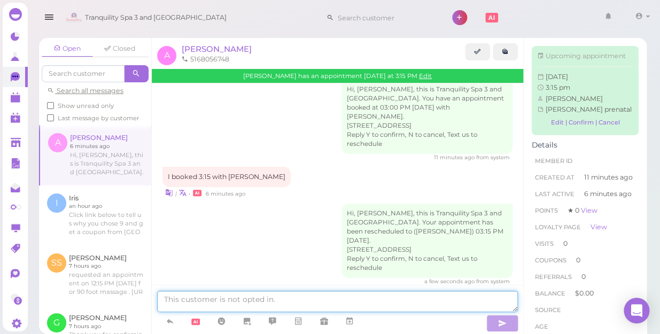
click at [327, 289] on textarea at bounding box center [337, 301] width 361 height 21
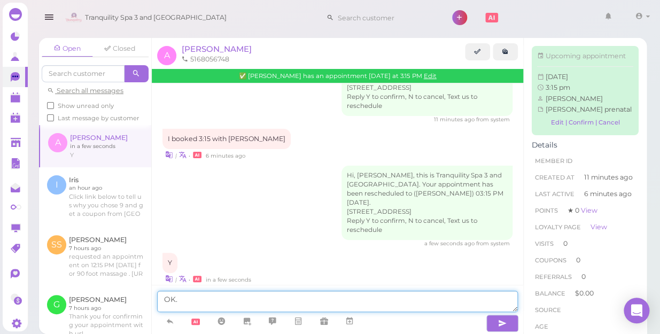
scroll to position [97, 0]
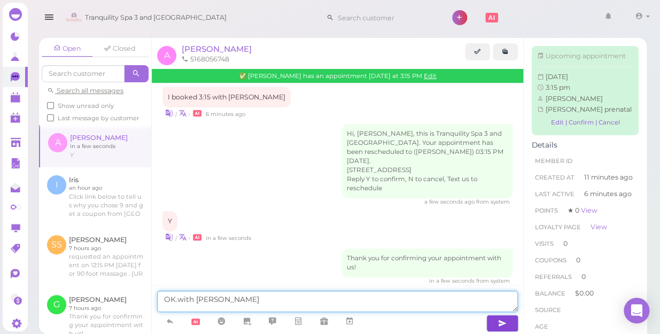
type textarea "OK.with [PERSON_NAME]"
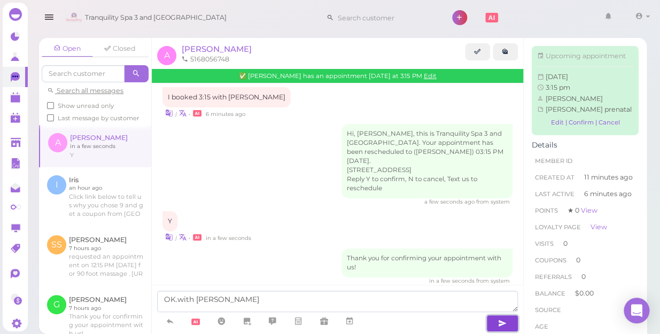
click at [487, 289] on button "button" at bounding box center [502, 323] width 32 height 17
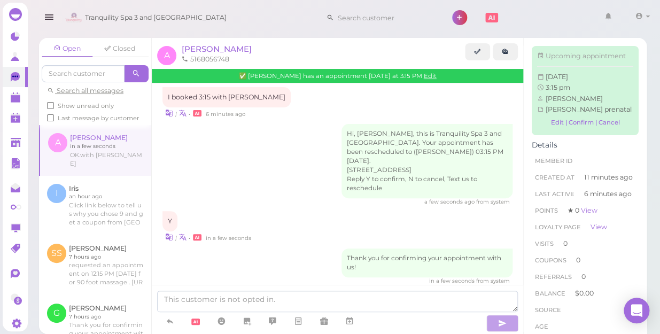
scroll to position [122, 0]
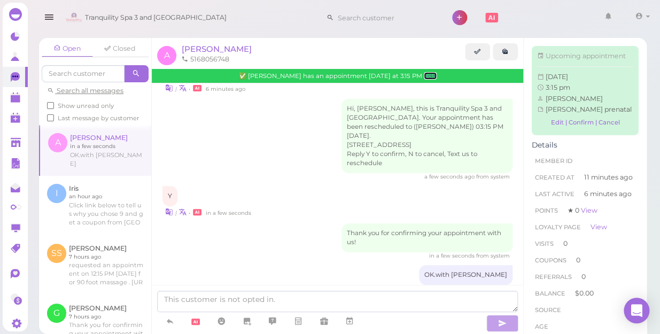
click at [424, 75] on link "Edit" at bounding box center [430, 75] width 13 height 7
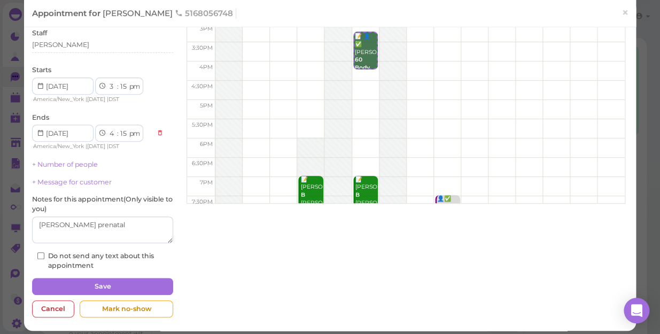
scroll to position [104, 0]
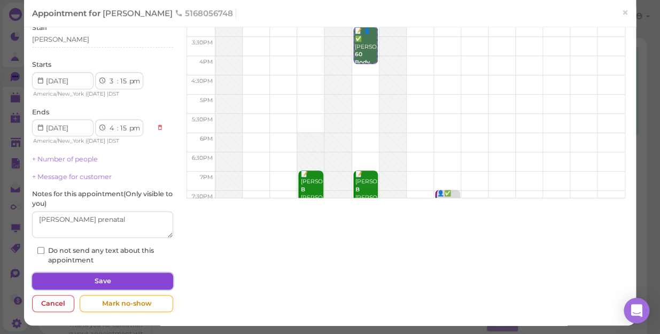
click at [97, 280] on button "Save" at bounding box center [102, 281] width 141 height 17
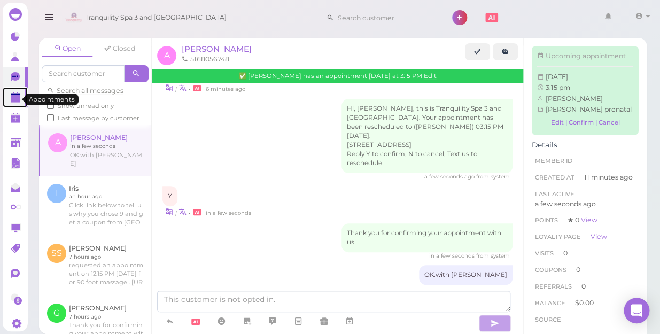
click at [11, 102] on polygon at bounding box center [16, 98] width 10 height 7
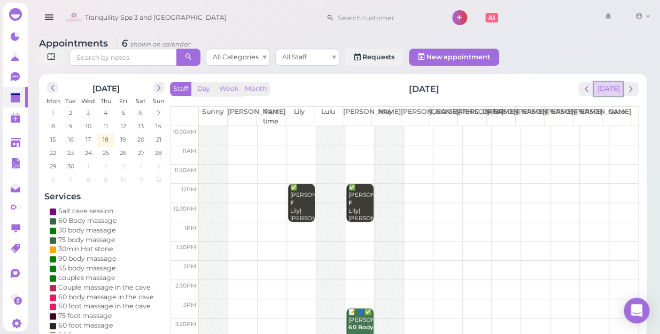
click at [616, 82] on button "[DATE]" at bounding box center [608, 89] width 29 height 14
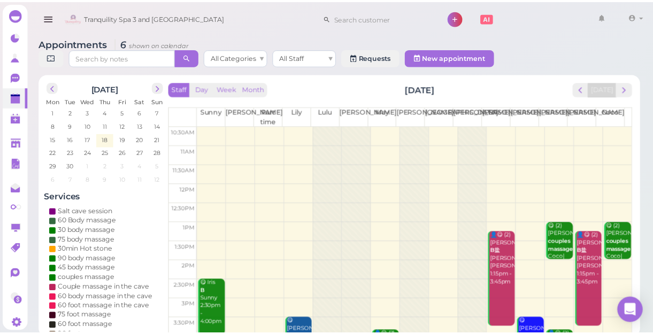
scroll to position [193, 0]
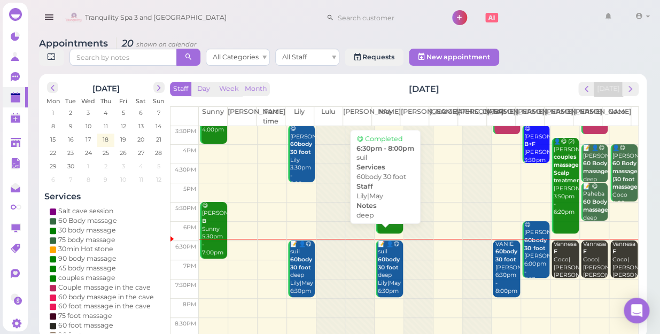
click at [389, 261] on div "📝 👤😋 suil 60body 30 foot deep Lily|May 6:30pm - 8:00pm" at bounding box center [389, 275] width 25 height 71
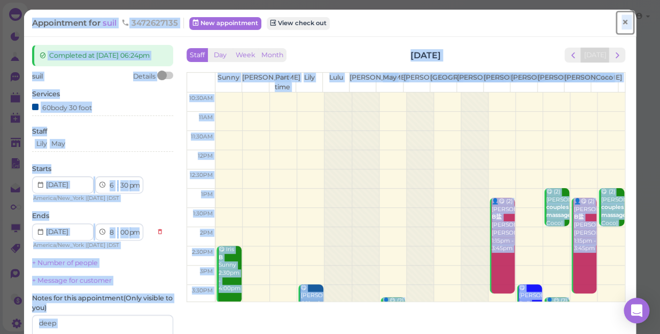
click at [622, 22] on span "×" at bounding box center [625, 22] width 7 height 15
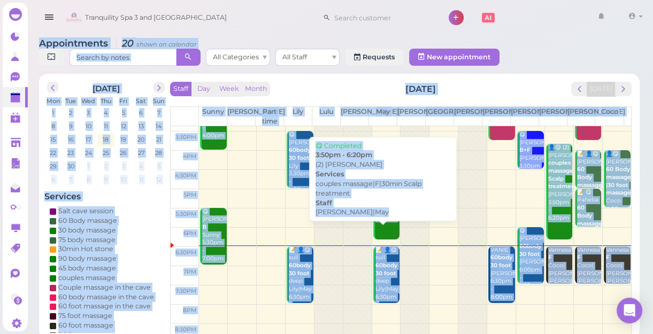
scroll to position [193, 0]
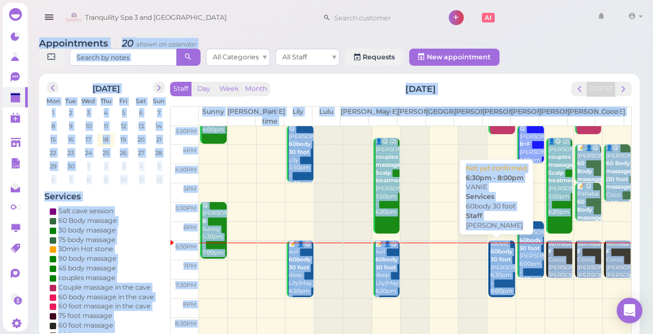
click at [502, 274] on div "VANIE 60body 30 foot [PERSON_NAME] 6:30pm - 8:00pm" at bounding box center [502, 267] width 25 height 55
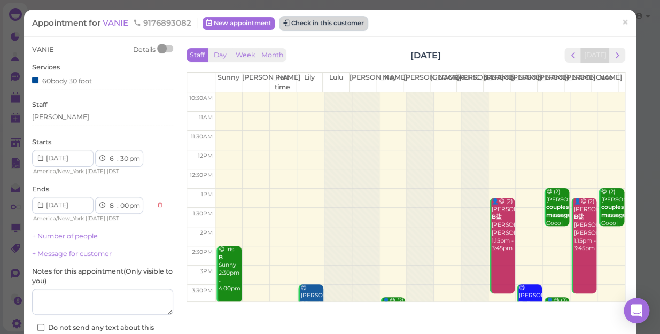
click at [334, 20] on button "Check in this customer" at bounding box center [323, 23] width 87 height 13
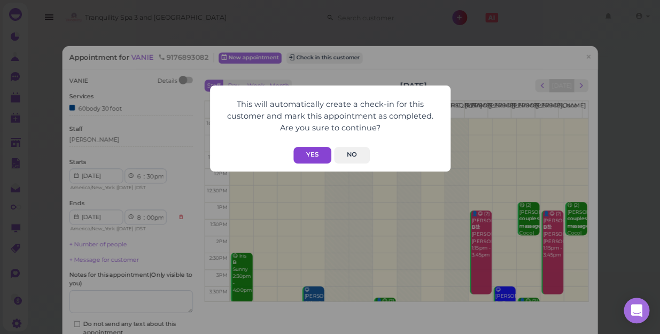
click at [305, 155] on button "Yes" at bounding box center [312, 155] width 38 height 17
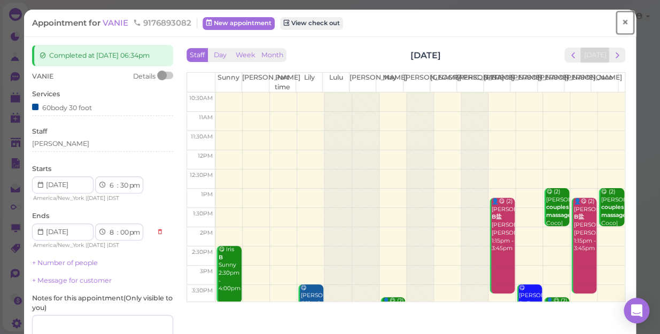
click at [622, 22] on span "×" at bounding box center [625, 22] width 7 height 15
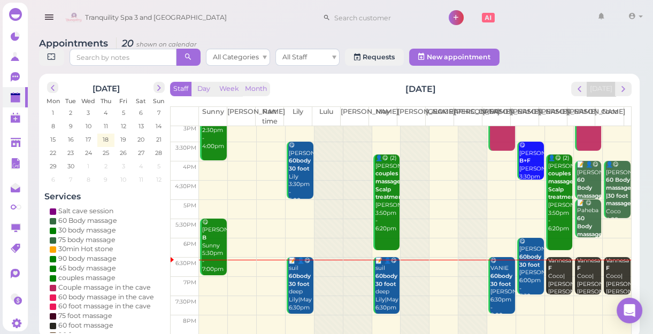
scroll to position [193, 0]
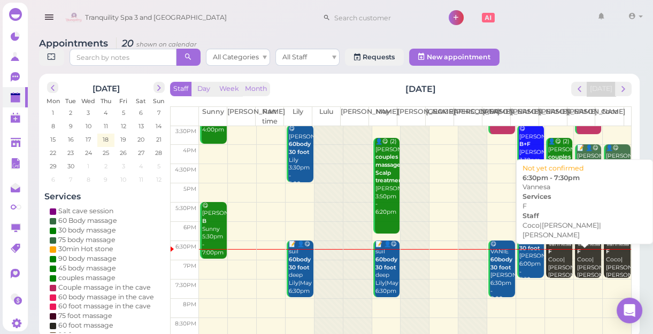
click at [561, 261] on div "[PERSON_NAME]|[PERSON_NAME]|[PERSON_NAME] 6:30pm - 7:30pm" at bounding box center [559, 271] width 25 height 63
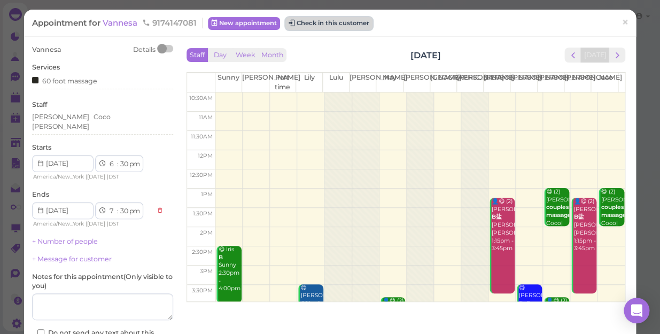
click at [346, 26] on button "Check in this customer" at bounding box center [328, 23] width 87 height 13
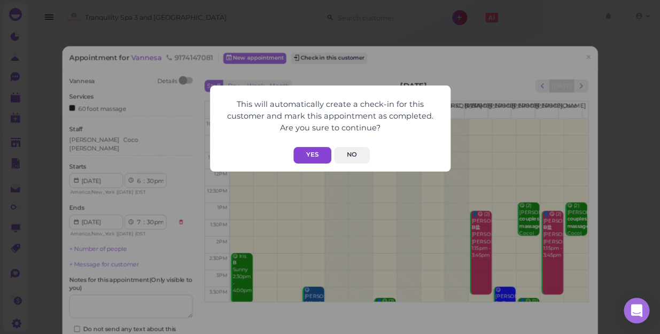
click at [303, 151] on button "Yes" at bounding box center [312, 155] width 38 height 17
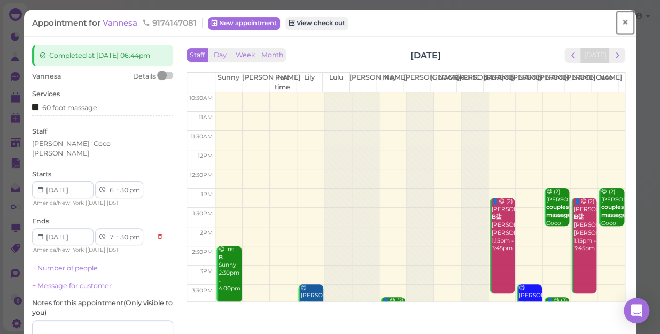
click at [622, 24] on span "×" at bounding box center [625, 22] width 7 height 15
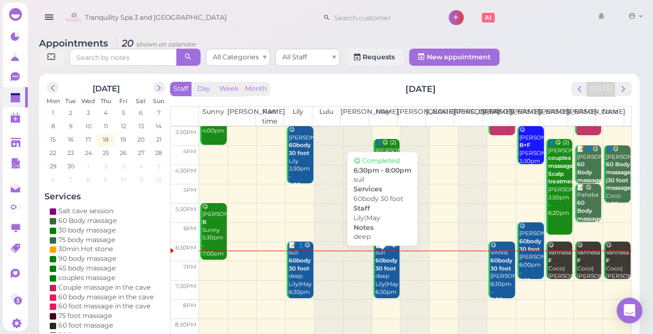
scroll to position [193, 0]
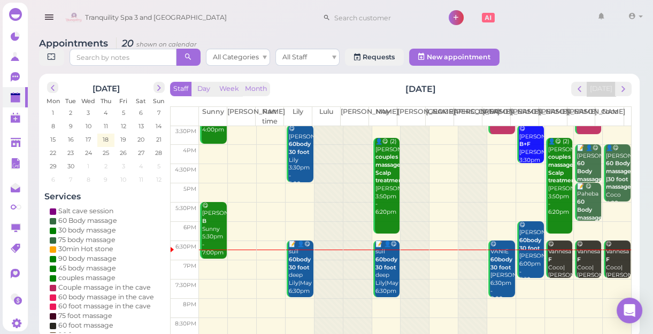
click at [211, 282] on td at bounding box center [415, 288] width 432 height 19
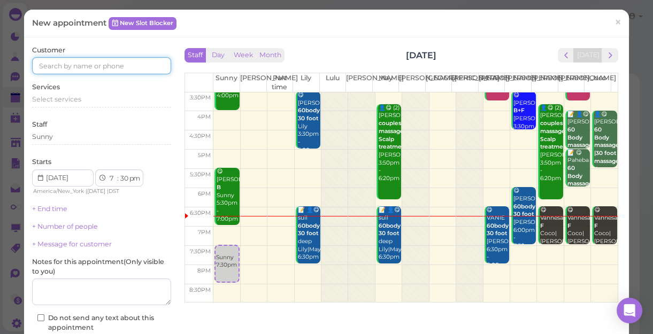
click at [115, 66] on input at bounding box center [101, 65] width 139 height 17
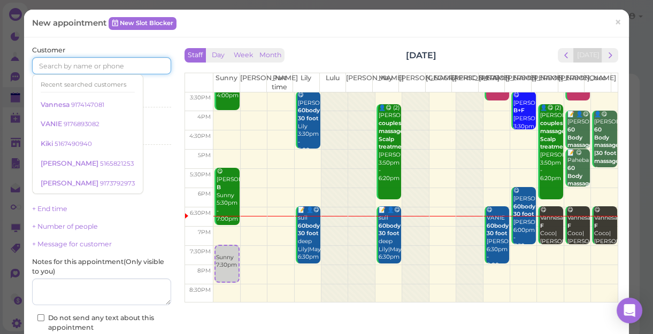
click at [115, 66] on input at bounding box center [101, 65] width 139 height 17
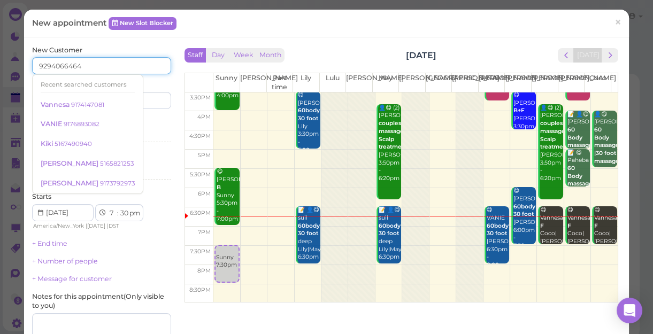
type input "9294066464"
click at [146, 123] on div "Services Select services" at bounding box center [101, 131] width 139 height 29
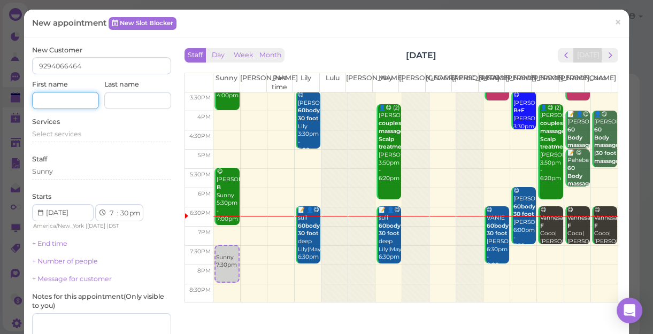
click at [74, 96] on input at bounding box center [65, 100] width 67 height 17
type input "[PERSON_NAME]"
click at [32, 133] on span "Select services" at bounding box center [56, 134] width 49 height 8
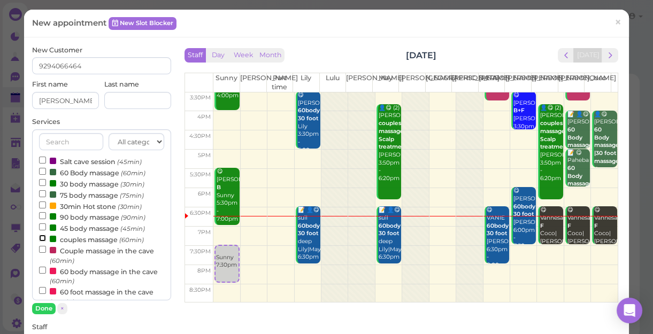
click at [40, 239] on input "couples massage (60min)" at bounding box center [42, 238] width 7 height 7
click at [41, 289] on button "Done" at bounding box center [44, 308] width 24 height 11
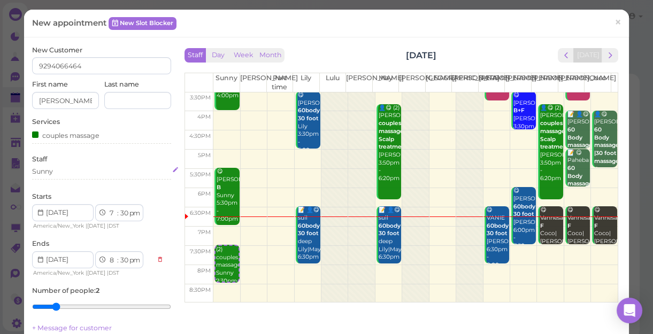
click at [60, 172] on div "Sunny" at bounding box center [101, 172] width 139 height 10
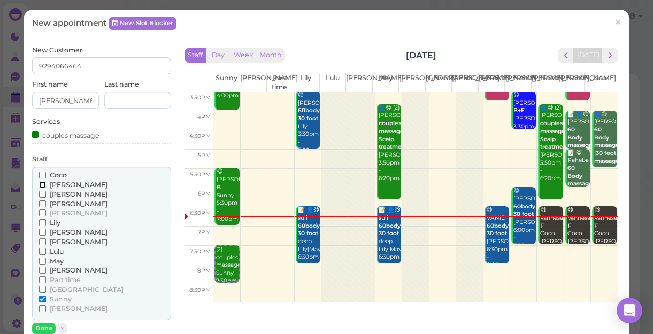
click at [43, 184] on input "[PERSON_NAME]" at bounding box center [42, 184] width 7 height 7
click at [44, 289] on button "Done" at bounding box center [44, 328] width 24 height 11
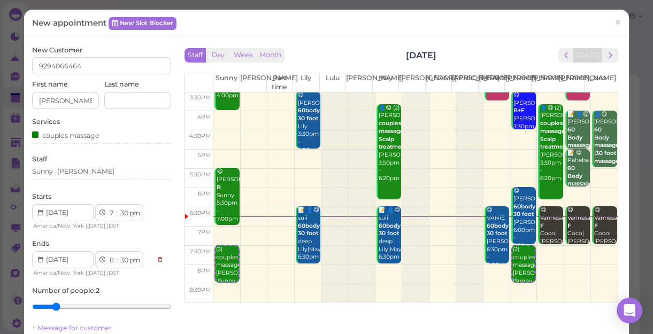
click at [44, 289] on link "+ Message for customer" at bounding box center [72, 328] width 80 height 8
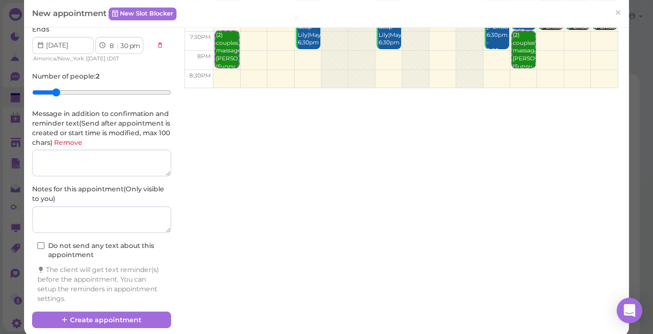
scroll to position [225, 0]
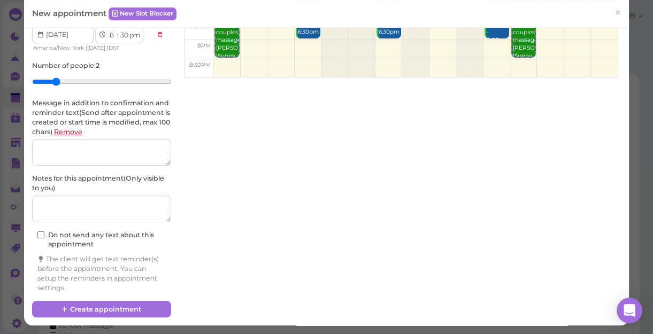
click at [82, 130] on link "Remove" at bounding box center [68, 132] width 28 height 8
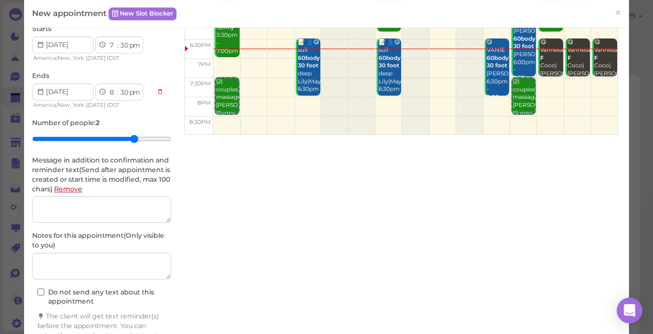
type input "8"
click at [138, 130] on input "range" at bounding box center [101, 138] width 139 height 17
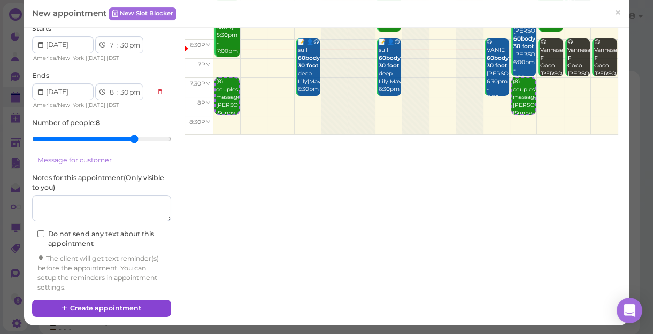
scroll to position [4, 0]
click at [126, 289] on button "Create appointment" at bounding box center [101, 308] width 139 height 17
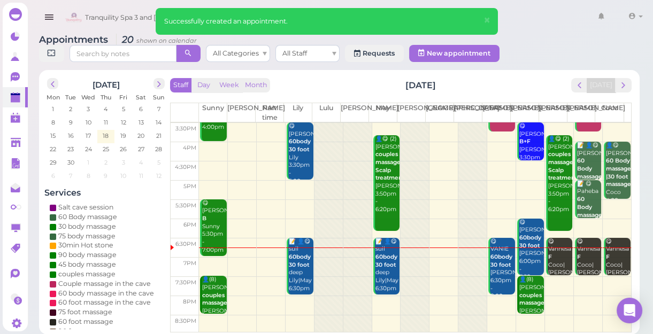
scroll to position [193, 0]
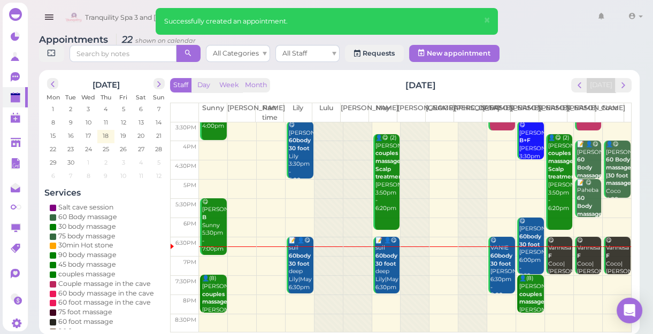
click at [578, 261] on div "😋 [PERSON_NAME]|[PERSON_NAME]|[PERSON_NAME] 6:30pm - 7:30pm" at bounding box center [588, 272] width 25 height 71
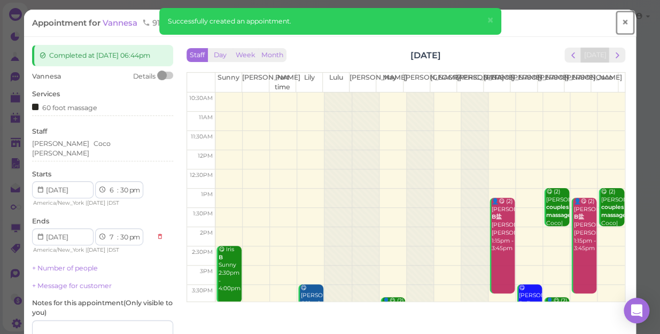
click at [622, 22] on span "×" at bounding box center [625, 22] width 7 height 15
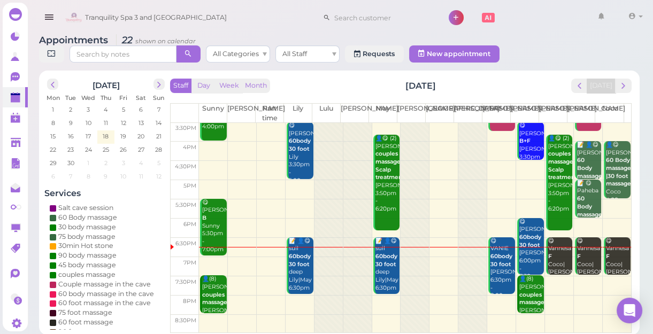
scroll to position [4, 0]
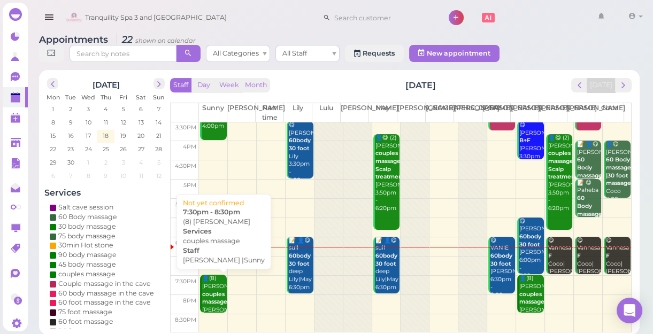
click at [208, 289] on b "couples massage" at bounding box center [214, 298] width 25 height 15
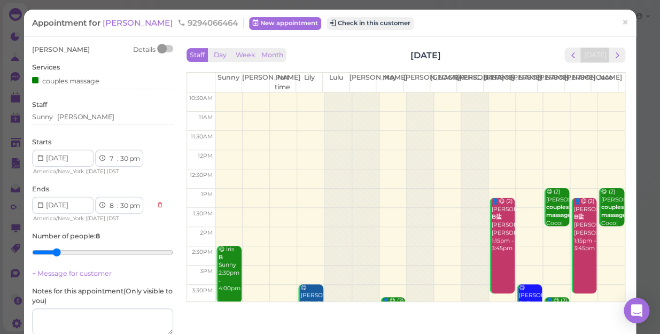
type input "2"
click at [51, 254] on input "range" at bounding box center [102, 252] width 141 height 17
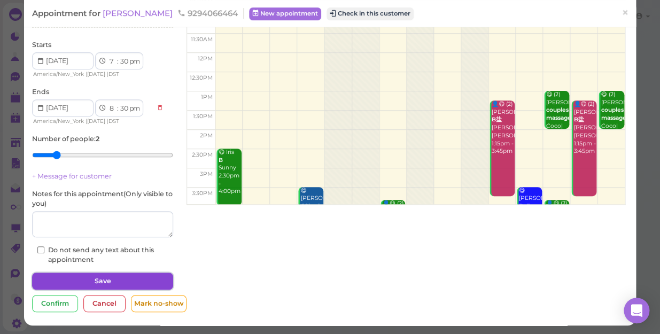
click at [112, 278] on button "Save" at bounding box center [102, 281] width 141 height 17
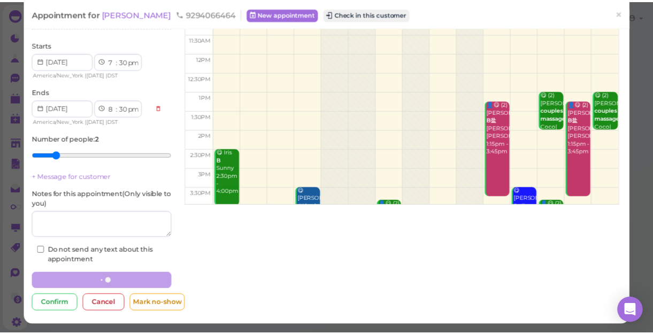
scroll to position [97, 0]
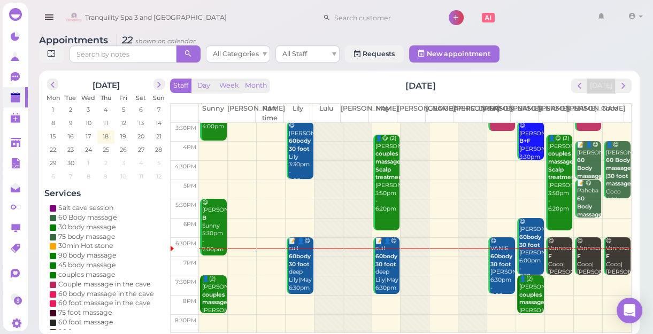
scroll to position [4, 0]
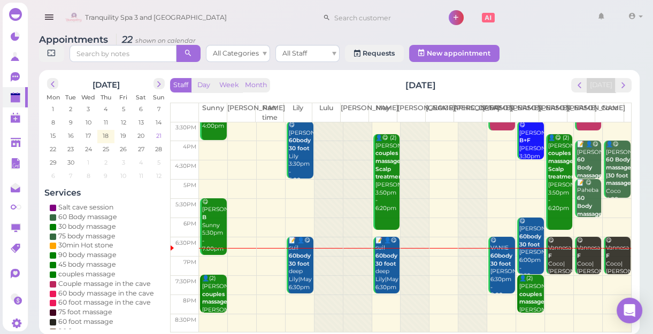
click at [159, 136] on span "21" at bounding box center [158, 136] width 7 height 10
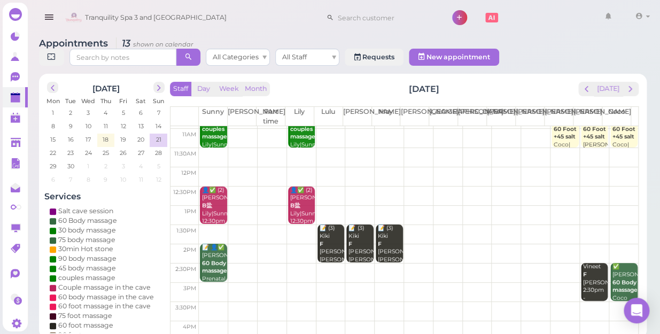
scroll to position [0, 0]
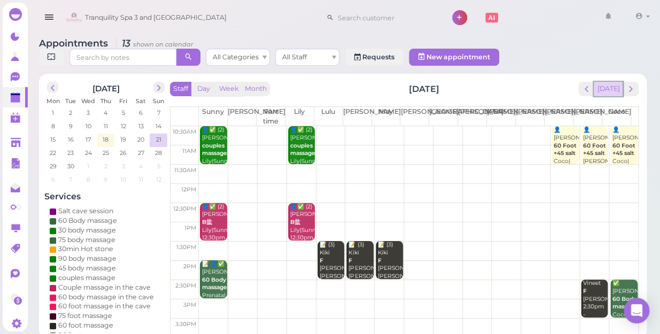
click at [609, 82] on button "[DATE]" at bounding box center [608, 89] width 29 height 14
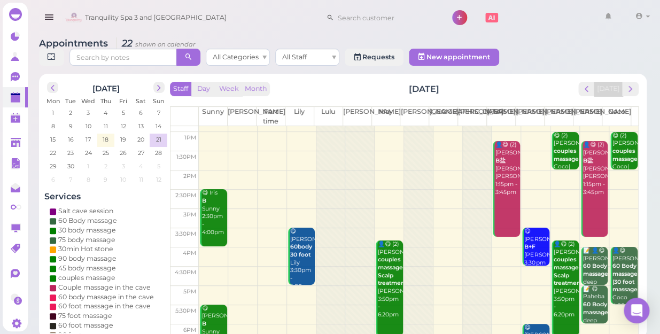
scroll to position [193, 0]
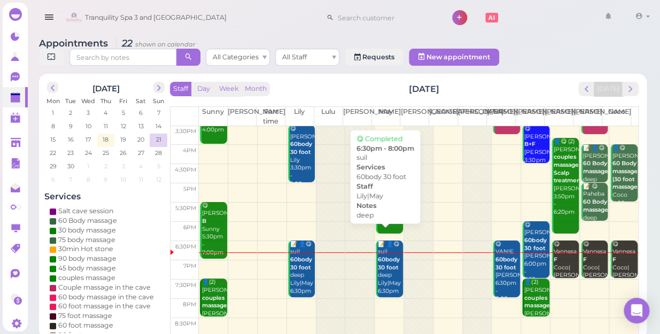
click at [379, 266] on div "📝 👤😋 suil 60body 30 foot deep Lily|May 6:30pm - 8:00pm" at bounding box center [389, 275] width 25 height 71
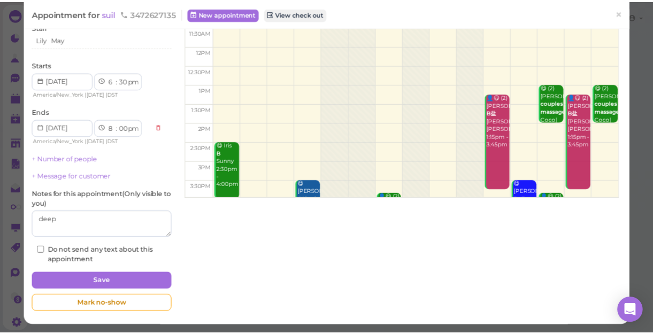
scroll to position [7, 0]
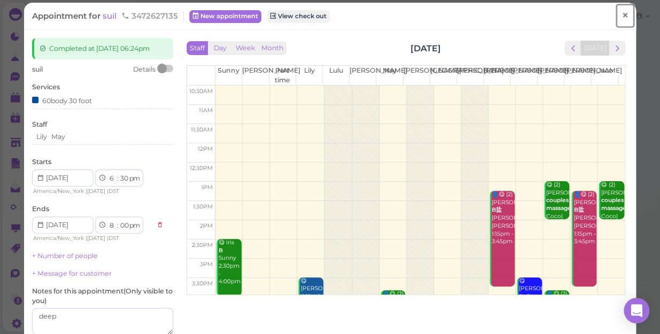
click at [622, 16] on span "×" at bounding box center [625, 15] width 7 height 15
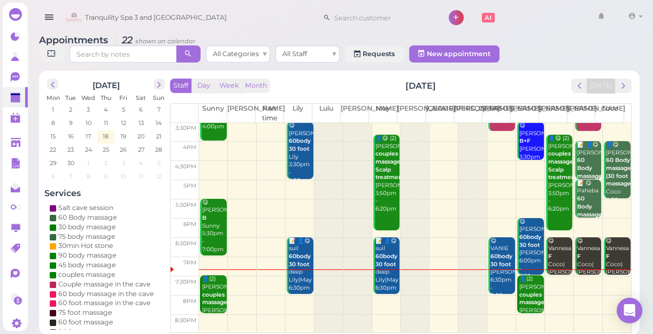
scroll to position [4, 0]
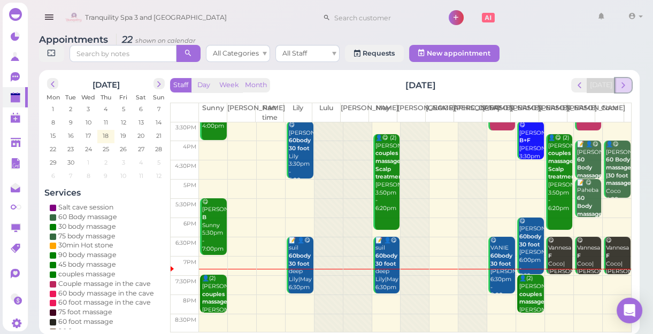
click at [622, 88] on span "next" at bounding box center [623, 85] width 10 height 10
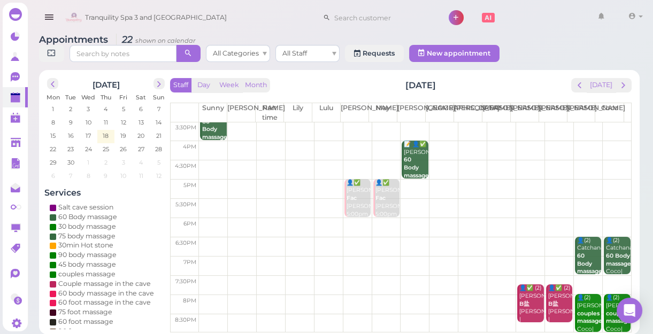
scroll to position [0, 0]
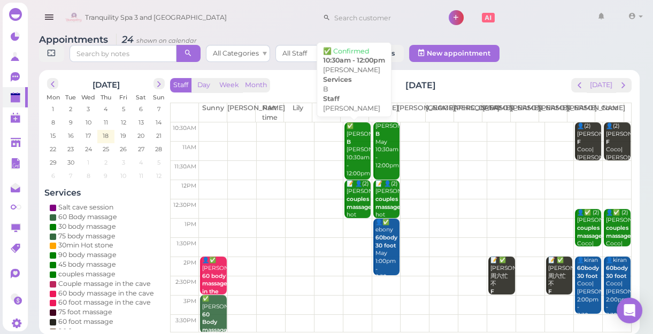
click at [354, 149] on div "✅ [PERSON_NAME] B [PERSON_NAME] 10:30am - 12:00pm" at bounding box center [358, 149] width 25 height 55
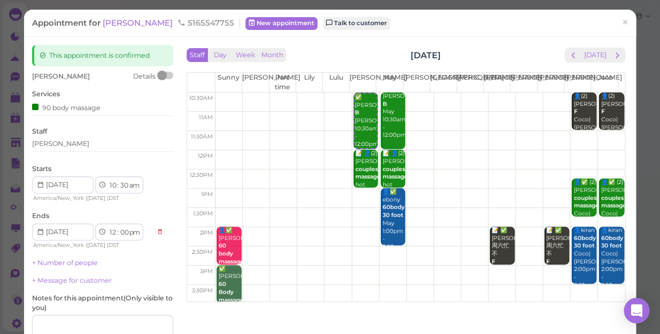
click at [119, 28] on div "Appointment for [PERSON_NAME] 5165547755" at bounding box center [136, 23] width 208 height 11
click at [323, 21] on link "Talk to customer" at bounding box center [356, 23] width 67 height 13
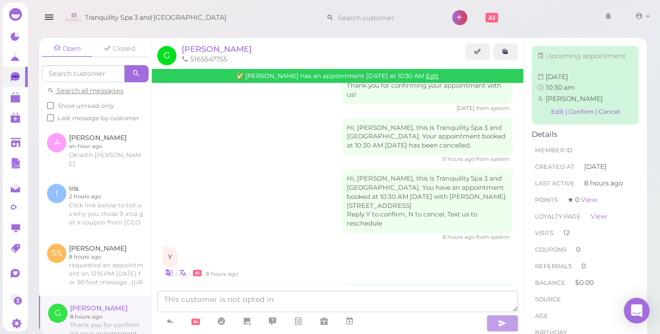
scroll to position [1278, 0]
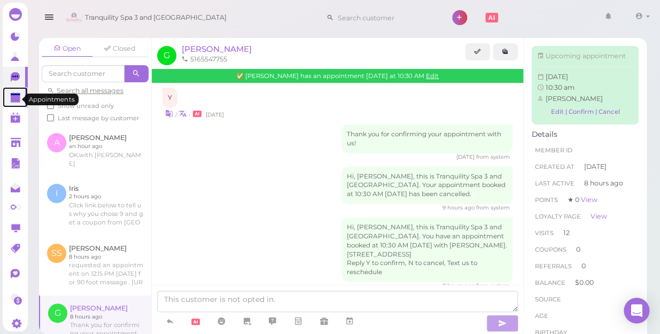
click at [15, 96] on polygon at bounding box center [16, 95] width 10 height 2
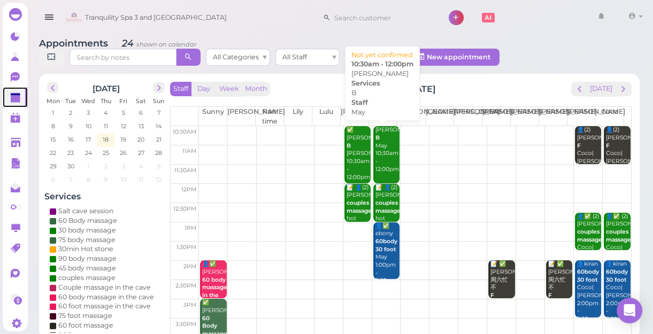
click at [373, 170] on link "[PERSON_NAME] May 10:30am - 12:00pm" at bounding box center [386, 154] width 27 height 57
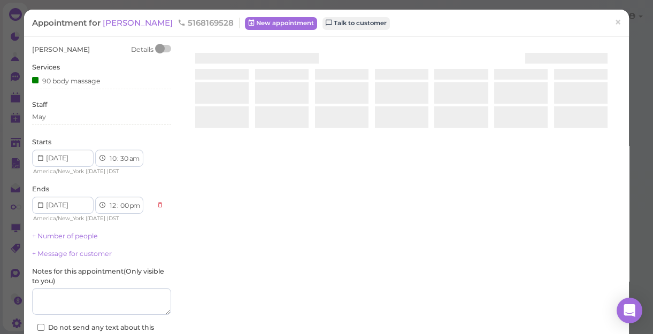
click at [370, 170] on div at bounding box center [401, 172] width 439 height 254
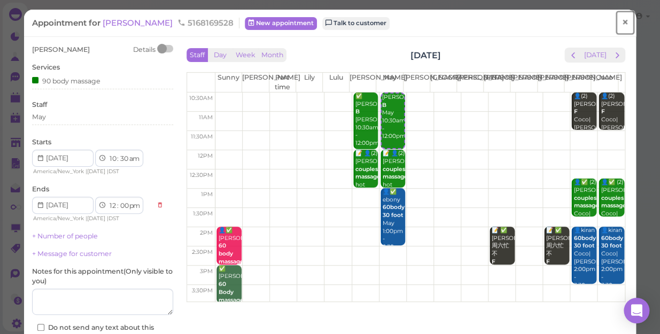
click at [622, 21] on span "×" at bounding box center [625, 22] width 7 height 15
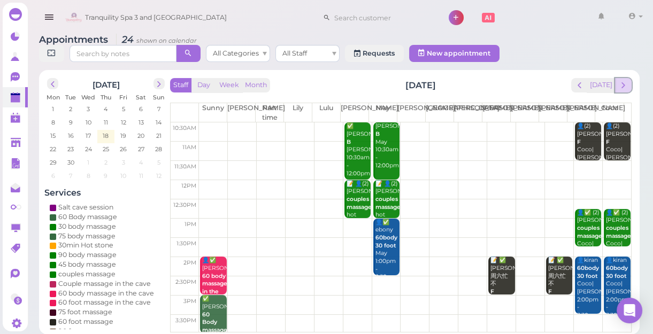
click at [630, 89] on button "next" at bounding box center [623, 85] width 17 height 14
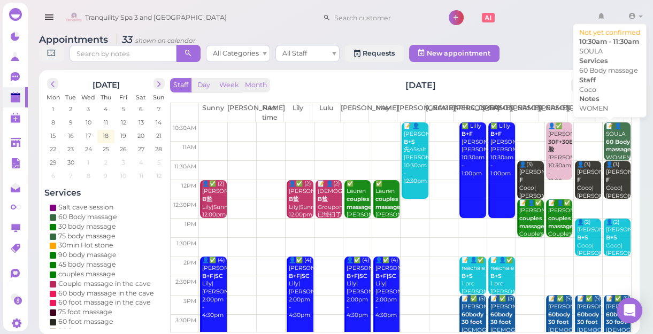
click at [612, 142] on b "60 Body massage" at bounding box center [617, 145] width 25 height 15
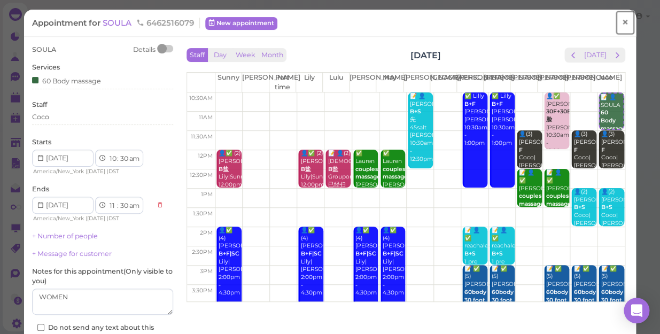
click at [622, 27] on span "×" at bounding box center [625, 22] width 7 height 15
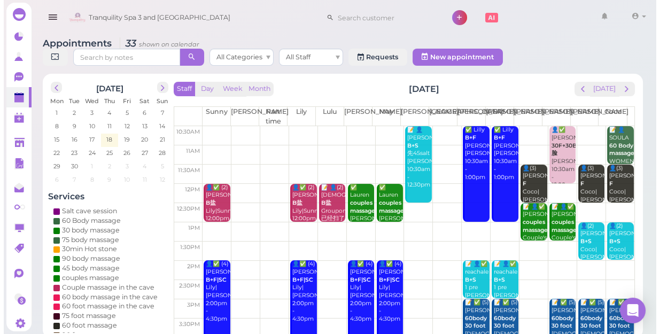
scroll to position [48, 0]
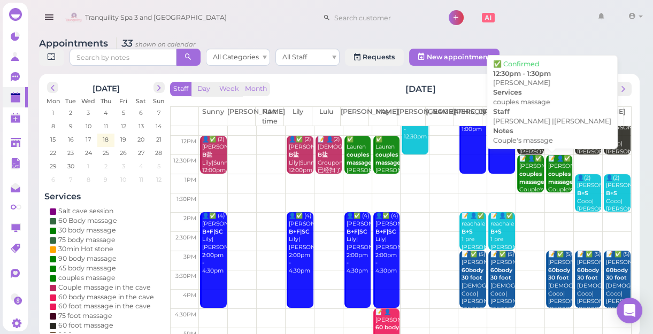
click at [519, 175] on div "📝 👤✅ [PERSON_NAME] couples massage Couple's massage [PERSON_NAME] |[PERSON_NAME…" at bounding box center [530, 198] width 25 height 87
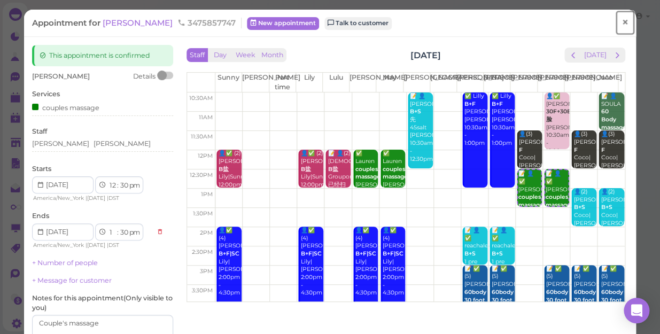
click at [622, 22] on span "×" at bounding box center [625, 22] width 7 height 15
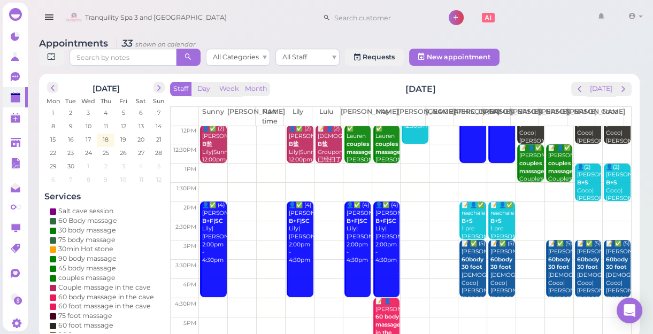
scroll to position [48, 0]
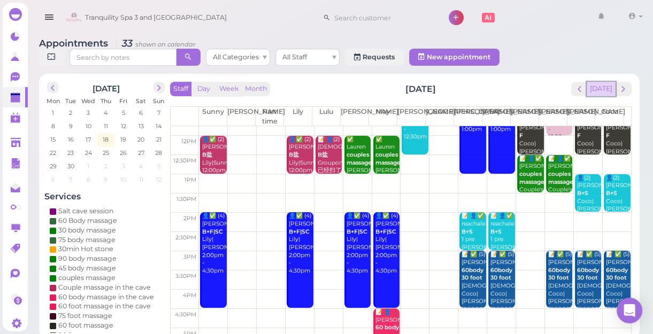
click at [597, 91] on button "[DATE]" at bounding box center [600, 89] width 29 height 14
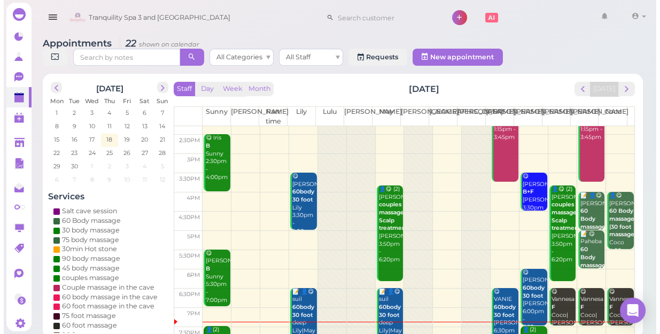
scroll to position [193, 0]
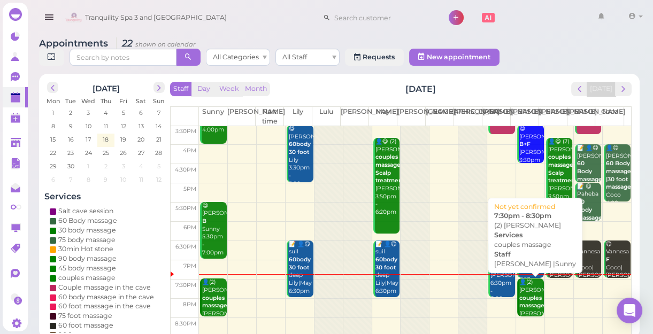
click at [527, 289] on b "couples massage" at bounding box center [531, 301] width 25 height 15
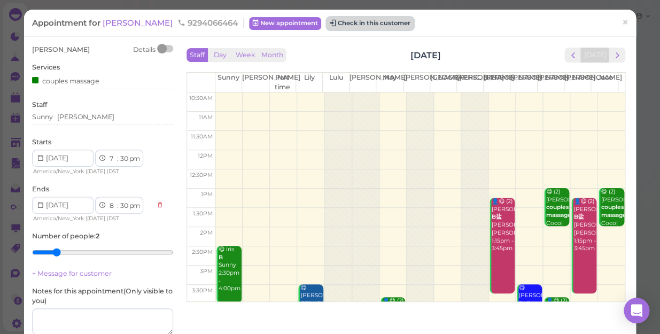
click at [352, 27] on button "Check in this customer" at bounding box center [370, 23] width 87 height 13
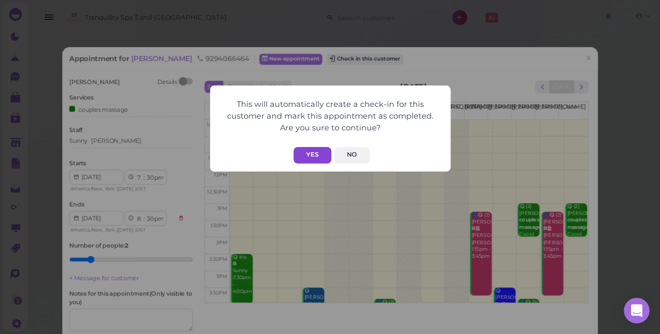
click at [304, 154] on button "Yes" at bounding box center [312, 155] width 38 height 17
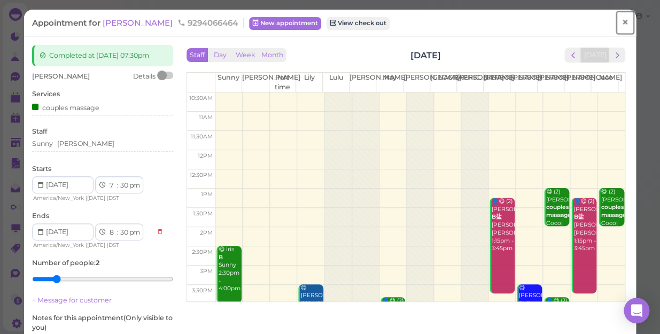
click at [622, 22] on span "×" at bounding box center [625, 22] width 7 height 15
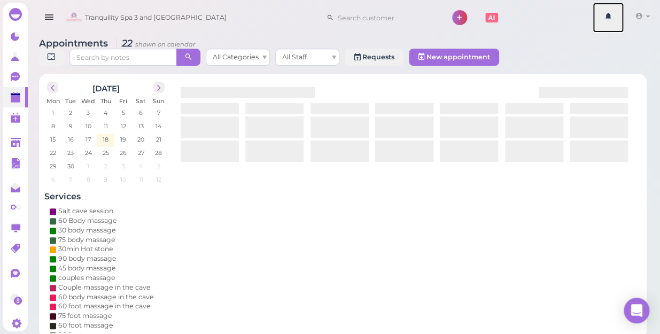
click at [616, 22] on link at bounding box center [608, 18] width 31 height 30
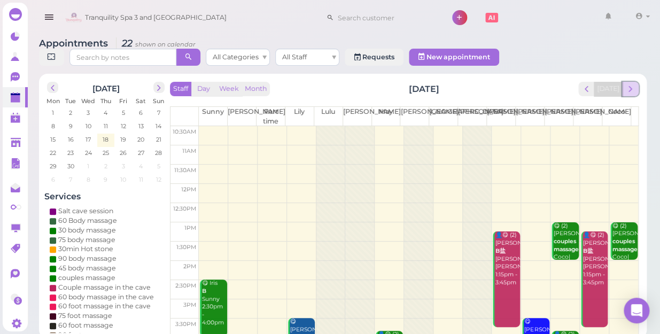
click at [628, 84] on span "next" at bounding box center [630, 89] width 10 height 10
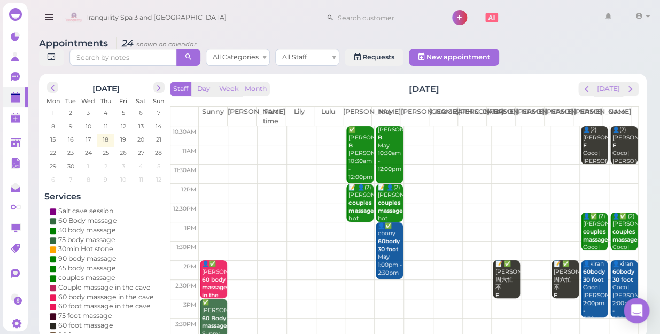
click at [354, 222] on td at bounding box center [418, 231] width 439 height 19
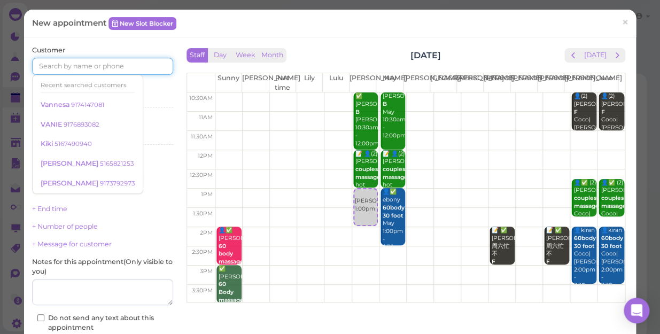
click at [138, 66] on input at bounding box center [102, 66] width 141 height 17
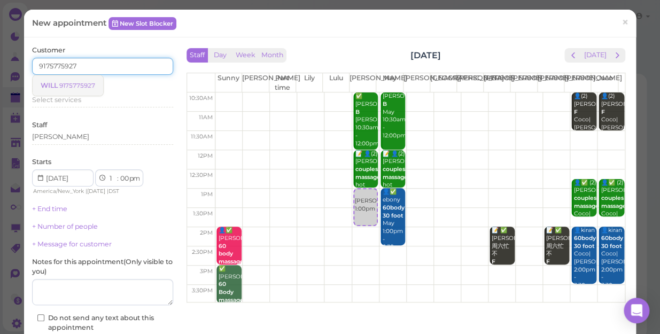
type input "9175775927"
click at [80, 88] on small "9175775927" at bounding box center [77, 85] width 36 height 7
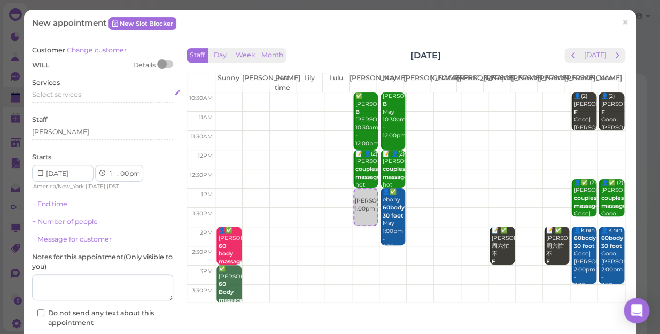
click at [80, 91] on span "Select services" at bounding box center [56, 94] width 49 height 8
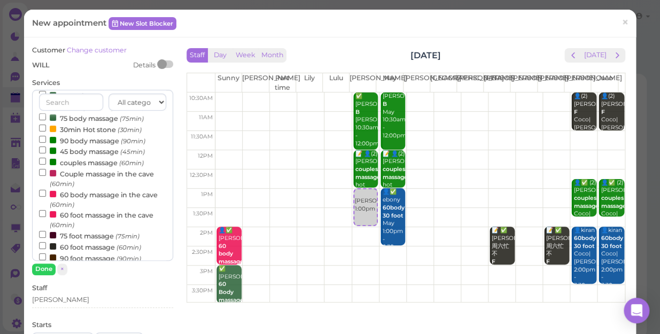
scroll to position [97, 0]
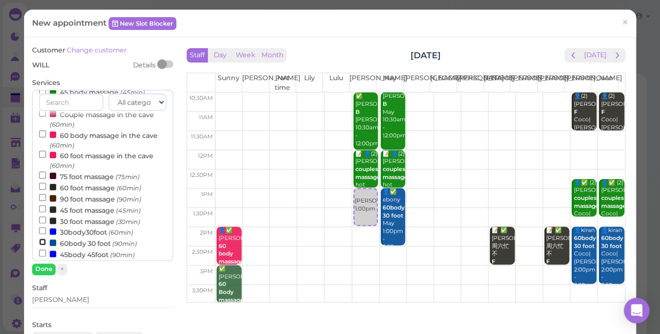
click at [40, 242] on input "60body 30 foot (90min)" at bounding box center [42, 241] width 7 height 7
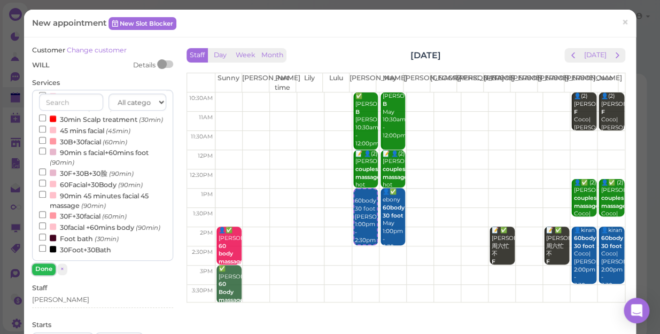
click at [44, 267] on button "Done" at bounding box center [44, 268] width 24 height 11
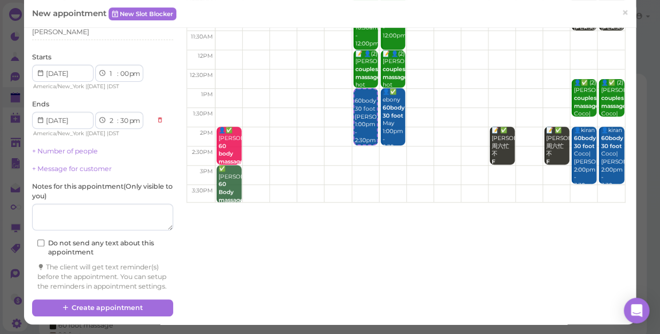
scroll to position [108, 0]
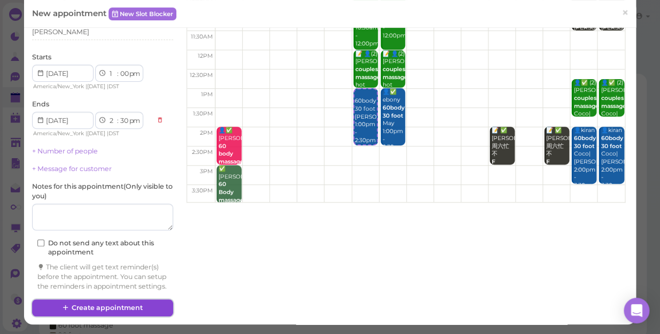
click at [100, 289] on button "Create appointment" at bounding box center [102, 307] width 141 height 17
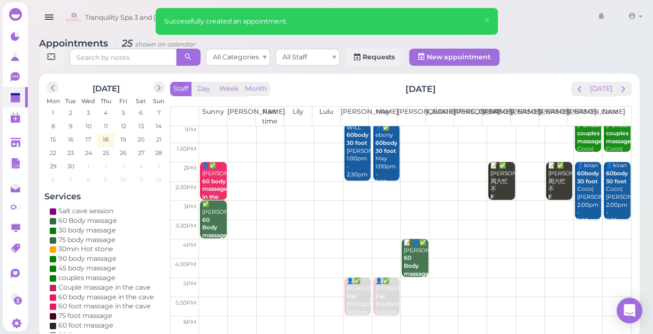
scroll to position [0, 0]
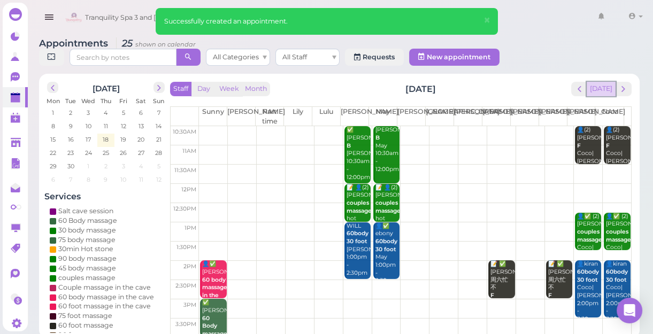
click at [611, 95] on button "[DATE]" at bounding box center [600, 89] width 29 height 14
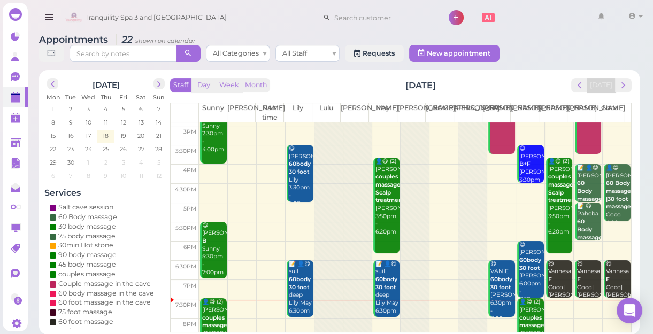
scroll to position [193, 0]
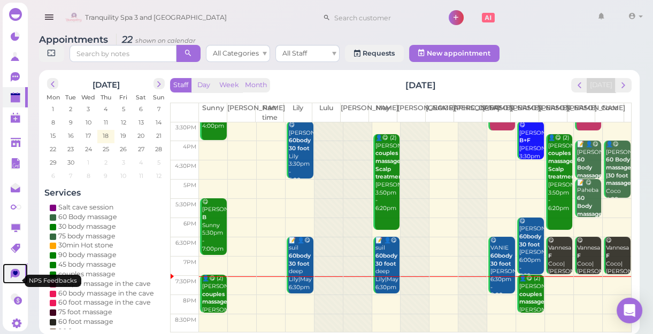
click at [15, 275] on icon at bounding box center [15, 273] width 5 height 4
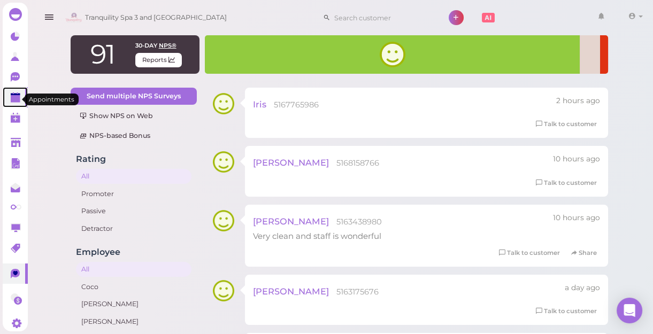
click at [15, 97] on polygon at bounding box center [16, 98] width 10 height 7
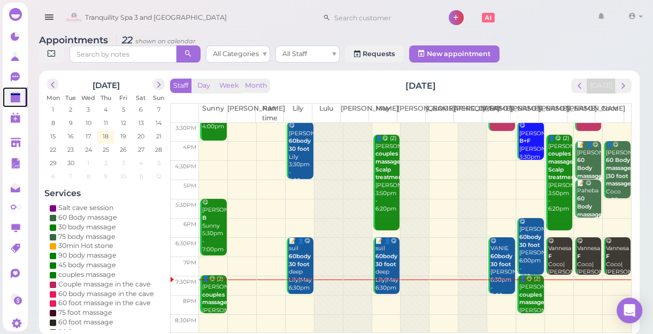
scroll to position [4, 0]
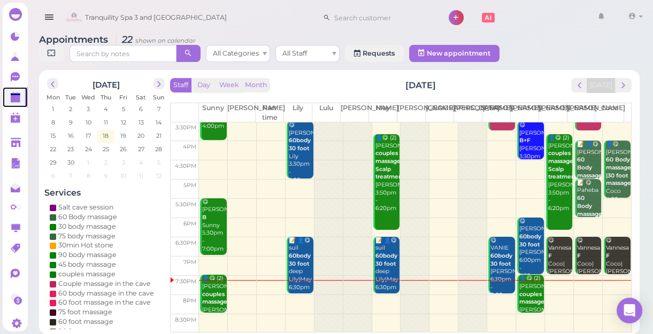
click at [3, 87] on link at bounding box center [15, 97] width 25 height 20
